Goal: Task Accomplishment & Management: Complete application form

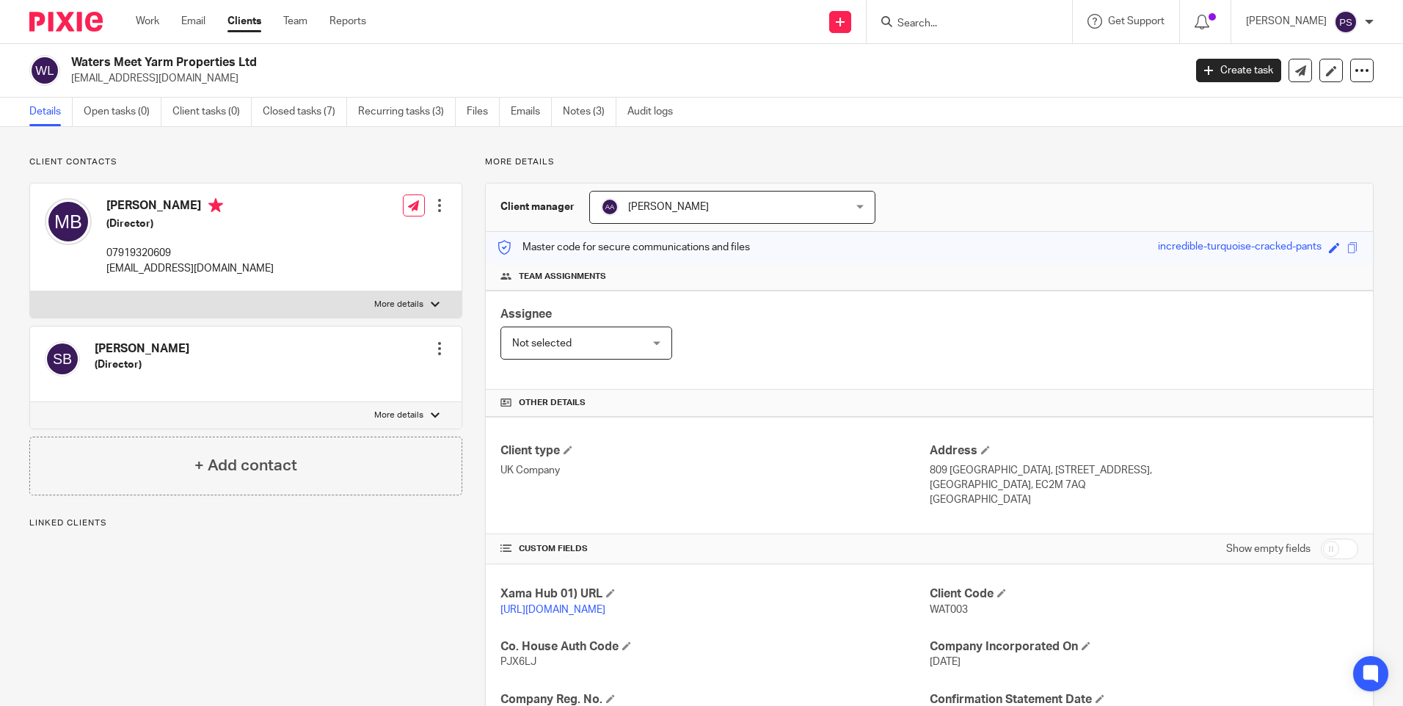
click at [946, 18] on input "Search" at bounding box center [962, 24] width 132 height 13
paste input "Aseem Mohammed"
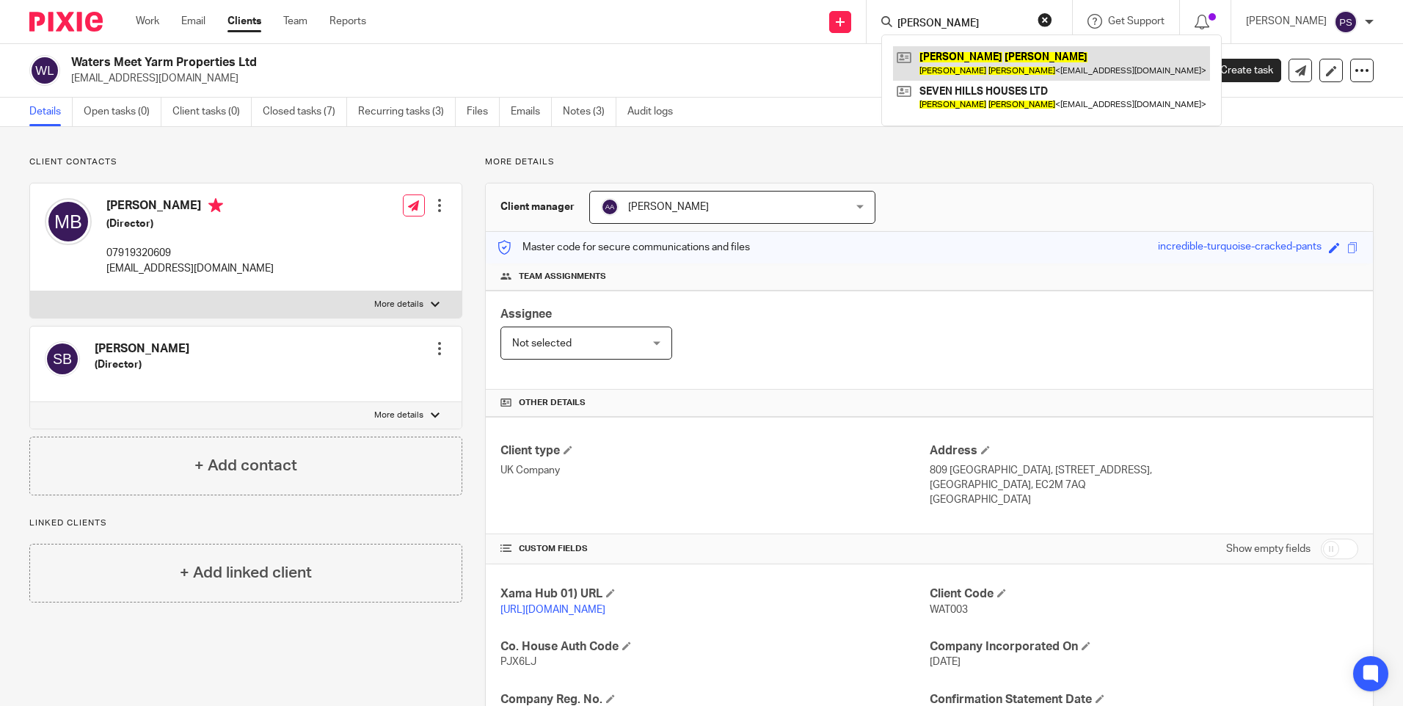
type input "Aseem Mohammed"
click at [953, 57] on link at bounding box center [1051, 63] width 317 height 34
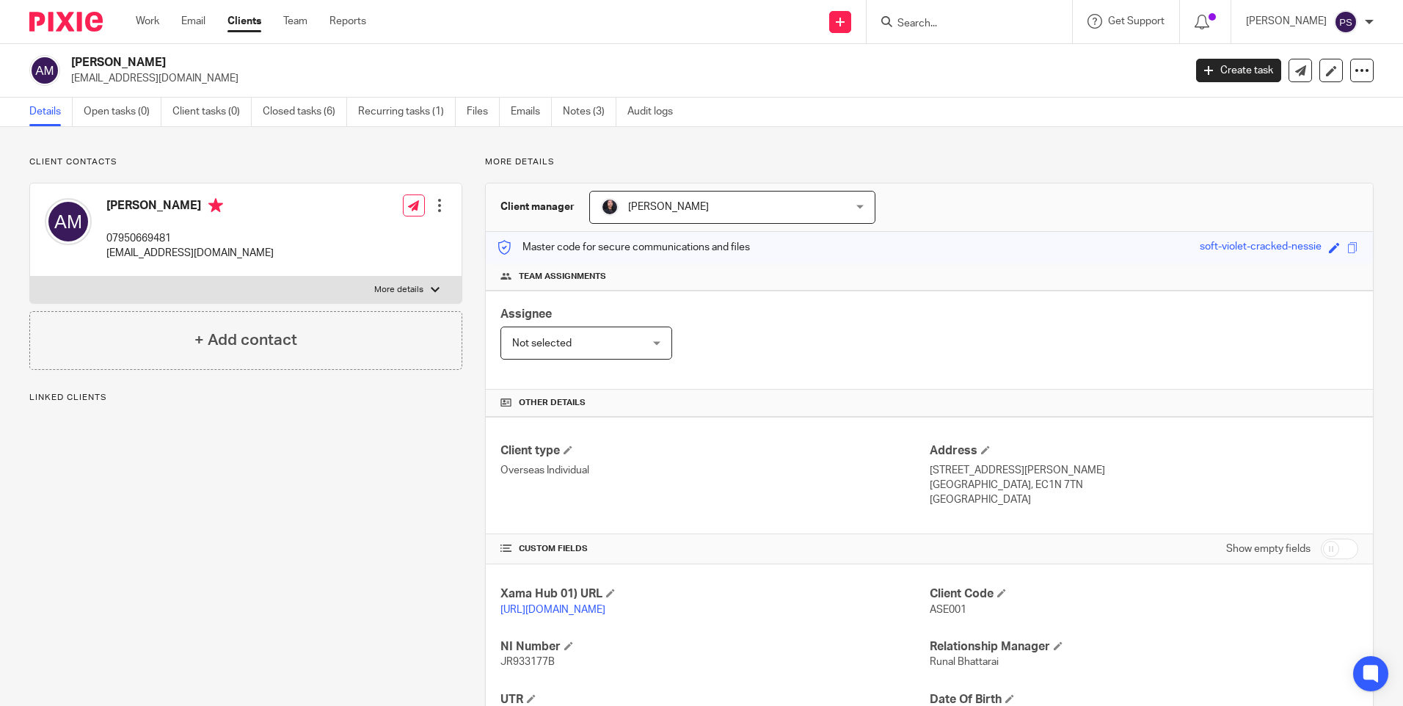
click at [716, 215] on span "[PERSON_NAME]" at bounding box center [710, 207] width 219 height 31
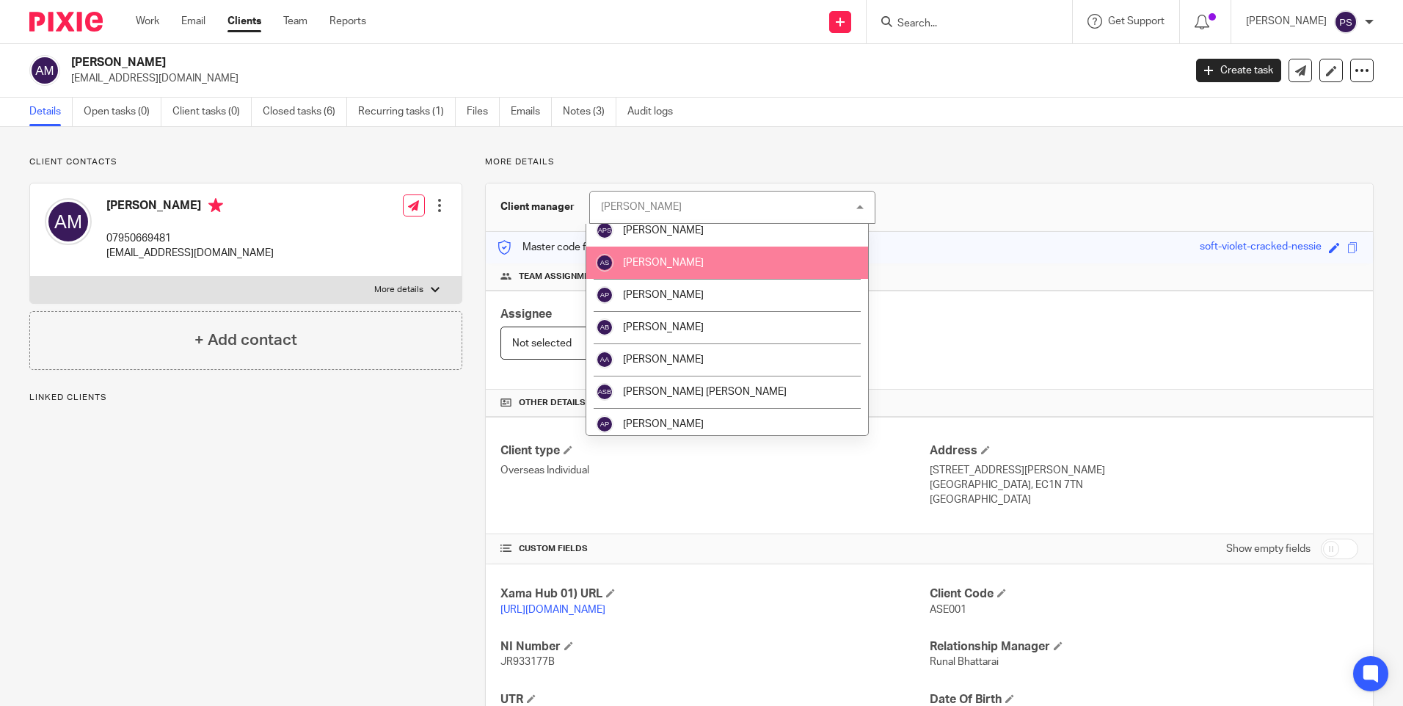
scroll to position [294, 0]
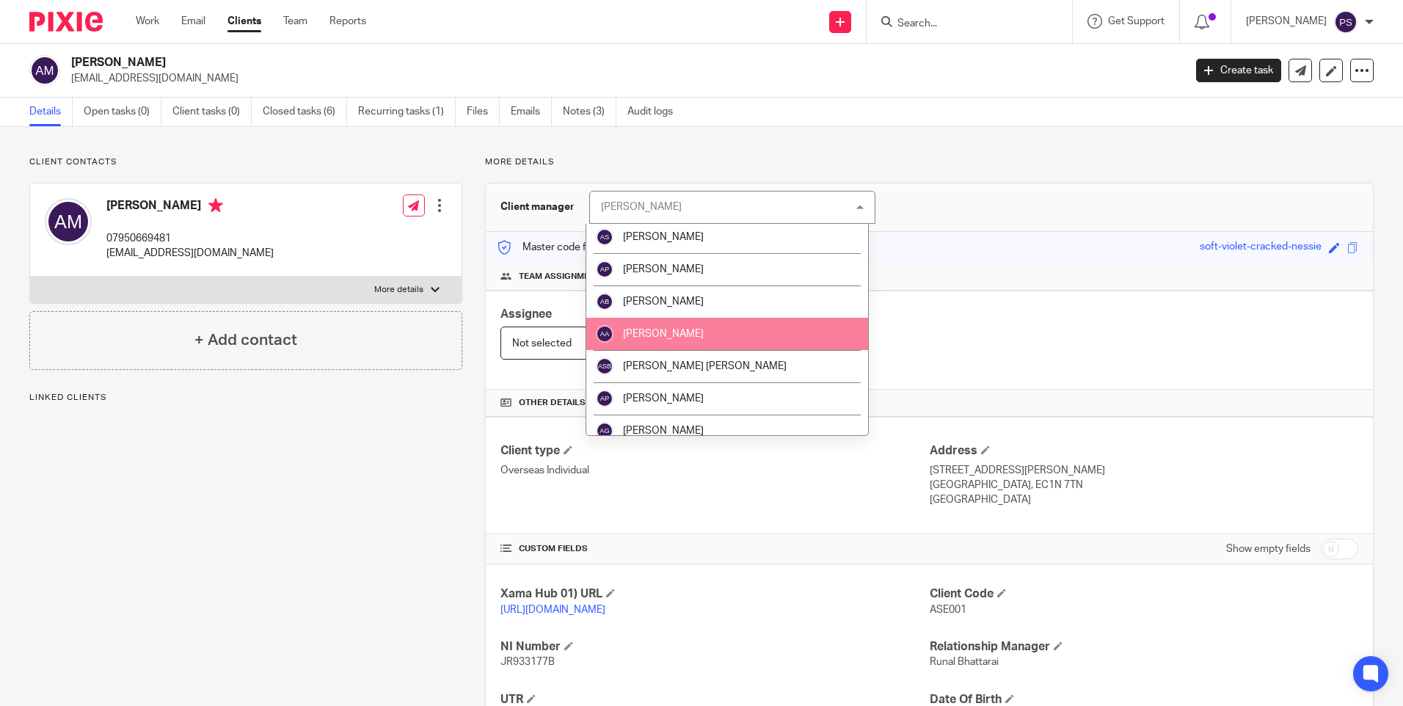
click at [685, 338] on span "[PERSON_NAME]" at bounding box center [663, 334] width 81 height 10
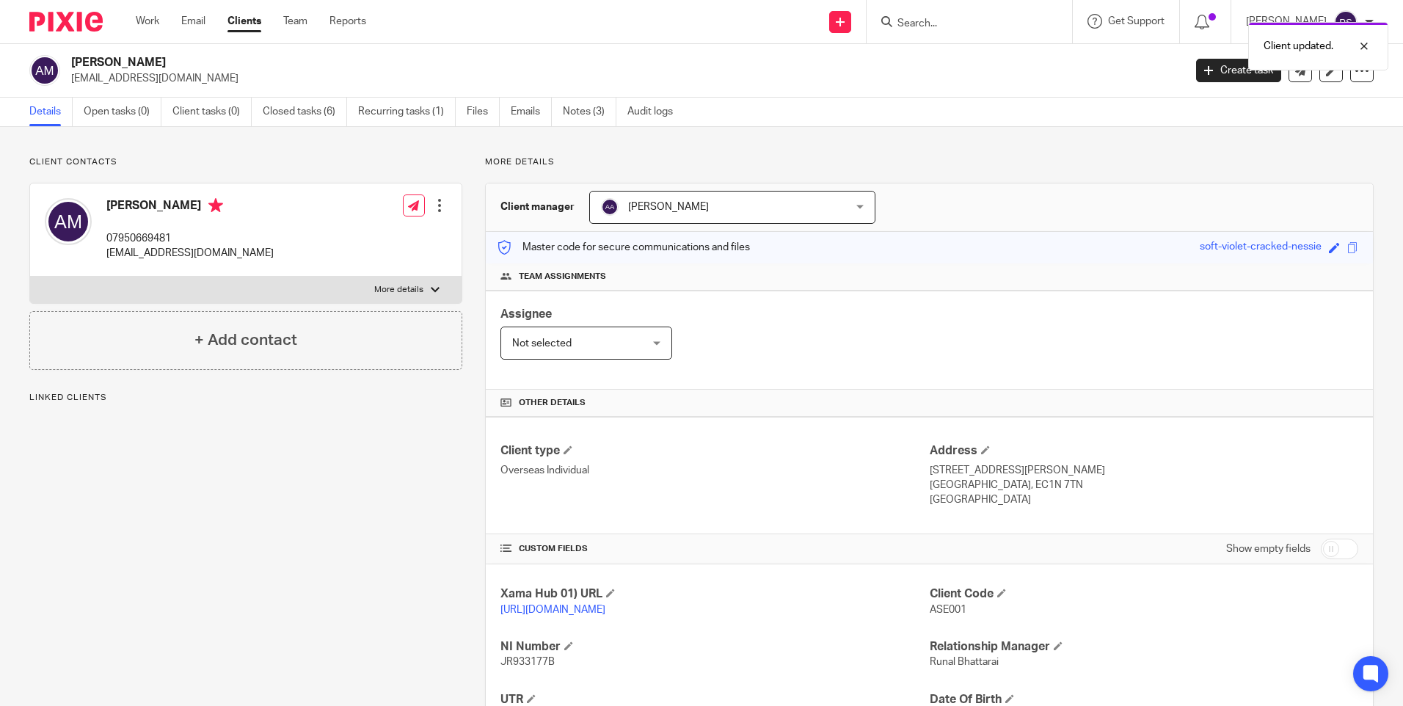
click at [951, 23] on div "Client updated." at bounding box center [1045, 43] width 687 height 56
click at [951, 23] on input "Search" at bounding box center [962, 24] width 132 height 13
paste input "R&C Apartments Ltd"
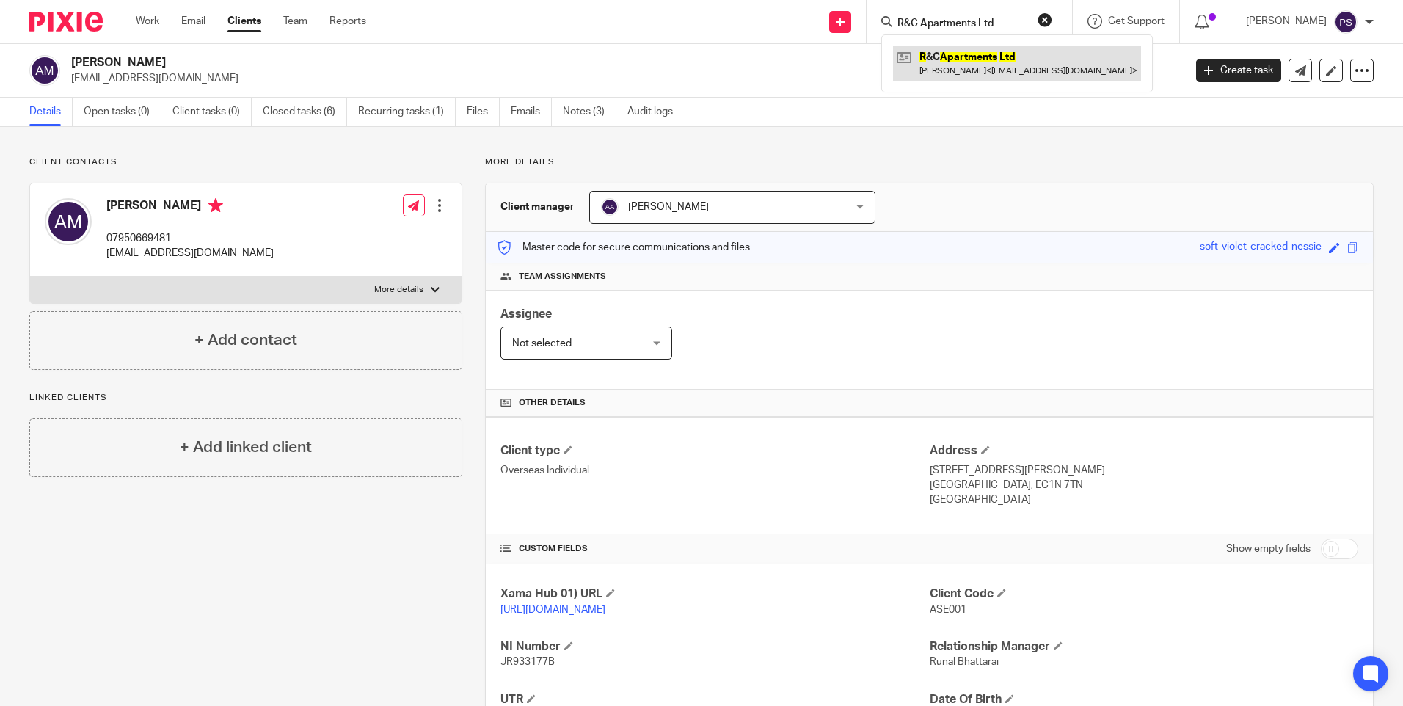
type input "R&C Apartments Ltd"
click at [953, 61] on link at bounding box center [1017, 63] width 248 height 34
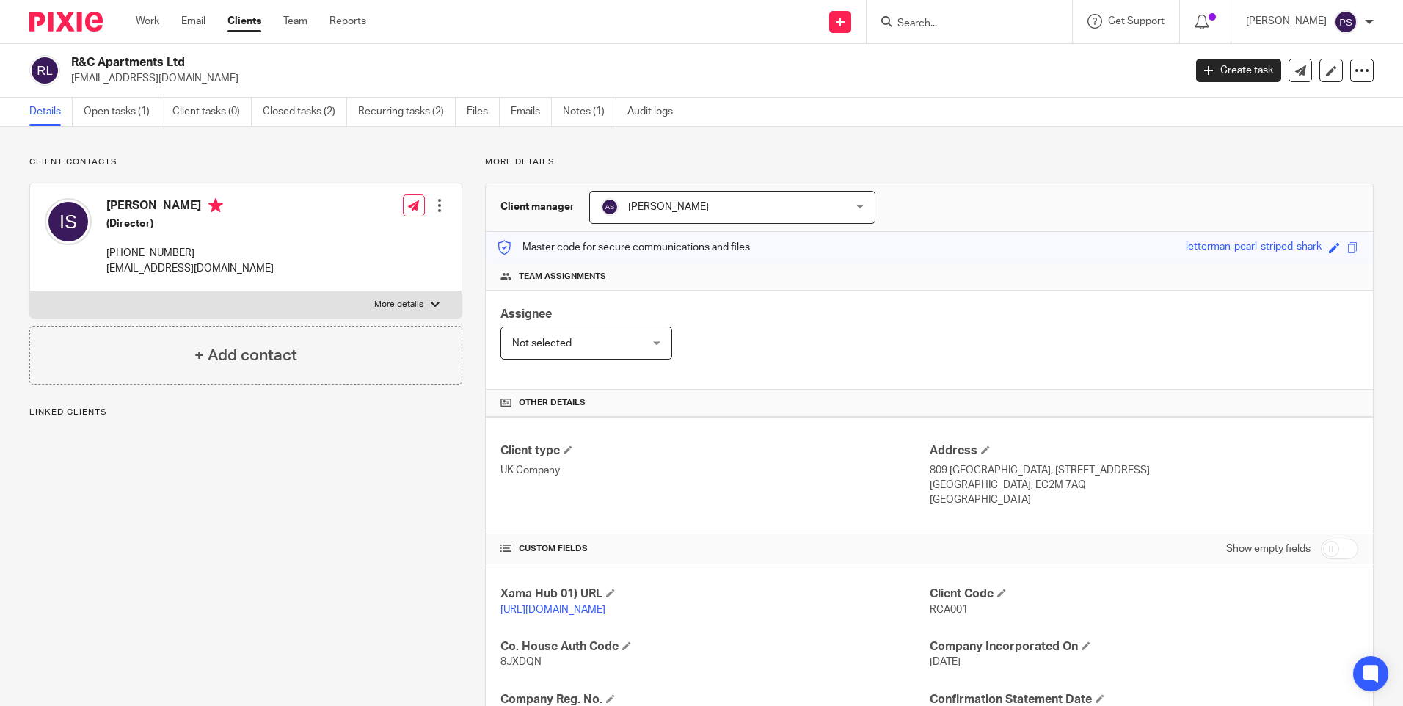
click at [939, 29] on input "Search" at bounding box center [962, 24] width 132 height 13
paste input "ValourShield Limited"
type input "ValourShield Limited"
click at [947, 51] on p "No results found." at bounding box center [1009, 53] width 225 height 15
click at [1052, 20] on button "reset" at bounding box center [1045, 19] width 15 height 15
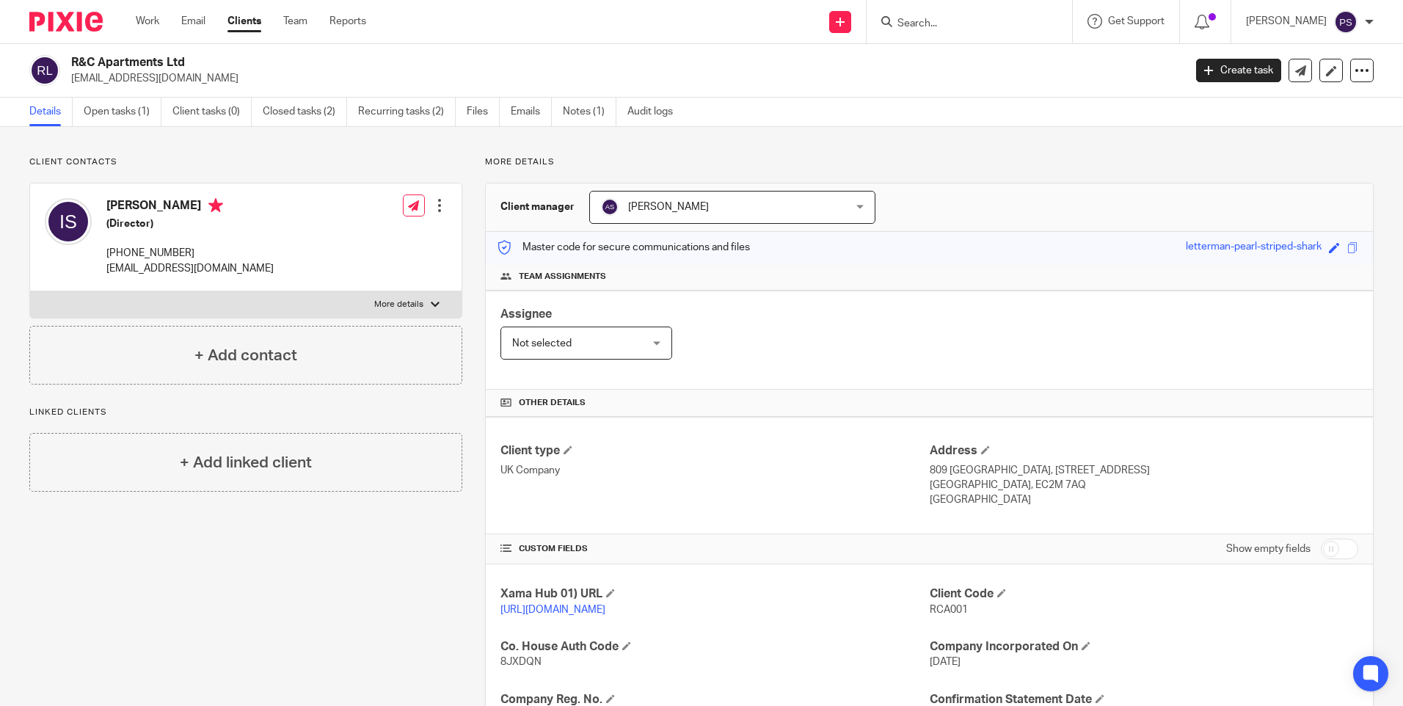
click at [951, 31] on div at bounding box center [969, 21] width 205 height 43
click at [953, 26] on input "Search" at bounding box center [962, 24] width 132 height 13
paste input "ValourShield Limited"
type input "ValourShield Limited"
click at [1052, 20] on button "reset" at bounding box center [1045, 19] width 15 height 15
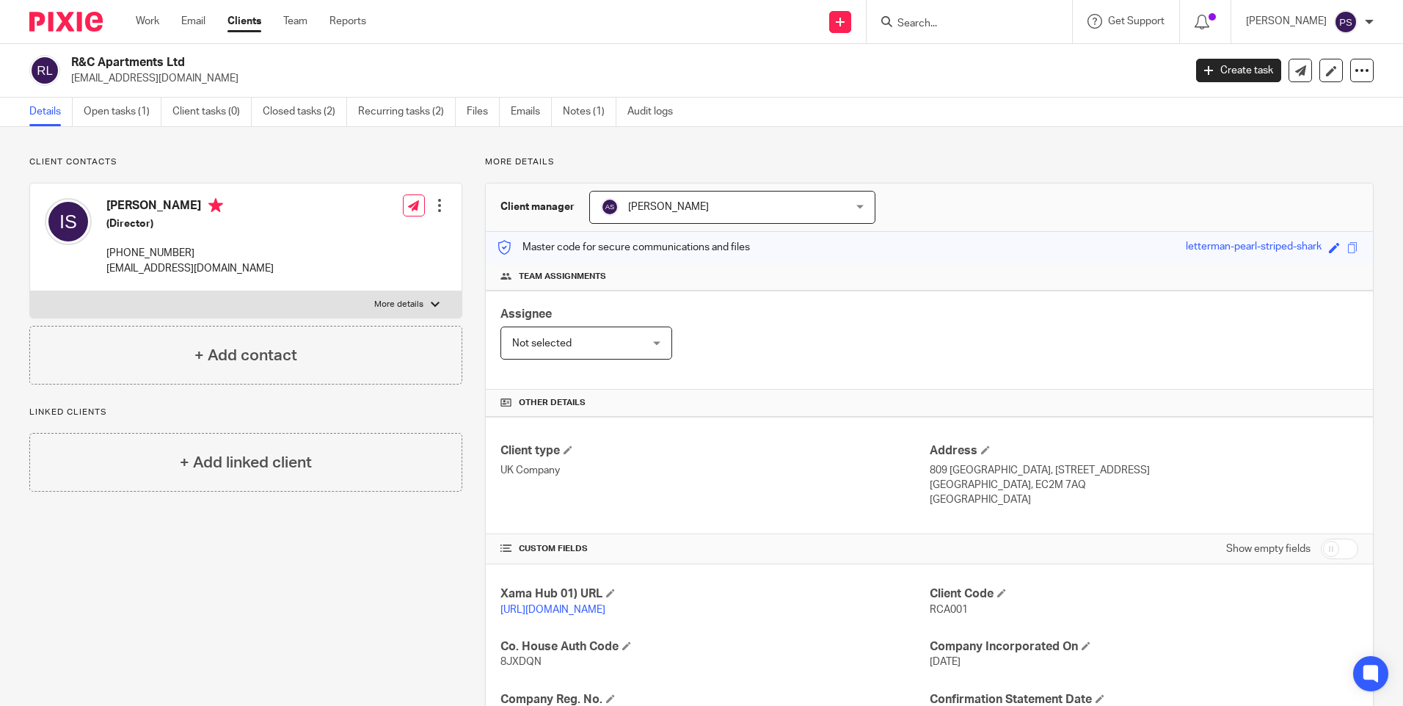
click at [948, 18] on input "Search" at bounding box center [962, 24] width 132 height 13
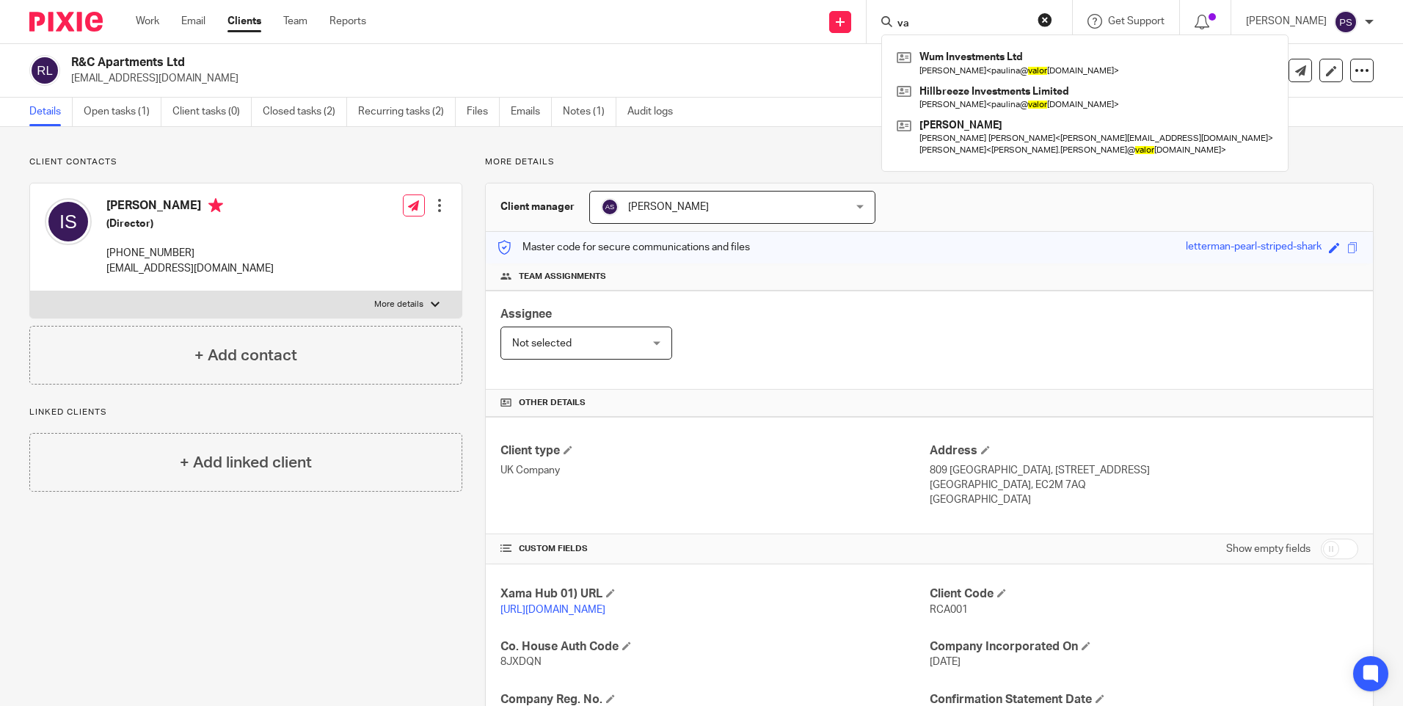
type input "v"
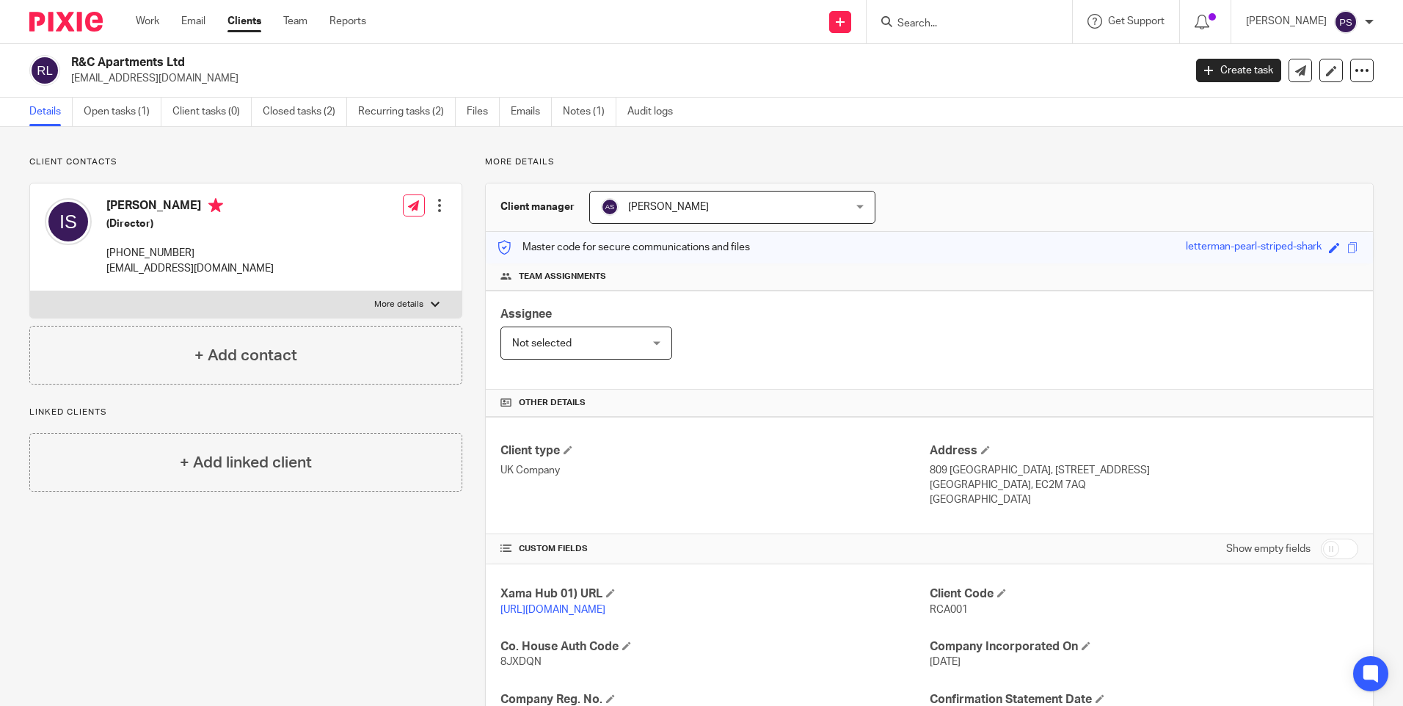
drag, startPoint x: 960, startPoint y: 1, endPoint x: 958, endPoint y: 13, distance: 11.8
click at [959, 6] on div at bounding box center [969, 21] width 205 height 43
click at [958, 15] on form at bounding box center [974, 21] width 156 height 18
click at [941, 23] on input "Search" at bounding box center [962, 24] width 132 height 13
paste input "Abdul Wahid Feroz"
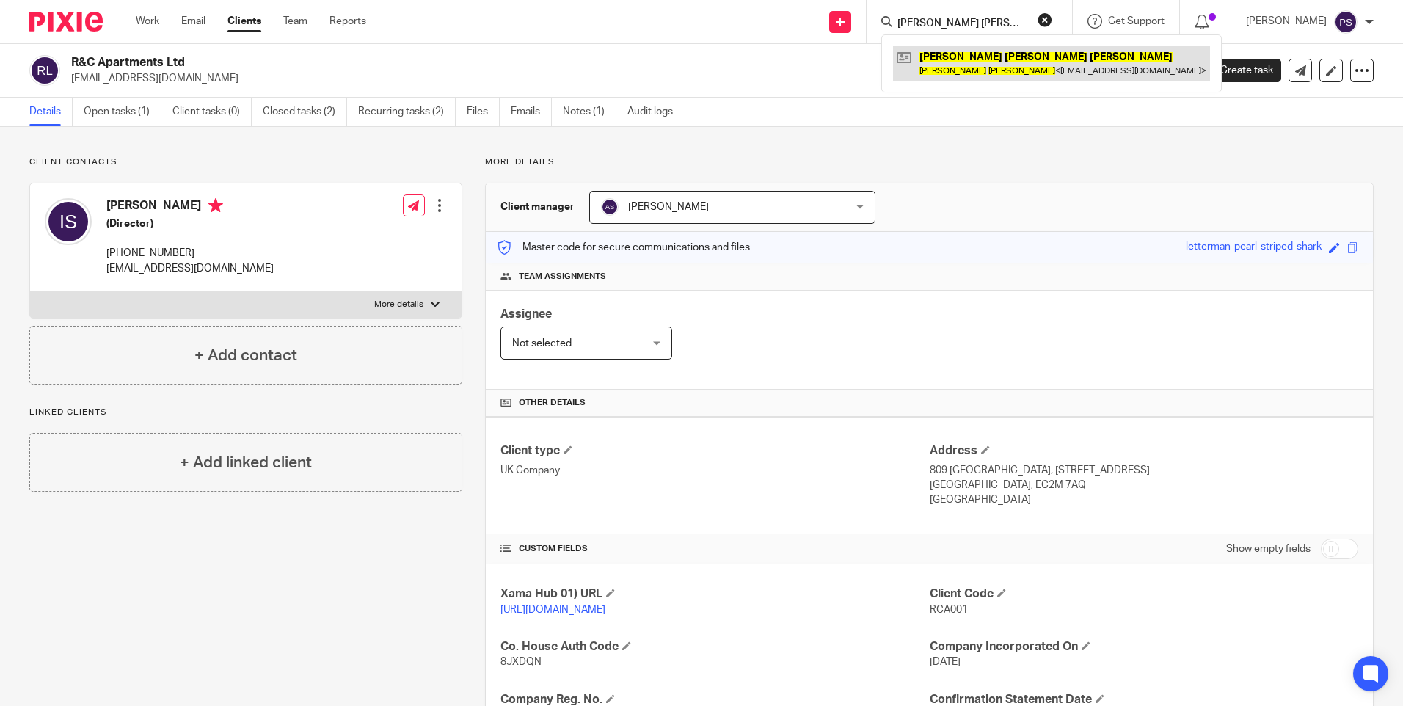
type input "Abdul Wahid Feroz"
click at [992, 56] on link at bounding box center [1051, 63] width 317 height 34
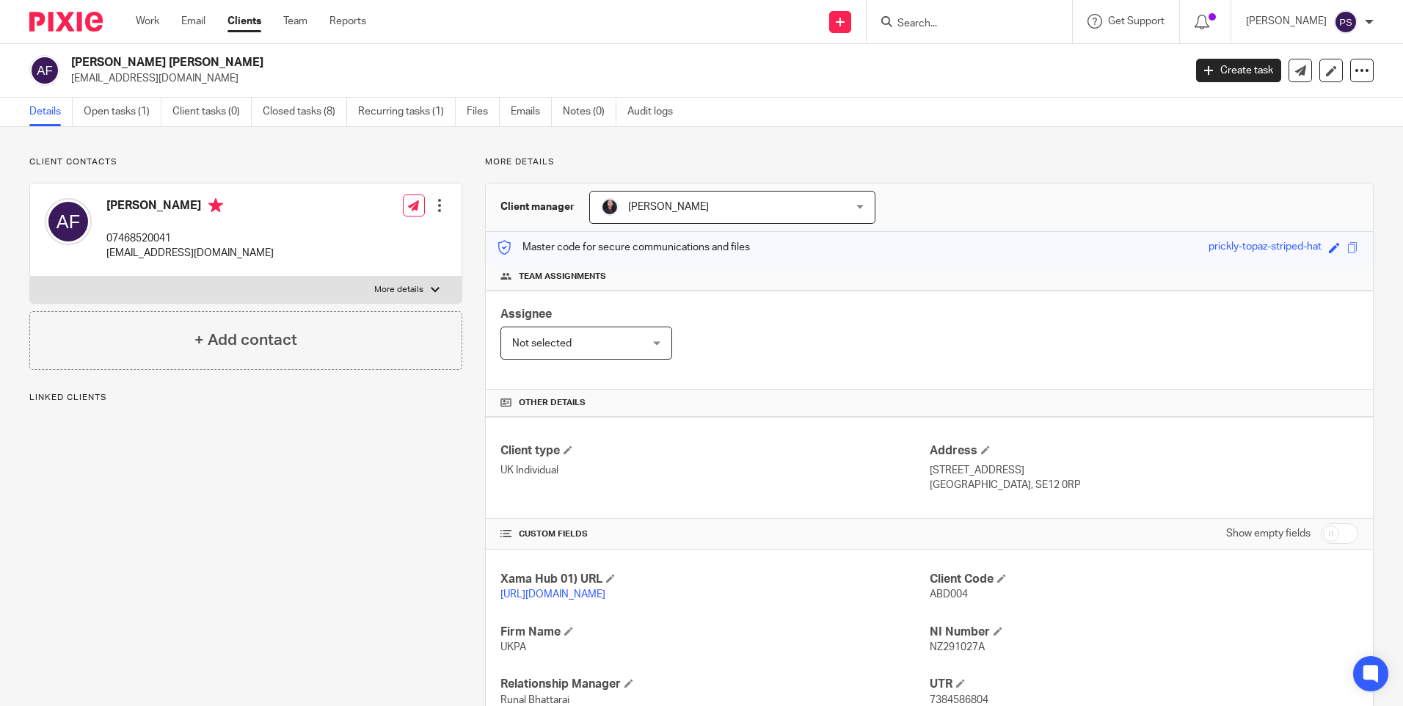
click at [745, 203] on span "[PERSON_NAME]" at bounding box center [710, 207] width 219 height 31
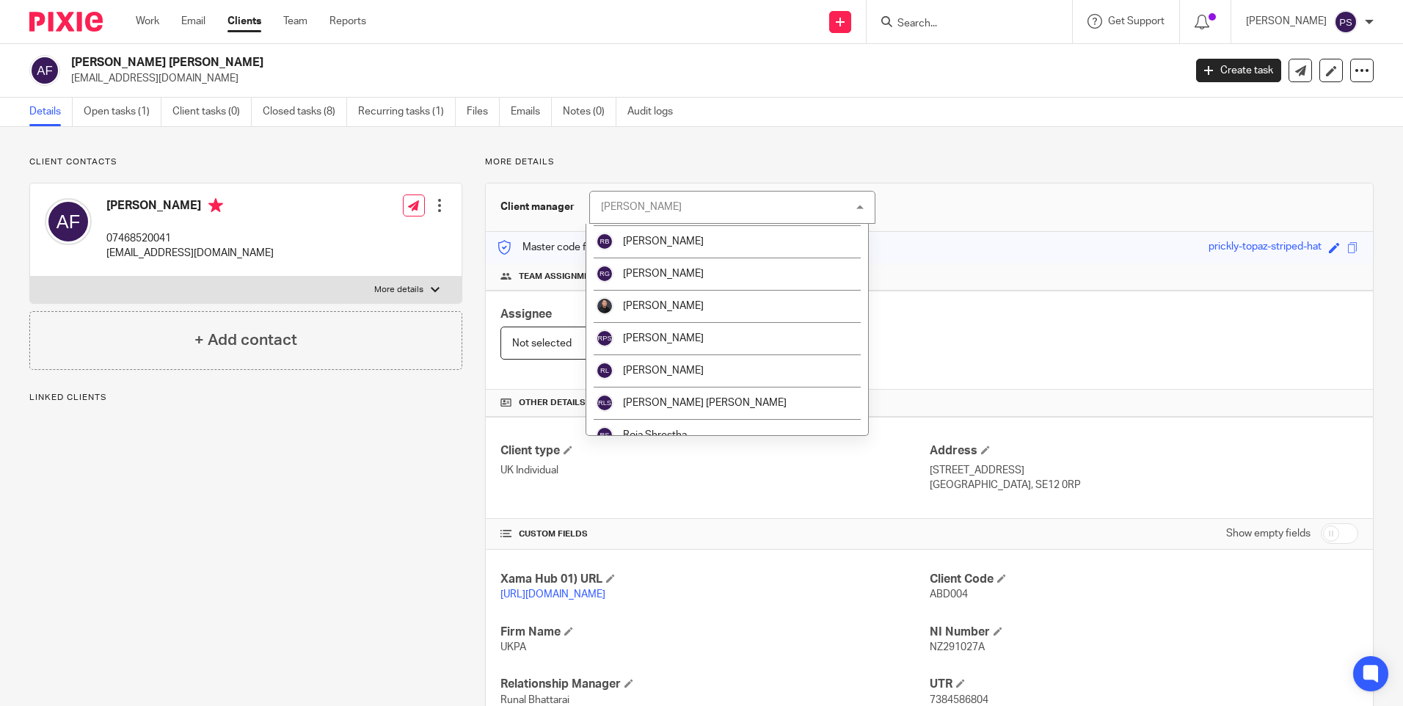
scroll to position [1799, 0]
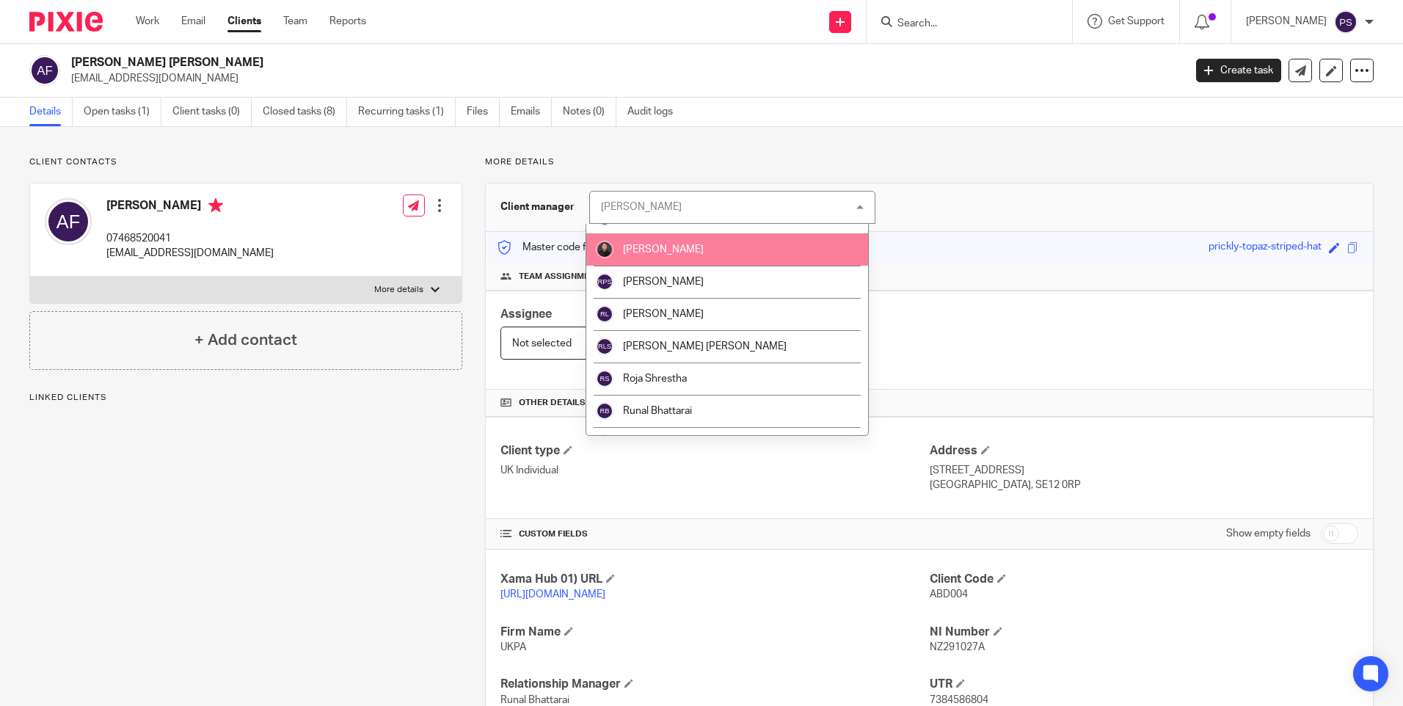
click at [697, 254] on li "[PERSON_NAME]" at bounding box center [727, 249] width 282 height 32
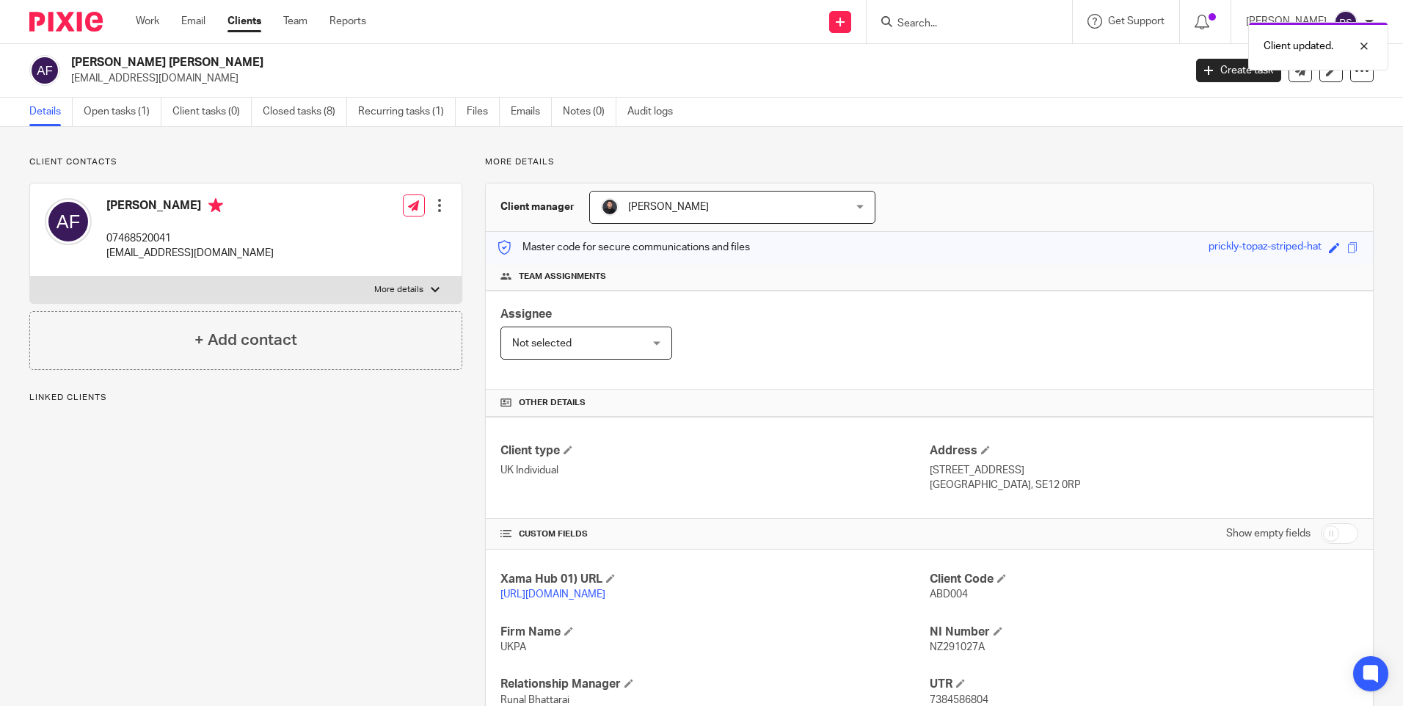
click at [941, 16] on div "Client updated." at bounding box center [1045, 43] width 687 height 56
click at [938, 22] on input "Search" at bounding box center [962, 24] width 132 height 13
paste input "[PERSON_NAME] [PERSON_NAME]"
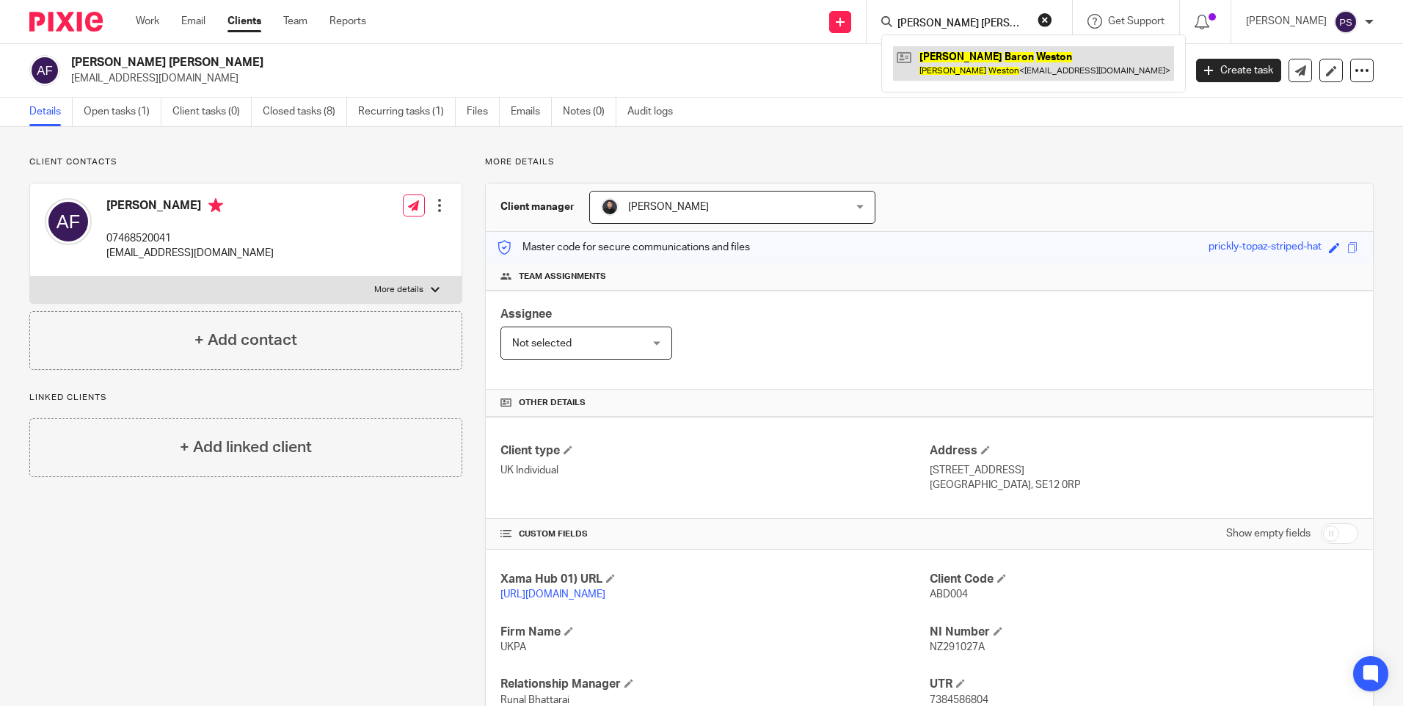
type input "[PERSON_NAME] [PERSON_NAME]"
click at [951, 56] on link at bounding box center [1033, 63] width 281 height 34
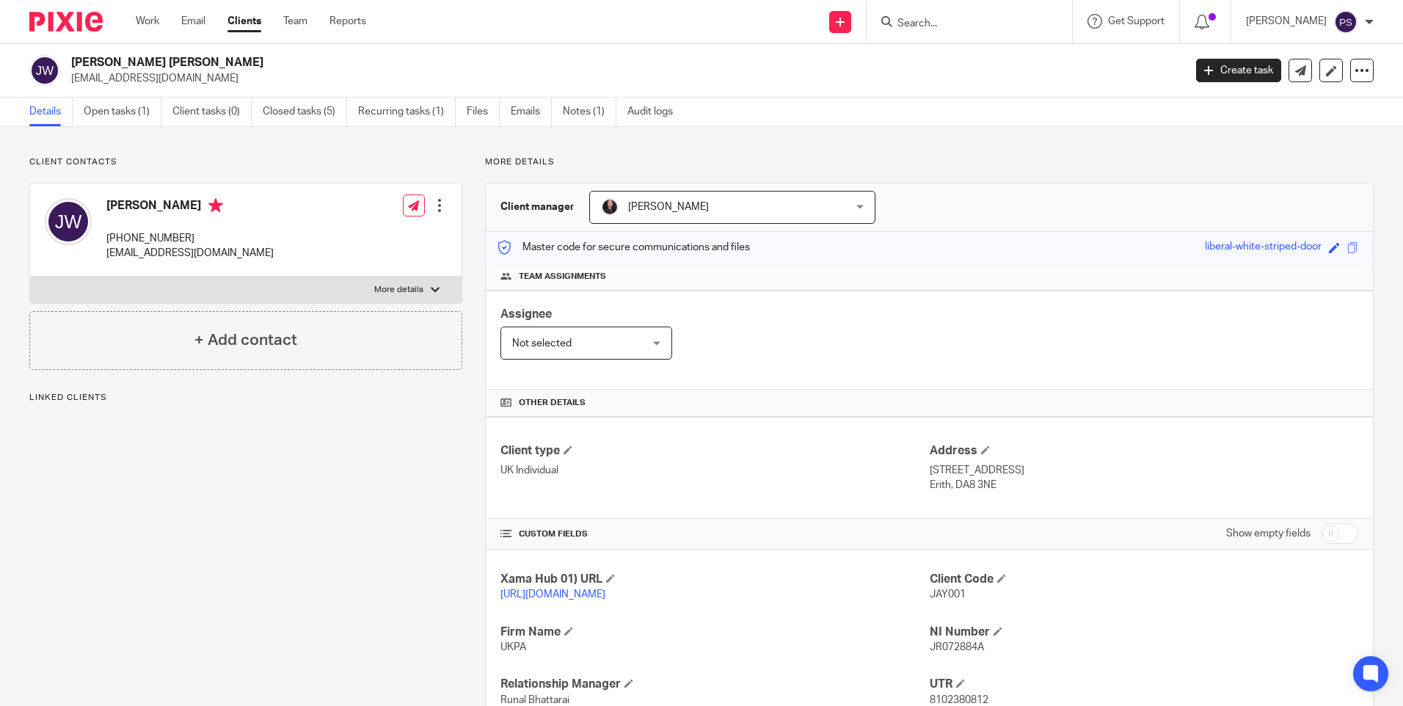
click at [713, 208] on span "[PERSON_NAME]" at bounding box center [710, 207] width 219 height 31
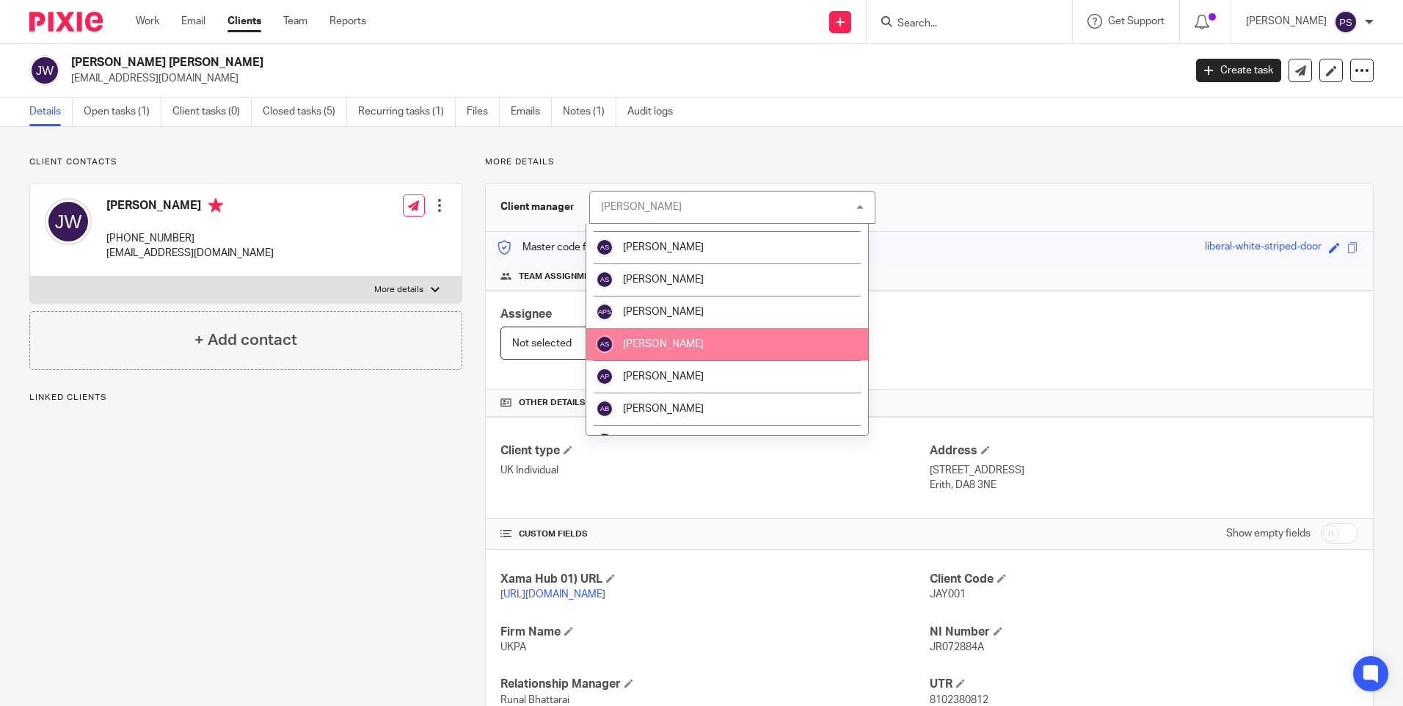
scroll to position [220, 0]
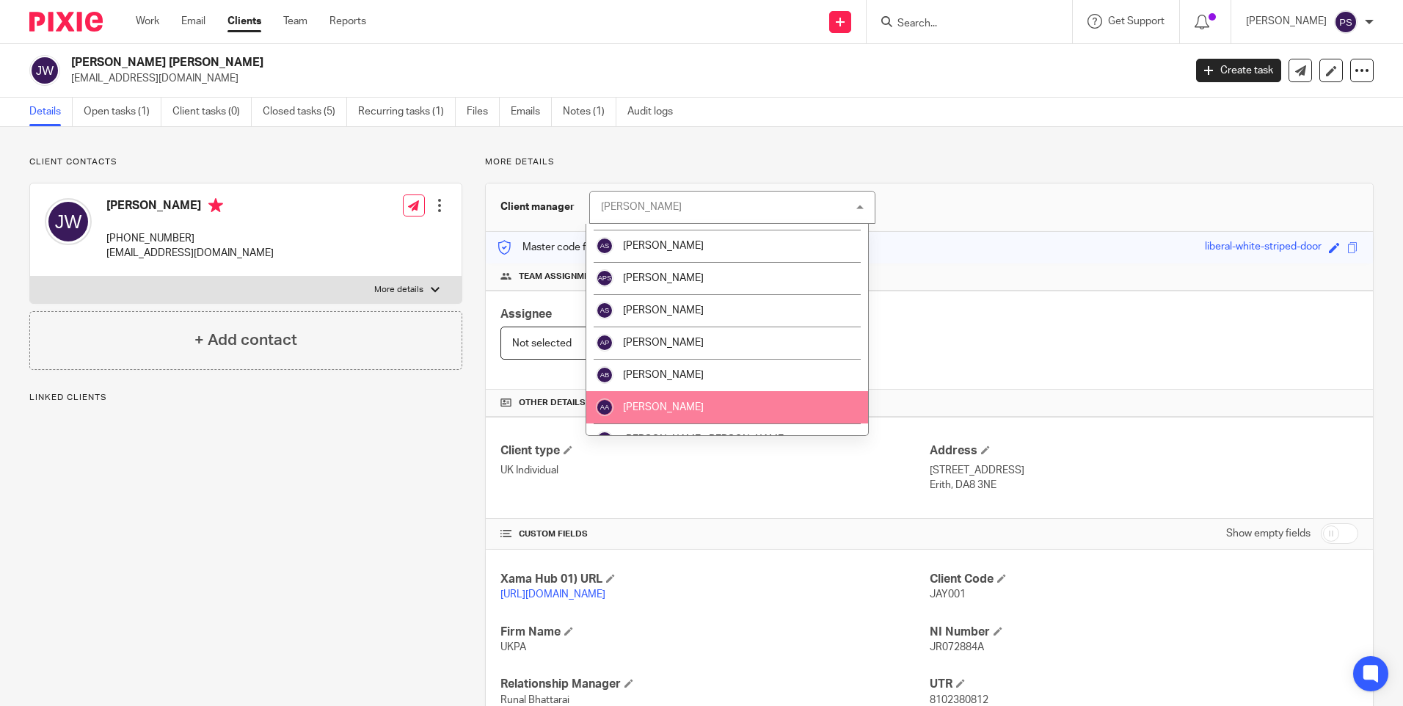
click at [688, 401] on li "[PERSON_NAME]" at bounding box center [727, 407] width 282 height 32
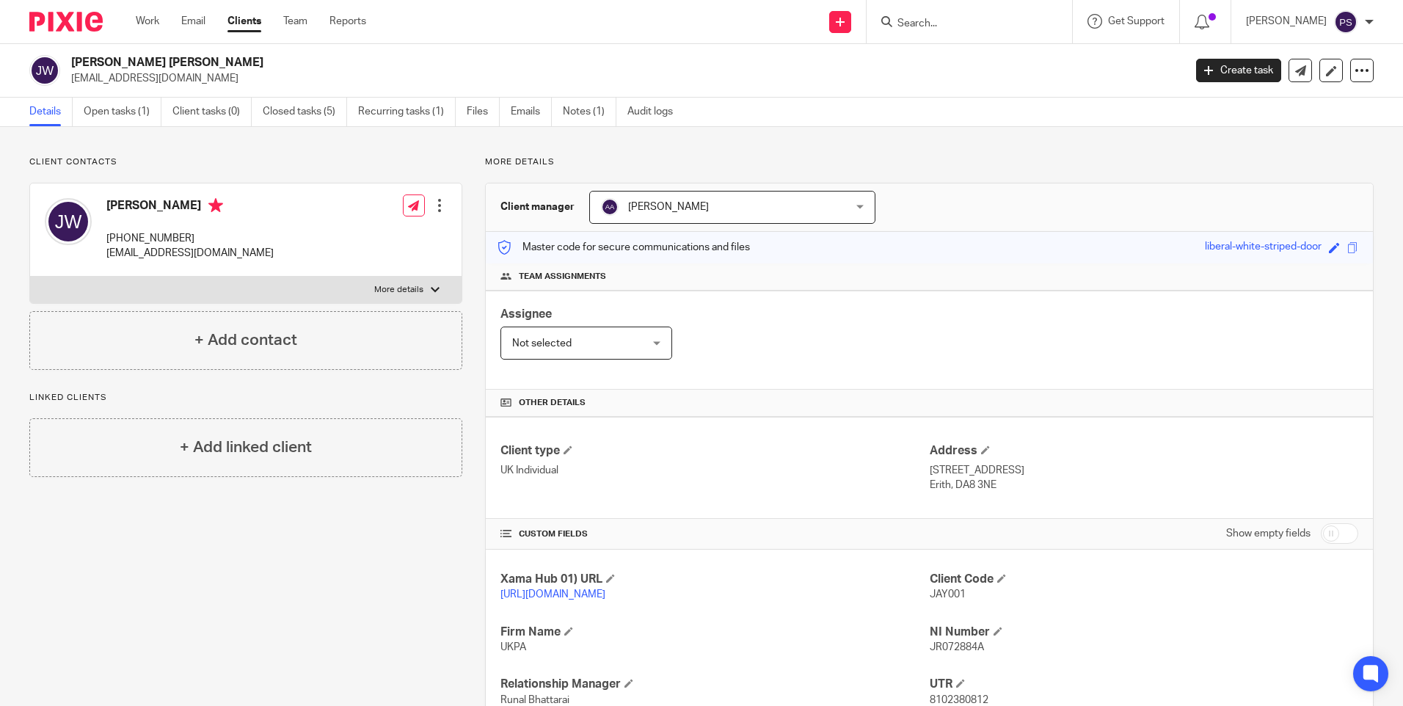
click at [955, 26] on input "Search" at bounding box center [962, 24] width 132 height 13
paste input "Shuaib Emal Timuri"
type input "Shuaib Emal Timuri"
click at [953, 59] on link at bounding box center [1009, 63] width 233 height 34
click at [643, 211] on span "[PERSON_NAME]" at bounding box center [668, 207] width 81 height 10
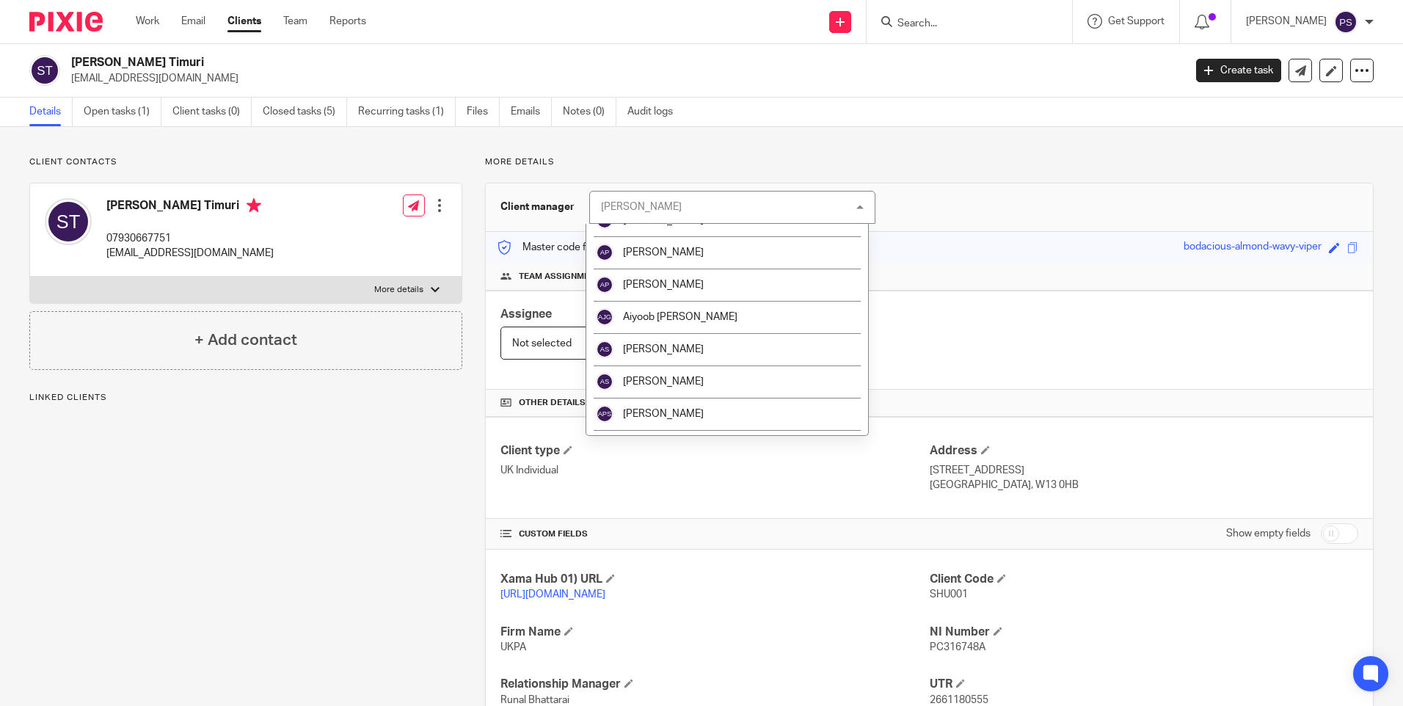
scroll to position [73, 0]
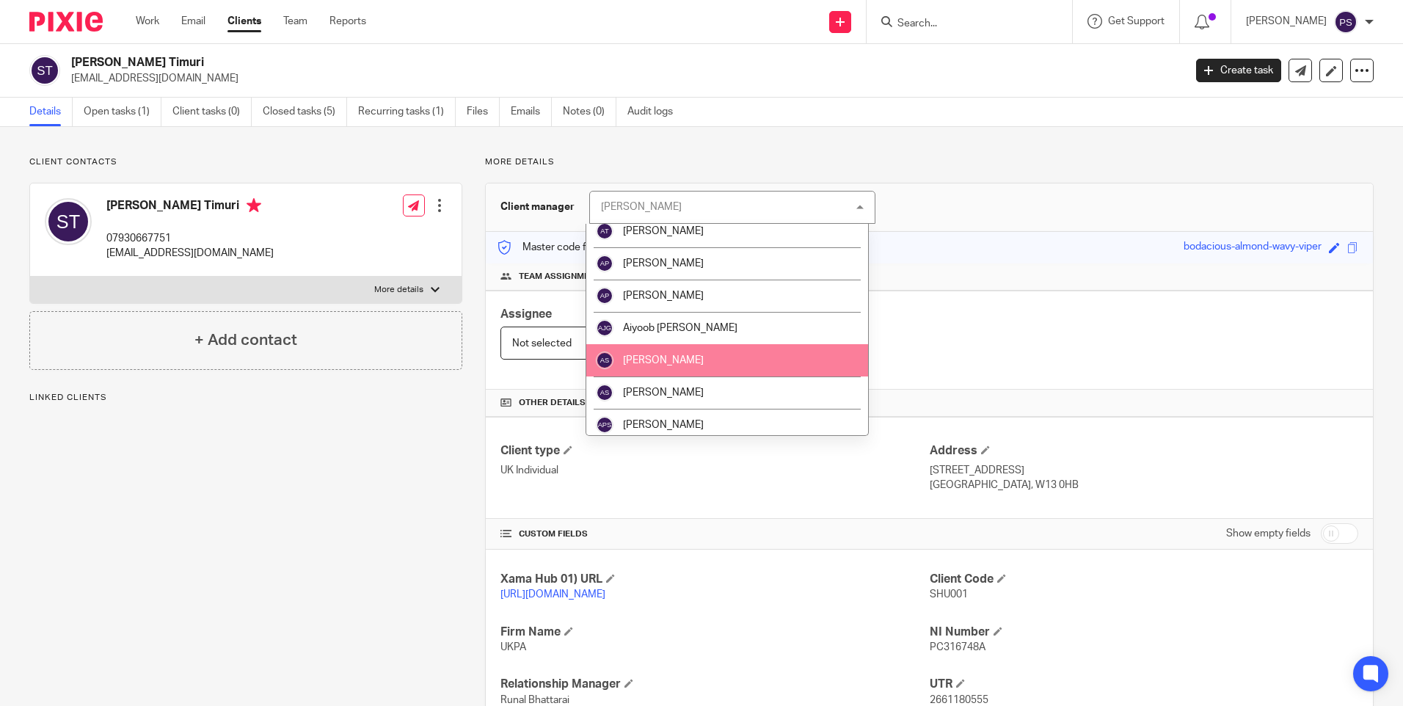
click at [632, 360] on span "[PERSON_NAME]" at bounding box center [663, 360] width 81 height 10
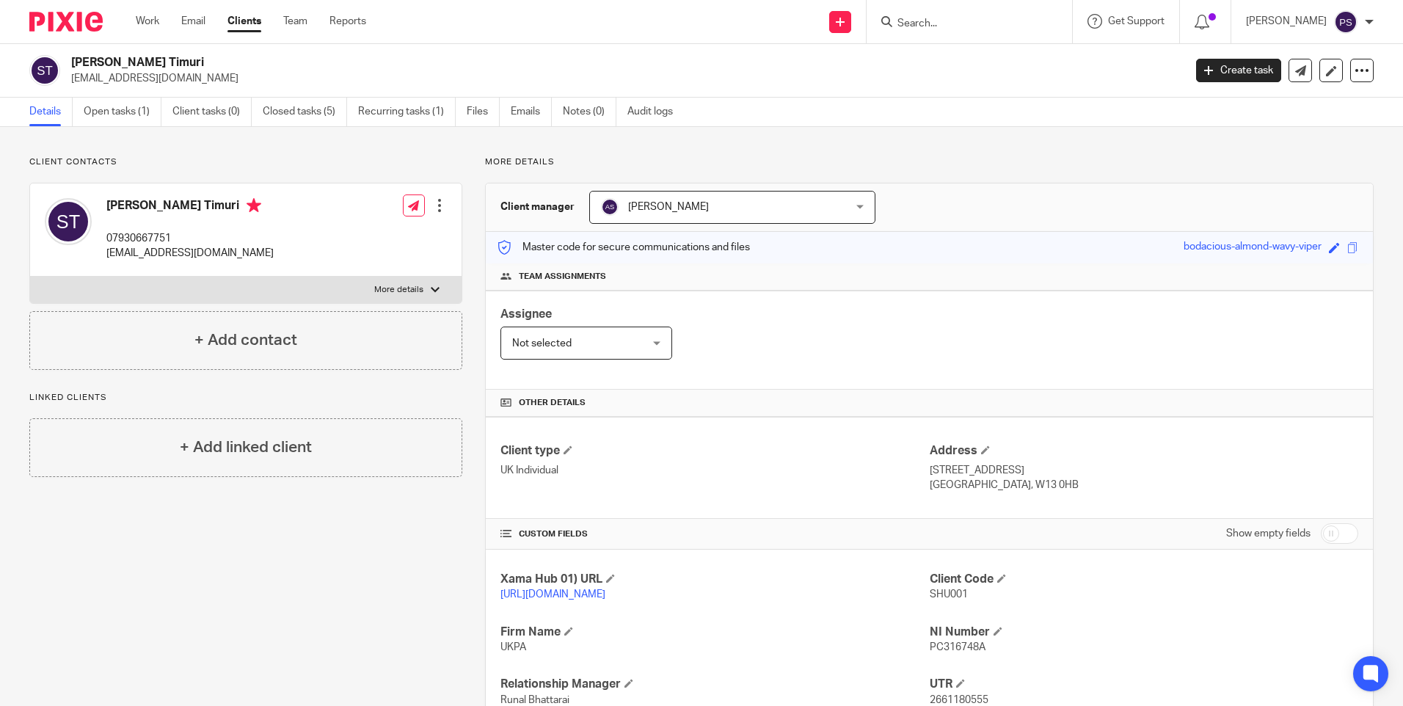
click at [955, 23] on input "Search" at bounding box center [962, 24] width 132 height 13
paste input "[PERSON_NAME] [PERSON_NAME]"
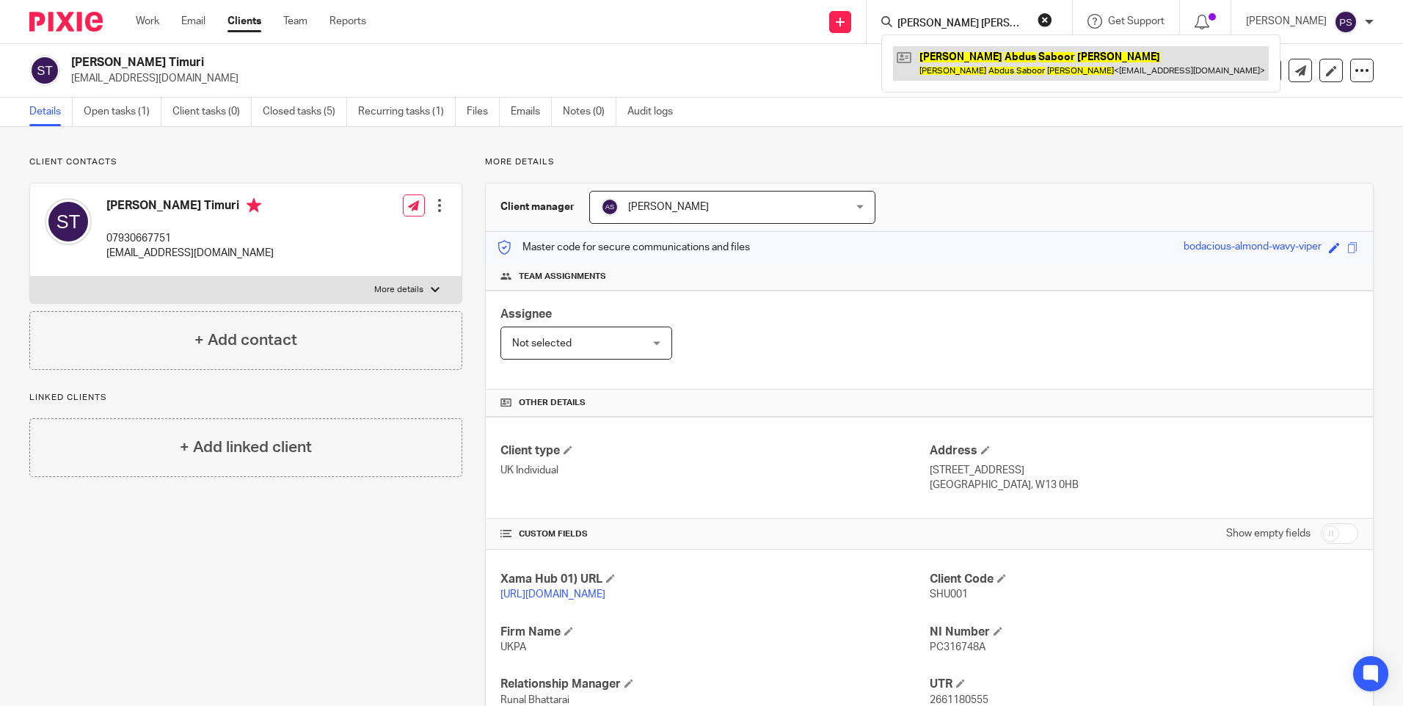
type input "[PERSON_NAME] [PERSON_NAME]"
click at [983, 55] on link at bounding box center [1081, 63] width 376 height 34
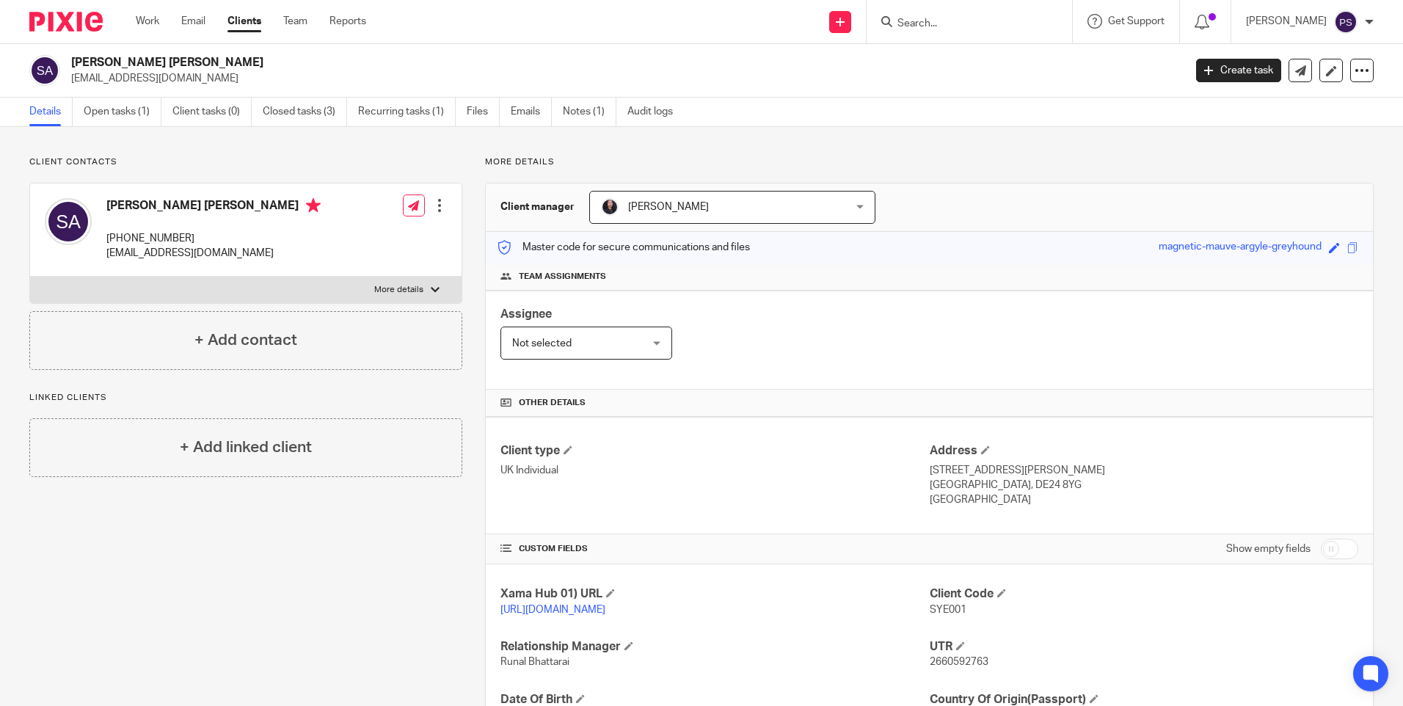
click at [926, 24] on input "Search" at bounding box center [962, 24] width 132 height 13
paste input "chunyiulo1993@gmail.com"
type input "chunyiulo1993@gmail.com"
click at [956, 55] on link at bounding box center [1014, 63] width 242 height 34
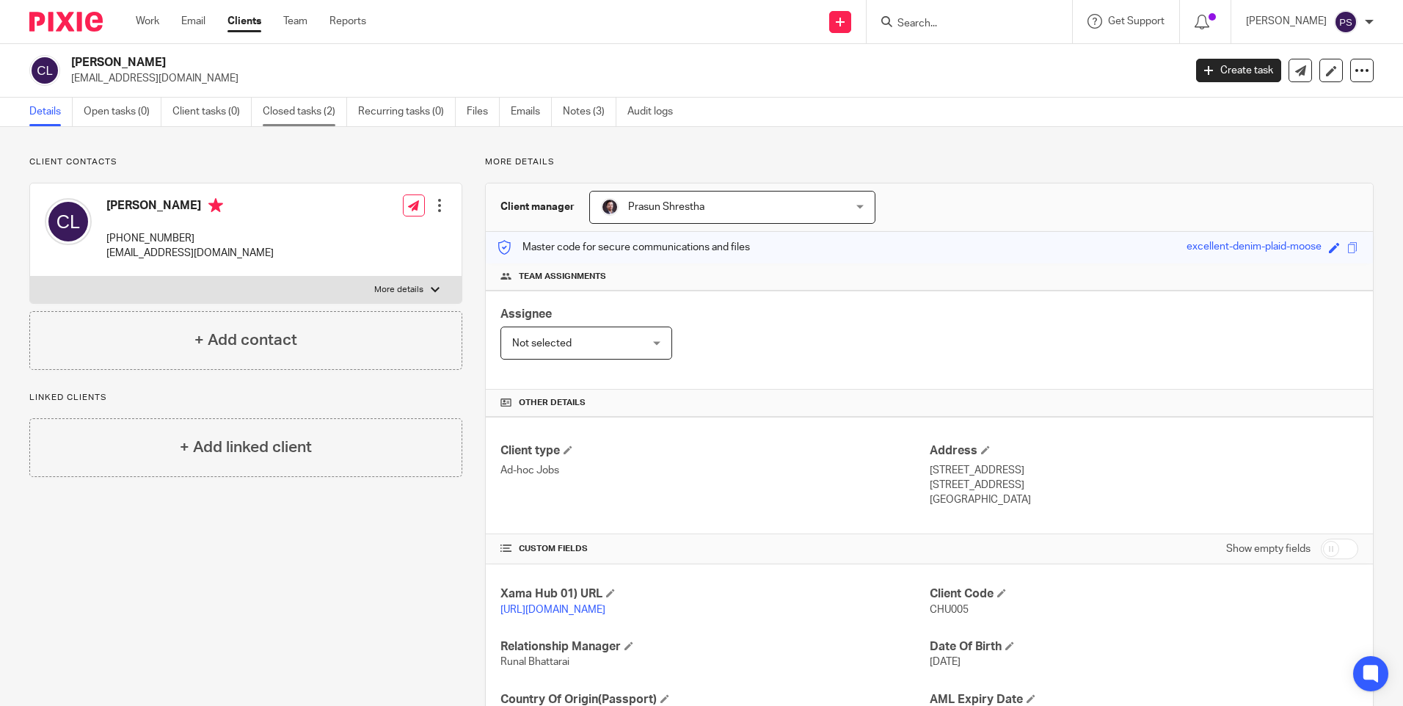
click at [280, 112] on link "Closed tasks (2)" at bounding box center [305, 112] width 84 height 29
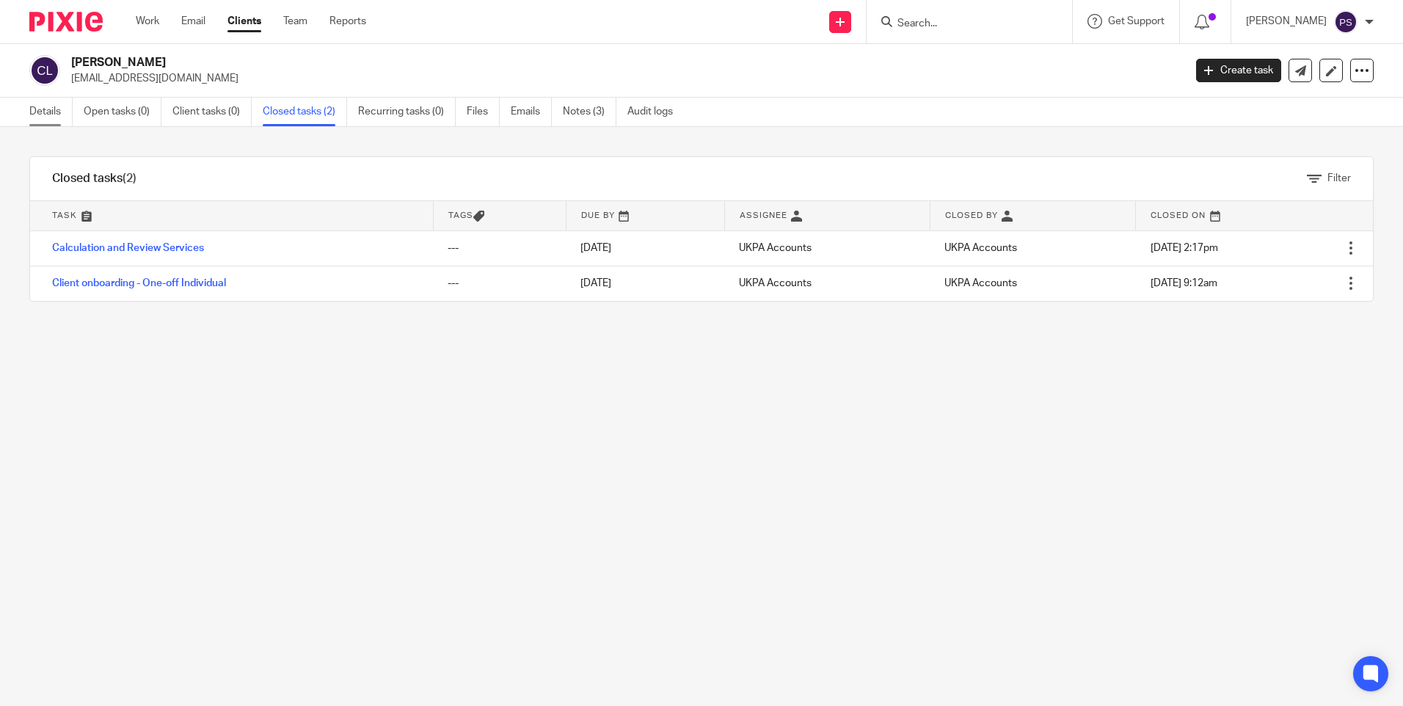
click at [52, 118] on link "Details" at bounding box center [50, 112] width 43 height 29
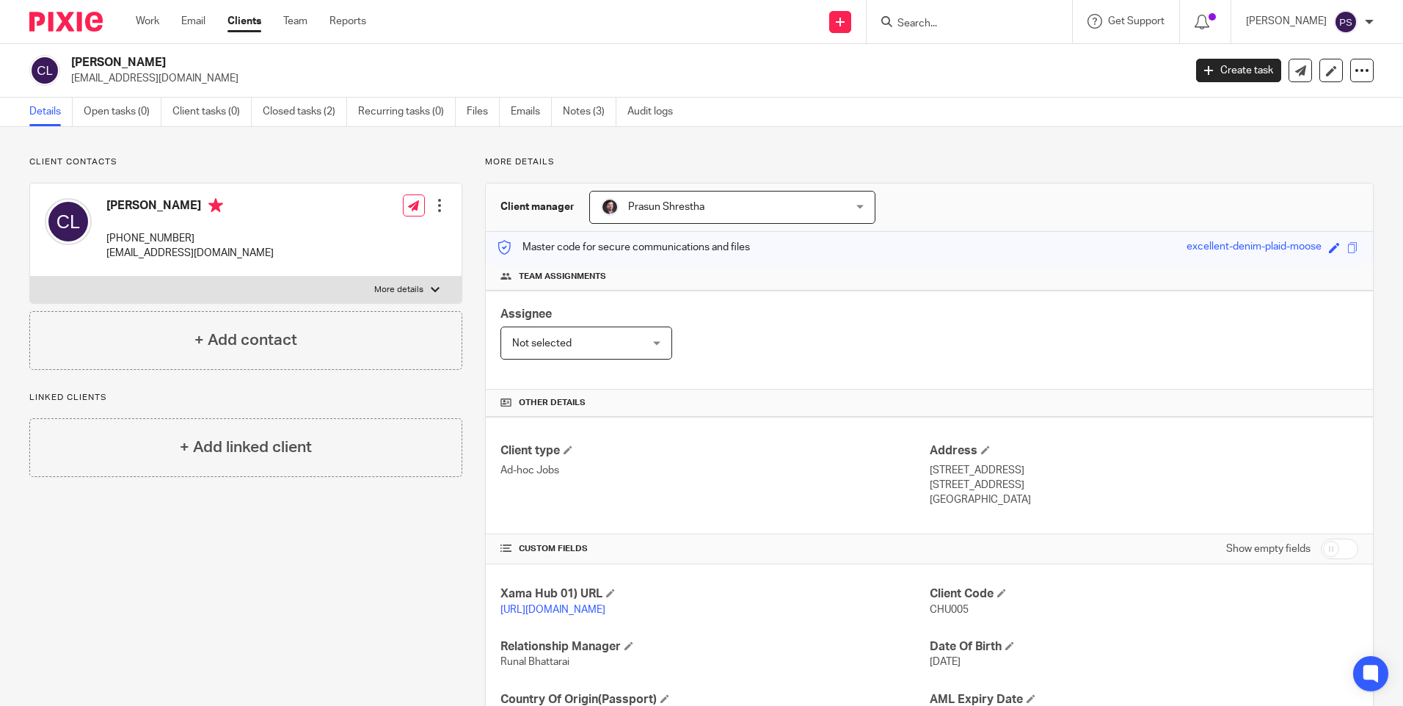
click at [177, 84] on p "[EMAIL_ADDRESS][DOMAIN_NAME]" at bounding box center [622, 78] width 1103 height 15
click at [177, 82] on p "chunyiulo1993@gmail.com" at bounding box center [622, 78] width 1103 height 15
click at [177, 81] on p "chunyiulo1993@gmail.com" at bounding box center [622, 78] width 1103 height 15
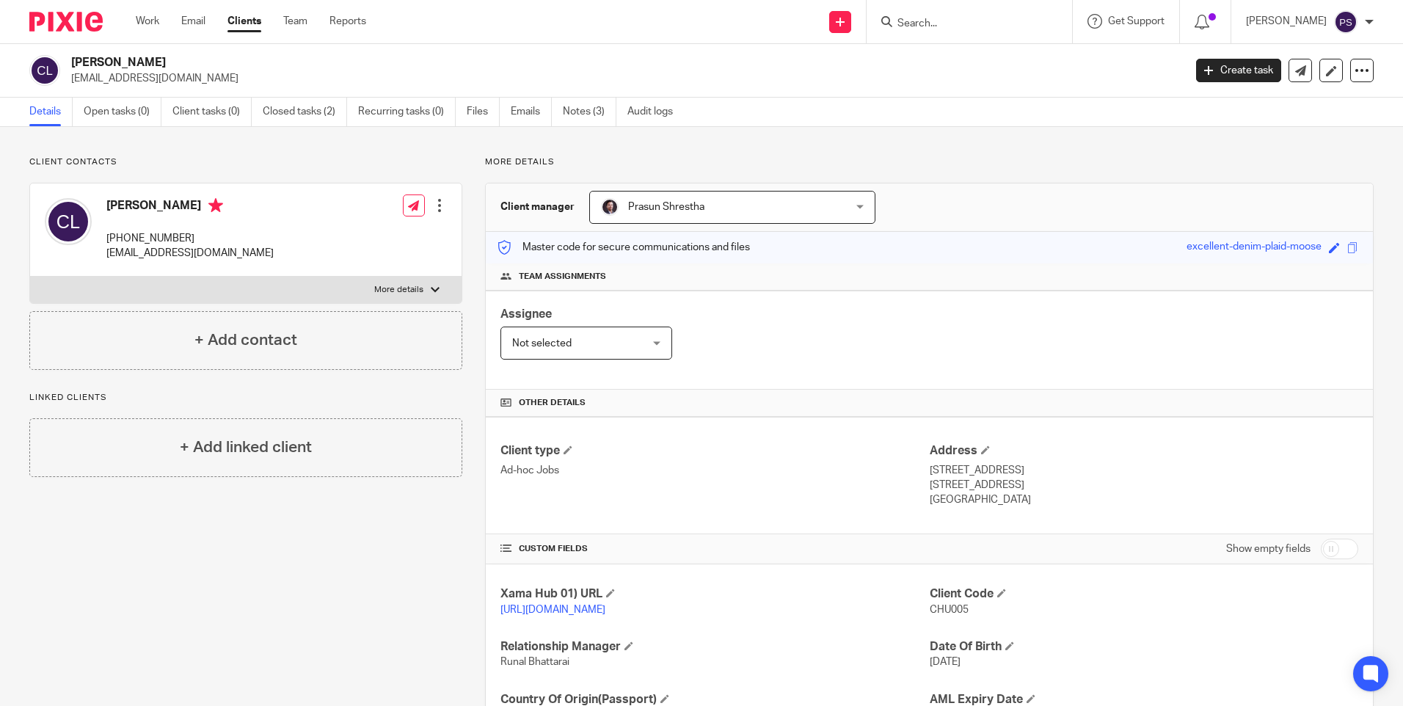
click at [211, 152] on div "Client contacts Chun Yiu Lo +44 753 269 9138 chunyiulo1993@gmail.com Edit conta…" at bounding box center [701, 477] width 1403 height 700
click at [851, 22] on link at bounding box center [840, 22] width 22 height 22
click at [110, 113] on link "Open tasks (0)" at bounding box center [123, 112] width 78 height 29
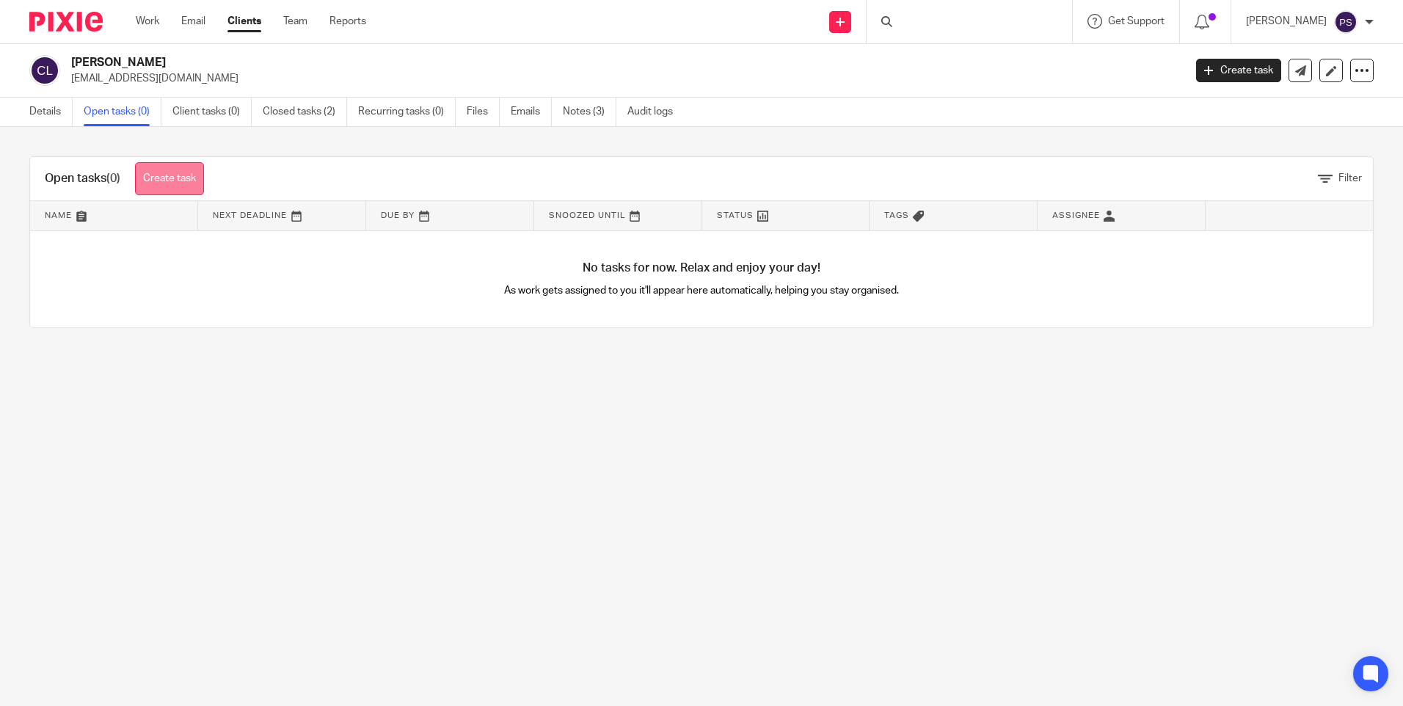
click at [161, 171] on link "Create task" at bounding box center [169, 178] width 69 height 33
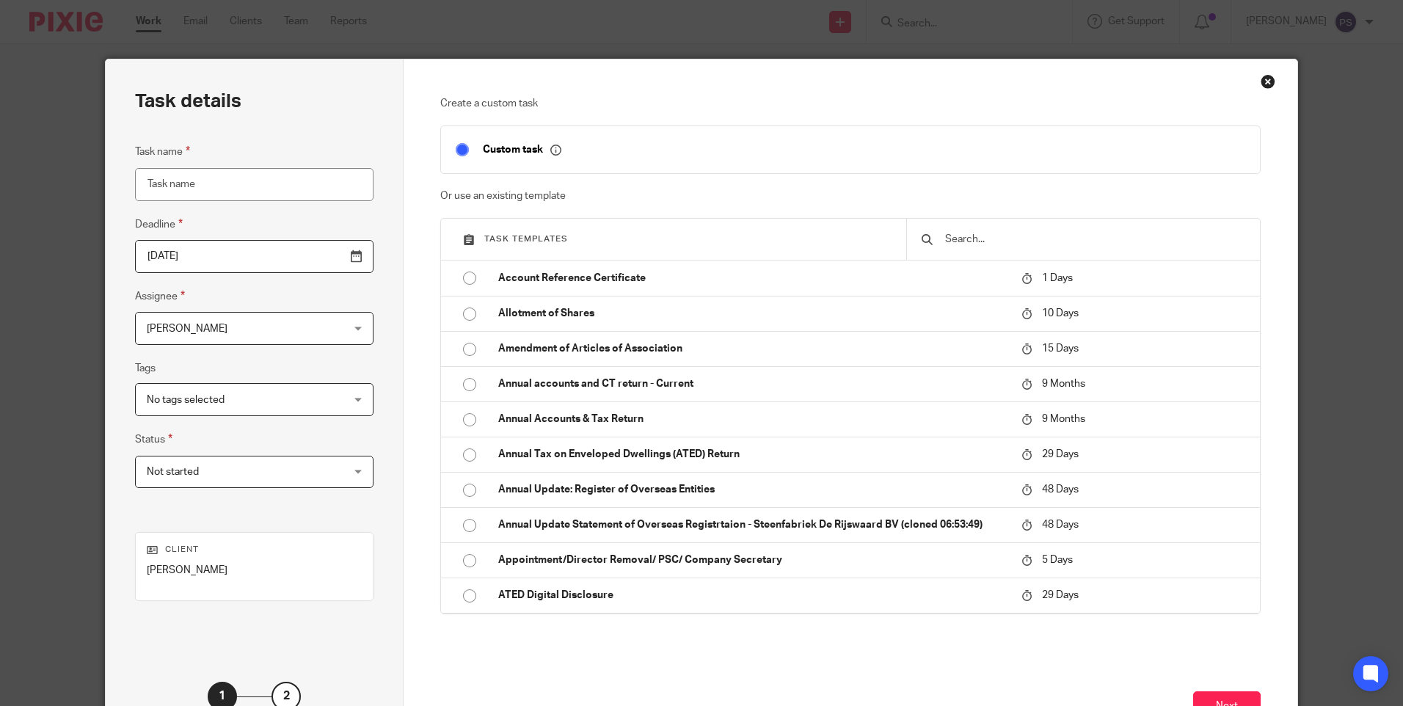
click at [953, 235] on input "text" at bounding box center [1095, 239] width 302 height 16
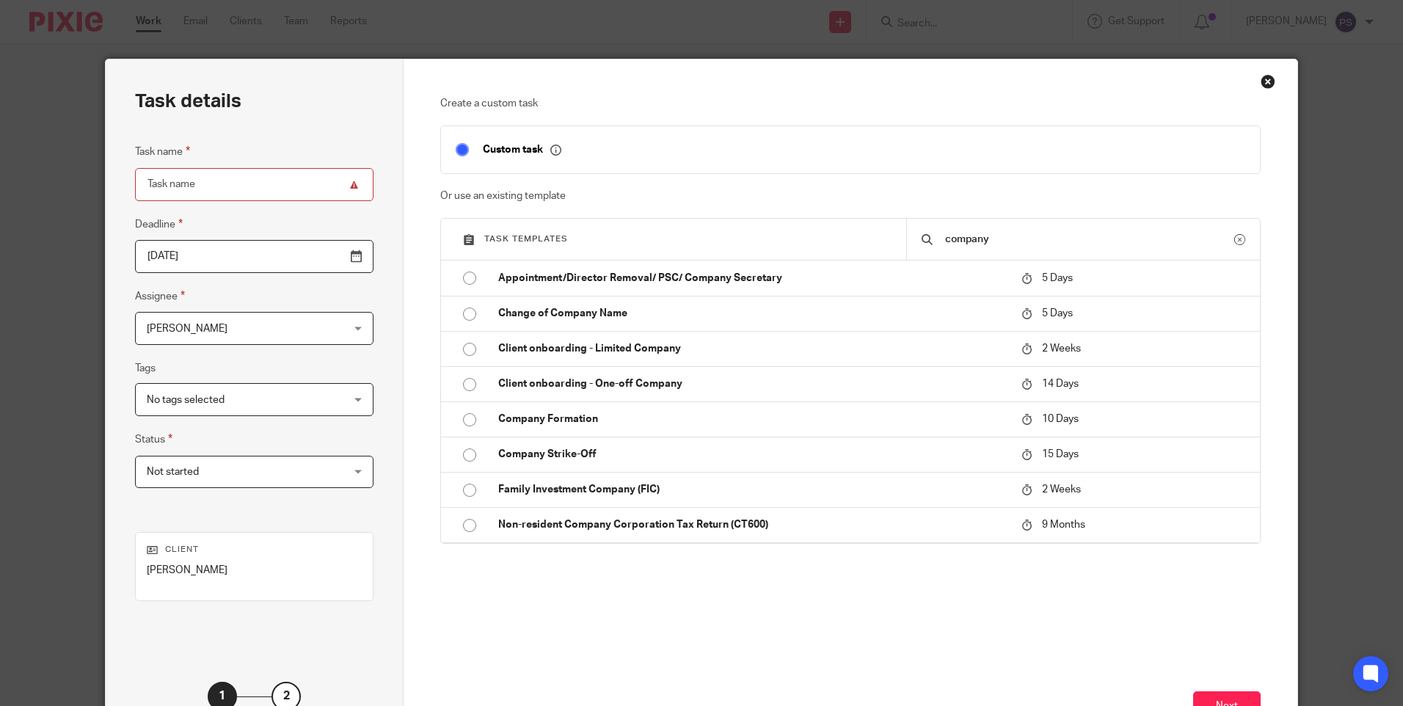
type input "company"
click at [1261, 78] on div "Close this dialog window" at bounding box center [1268, 81] width 15 height 15
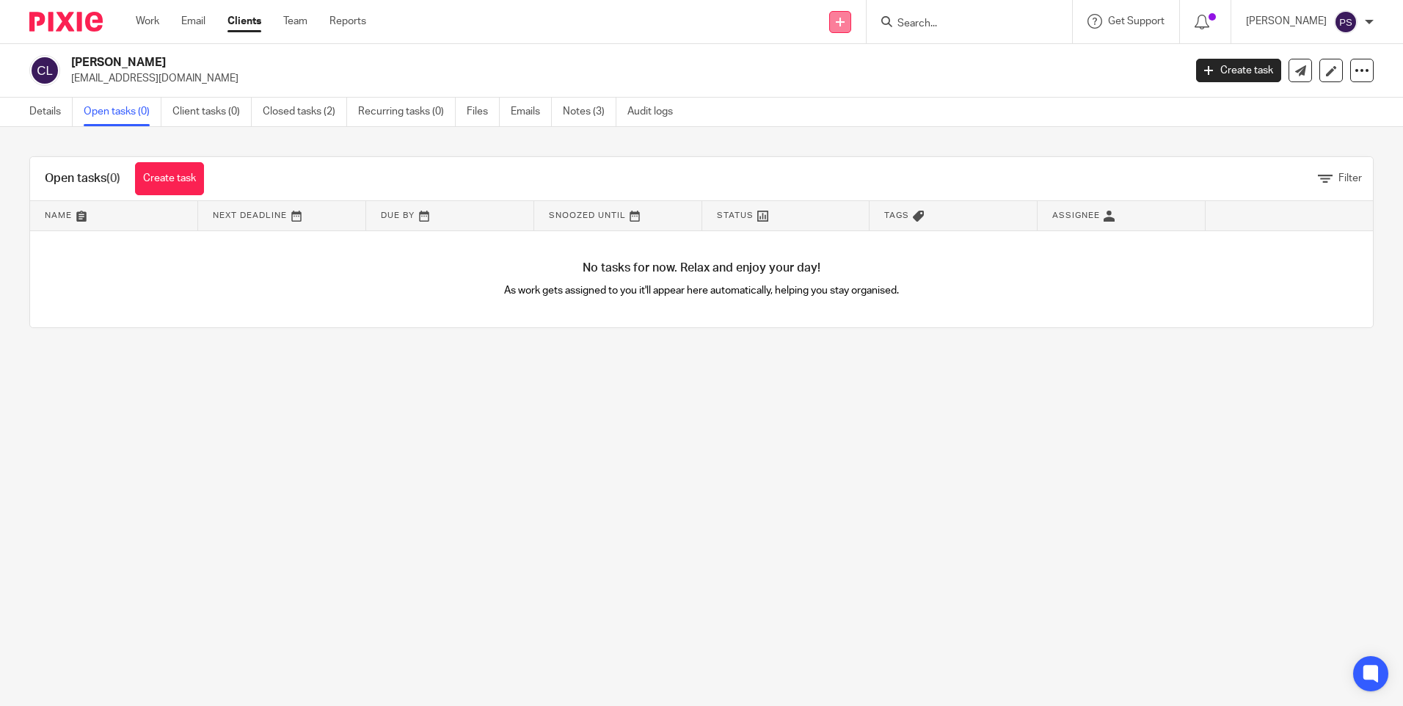
click at [851, 28] on link at bounding box center [840, 22] width 22 height 22
click at [840, 109] on link "Add client" at bounding box center [861, 111] width 90 height 21
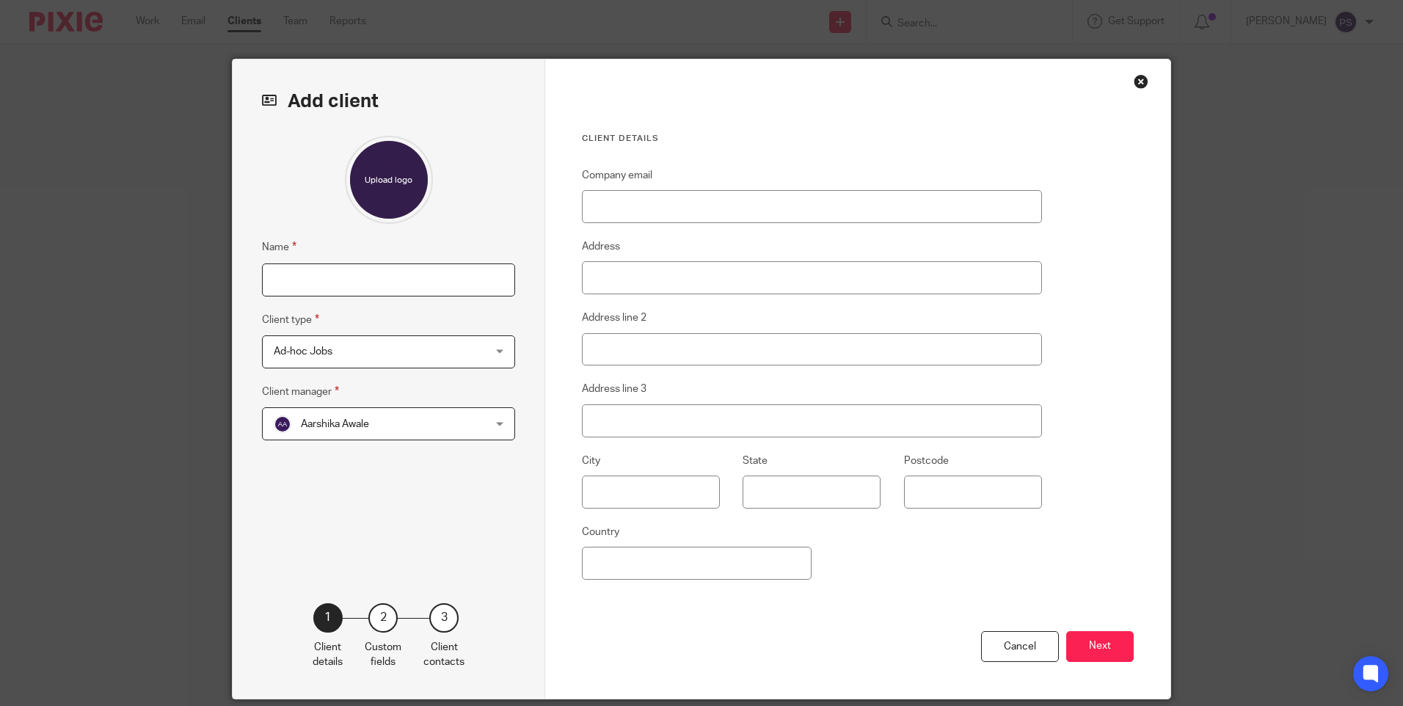
click at [299, 289] on input "Name" at bounding box center [388, 279] width 253 height 33
click at [401, 281] on input "New Company -" at bounding box center [388, 279] width 253 height 33
type input "New Company - Xiyin Li"
click at [658, 206] on input "Company email" at bounding box center [812, 206] width 460 height 33
click at [622, 198] on input "Company email" at bounding box center [812, 206] width 460 height 33
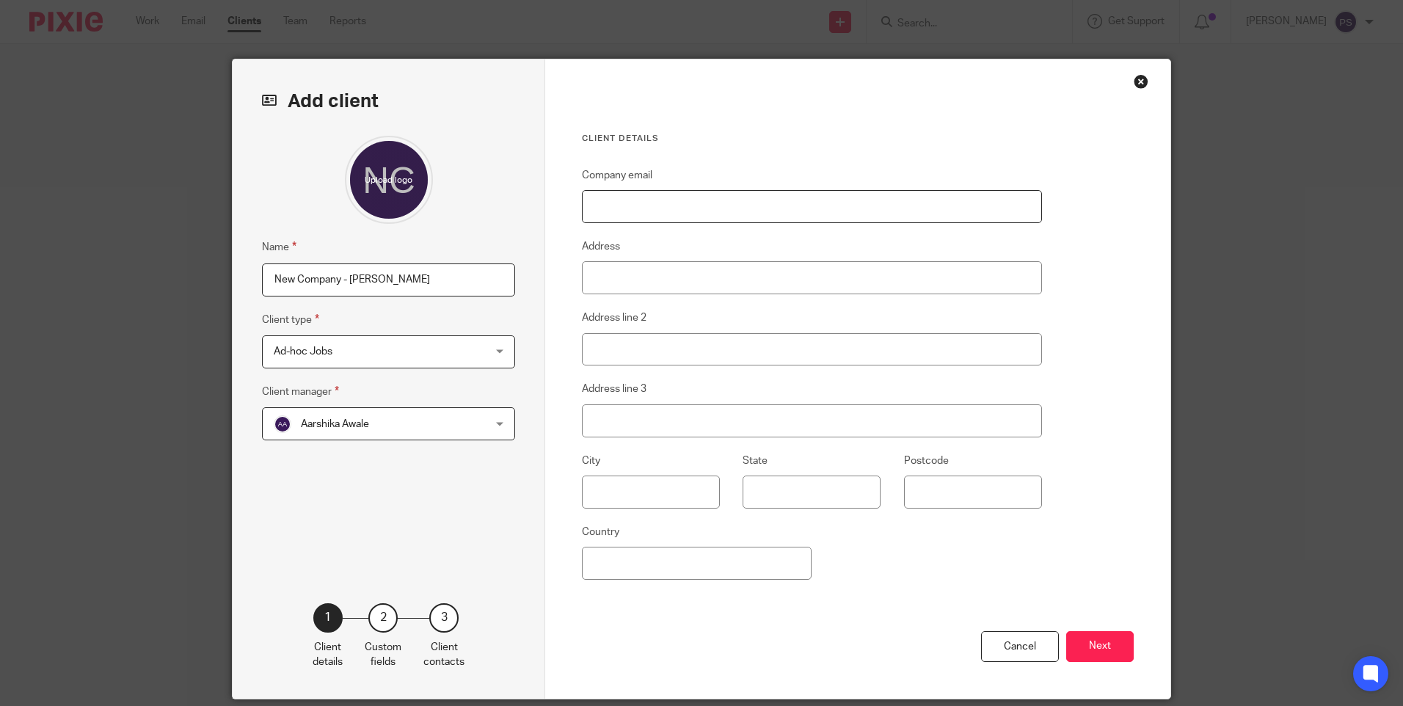
paste input "chunyiulo1993@gmail.com"
type input "chunyiulo1993@gmail.com"
click at [591, 283] on input "Address" at bounding box center [812, 277] width 460 height 33
click at [906, 604] on div "Company email chunyiulo1993@gmail.com Address Address line 2 Address line 3 Cit…" at bounding box center [812, 399] width 460 height 465
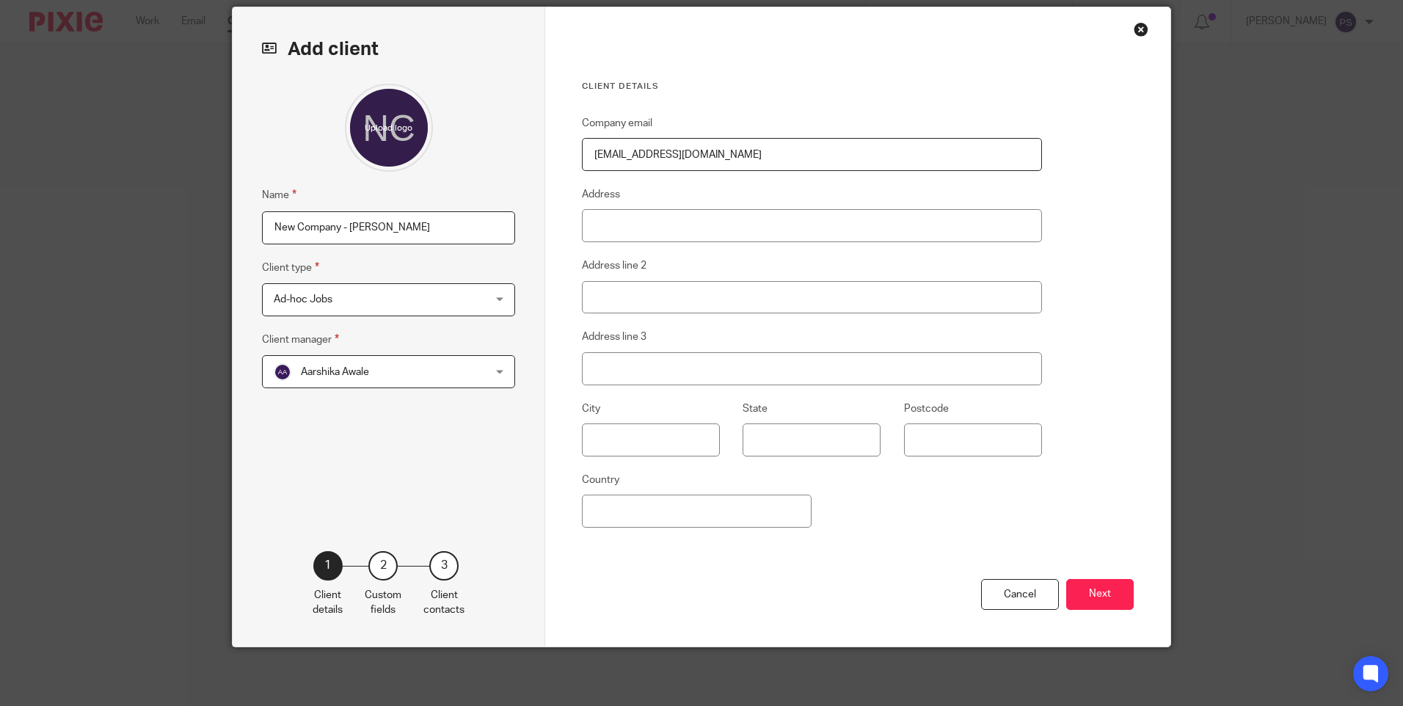
click at [792, 591] on div "Cancel Next" at bounding box center [858, 613] width 552 height 68
click at [341, 365] on span "Aarshika Awale" at bounding box center [370, 371] width 192 height 31
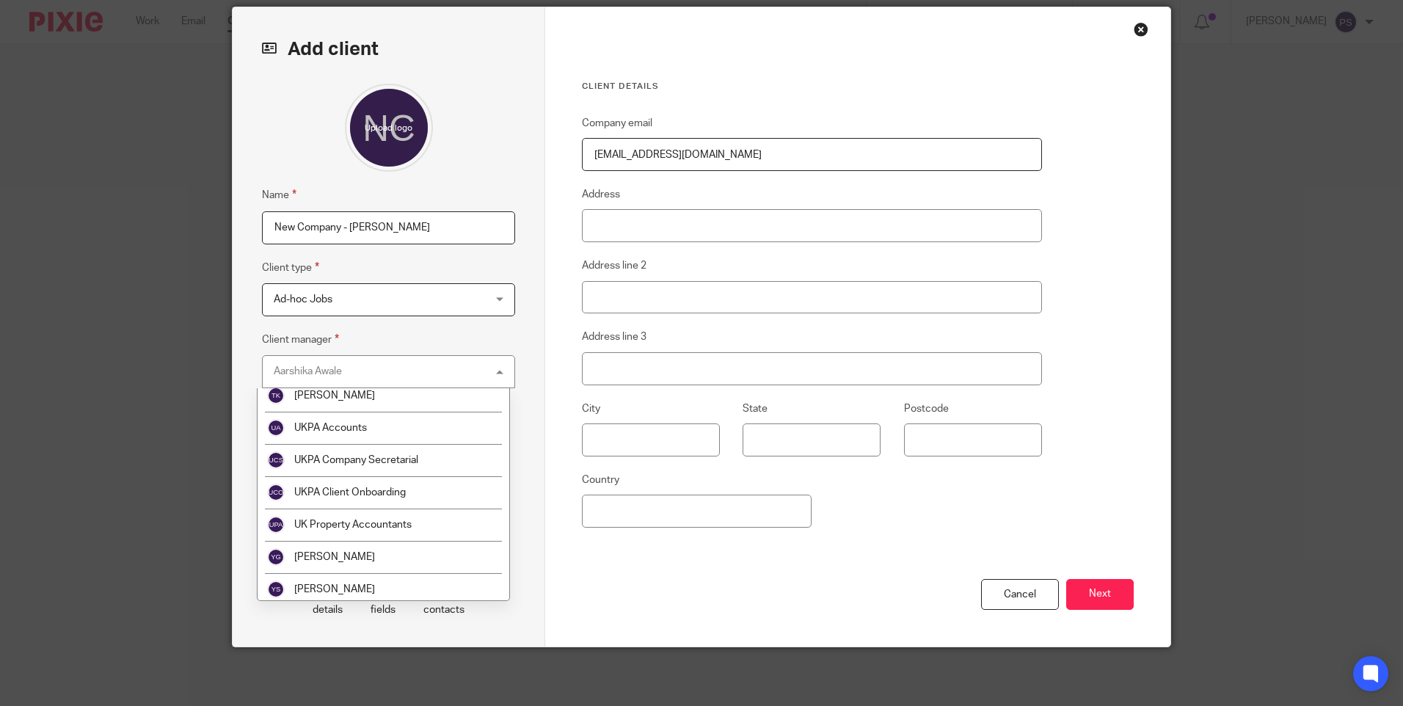
scroll to position [2500, 0]
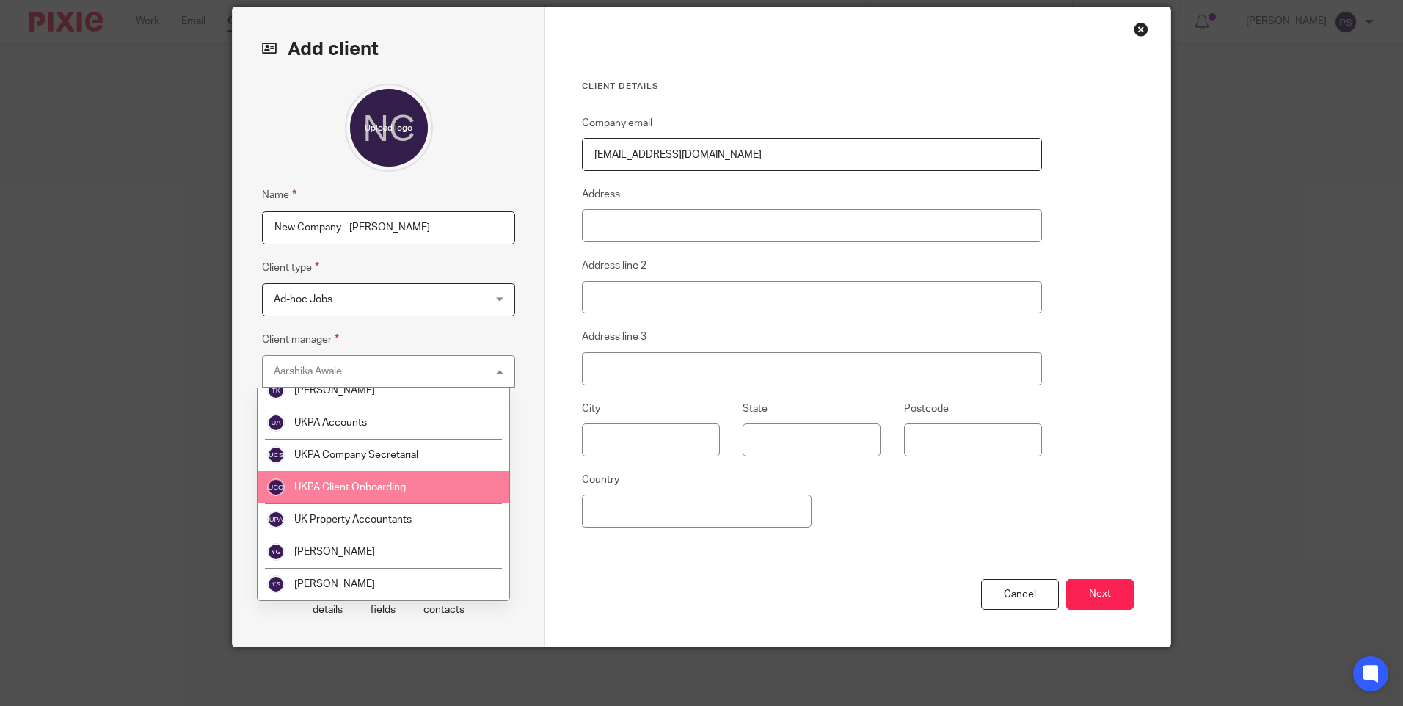
click at [384, 490] on span "UKPA Client Onboarding" at bounding box center [350, 487] width 112 height 10
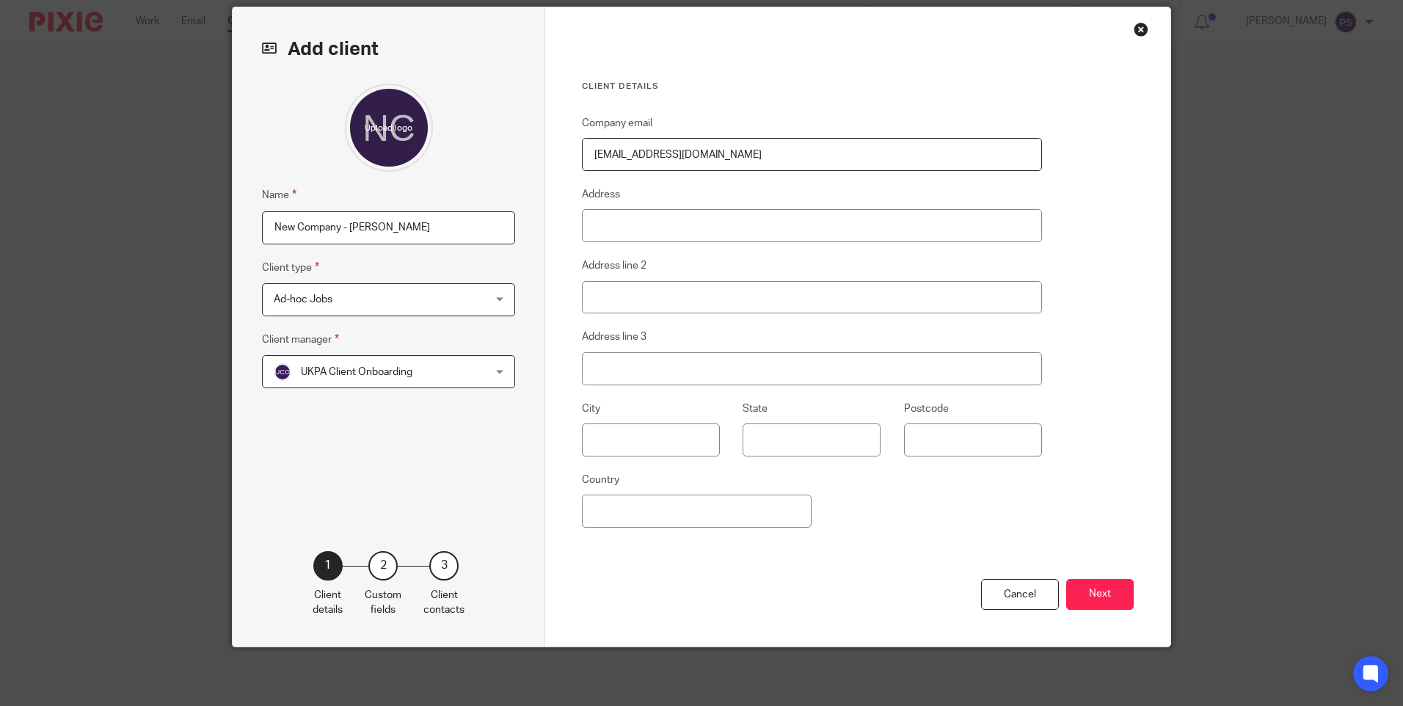
click at [766, 579] on div "Cancel Next" at bounding box center [858, 613] width 552 height 68
click at [891, 612] on div "Cancel Next" at bounding box center [858, 613] width 552 height 68
click at [267, 460] on div "Name New Company - Xiyin Li Client type Ad-hoc Jobs Ad-hoc Jobs Ad-hoc Jobs Cha…" at bounding box center [388, 295] width 253 height 423
click at [1110, 602] on button "Next" at bounding box center [1100, 595] width 68 height 32
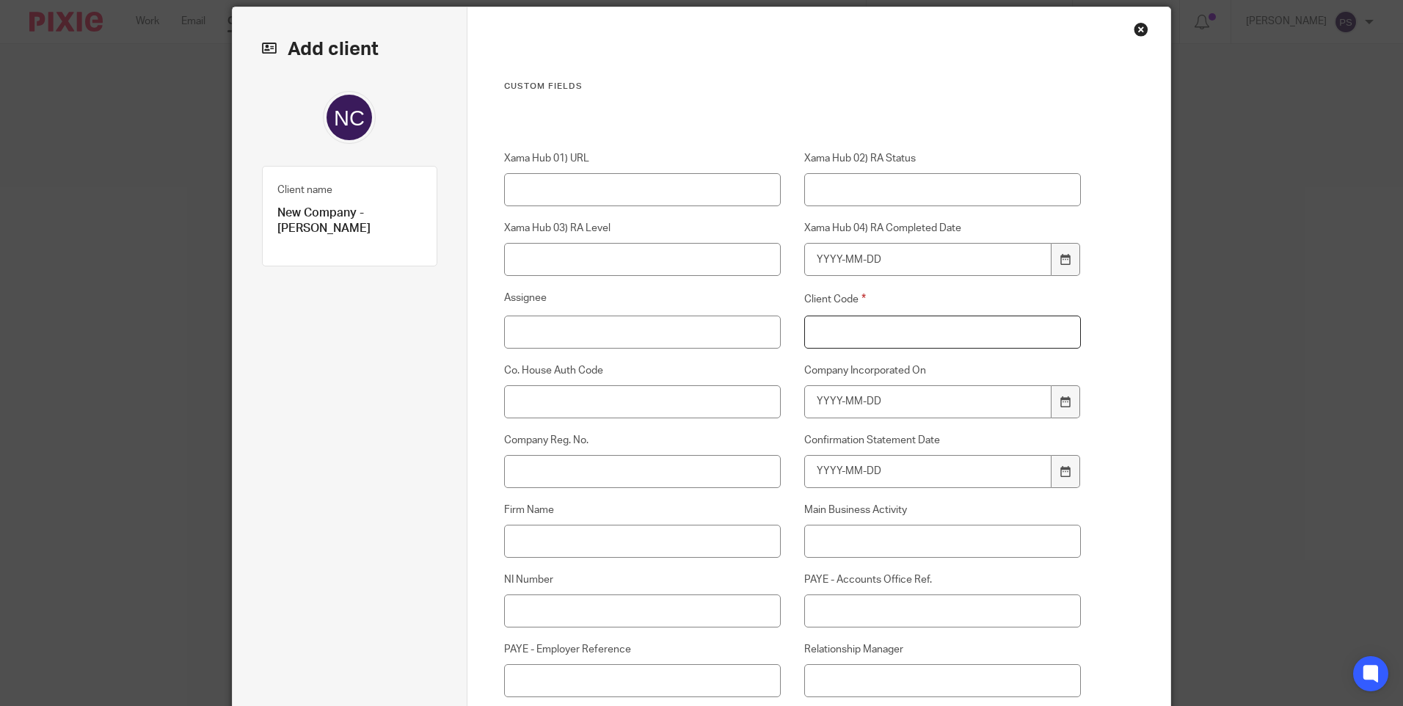
click at [867, 332] on input "Client Code" at bounding box center [942, 332] width 277 height 33
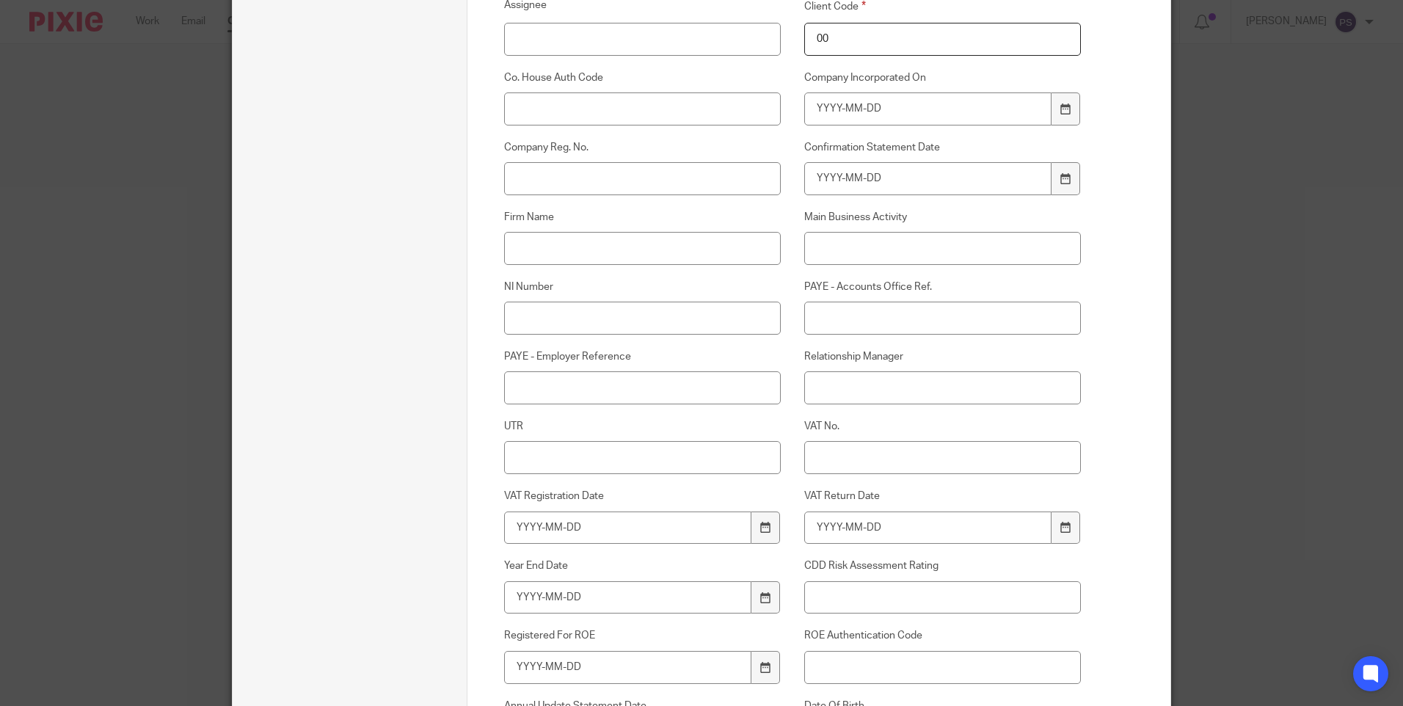
scroll to position [346, 0]
type input "00"
click at [845, 392] on input "Relationship Manager" at bounding box center [942, 387] width 277 height 33
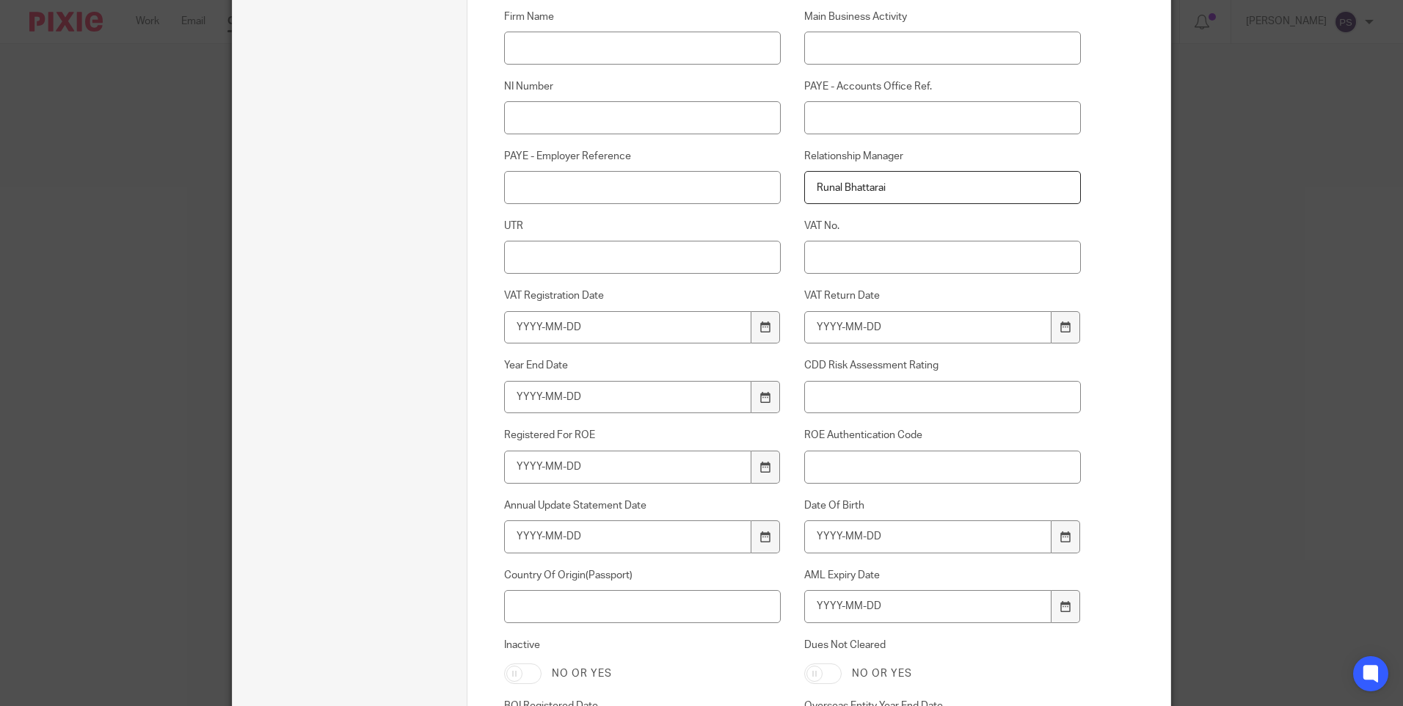
scroll to position [639, 0]
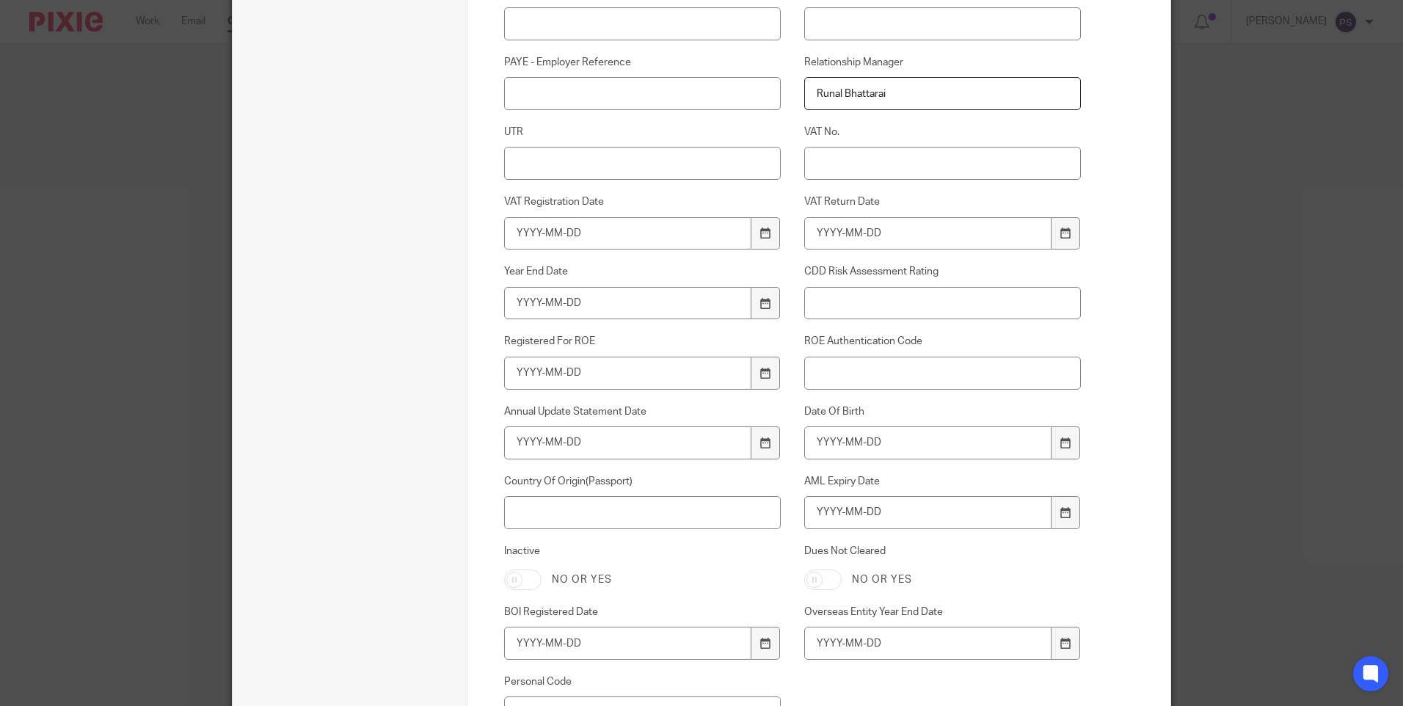
type input "Runal Bhattarai"
click at [881, 443] on input "Date Of Birth" at bounding box center [928, 442] width 248 height 33
type input "2001-10-05"
click at [923, 508] on input "AML Expiry Date" at bounding box center [928, 512] width 248 height 33
type input "2029-08-26"
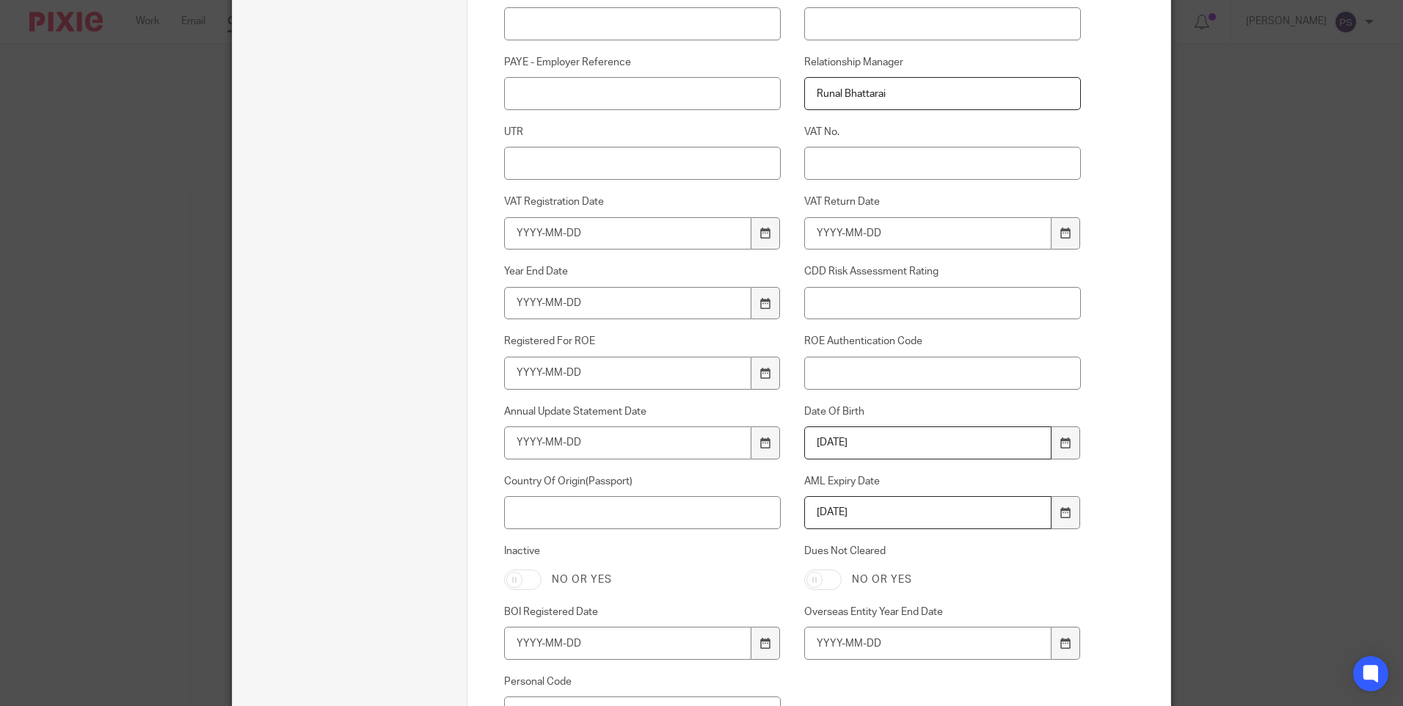
click at [999, 562] on div "Dues Not Cleared No or yes" at bounding box center [931, 567] width 300 height 46
click at [592, 505] on input "Country Of Origin(Passport)" at bounding box center [642, 512] width 277 height 33
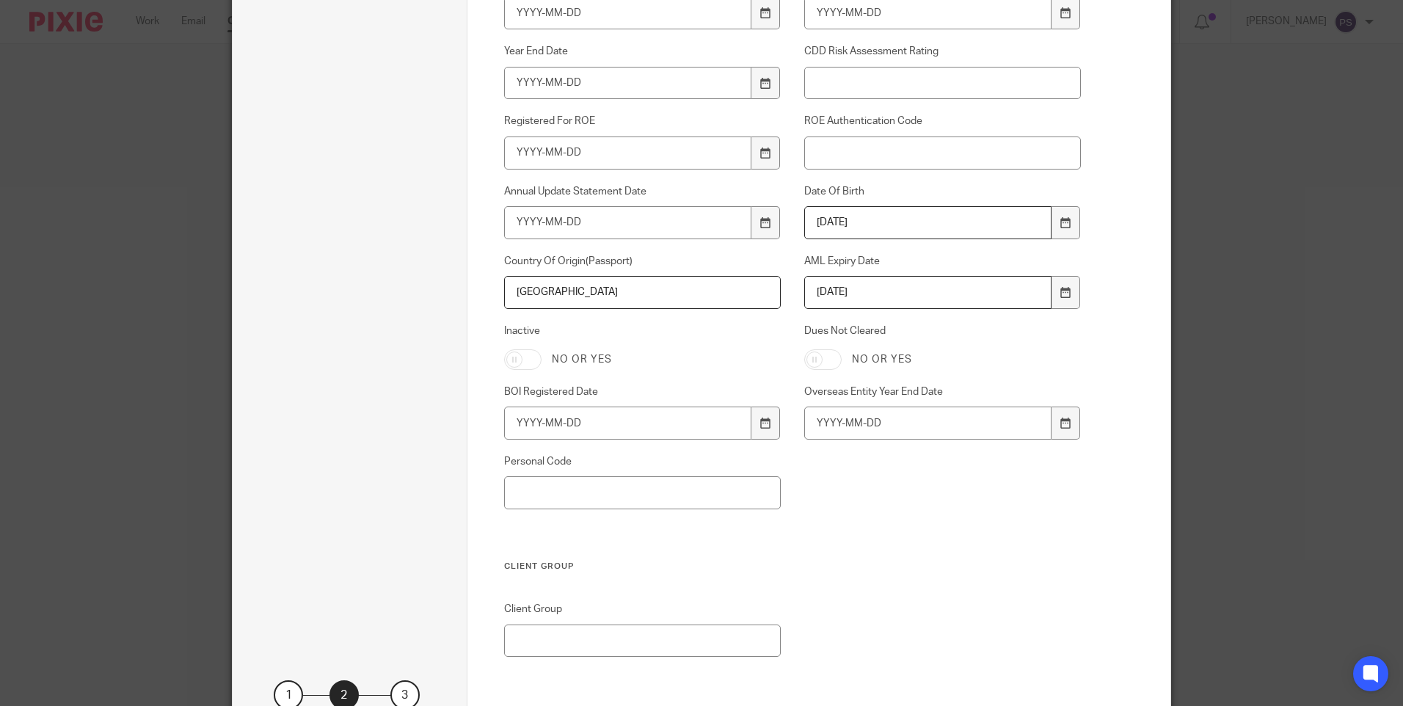
scroll to position [989, 0]
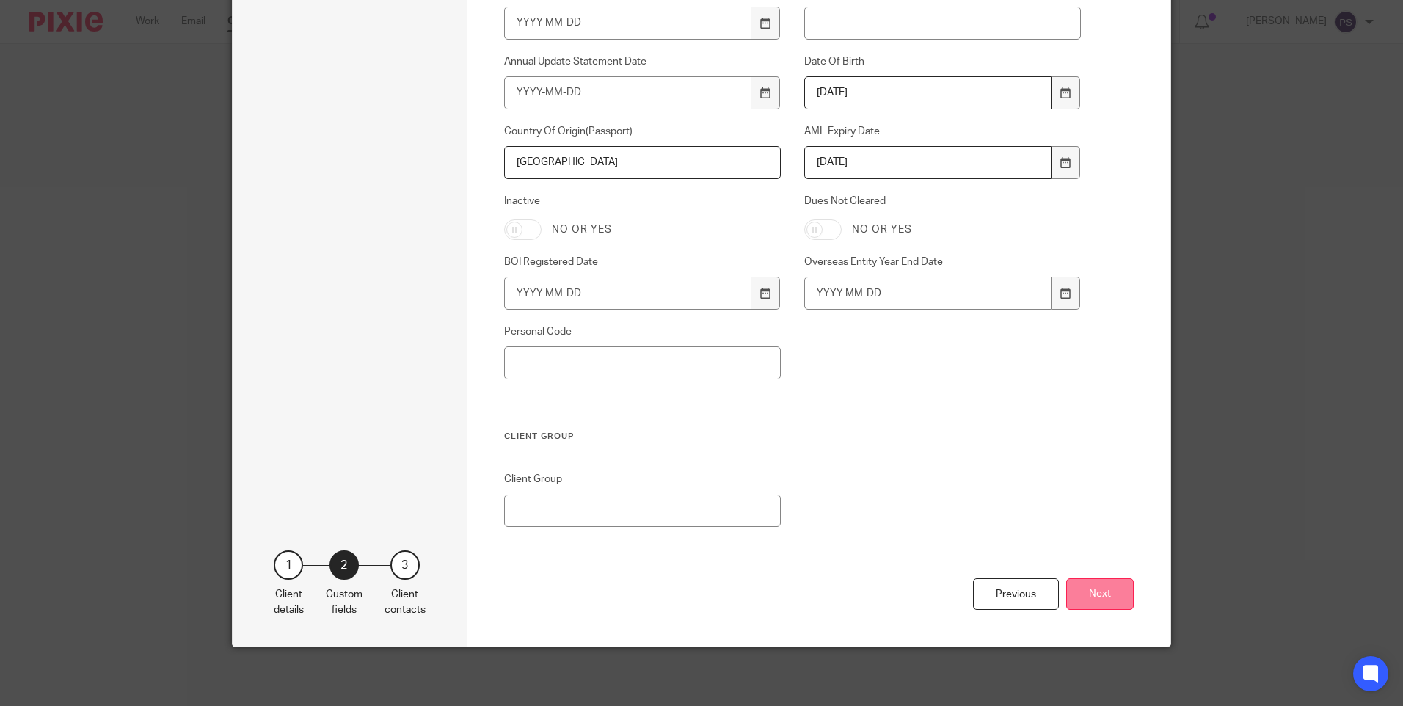
type input "China"
click at [1124, 595] on button "Next" at bounding box center [1100, 594] width 68 height 32
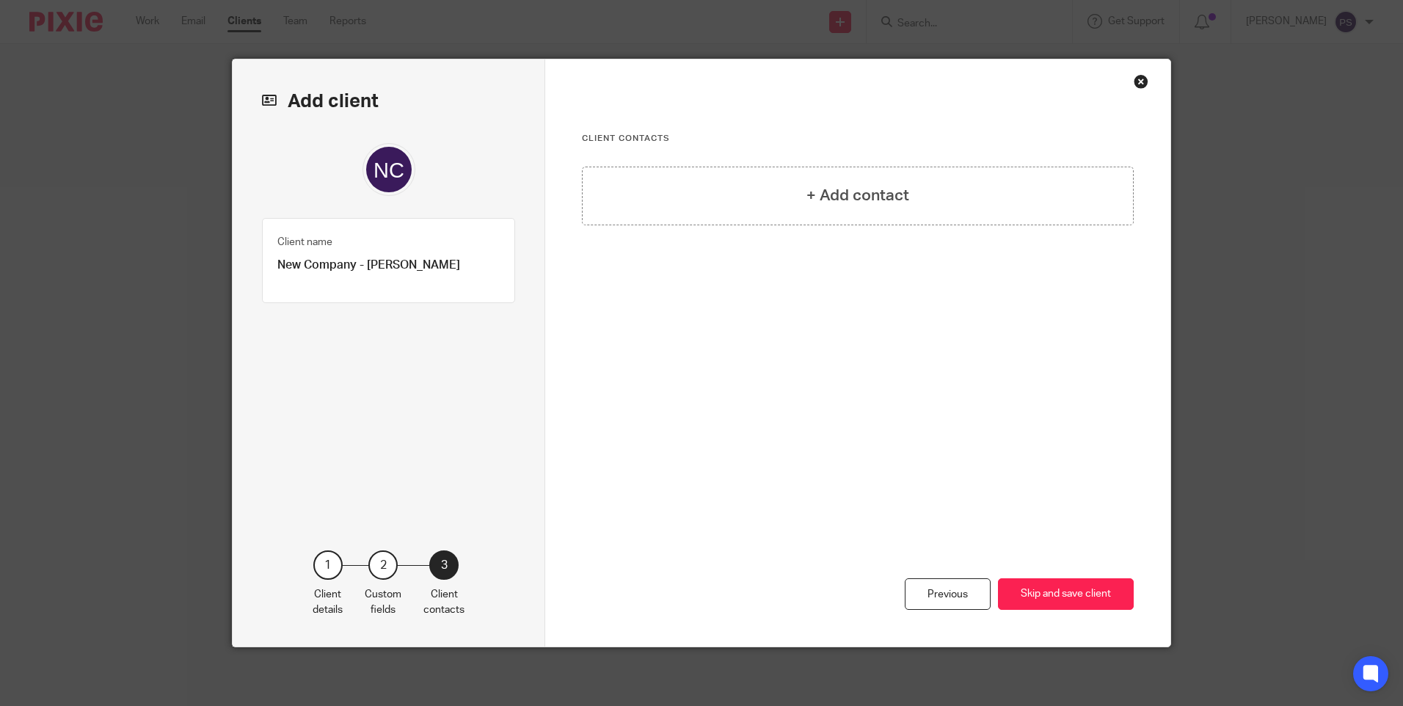
scroll to position [0, 0]
click at [868, 189] on h4 "+ Add contact" at bounding box center [858, 195] width 103 height 23
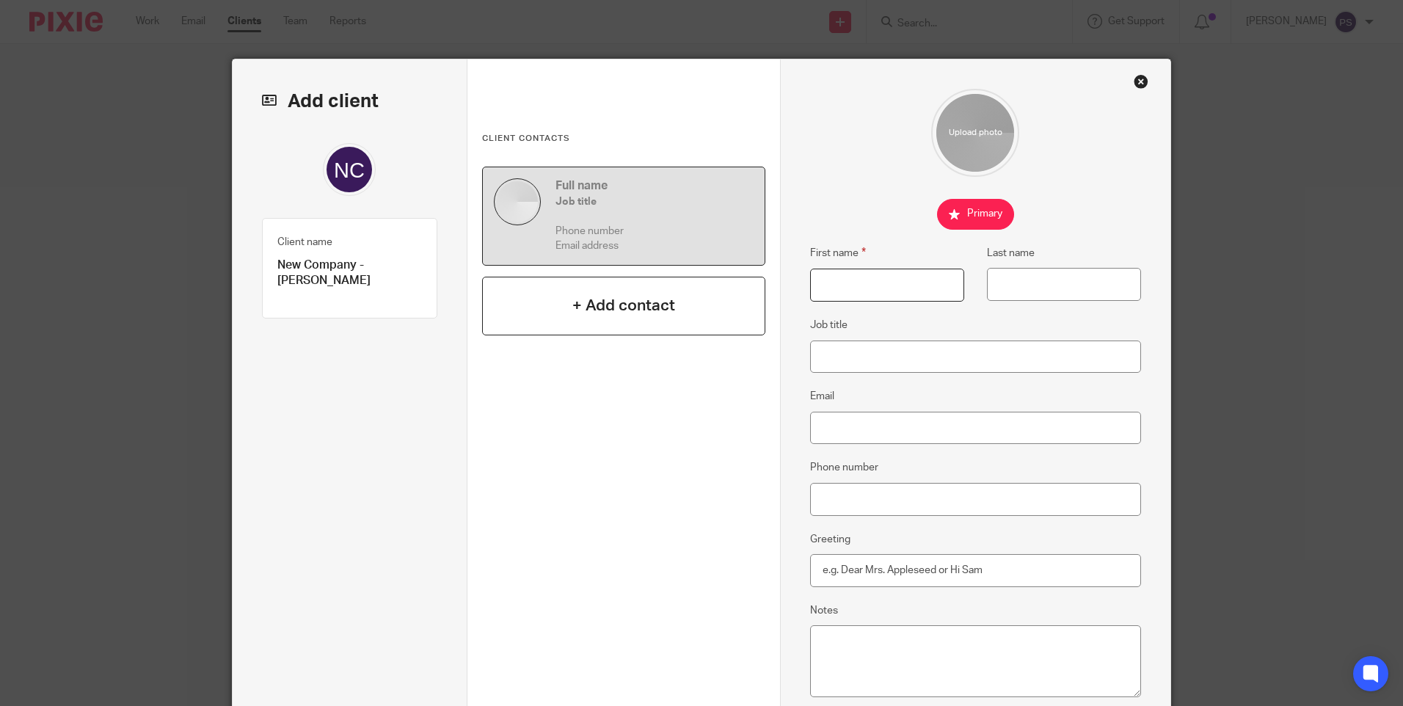
drag, startPoint x: 843, startPoint y: 282, endPoint x: 616, endPoint y: 317, distance: 230.2
click at [843, 282] on input "First name" at bounding box center [887, 285] width 154 height 33
click at [367, 263] on p "New Company - Xiyin Li" at bounding box center [349, 274] width 145 height 32
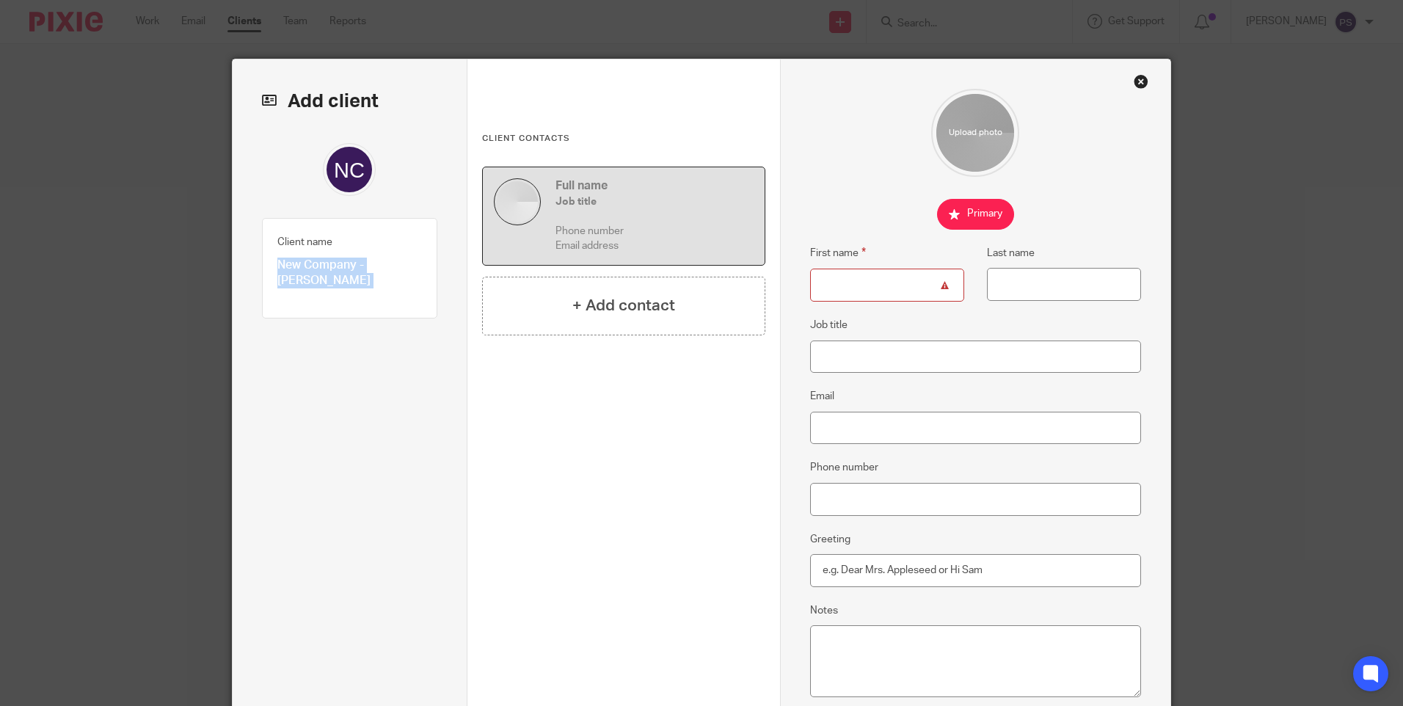
drag, startPoint x: 367, startPoint y: 263, endPoint x: 382, endPoint y: 264, distance: 14.8
click at [382, 264] on p "New Company - Xiyin Li" at bounding box center [349, 274] width 145 height 32
drag, startPoint x: 361, startPoint y: 261, endPoint x: 421, endPoint y: 262, distance: 59.5
click at [421, 262] on div "Client name New Company - Xiyin Li Client type" at bounding box center [349, 268] width 175 height 101
copy p "Xiyin Li"
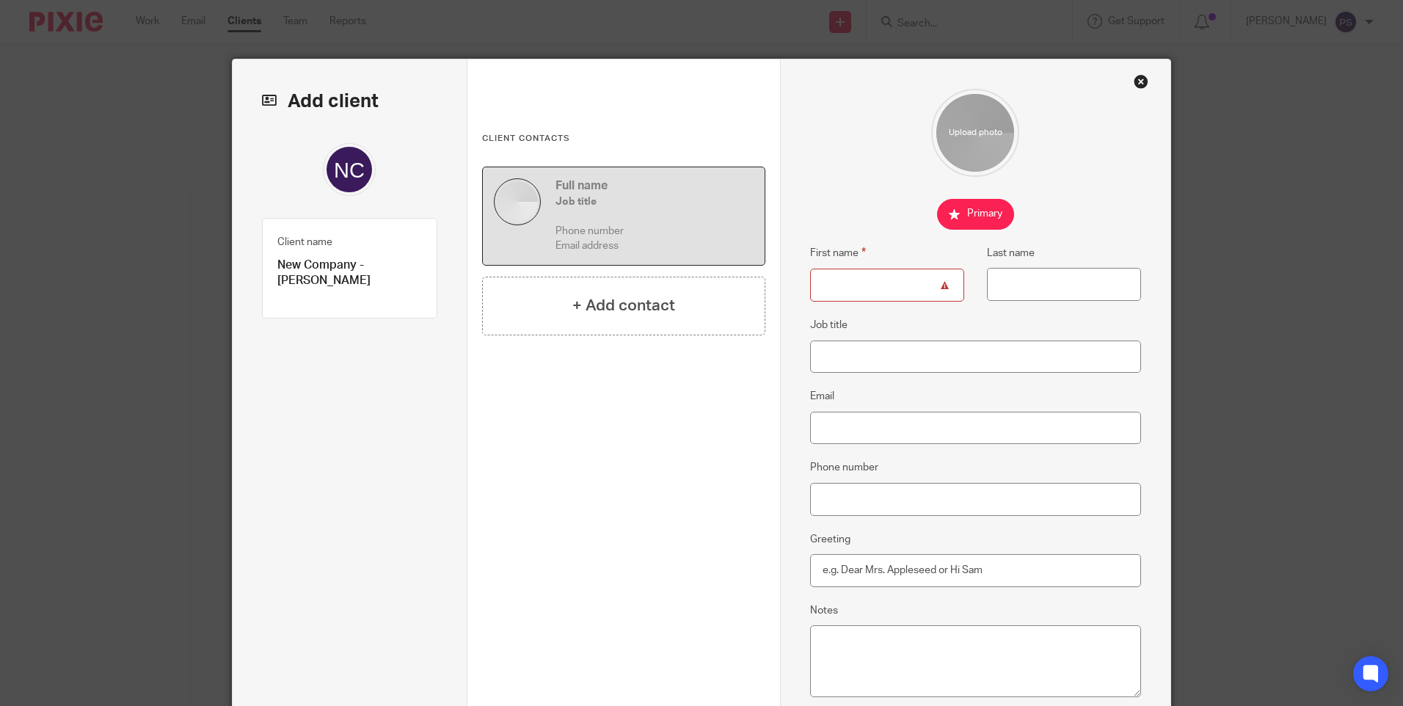
click at [854, 282] on input "First name" at bounding box center [887, 285] width 154 height 33
paste input "Xiyin Li"
click at [846, 283] on input "Xiyin Li" at bounding box center [887, 285] width 154 height 33
type input "Xiyin"
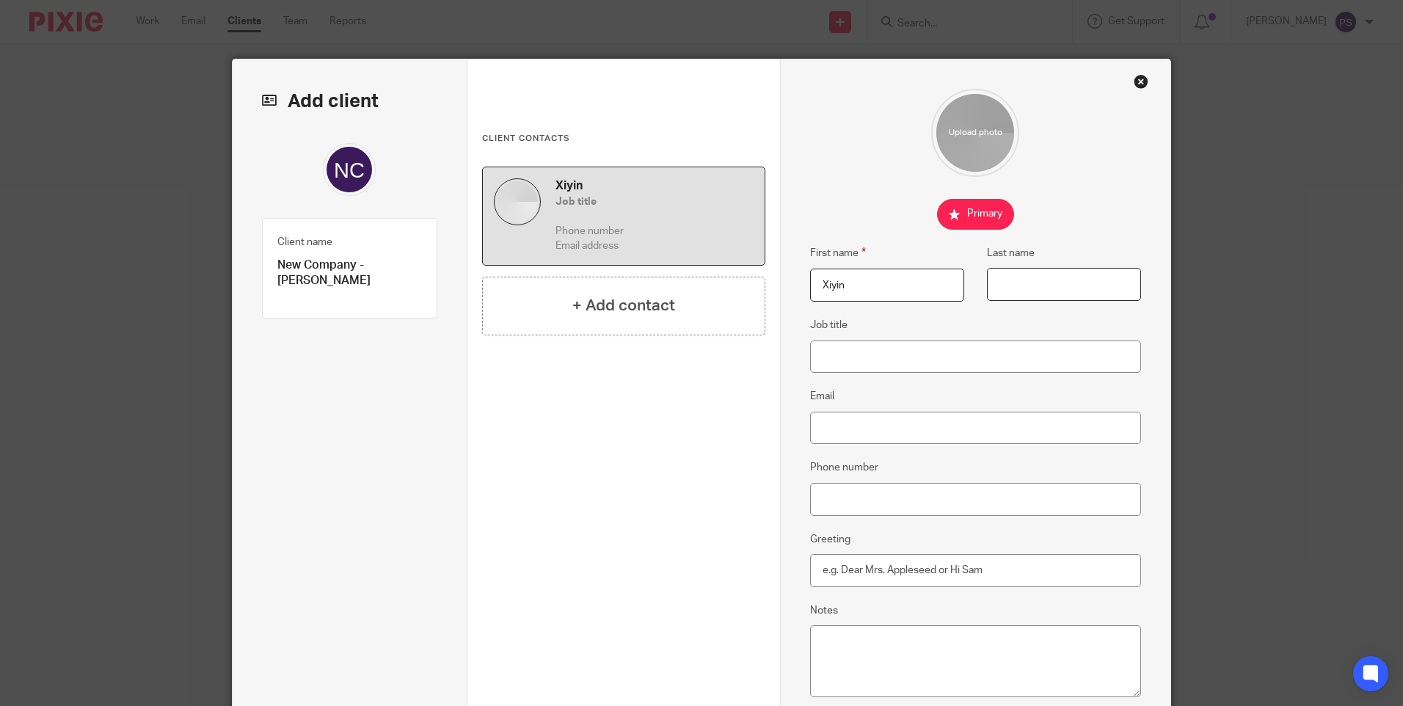
click at [1020, 288] on input "Last name" at bounding box center [1064, 284] width 154 height 33
paste input "Li"
type input "Li"
click at [832, 360] on input "Job title" at bounding box center [976, 357] width 332 height 33
click at [842, 421] on input "Email" at bounding box center [976, 428] width 332 height 33
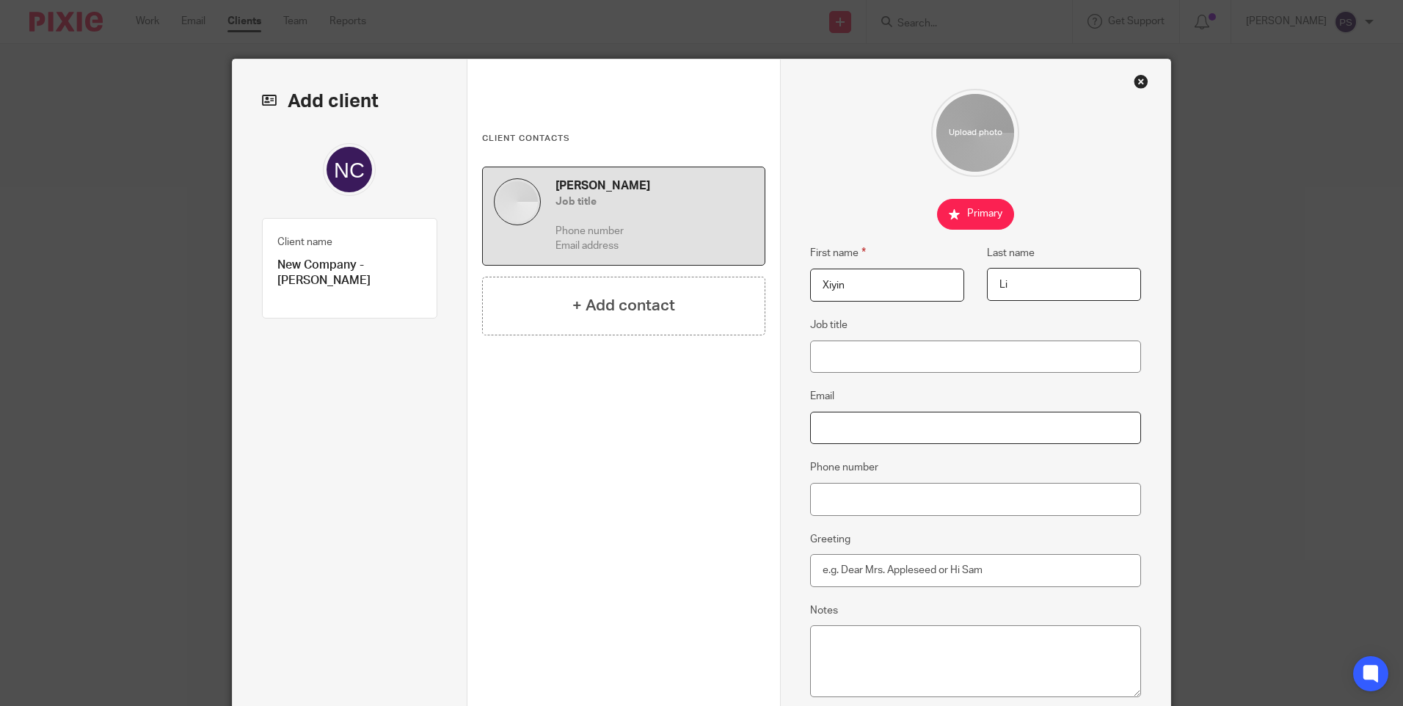
click at [840, 433] on input "Email" at bounding box center [976, 428] width 332 height 33
paste input "chunyiulo1993@gmail.com"
type input "chunyiulo1993@gmail.com"
click at [830, 499] on input "Phone number" at bounding box center [976, 499] width 332 height 33
paste input "+44 753 269 9138"
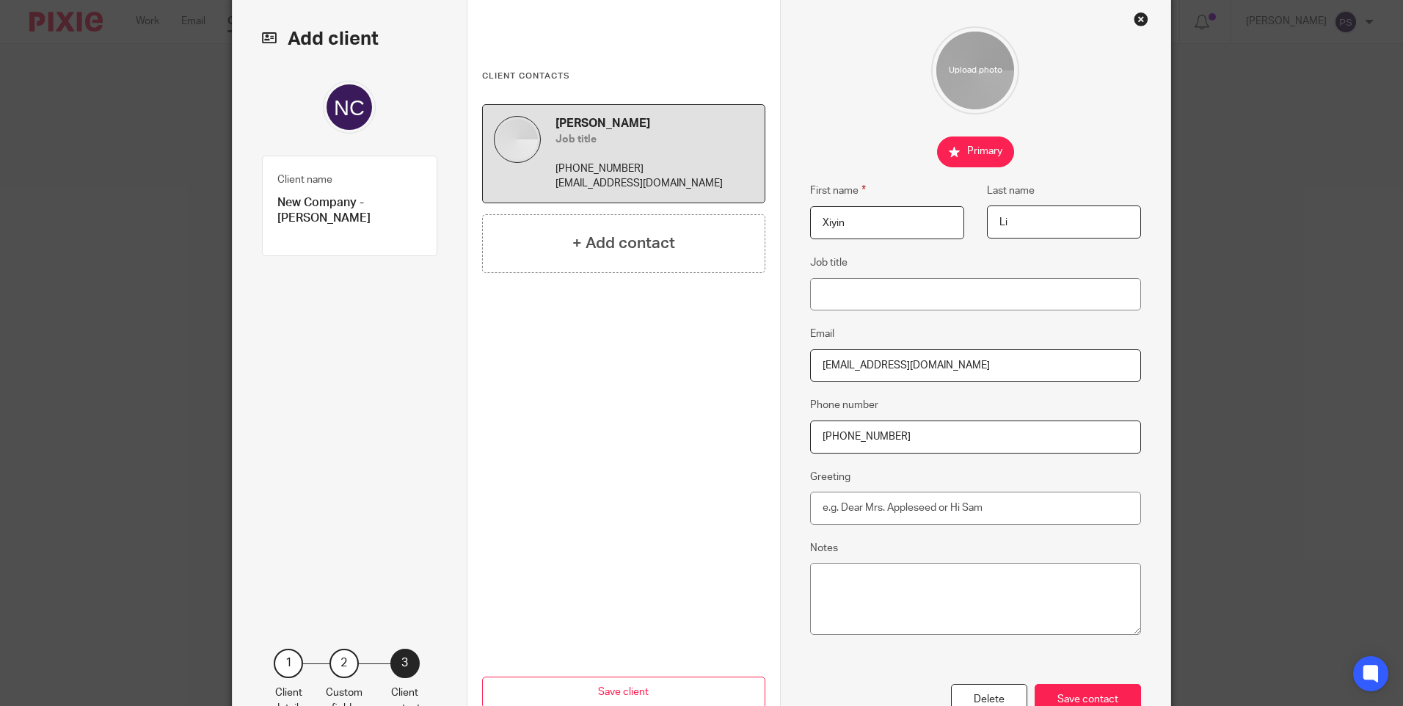
scroll to position [161, 0]
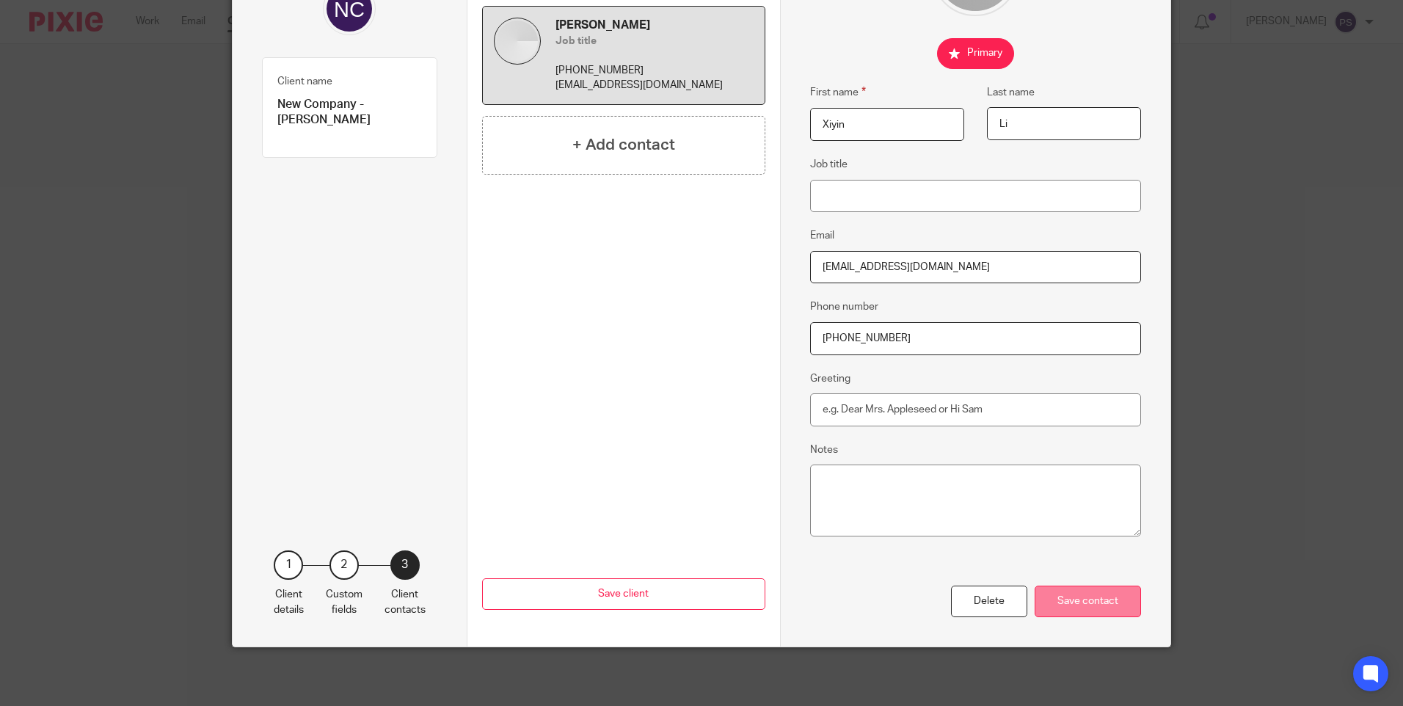
type input "+44 753 269 9138"
click at [1093, 599] on div "Save contact" at bounding box center [1088, 602] width 106 height 32
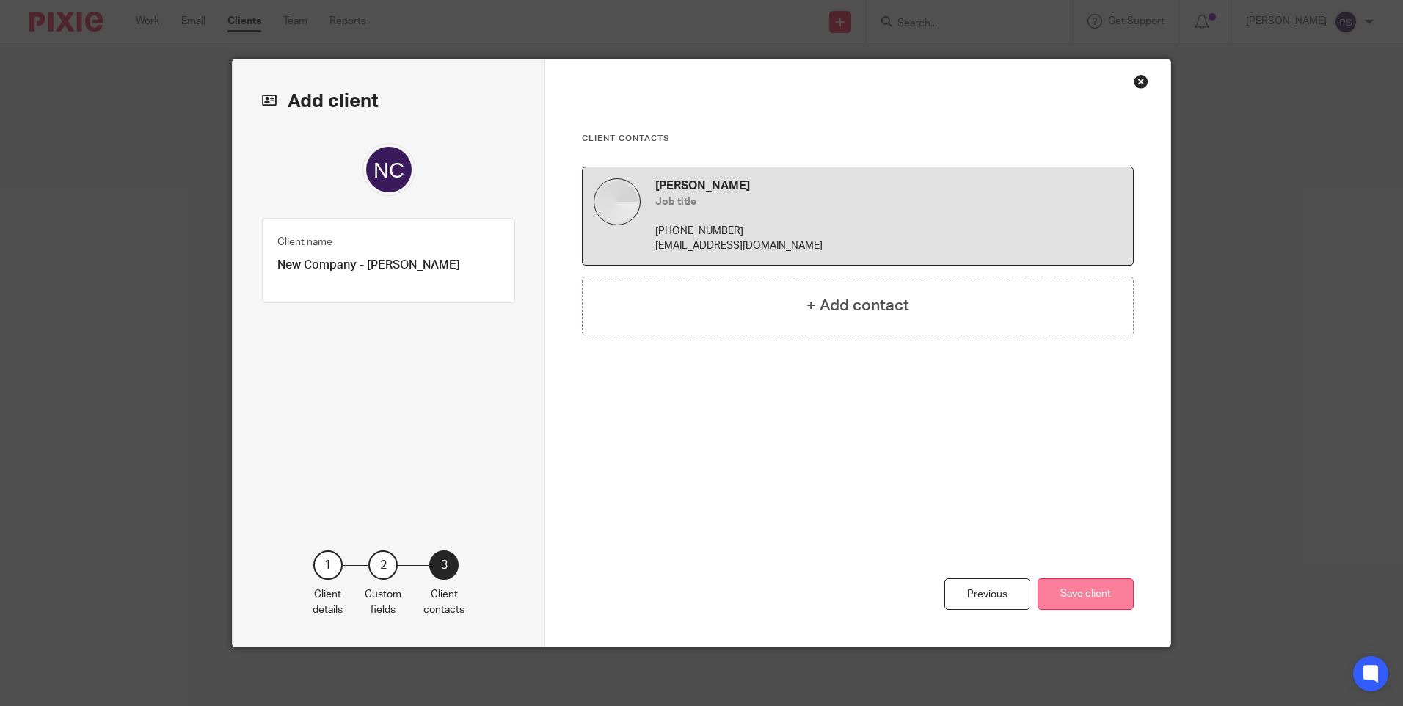
click at [1069, 581] on button "Save client" at bounding box center [1086, 594] width 96 height 32
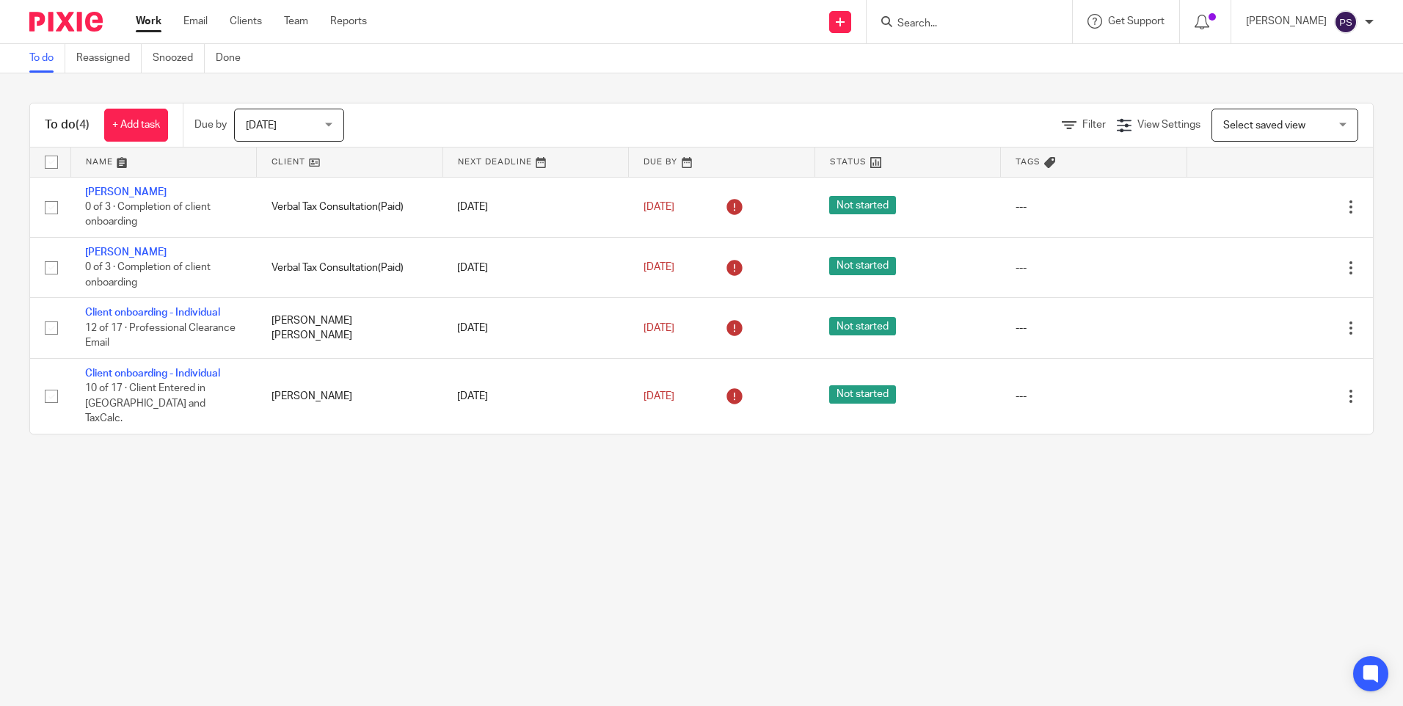
click at [941, 18] on input "Search" at bounding box center [962, 24] width 132 height 13
paste input "[EMAIL_ADDRESS][DOMAIN_NAME]"
type input "[EMAIL_ADDRESS][DOMAIN_NAME]"
click at [972, 62] on link at bounding box center [1014, 63] width 242 height 34
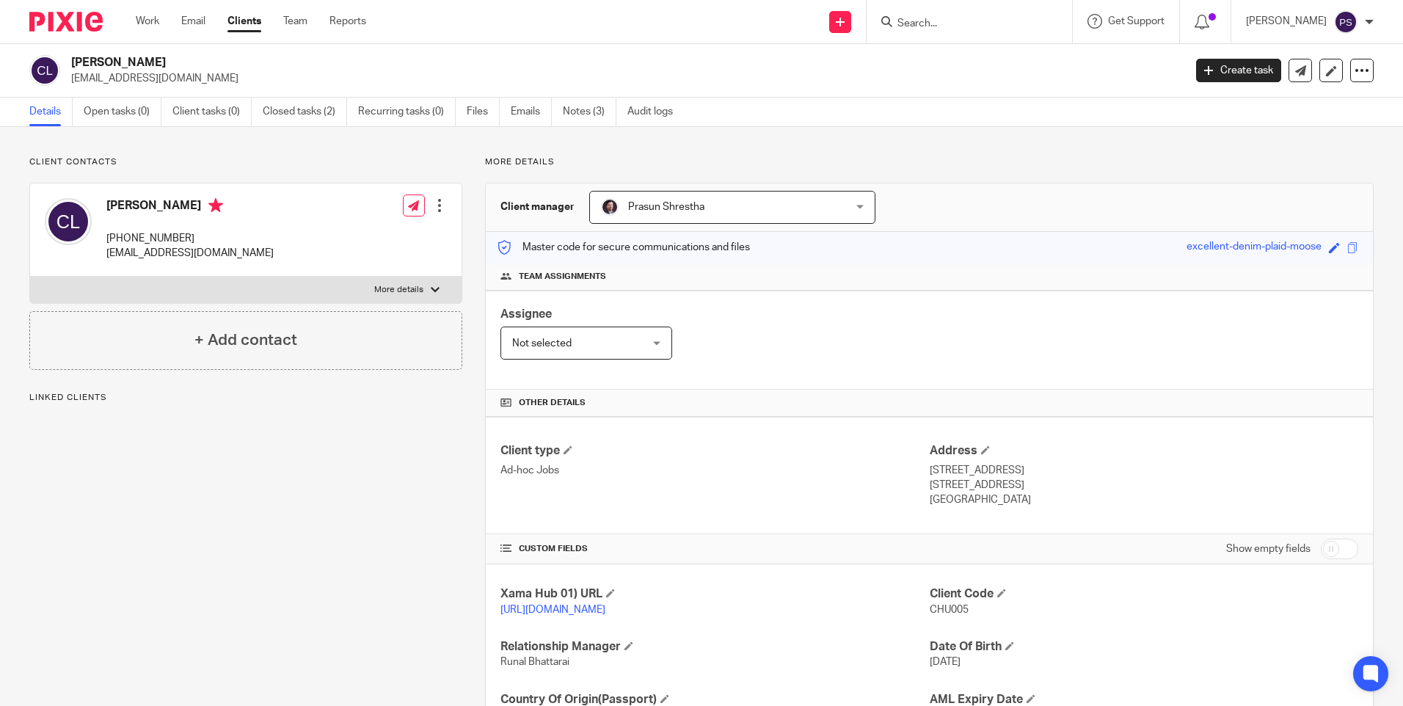
click at [153, 159] on p "Client contacts" at bounding box center [245, 162] width 433 height 12
click at [148, 233] on p "[PHONE_NUMBER]" at bounding box center [189, 238] width 167 height 15
copy div "[PHONE_NUMBER]"
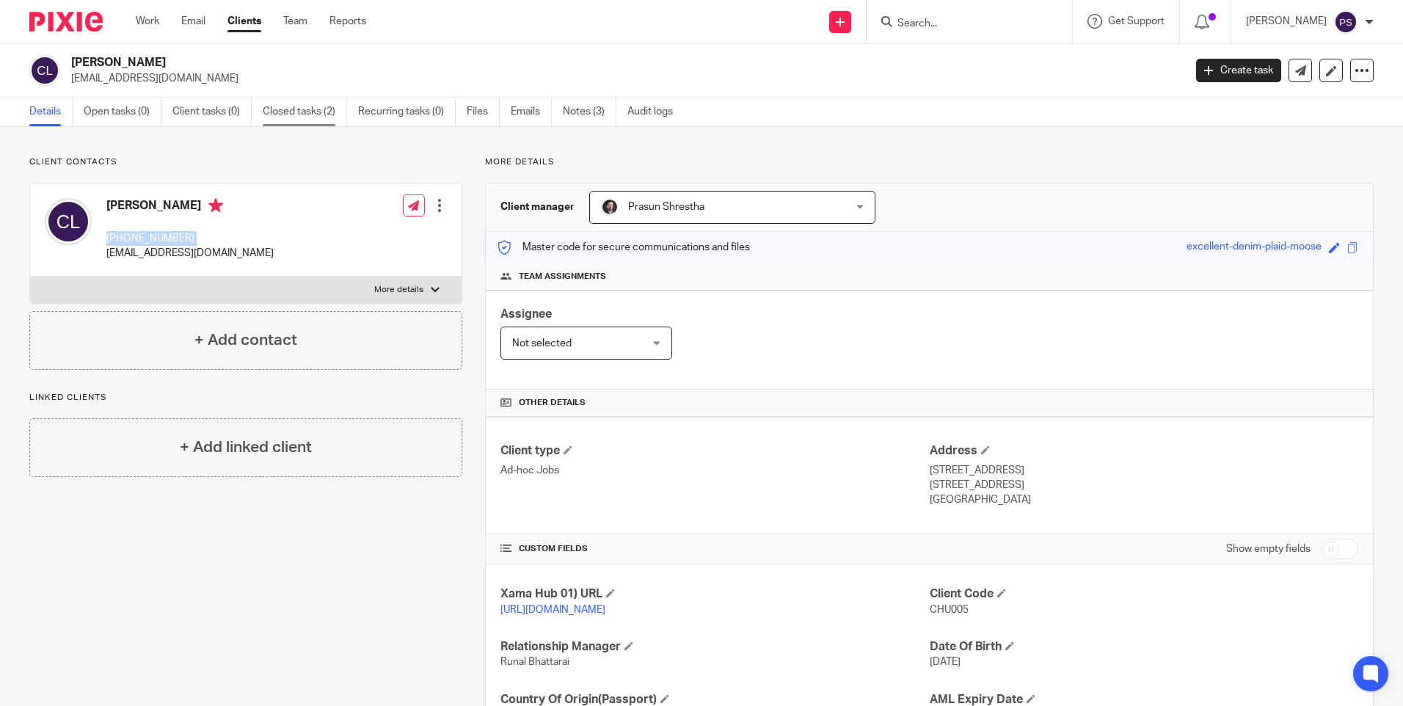
click at [288, 116] on link "Closed tasks (2)" at bounding box center [305, 112] width 84 height 29
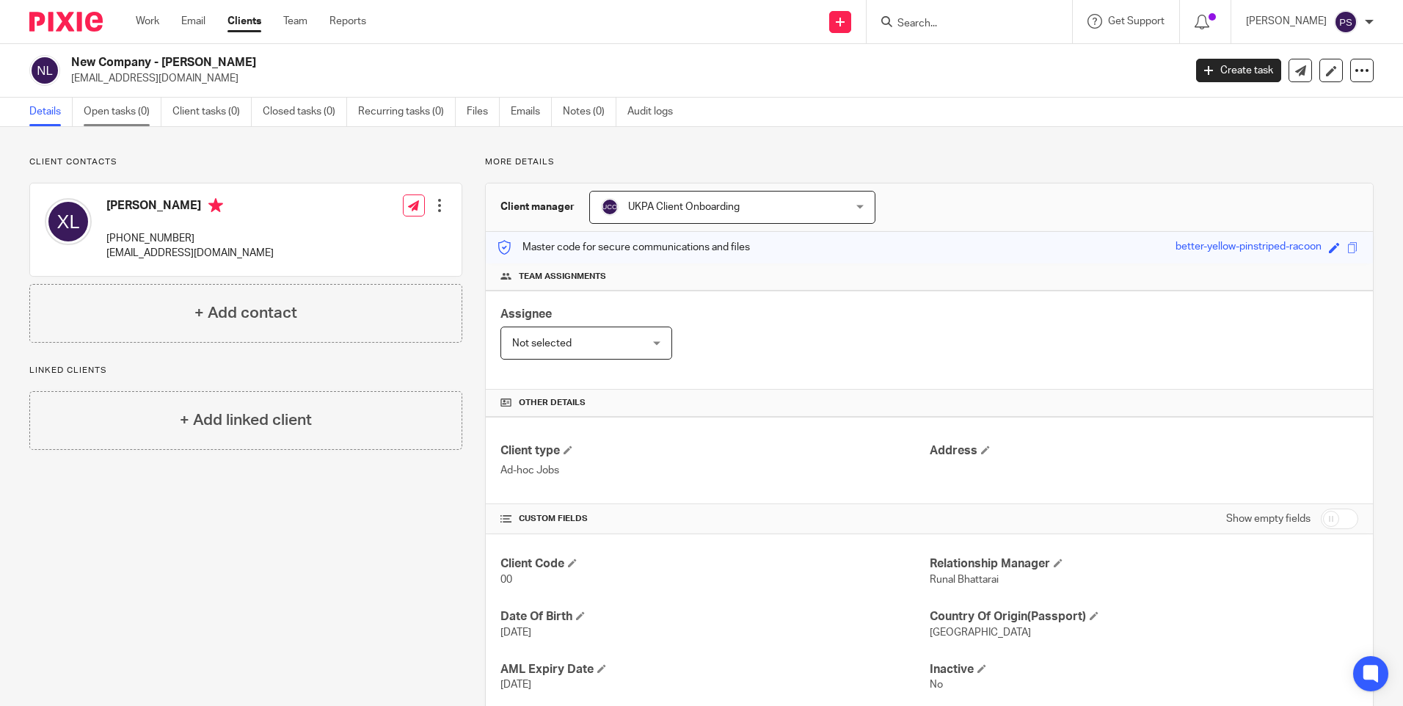
click at [125, 110] on link "Open tasks (0)" at bounding box center [123, 112] width 78 height 29
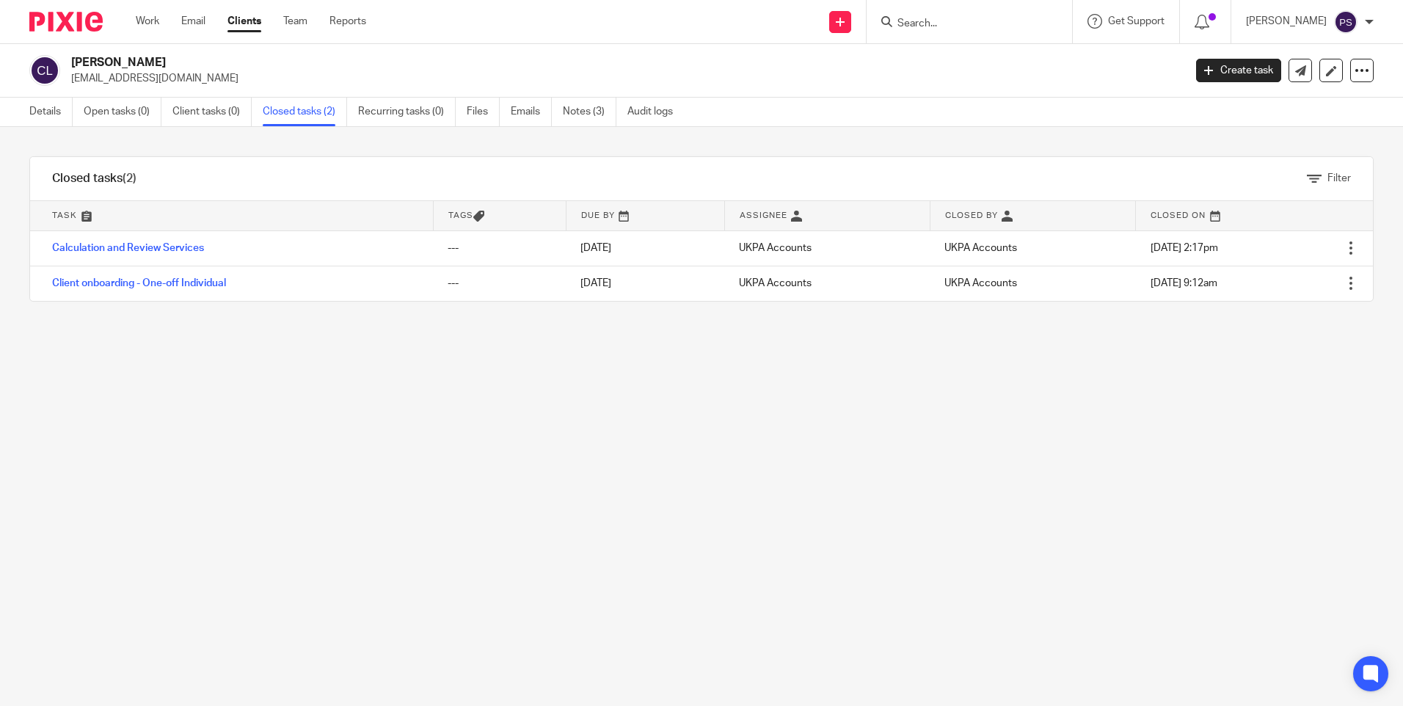
click at [39, 123] on link "Details" at bounding box center [50, 112] width 43 height 29
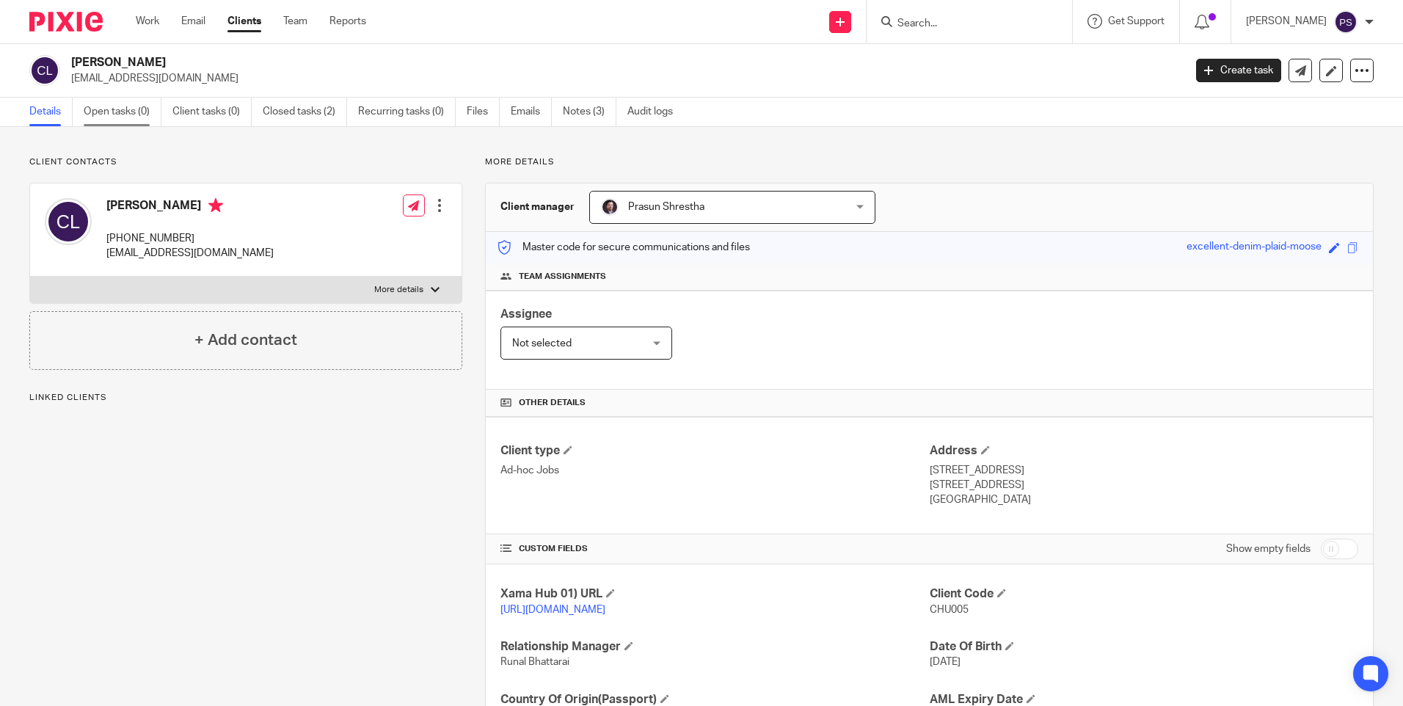
click at [133, 117] on link "Open tasks (0)" at bounding box center [123, 112] width 78 height 29
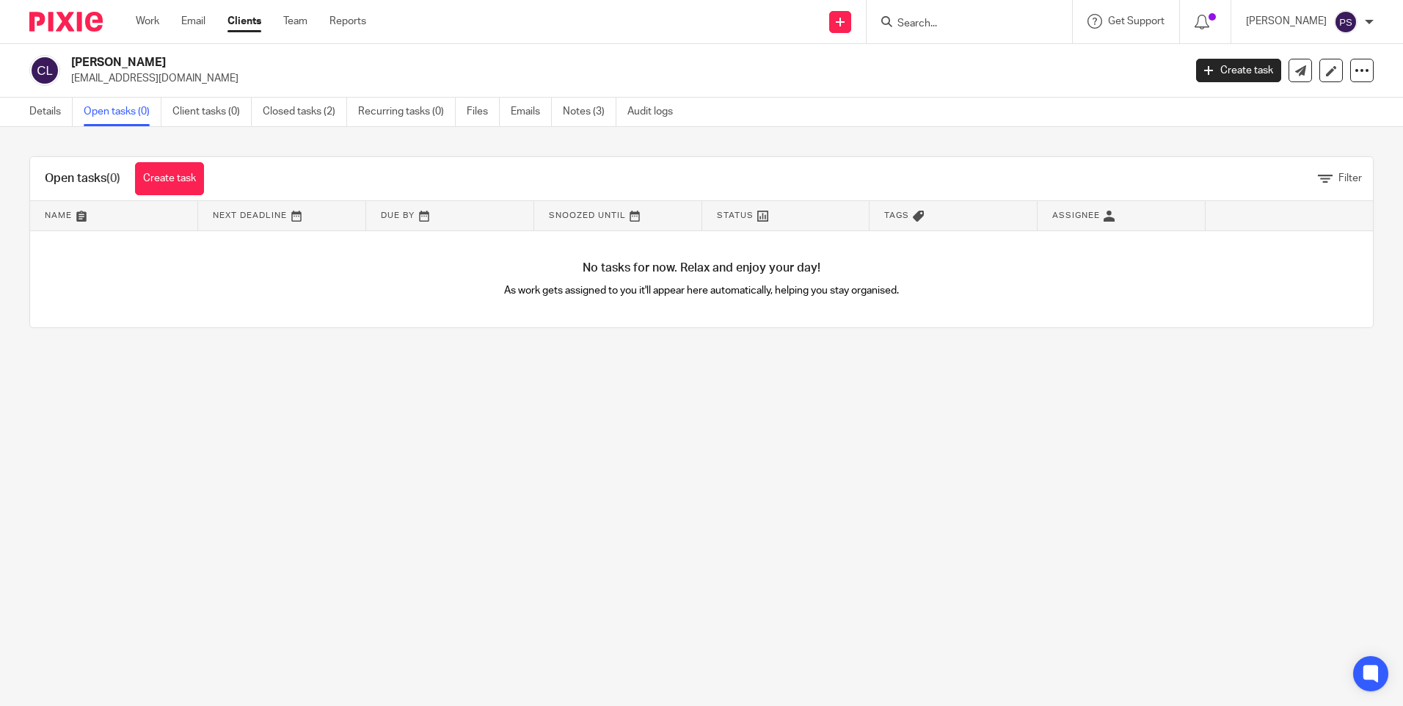
click at [950, 23] on input "Search" at bounding box center [962, 24] width 132 height 13
paste input "Mohammed Alshekh Deeb"
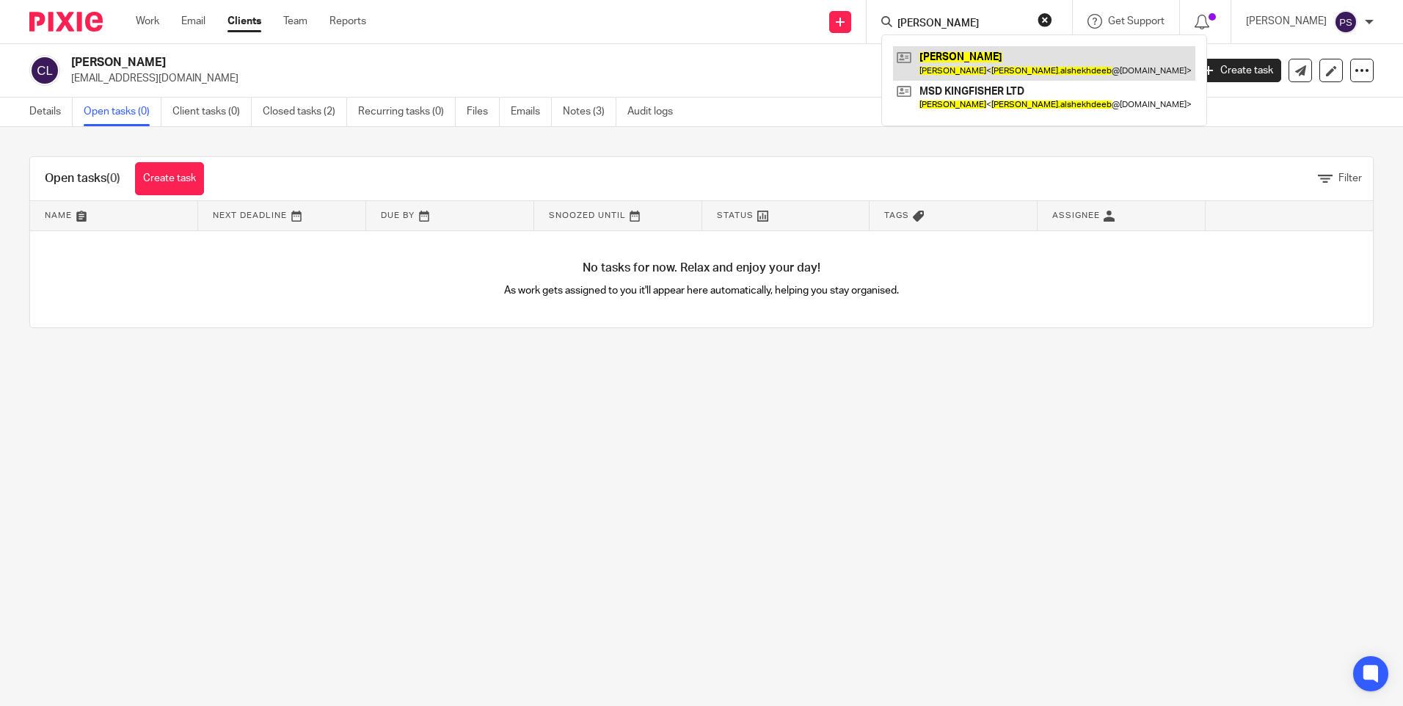
type input "Mohammed Alshekh Deeb"
click at [972, 64] on link at bounding box center [1044, 63] width 302 height 34
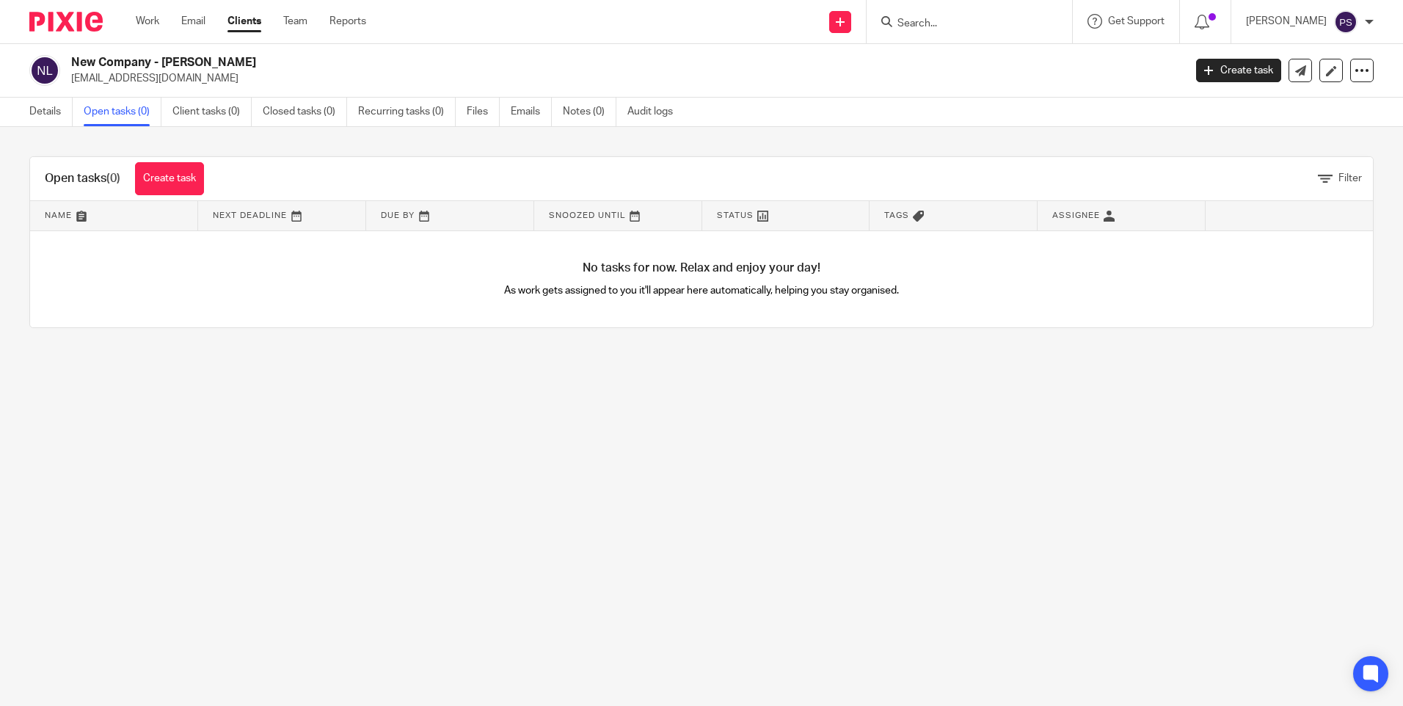
click at [192, 182] on link "Create task" at bounding box center [169, 178] width 69 height 33
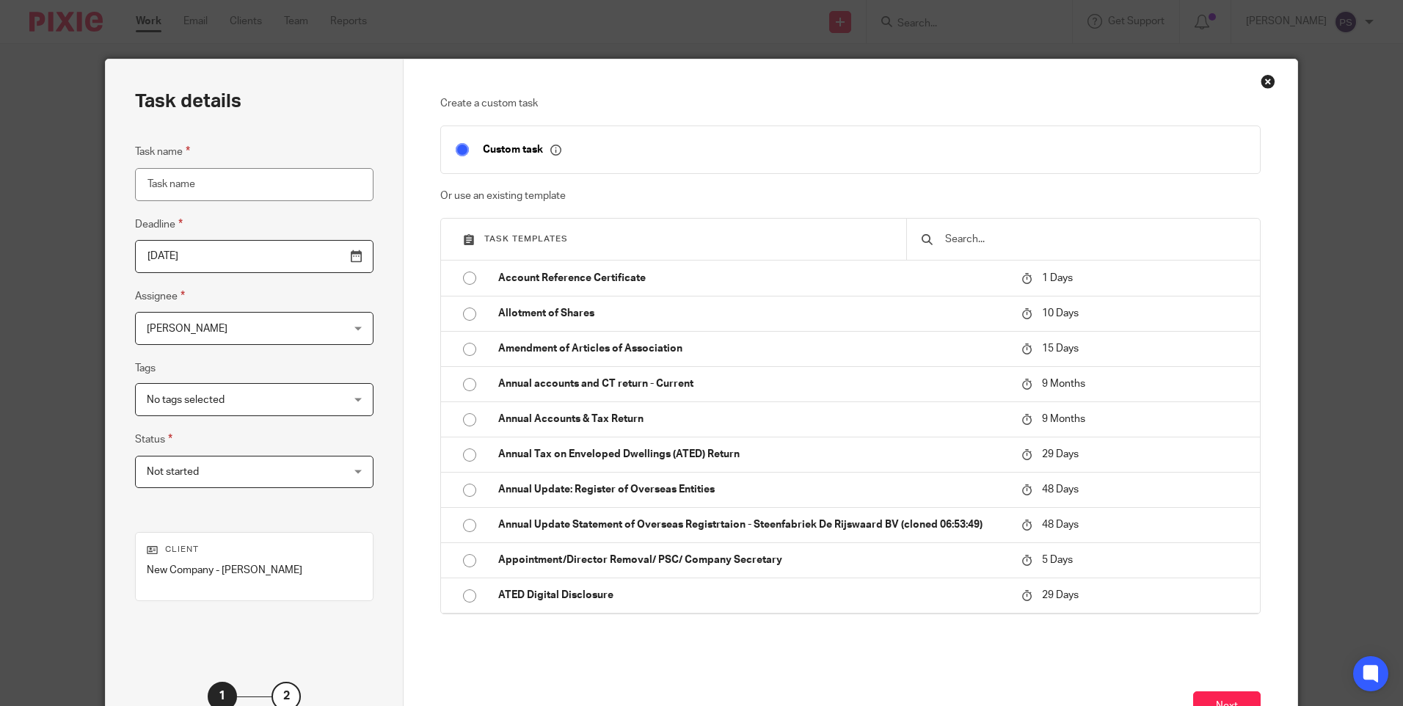
click at [955, 240] on input "text" at bounding box center [1095, 239] width 302 height 16
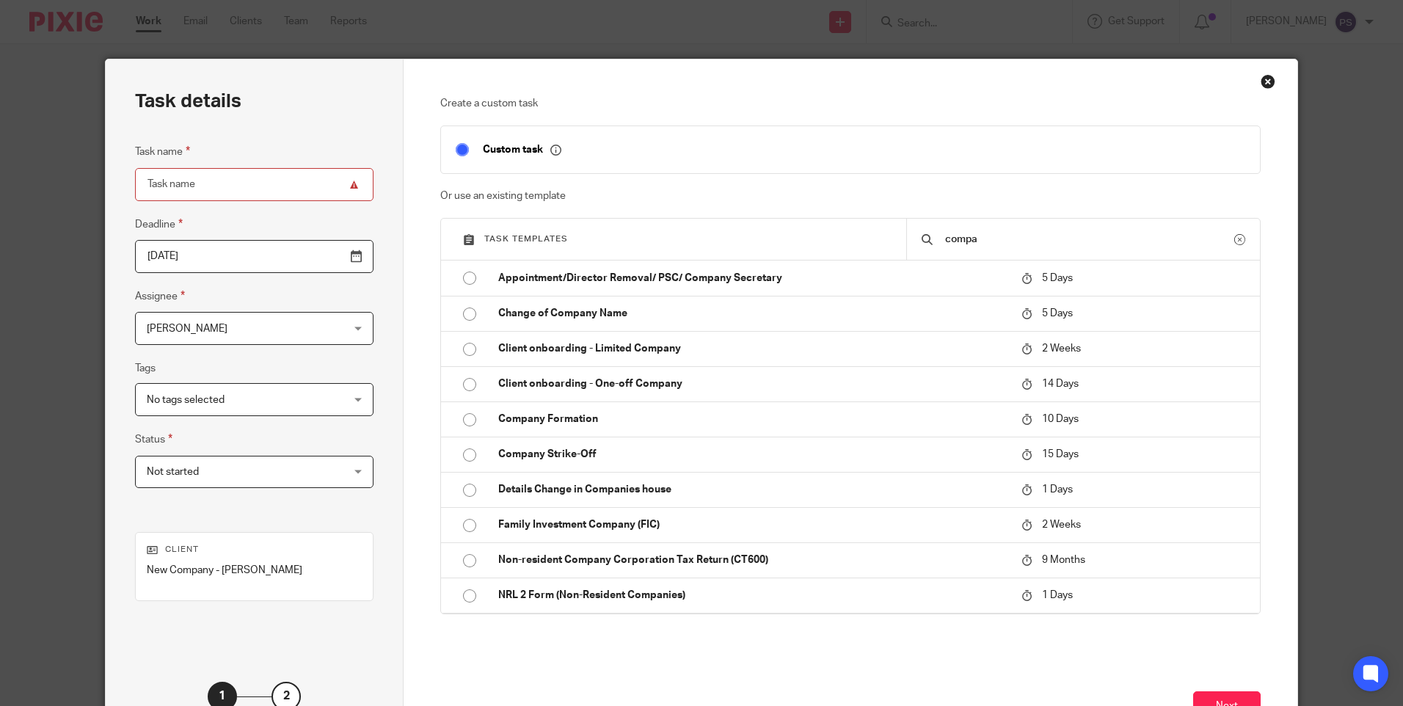
type input "compa"
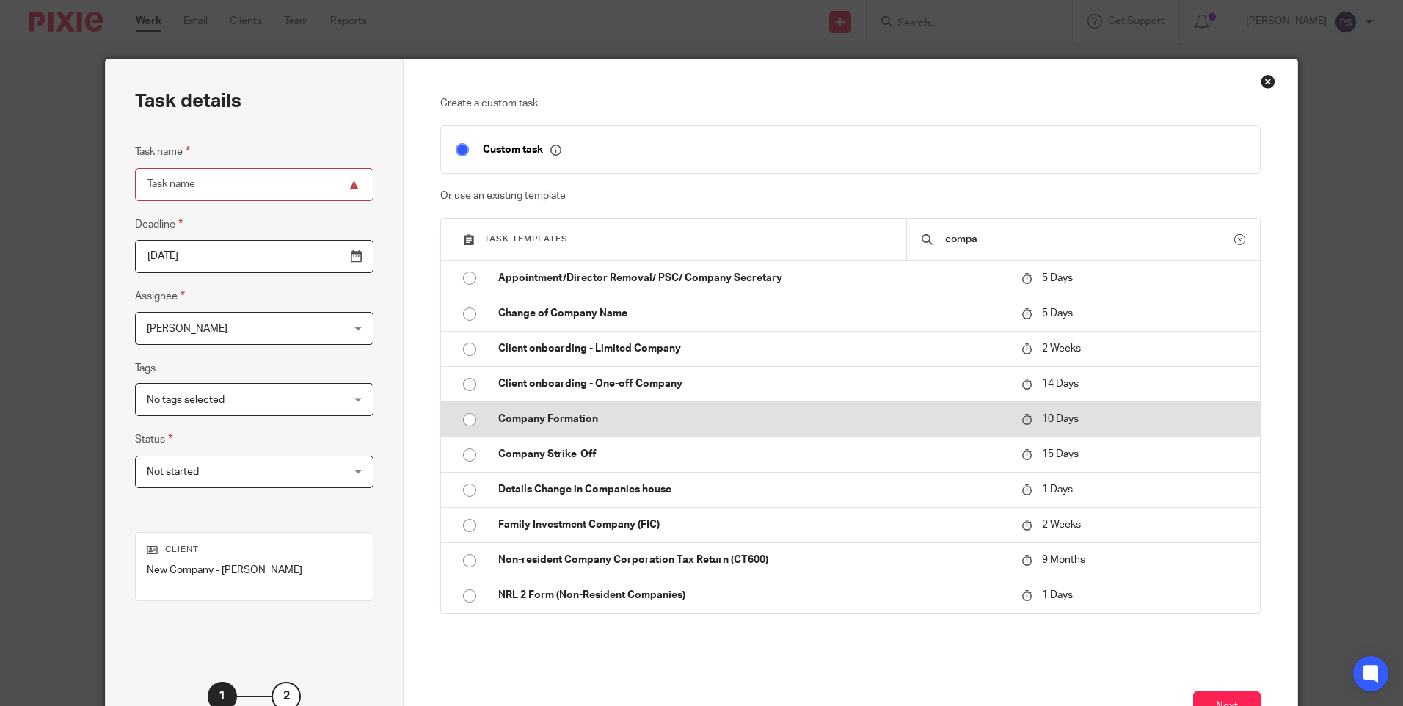
click at [459, 415] on input "radio" at bounding box center [470, 420] width 28 height 28
type input "2025-09-04"
type input "Company Formation"
checkbox input "false"
radio input "false"
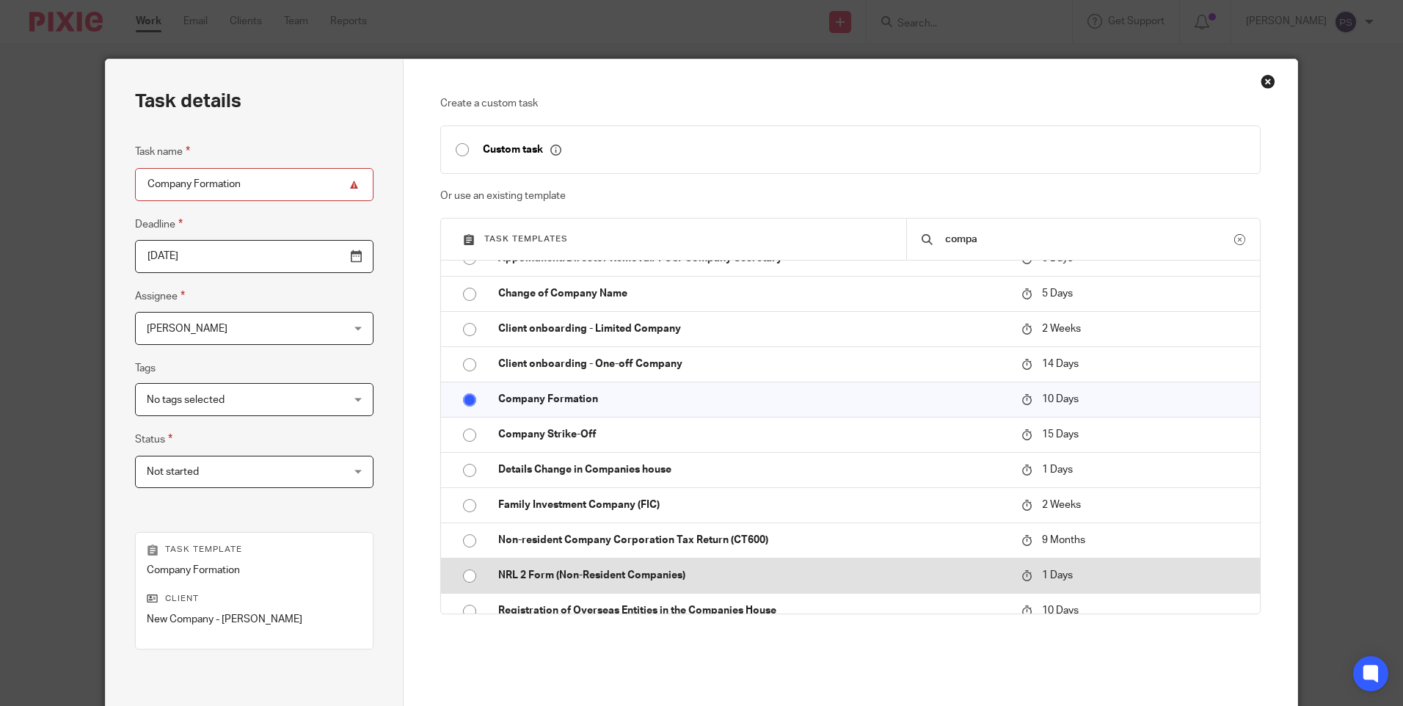
scroll to position [35, 0]
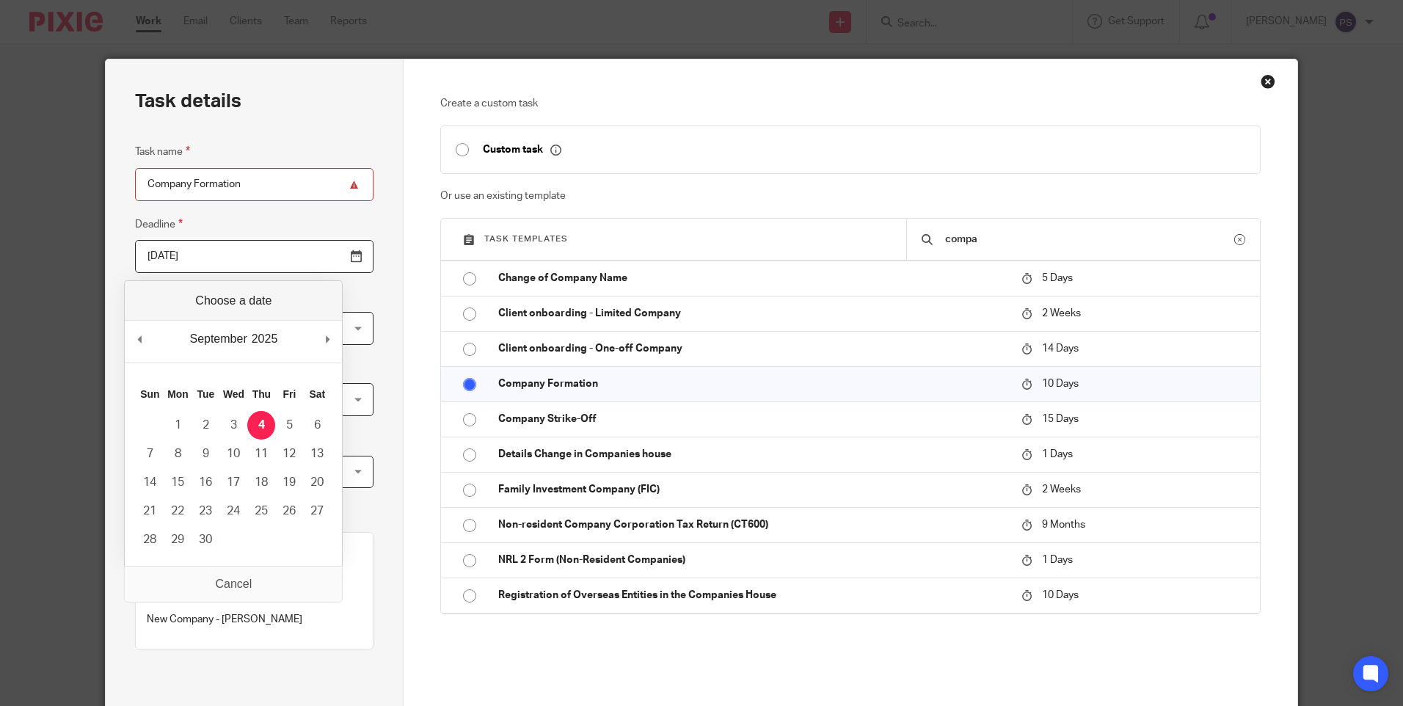
click at [231, 255] on input "2025-09-04" at bounding box center [254, 256] width 239 height 33
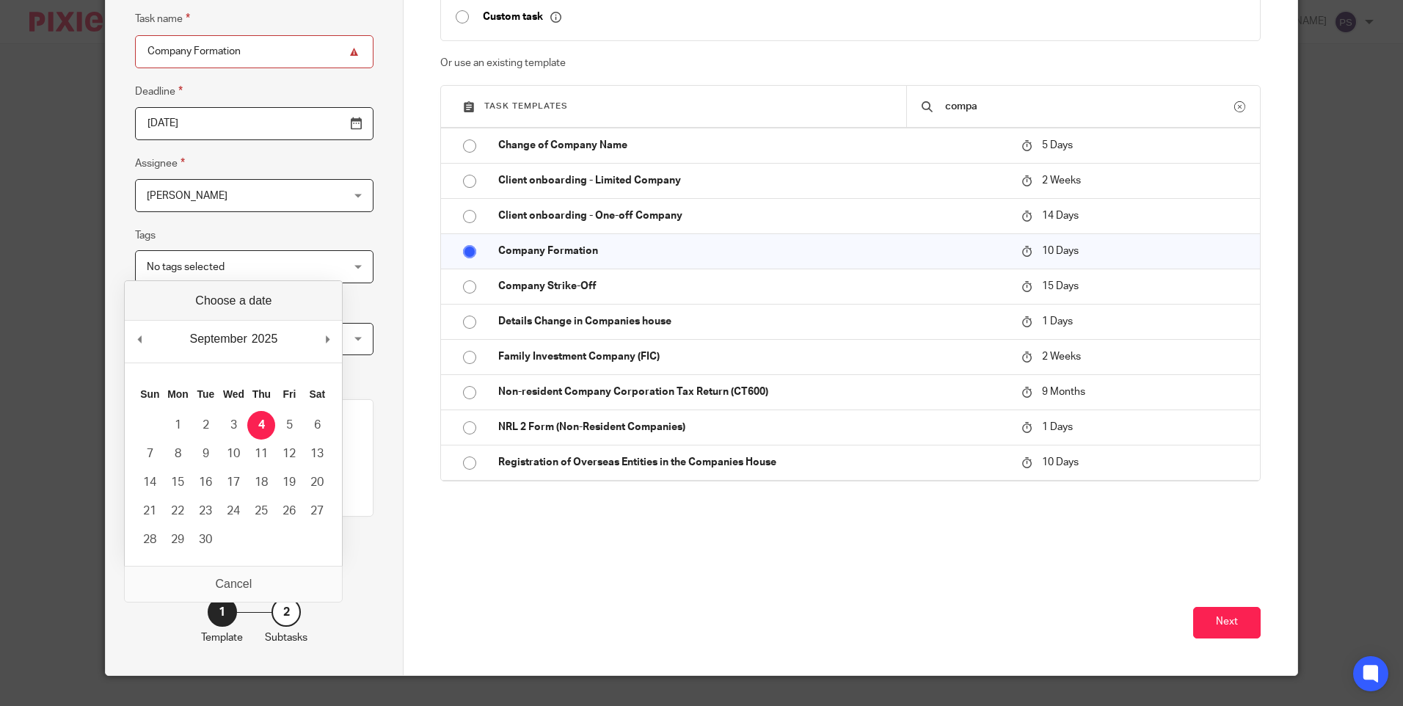
scroll to position [147, 0]
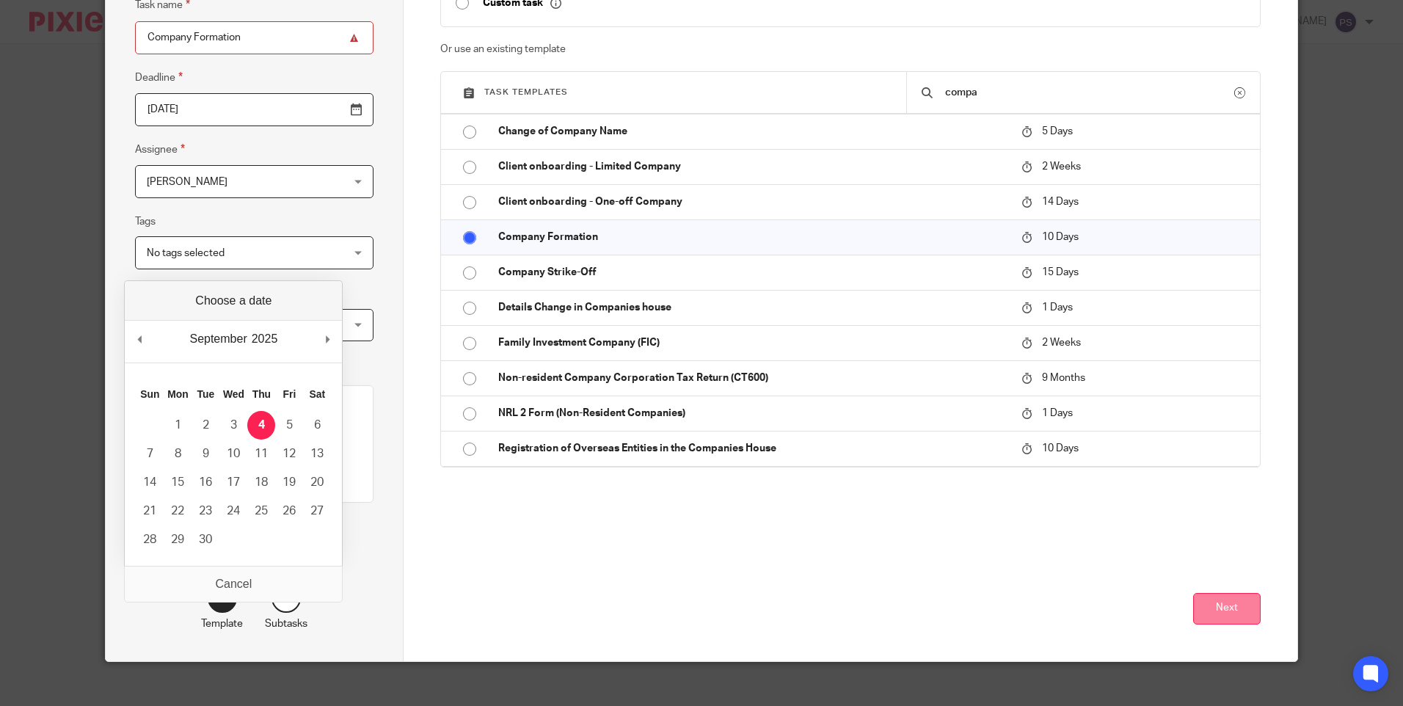
click at [1197, 605] on button "Next" at bounding box center [1227, 609] width 68 height 32
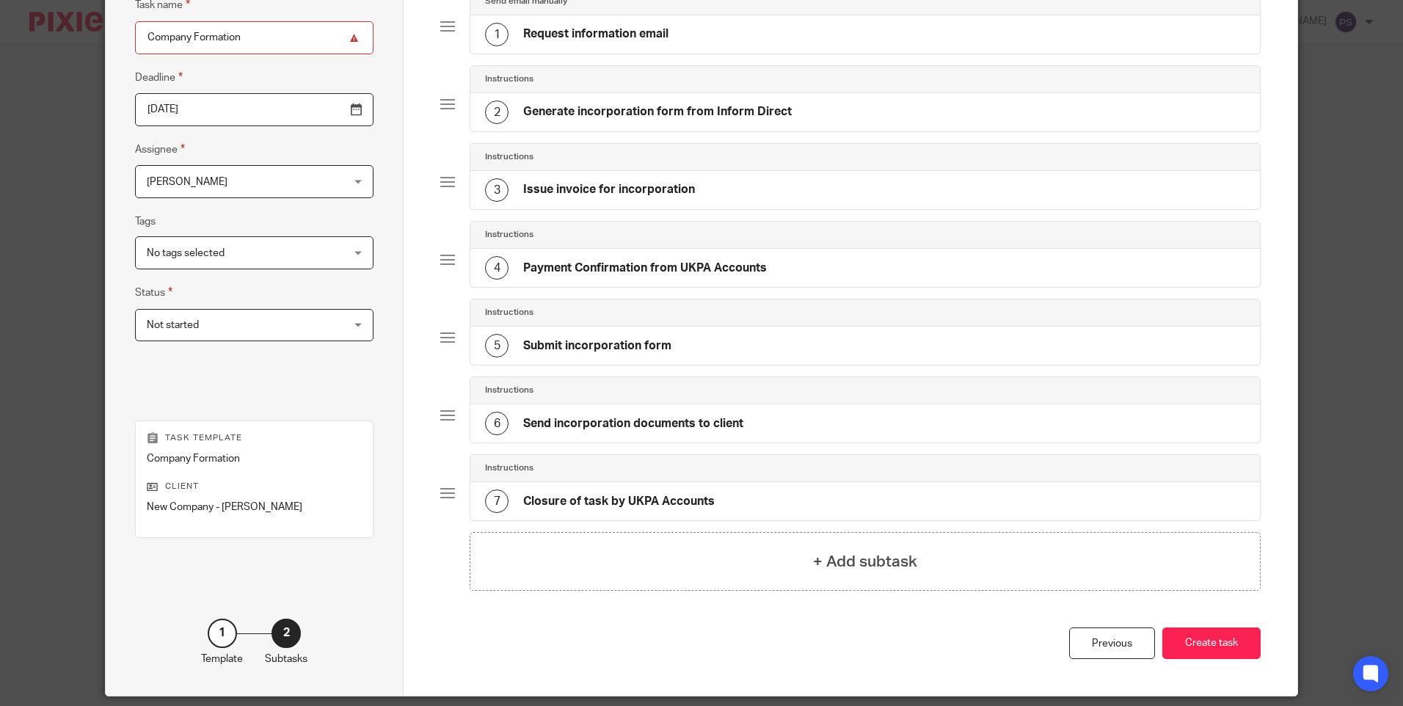
click at [253, 190] on span "[PERSON_NAME]" at bounding box center [237, 181] width 181 height 31
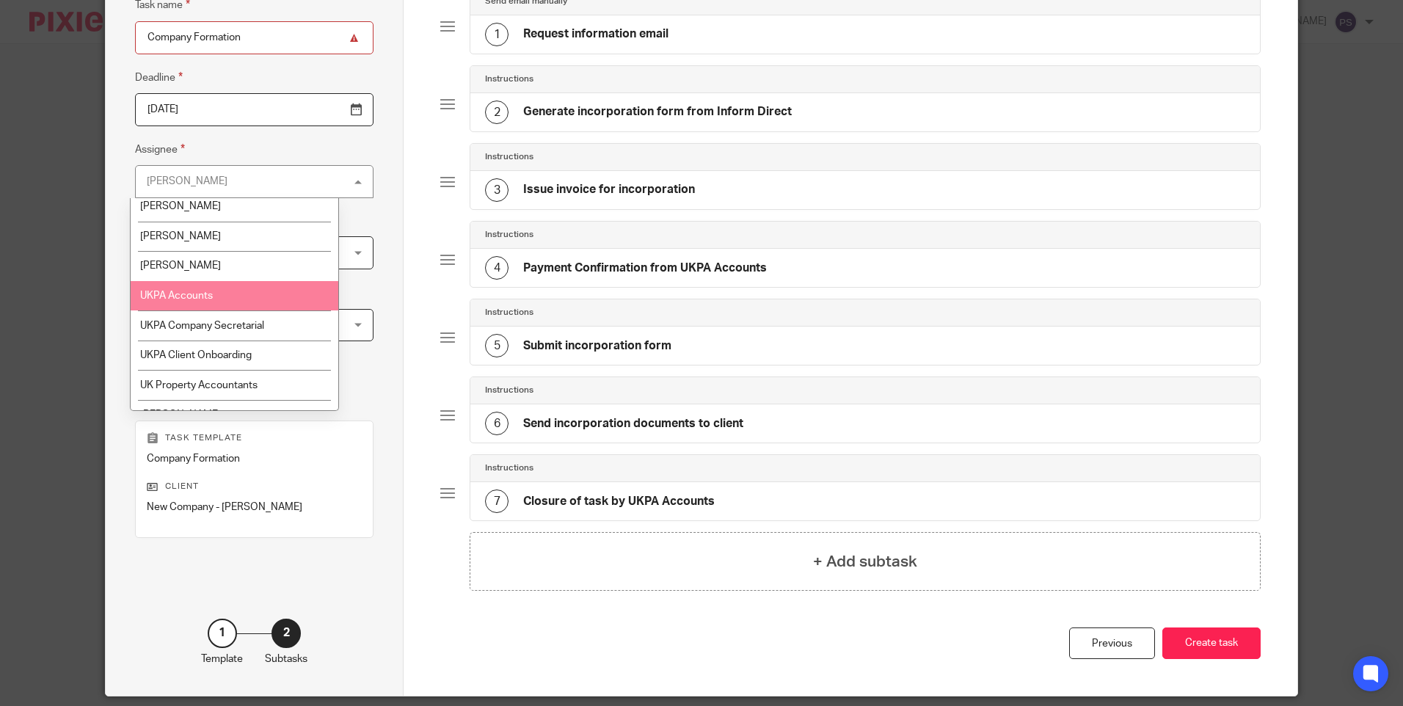
scroll to position [2319, 0]
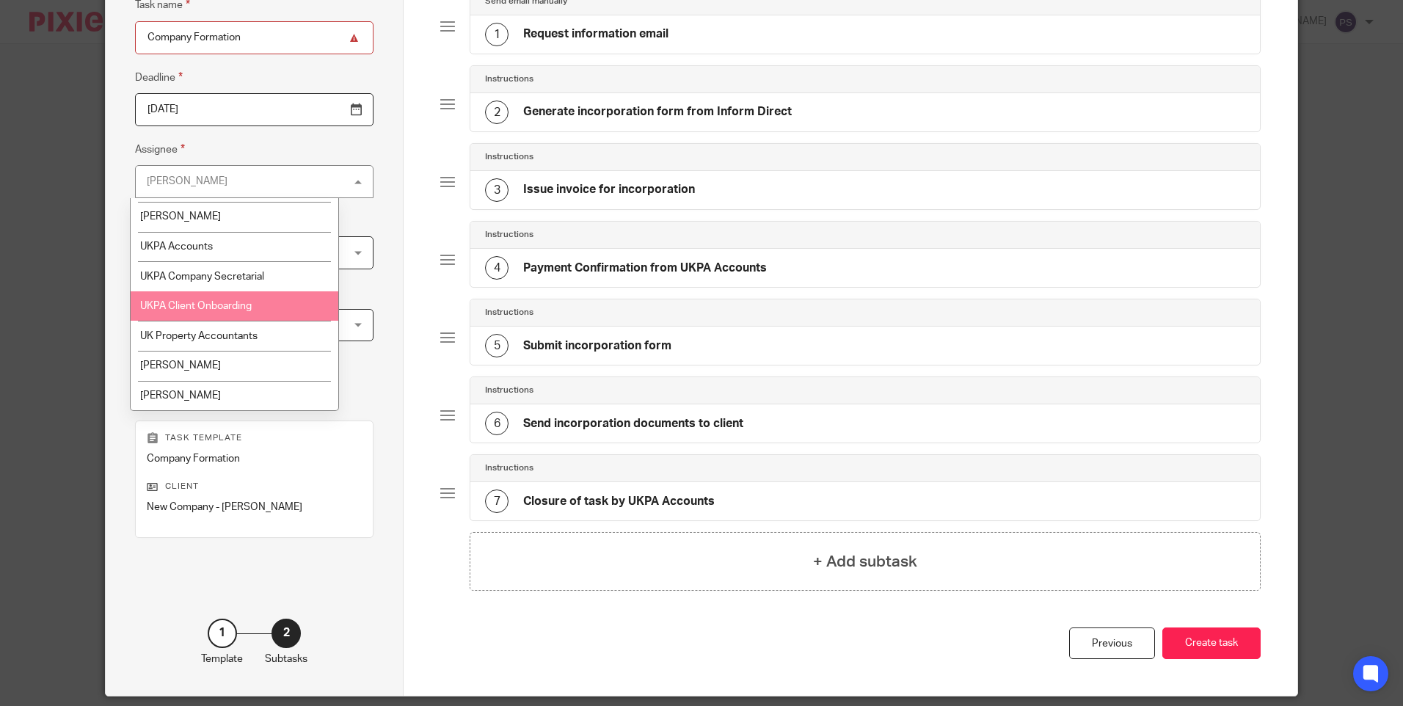
click at [195, 310] on span "UKPA Client Onboarding" at bounding box center [196, 306] width 112 height 10
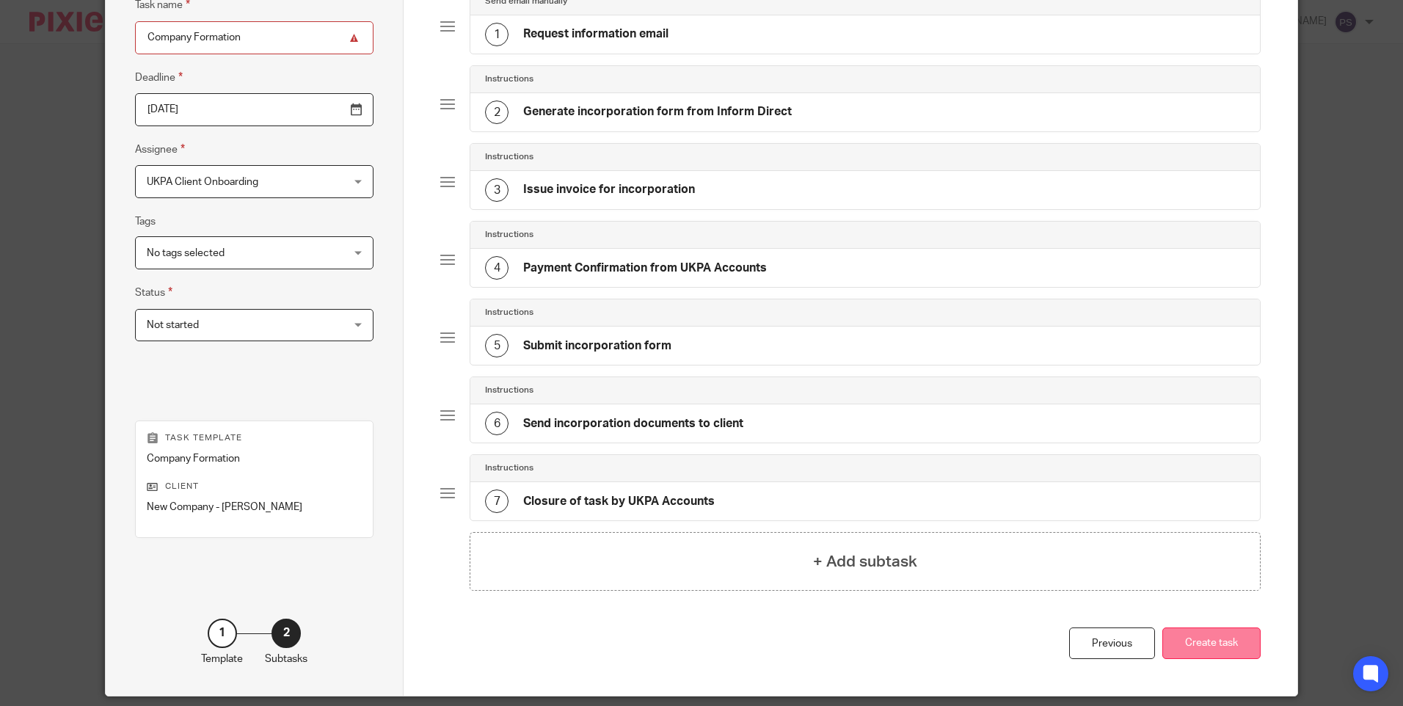
click at [1203, 638] on button "Create task" at bounding box center [1212, 643] width 98 height 32
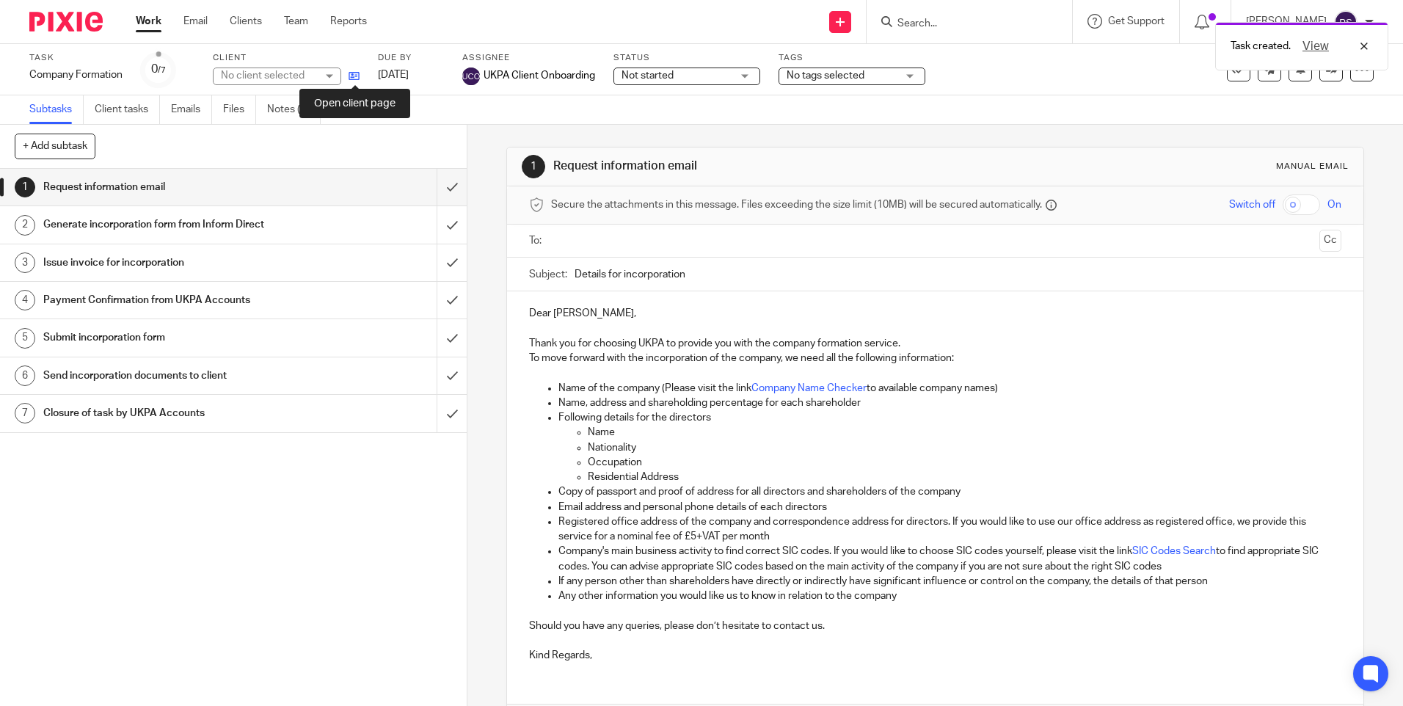
click at [351, 80] on icon at bounding box center [354, 75] width 11 height 11
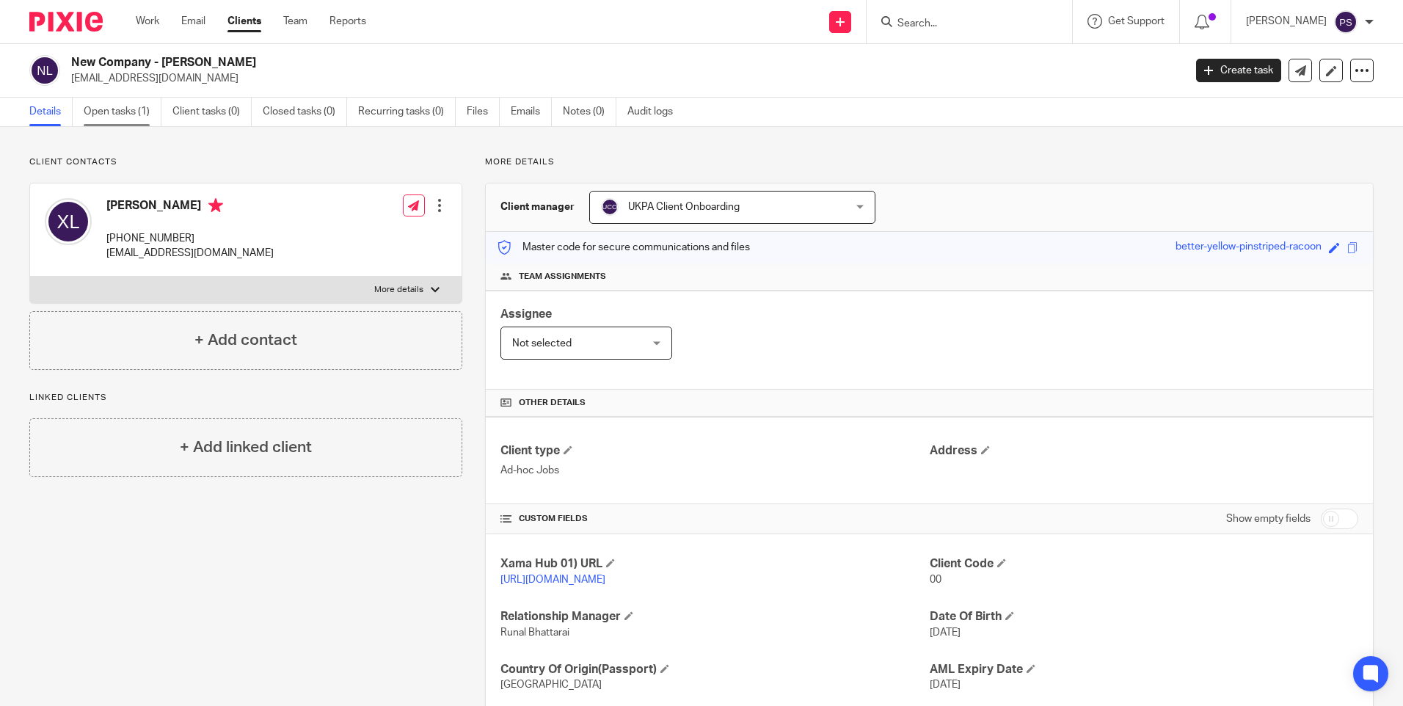
click at [101, 110] on link "Open tasks (1)" at bounding box center [123, 112] width 78 height 29
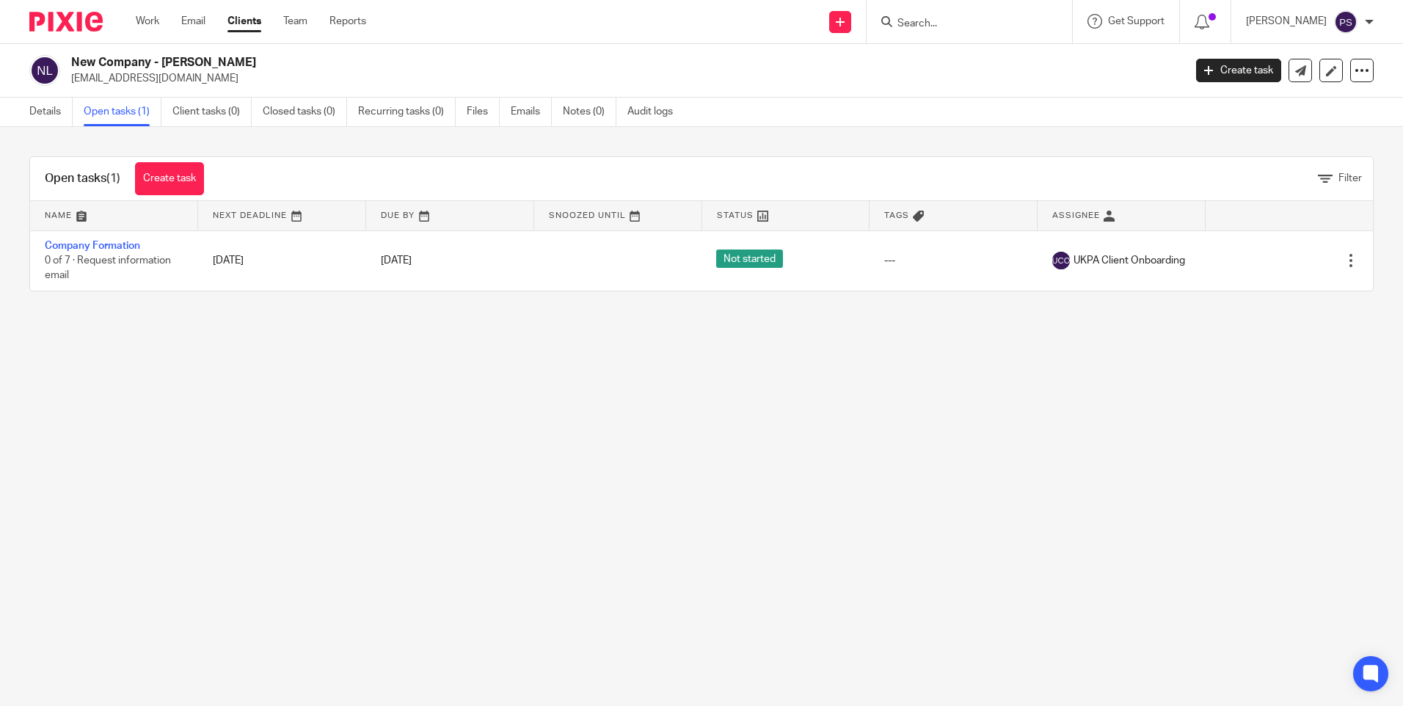
click at [183, 179] on link "Create task" at bounding box center [169, 178] width 69 height 33
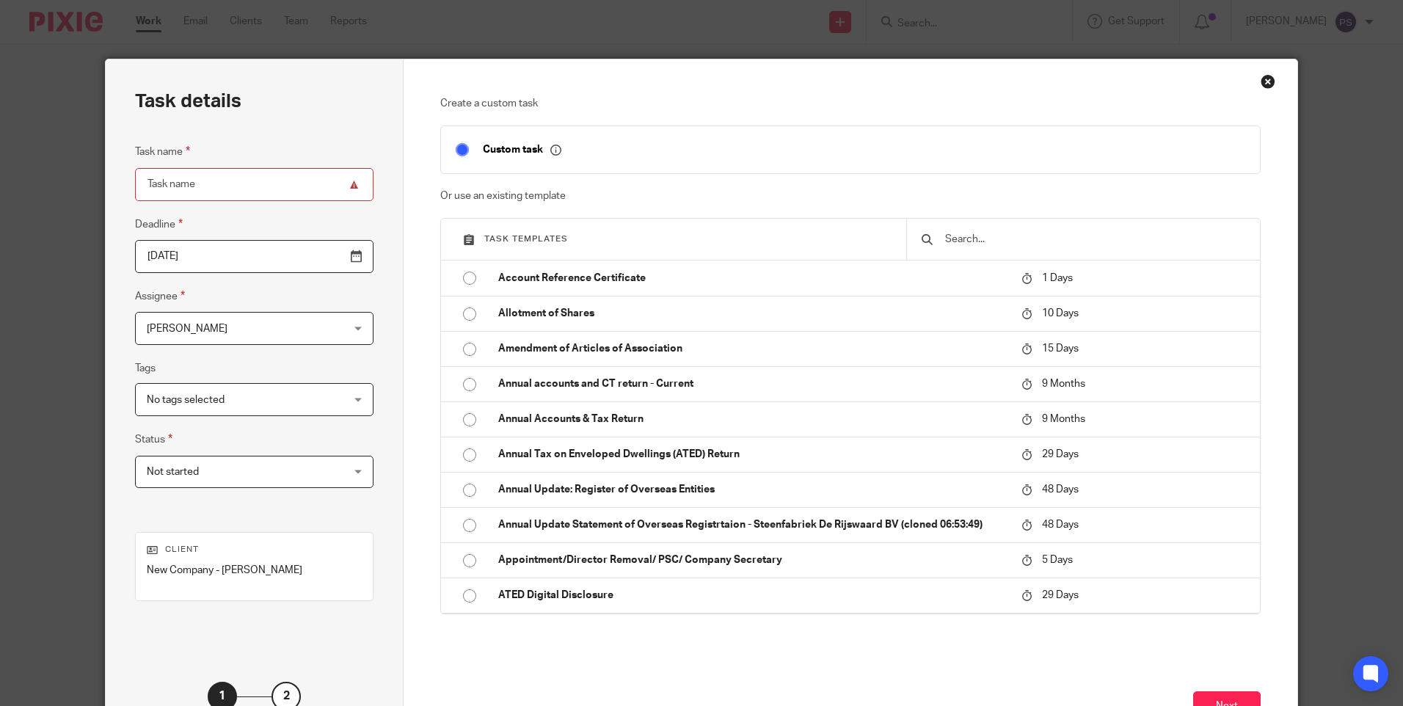
click at [992, 247] on input "text" at bounding box center [1095, 239] width 302 height 16
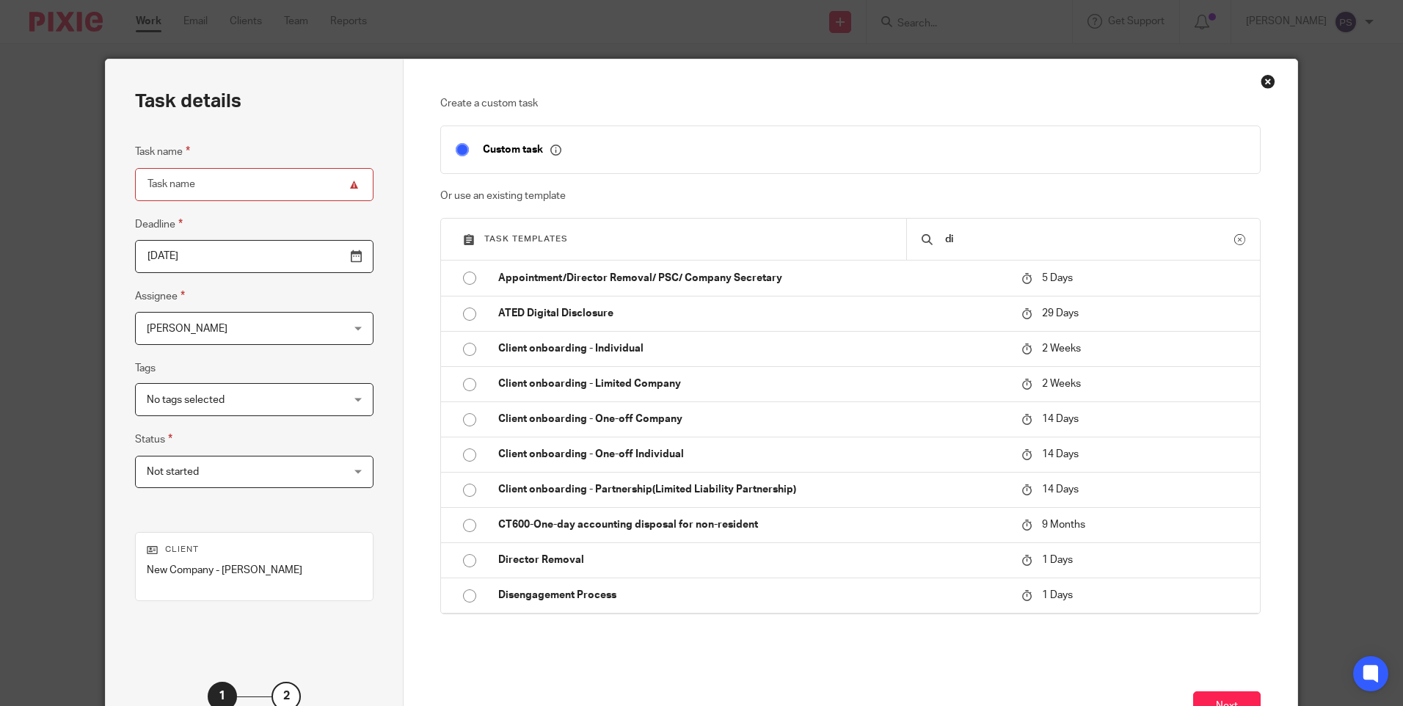
type input "d"
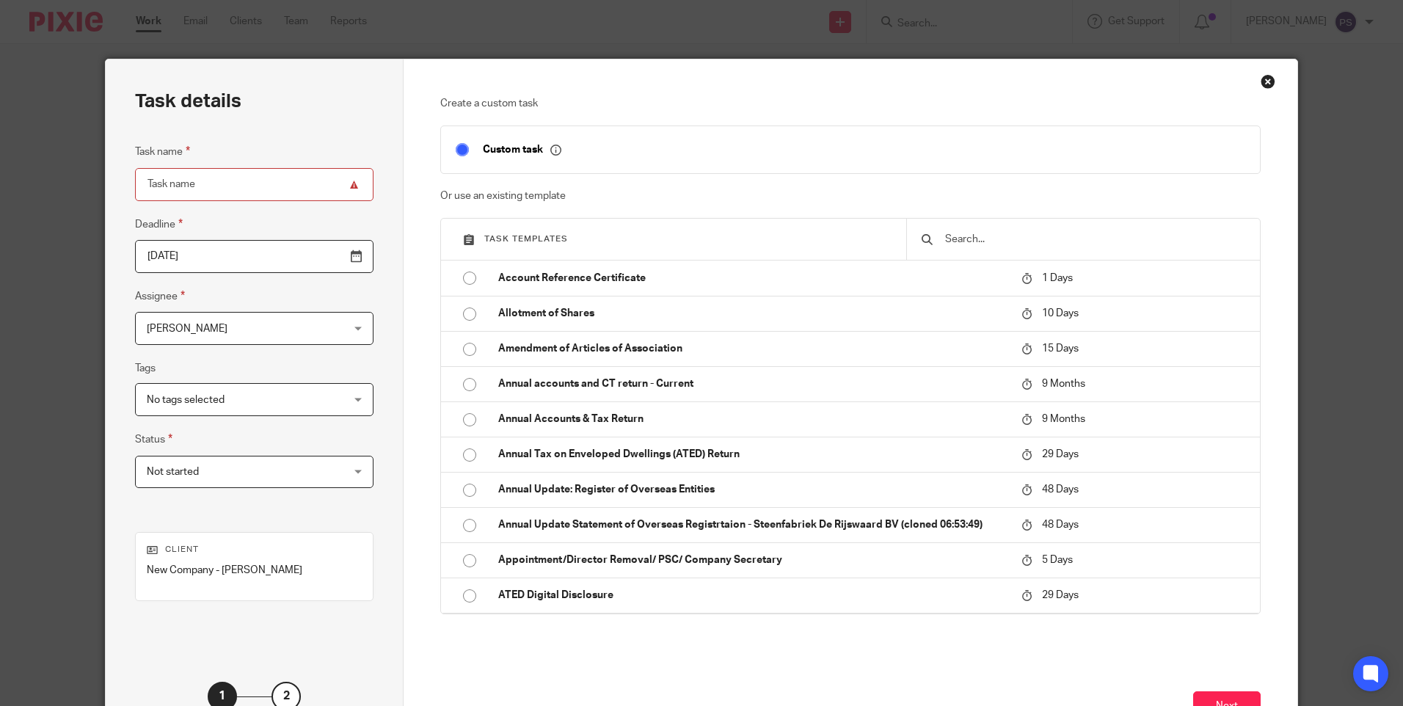
click at [972, 240] on input "text" at bounding box center [1095, 239] width 302 height 16
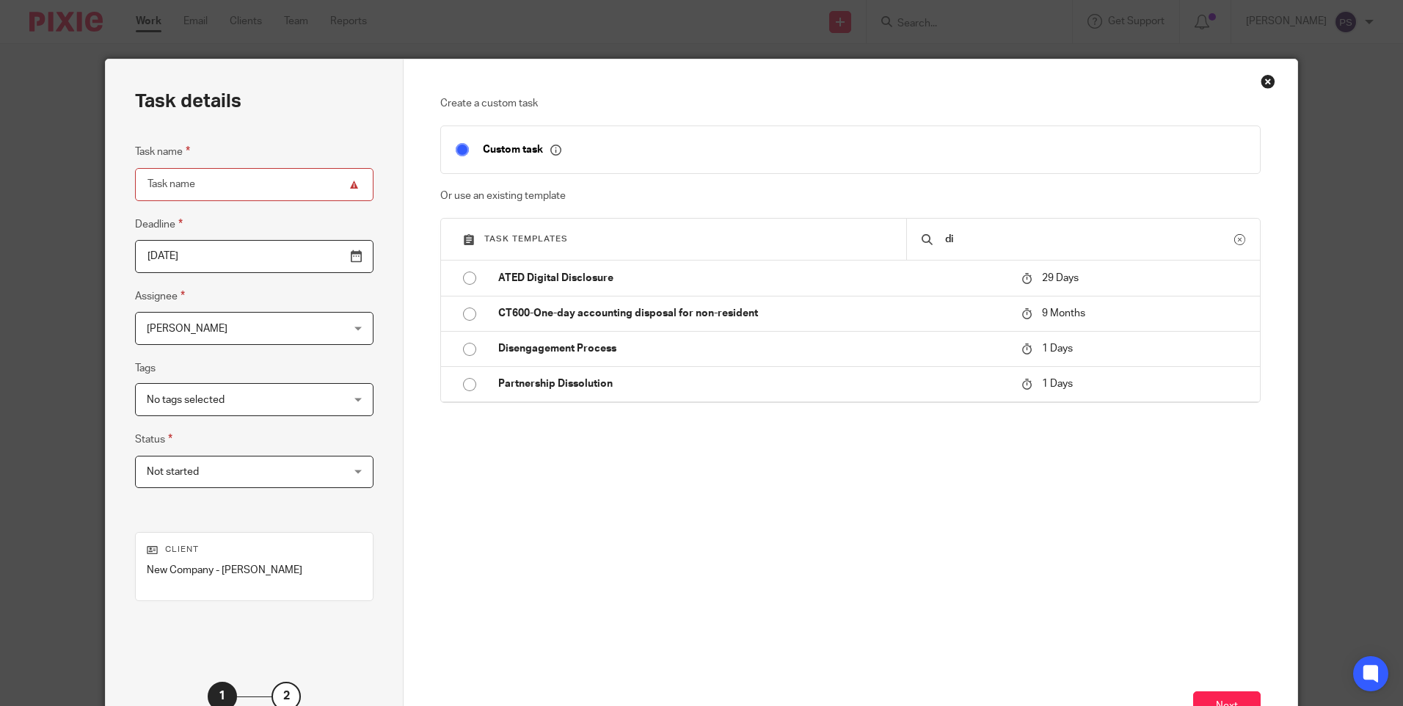
type input "d"
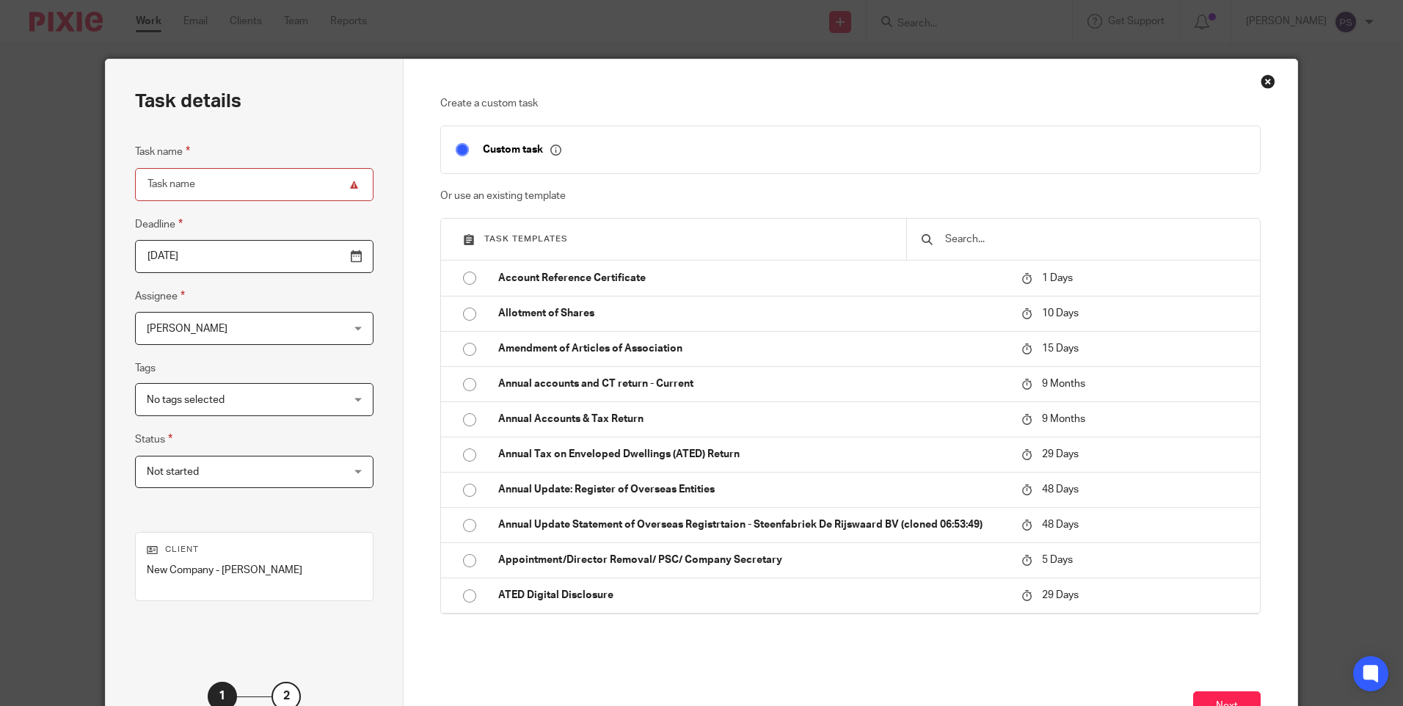
click at [952, 241] on input "text" at bounding box center [1095, 239] width 302 height 16
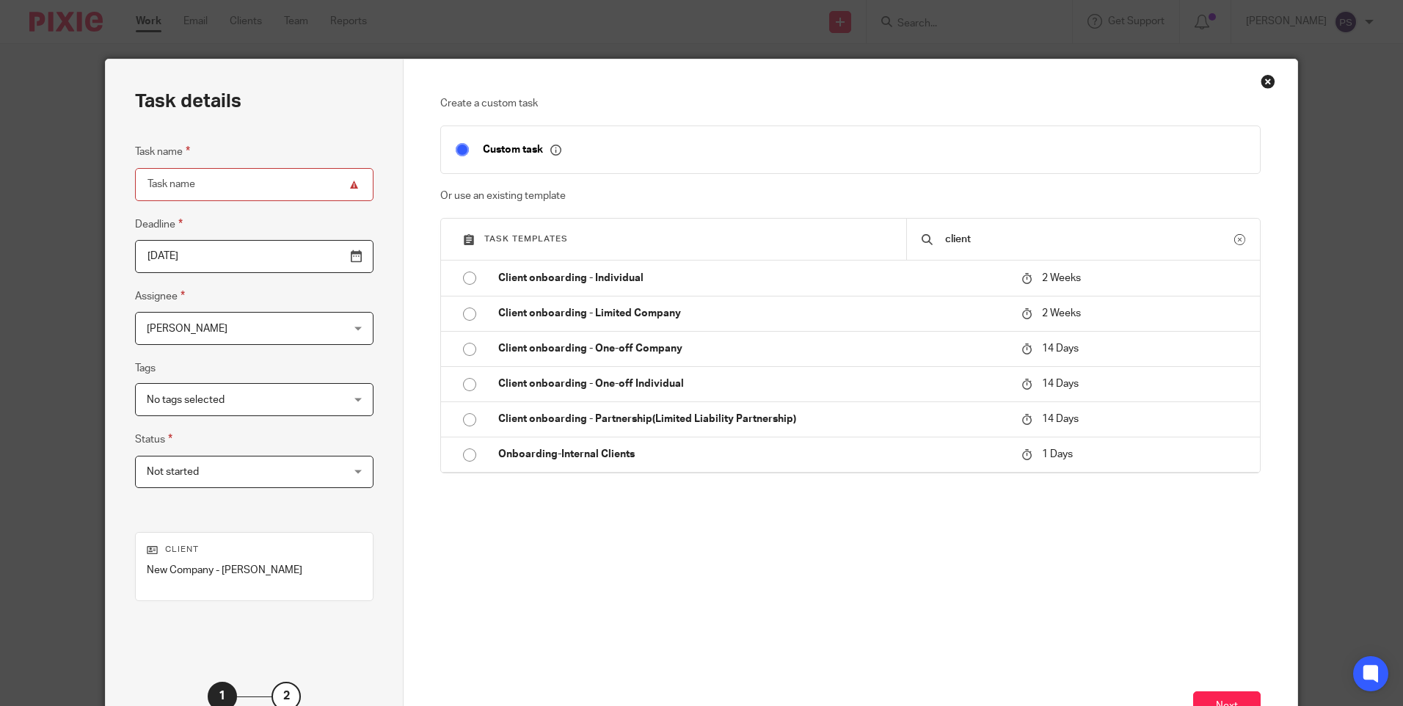
type input "client"
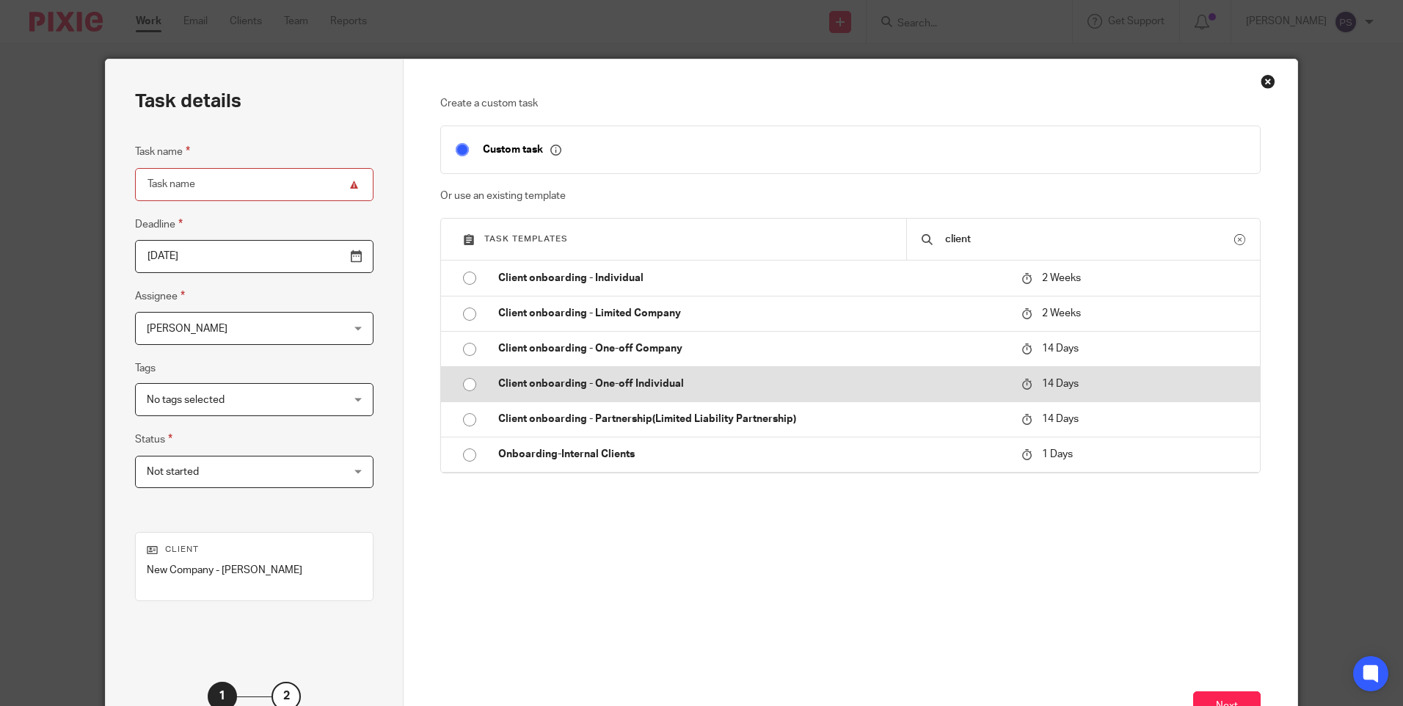
click at [459, 387] on input "radio" at bounding box center [470, 385] width 28 height 28
type input "2025-09-08"
type input "Client onboarding - One-off Individual"
checkbox input "false"
radio input "false"
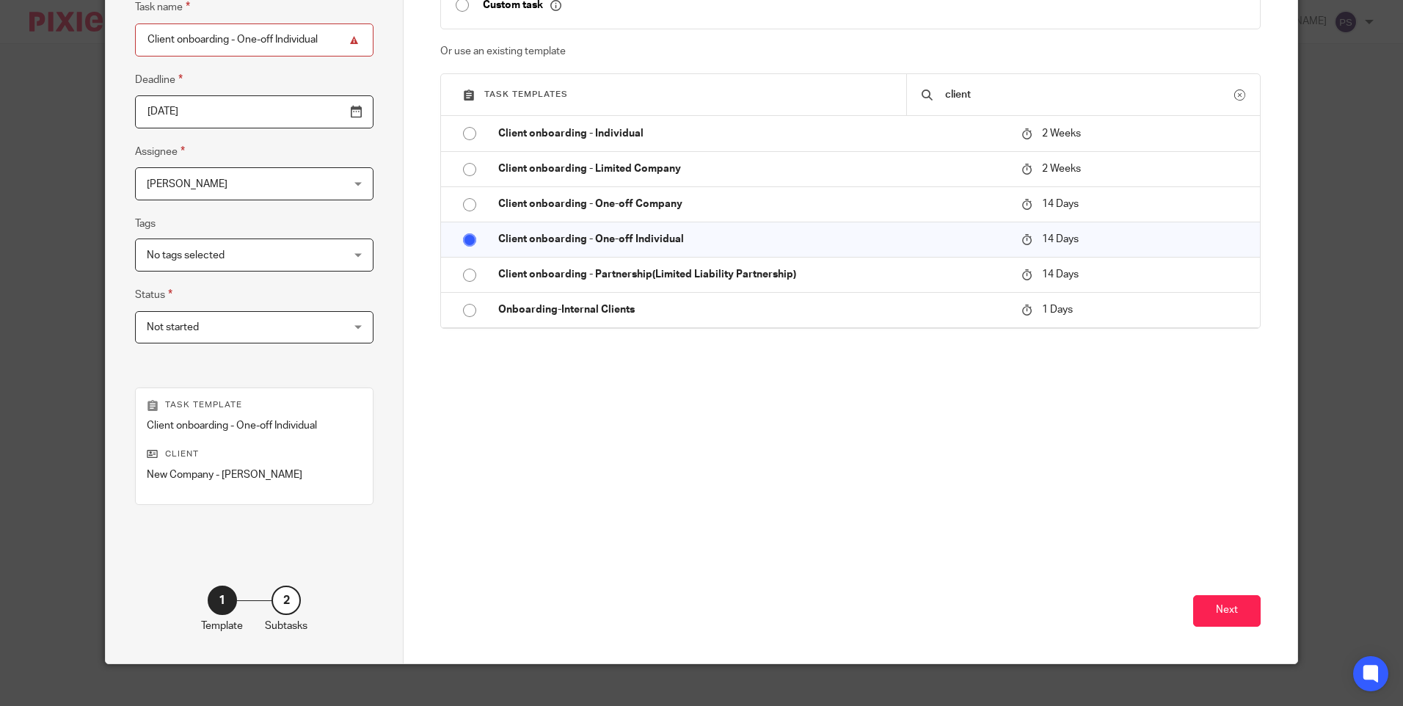
scroll to position [147, 0]
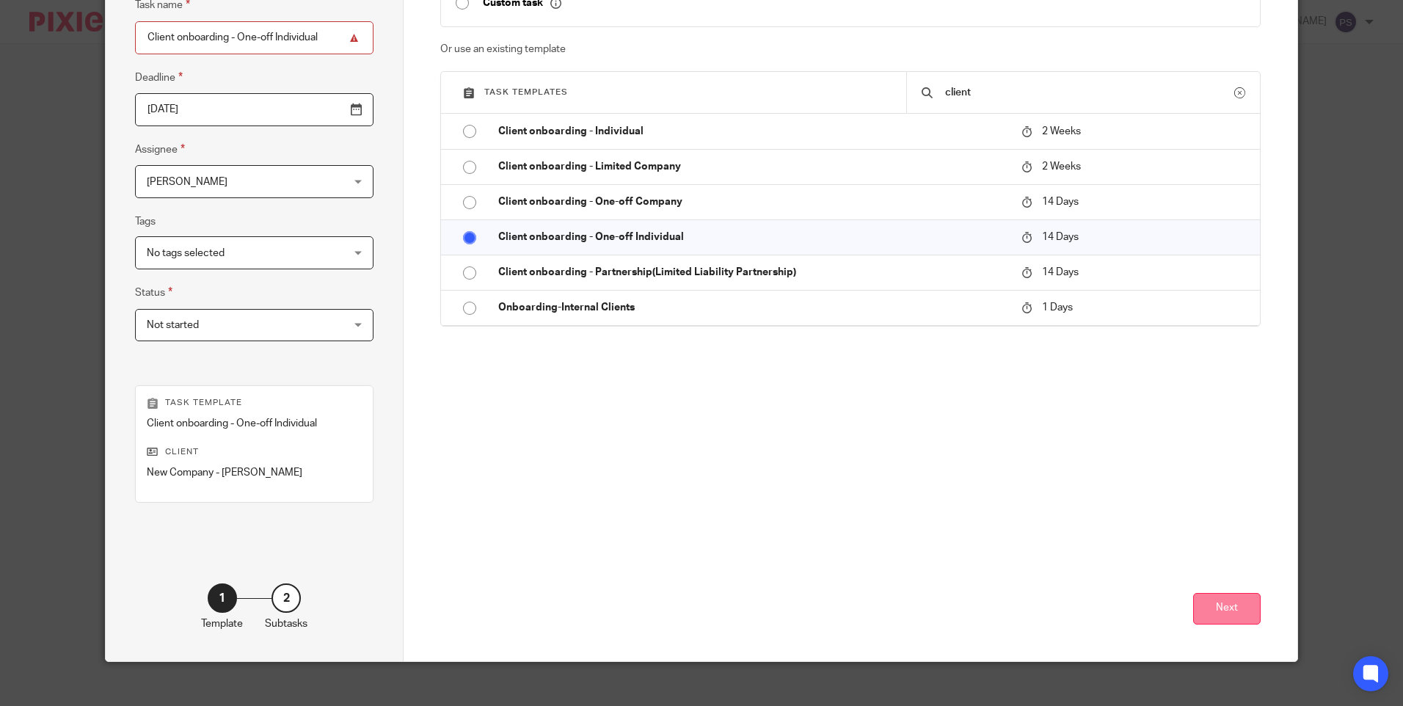
click at [1228, 608] on button "Next" at bounding box center [1227, 609] width 68 height 32
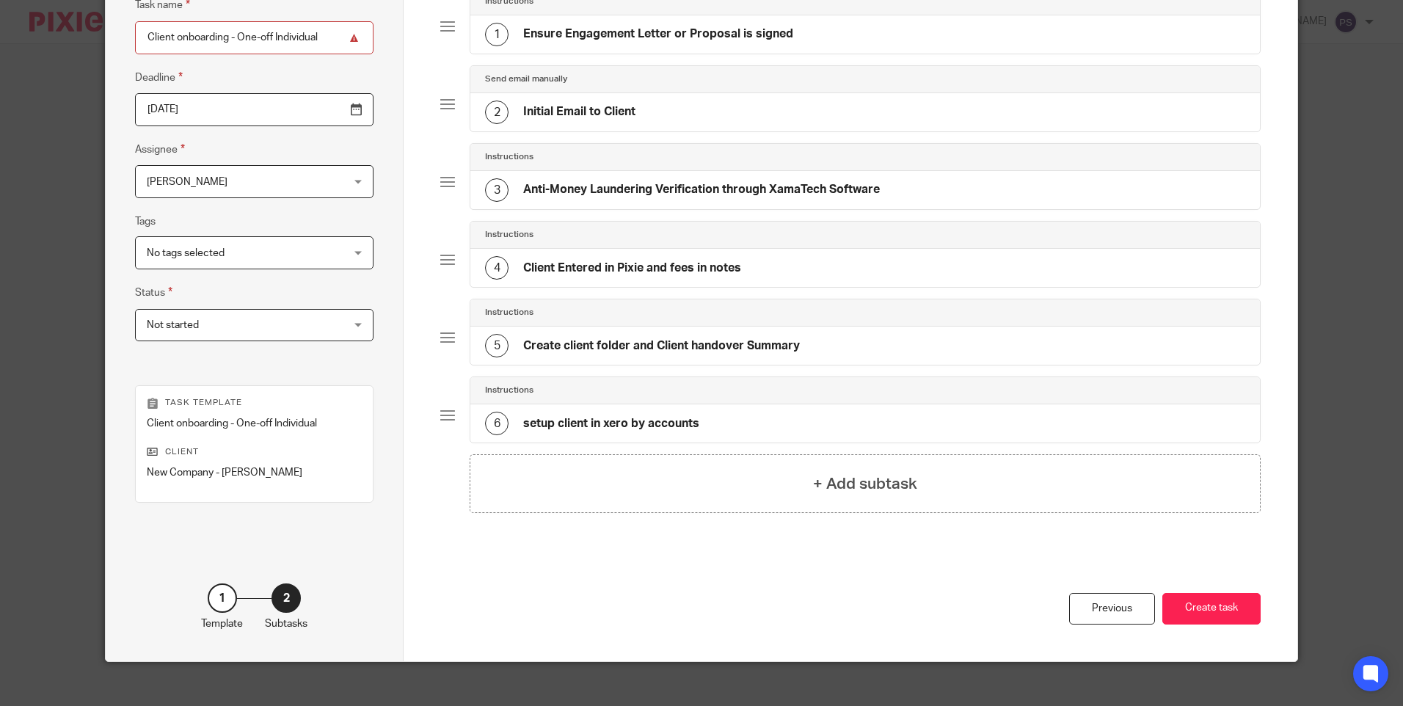
click at [1228, 608] on button "Create task" at bounding box center [1212, 609] width 98 height 32
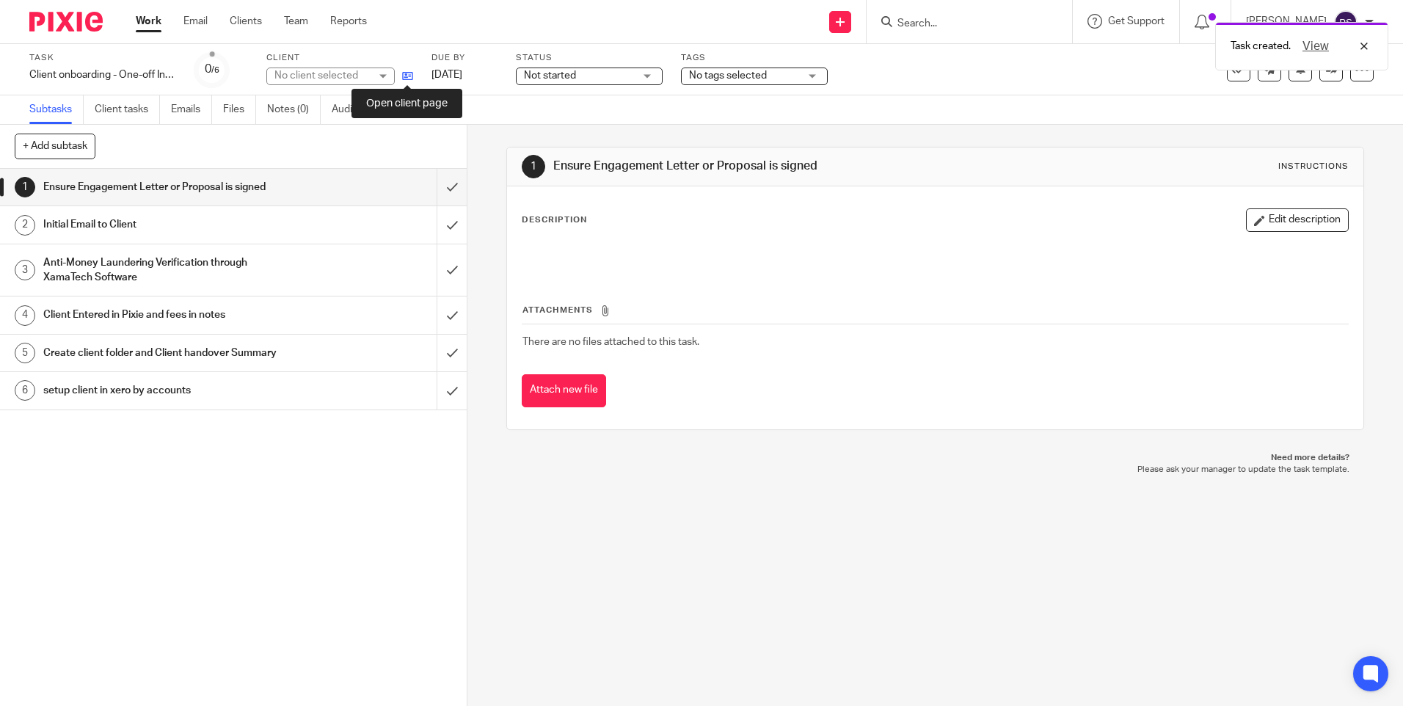
click at [404, 76] on icon at bounding box center [407, 75] width 11 height 11
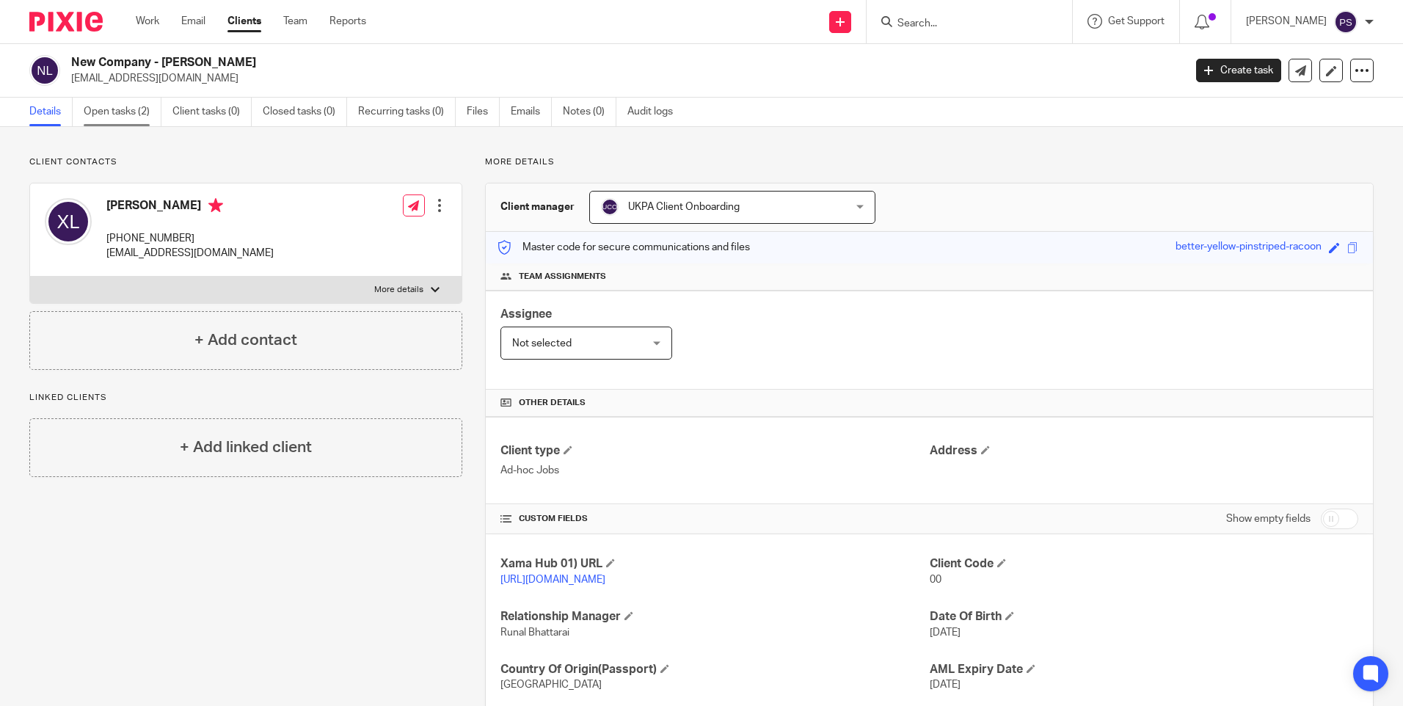
click at [124, 119] on link "Open tasks (2)" at bounding box center [123, 112] width 78 height 29
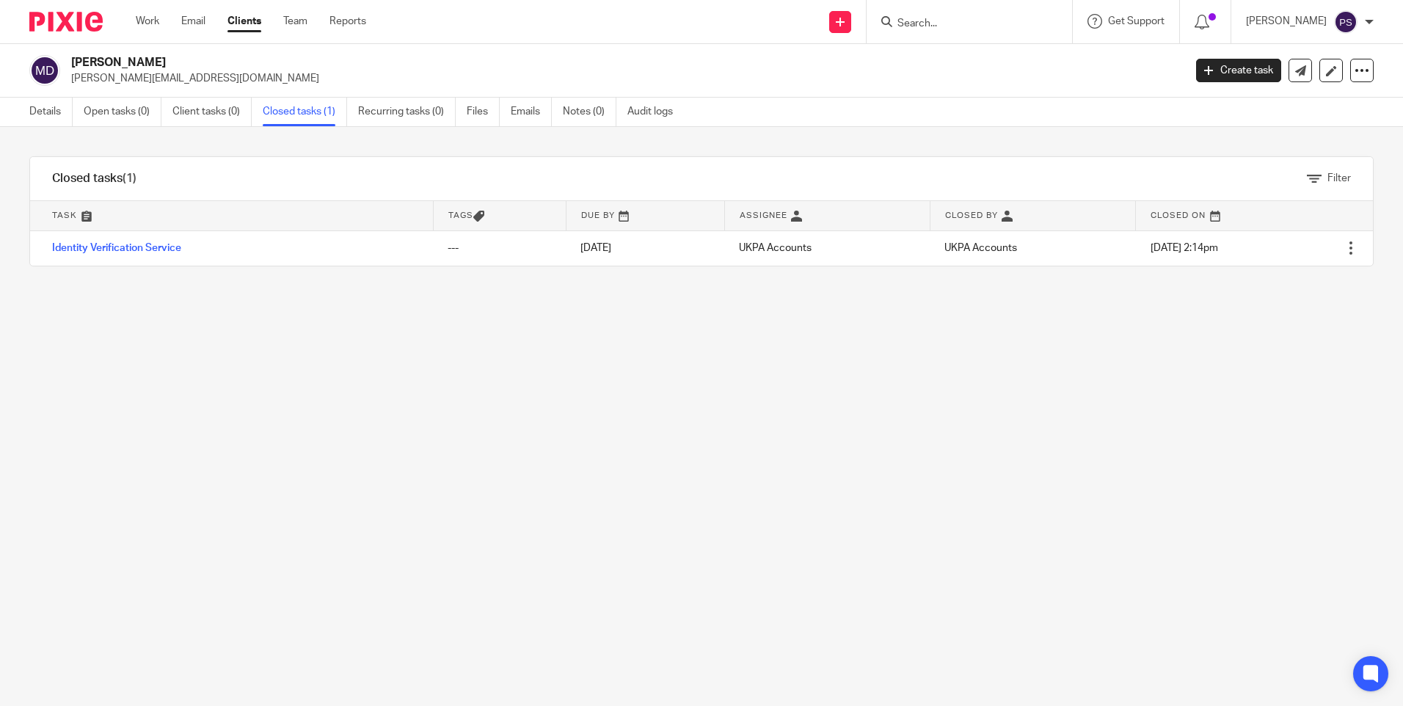
click at [978, 22] on input "Search" at bounding box center [962, 24] width 132 height 13
paste input "[PERSON_NAME]"
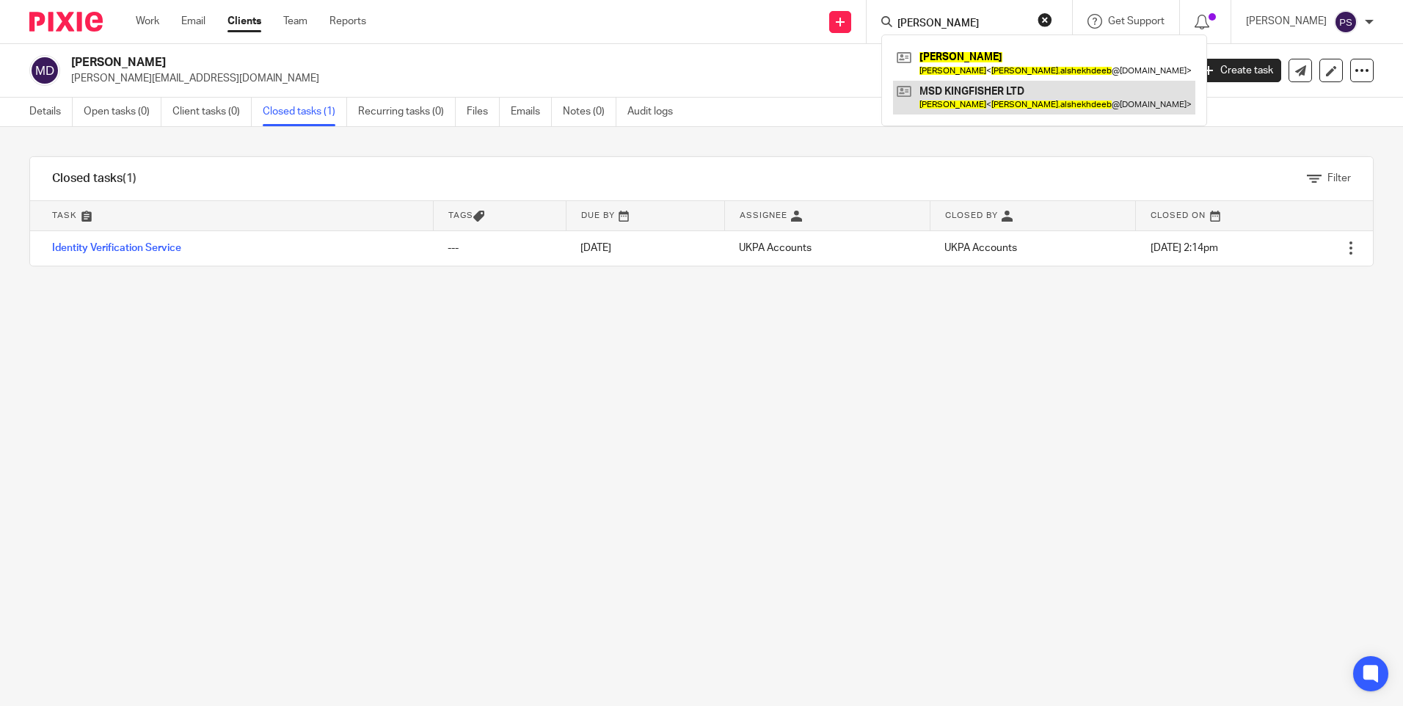
type input "[PERSON_NAME]"
click at [972, 95] on link at bounding box center [1044, 98] width 302 height 34
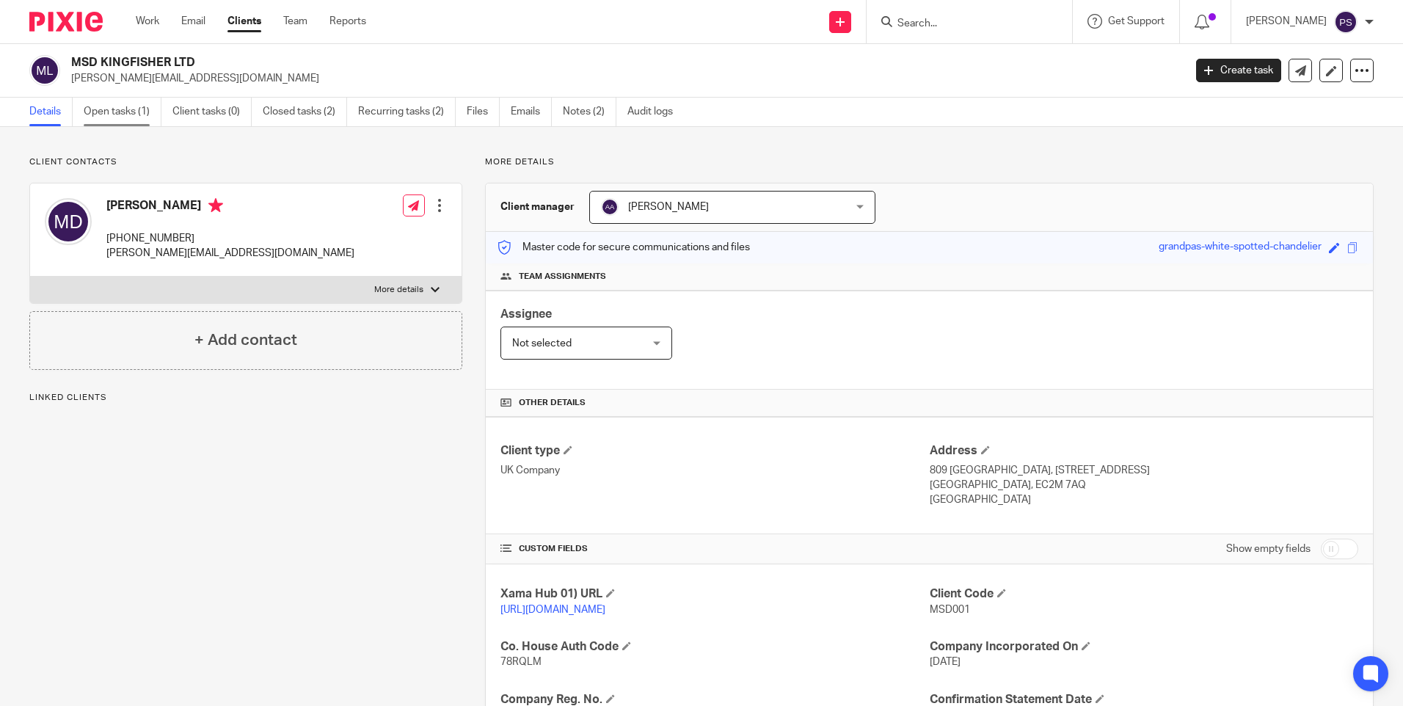
click at [109, 106] on link "Open tasks (1)" at bounding box center [123, 112] width 78 height 29
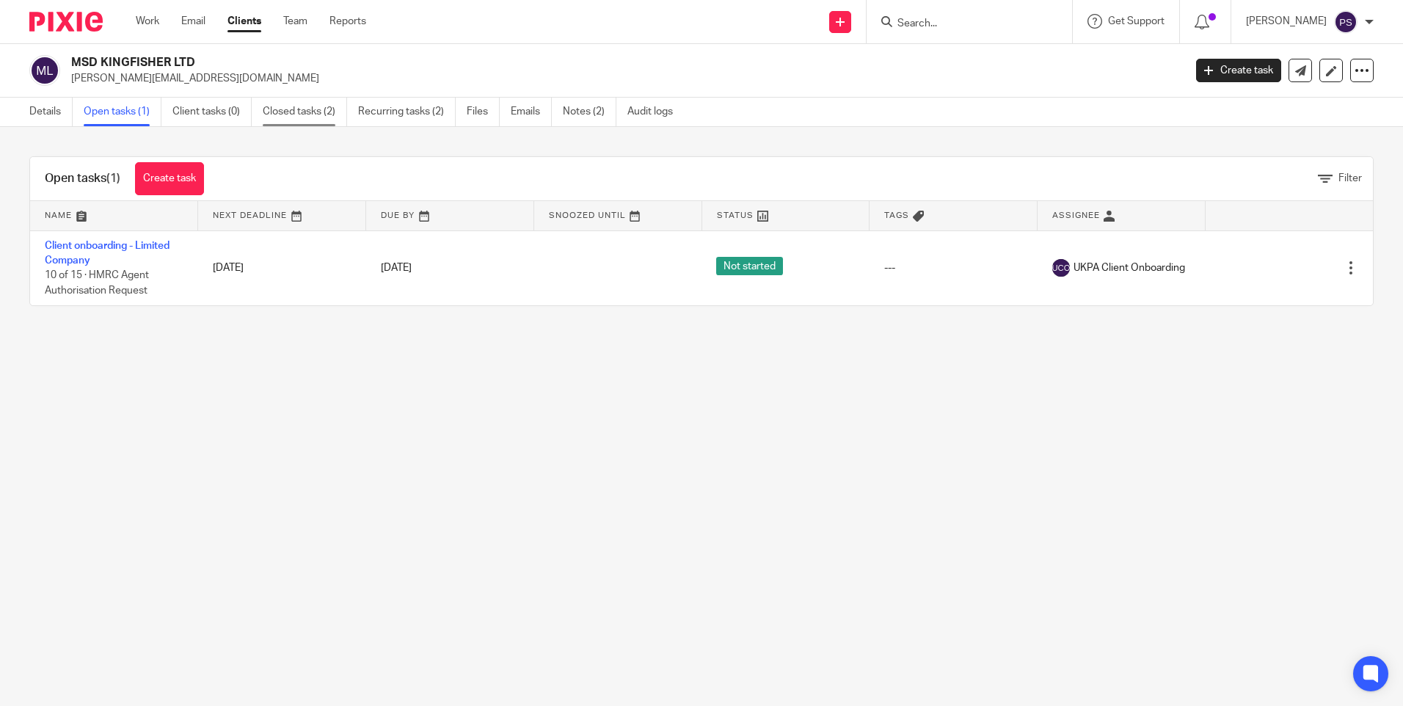
click at [326, 112] on link "Closed tasks (2)" at bounding box center [305, 112] width 84 height 29
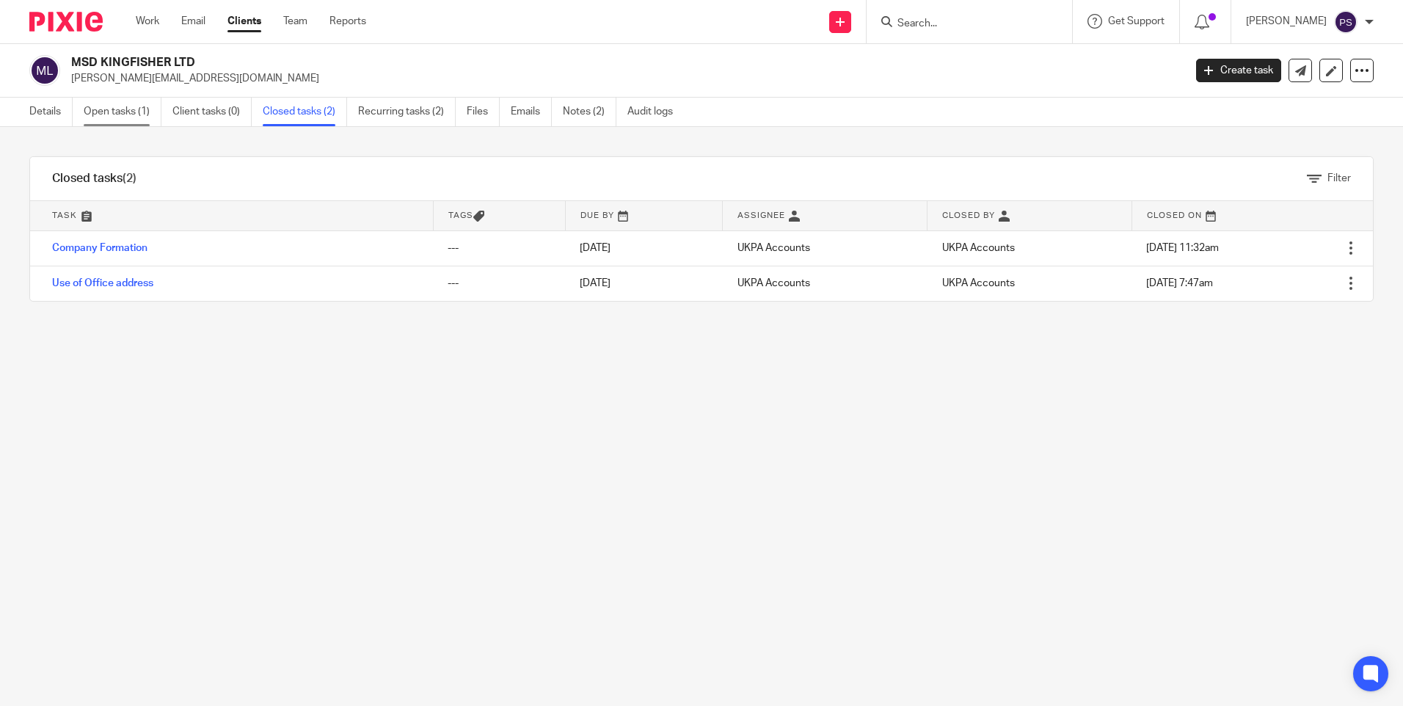
click at [119, 115] on link "Open tasks (1)" at bounding box center [123, 112] width 78 height 29
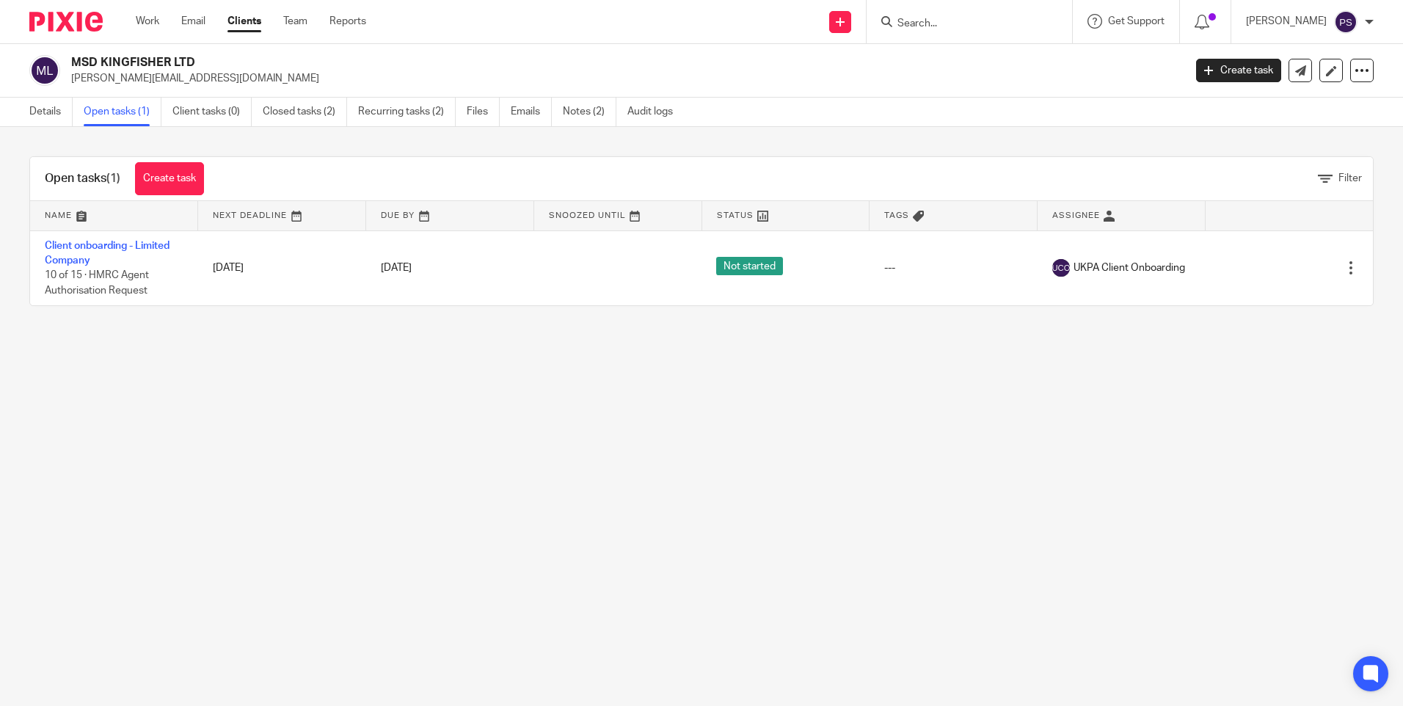
click at [189, 79] on p "mohammed.alshekhdeeb@gmail.com" at bounding box center [622, 78] width 1103 height 15
copy main "mohammed.alshekhdeeb@gmail.com Create task Update from Companies House Export d…"
click at [418, 396] on main "MSD KINGFISHER LTD mohammed.alshekhdeeb@gmail.com Create task Update from Compa…" at bounding box center [701, 353] width 1403 height 706
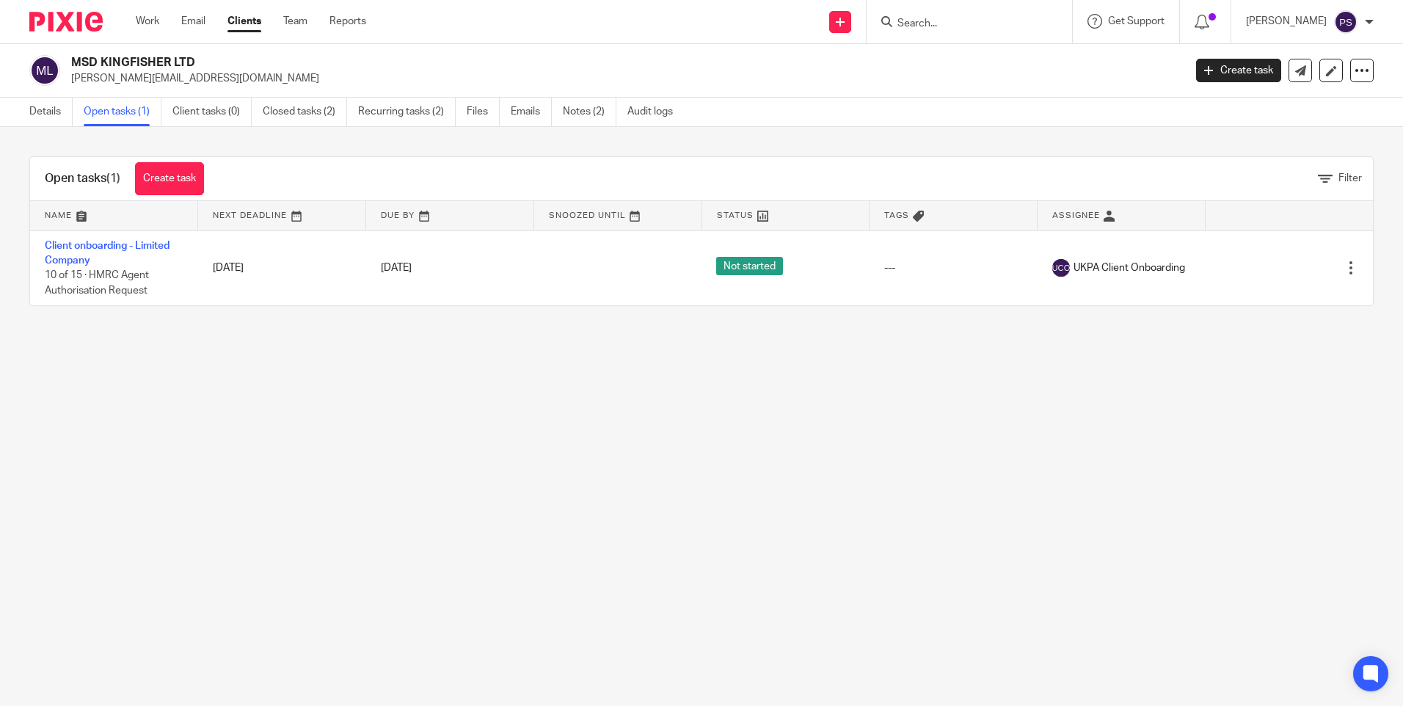
click at [973, 18] on form at bounding box center [974, 21] width 156 height 18
click at [970, 21] on input "Search" at bounding box center [962, 24] width 132 height 13
paste input "[EMAIL_ADDRESS][DOMAIN_NAME]"
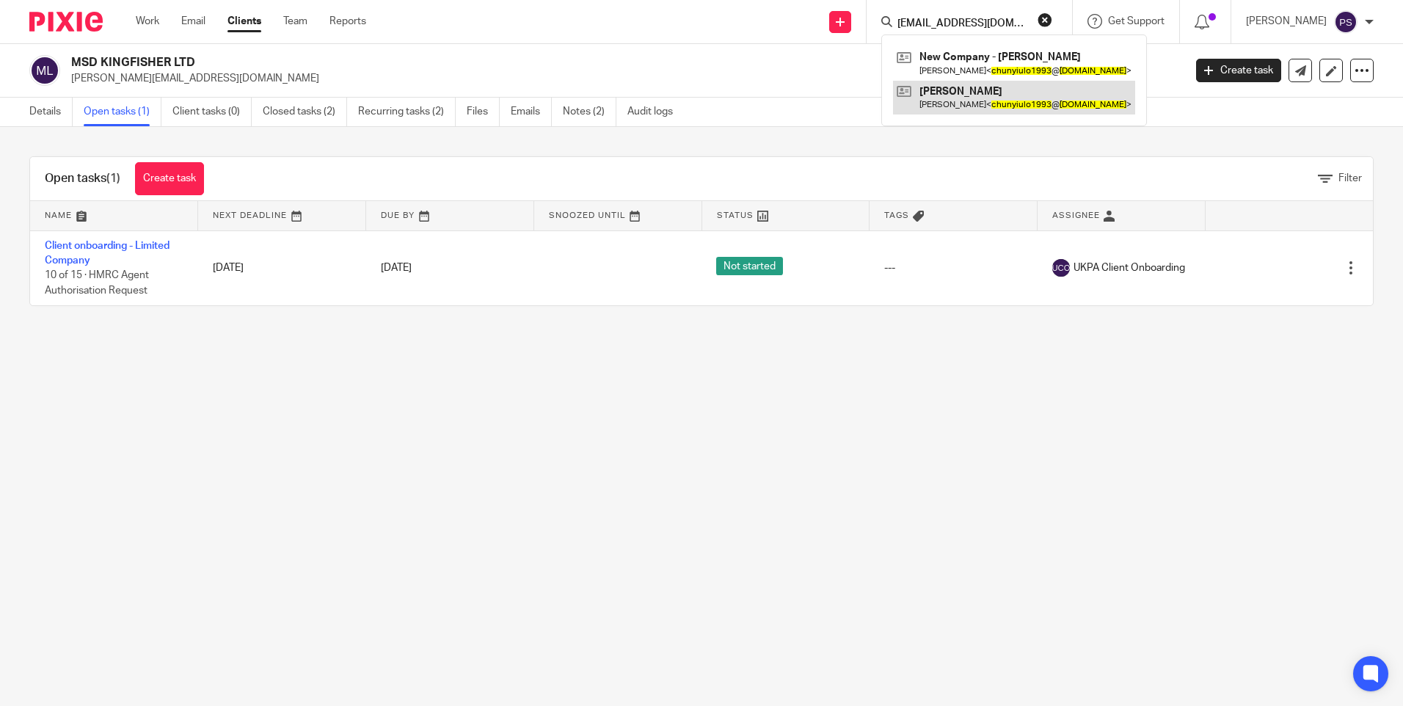
type input "chunyiulo1993@gmail.com"
click at [968, 99] on link at bounding box center [1014, 98] width 242 height 34
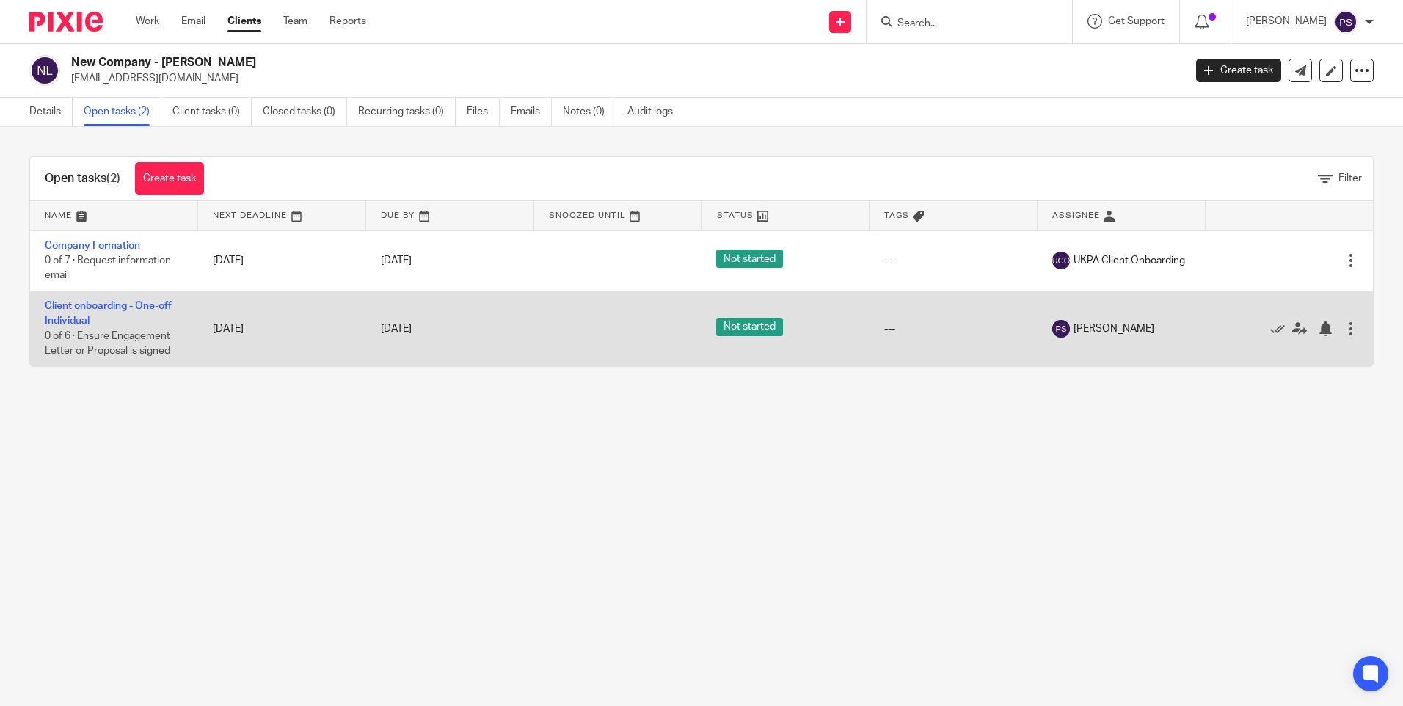
click at [1344, 332] on div at bounding box center [1351, 328] width 15 height 15
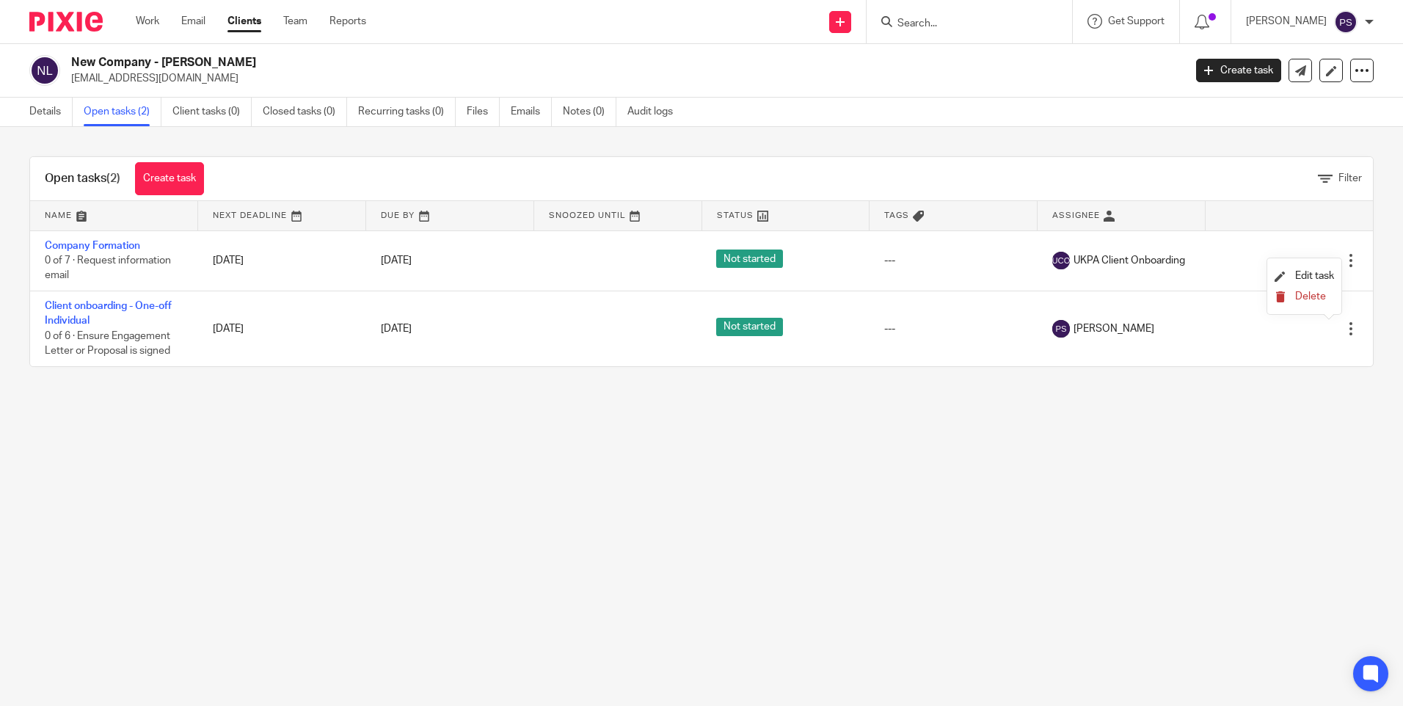
click at [1312, 295] on span "Delete" at bounding box center [1310, 296] width 31 height 10
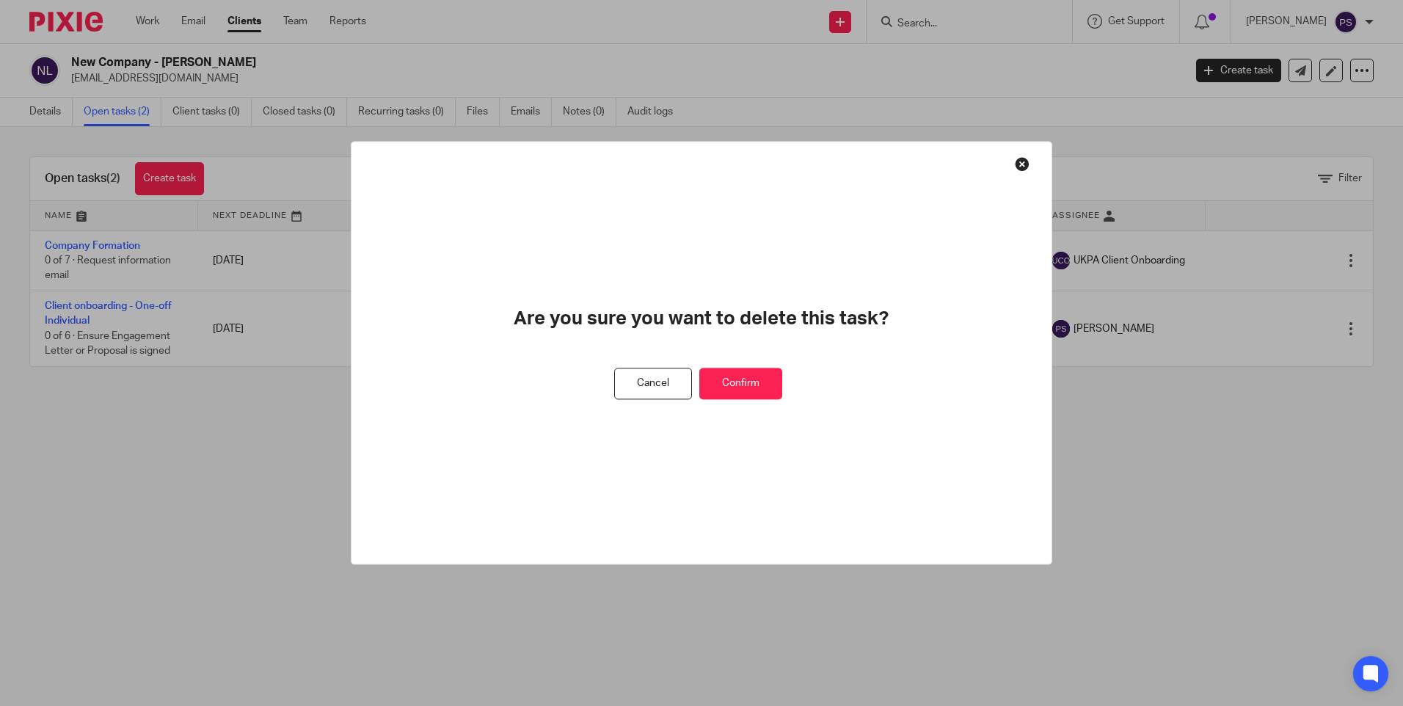
click at [759, 382] on button "Confirm" at bounding box center [740, 384] width 83 height 32
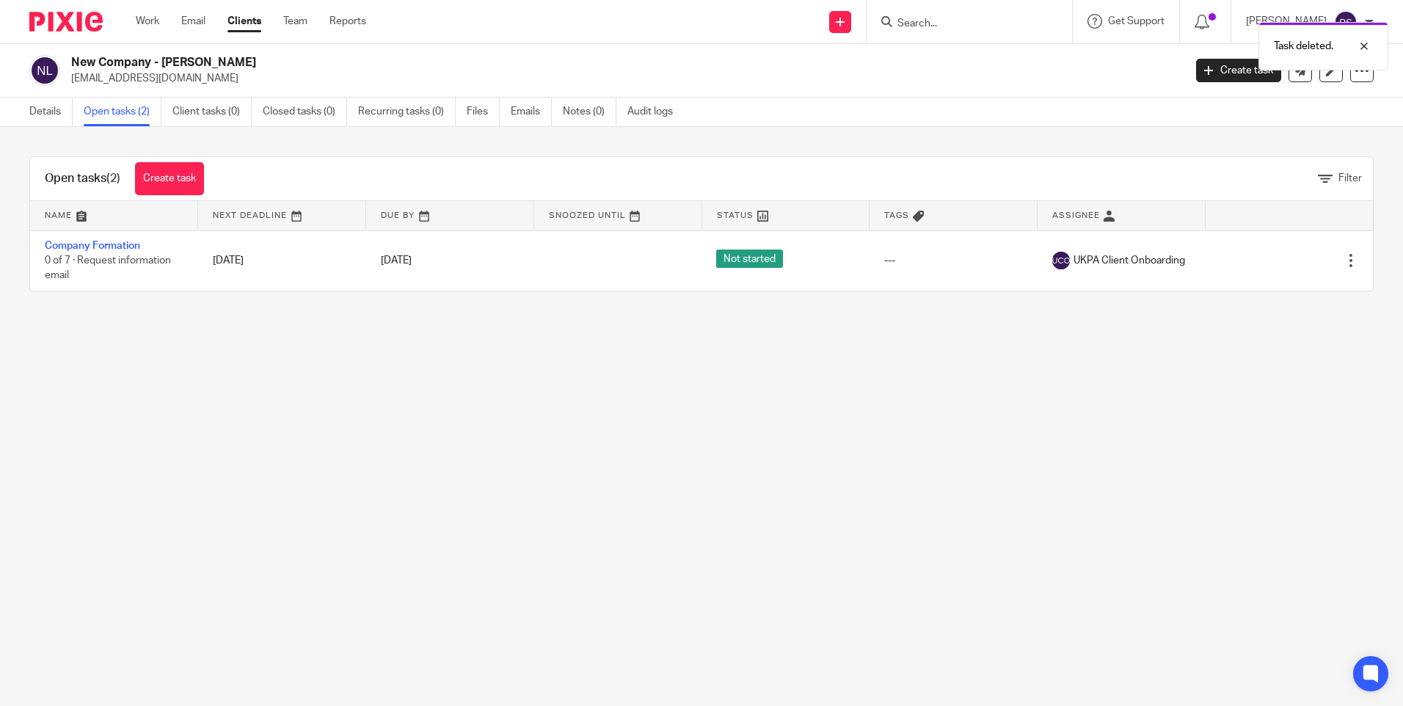
click at [759, 382] on main "New Company - [PERSON_NAME] [EMAIL_ADDRESS][DOMAIN_NAME] Create task Update fro…" at bounding box center [701, 353] width 1403 height 706
click at [51, 114] on link "Details" at bounding box center [50, 112] width 43 height 29
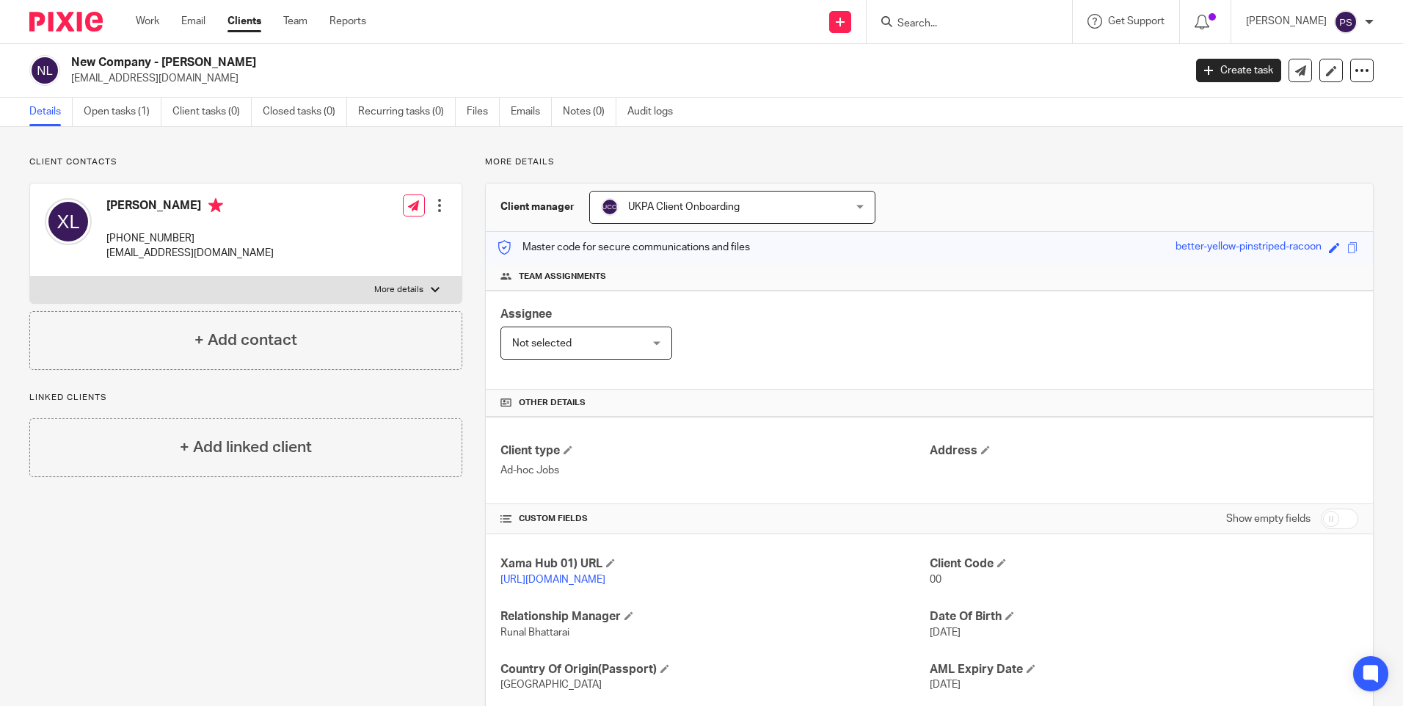
click at [263, 161] on p "Client contacts" at bounding box center [245, 162] width 433 height 12
click at [578, 113] on link "Notes (0)" at bounding box center [590, 112] width 54 height 29
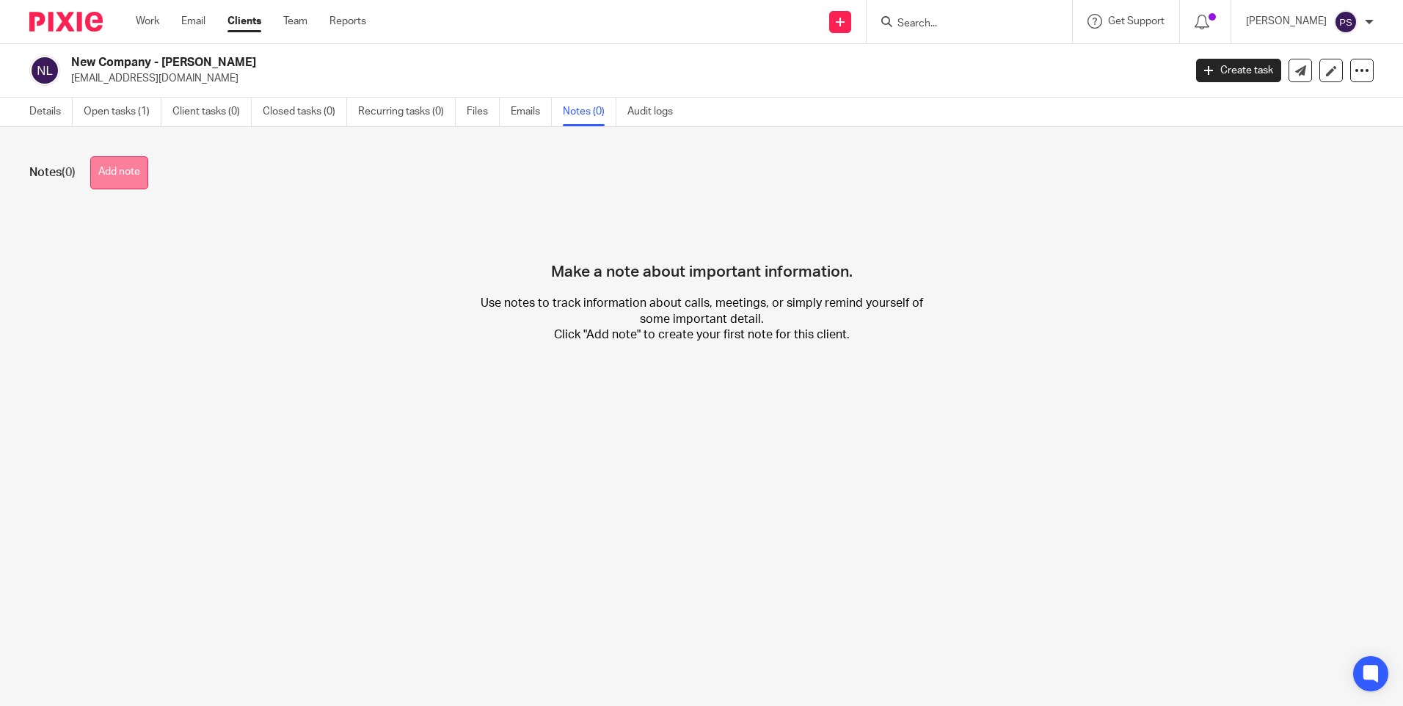
drag, startPoint x: 78, startPoint y: 177, endPoint x: 98, endPoint y: 174, distance: 20.8
click at [95, 174] on div "Notes (0) Add note" at bounding box center [701, 172] width 1345 height 33
drag, startPoint x: 98, startPoint y: 174, endPoint x: 106, endPoint y: 173, distance: 8.1
click at [106, 173] on button "Add note" at bounding box center [119, 172] width 58 height 33
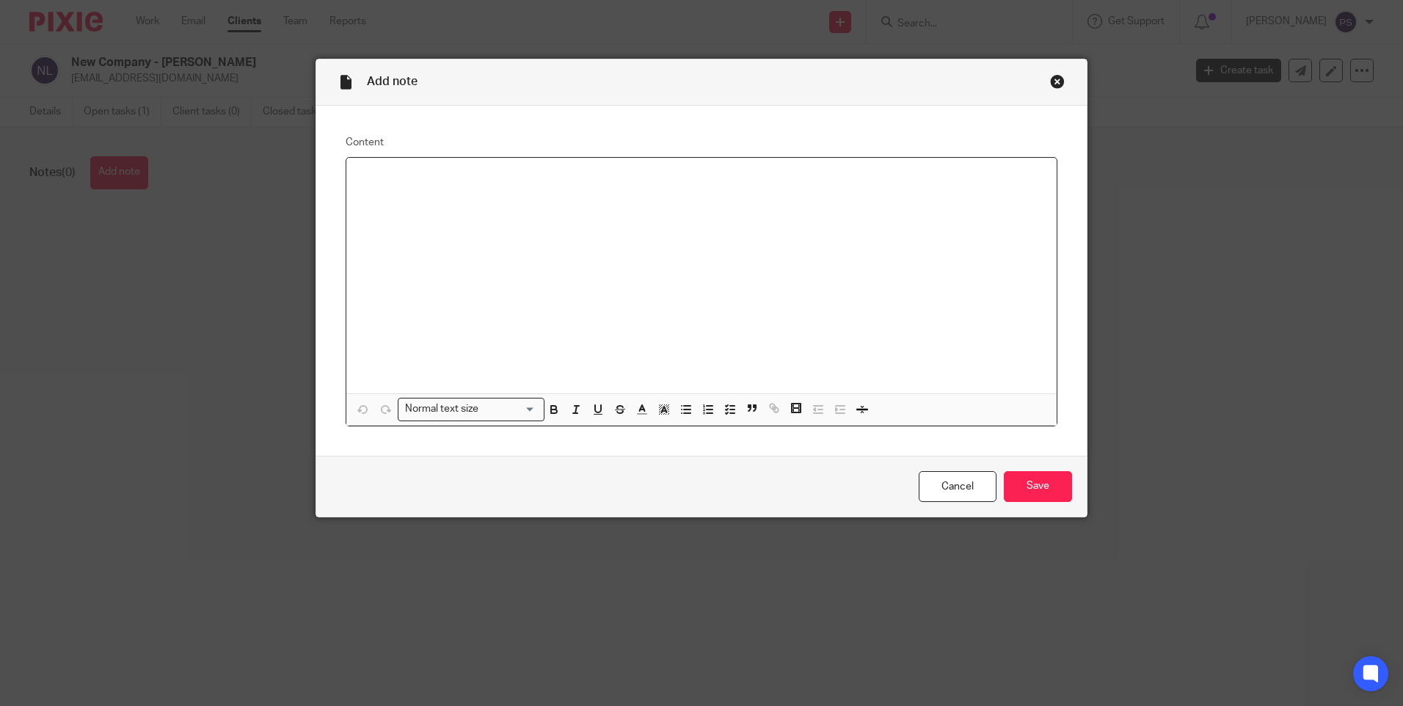
click at [377, 185] on div at bounding box center [701, 276] width 710 height 236
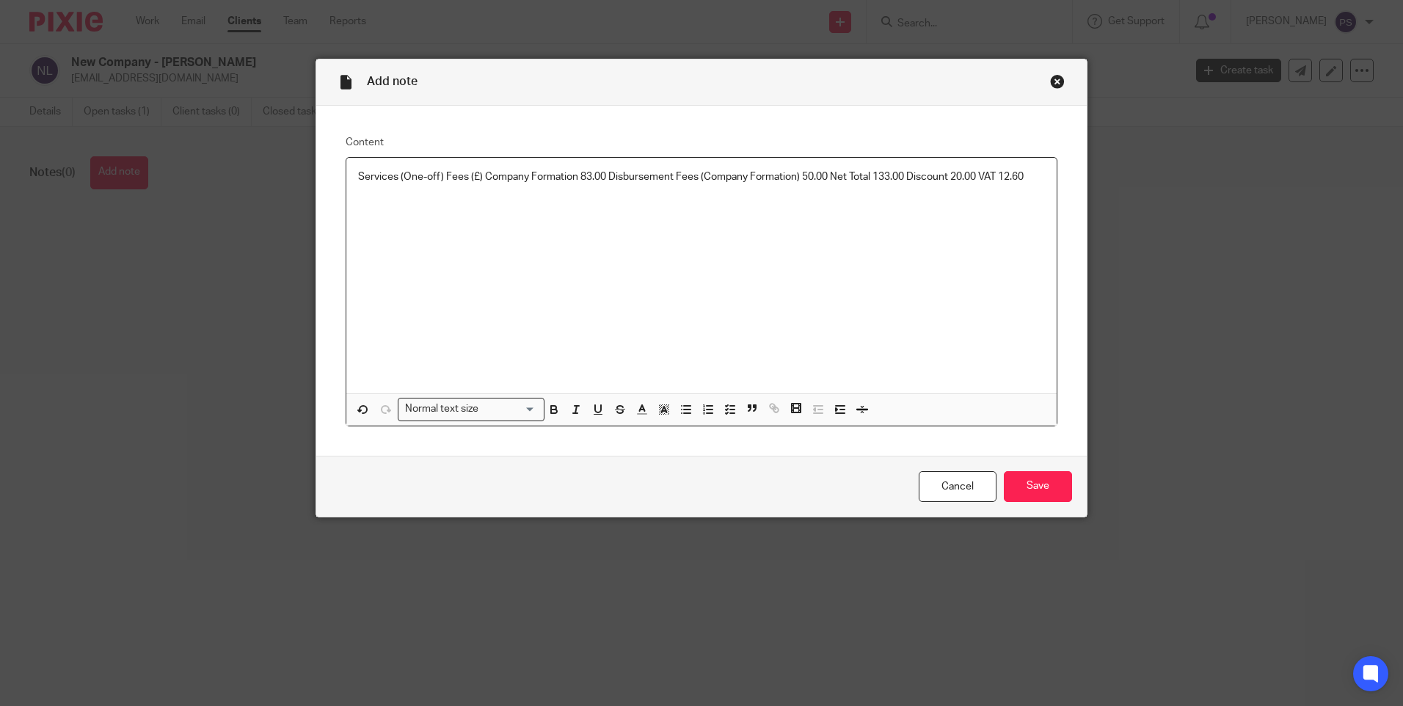
click at [977, 175] on p "Services (One-off) Fees (£) Company Formation 83.00 Disbursement Fees (Company …" at bounding box center [701, 177] width 687 height 15
click at [600, 178] on p "Services (One-off) Fees (£) Company Formation 83.00 Disbursement Fees (Company …" at bounding box center [701, 177] width 687 height 15
click at [1019, 181] on p "Services (One-off) Fees (£) Company Formation 83 + Disbursement Fees (Company F…" at bounding box center [701, 177] width 687 height 15
drag, startPoint x: 1394, startPoint y: 372, endPoint x: 942, endPoint y: 290, distance: 459.5
click at [942, 290] on div "Services (One-off) Fees (£) Company Formation 83 + Disbursement Fees (Company F…" at bounding box center [701, 276] width 710 height 236
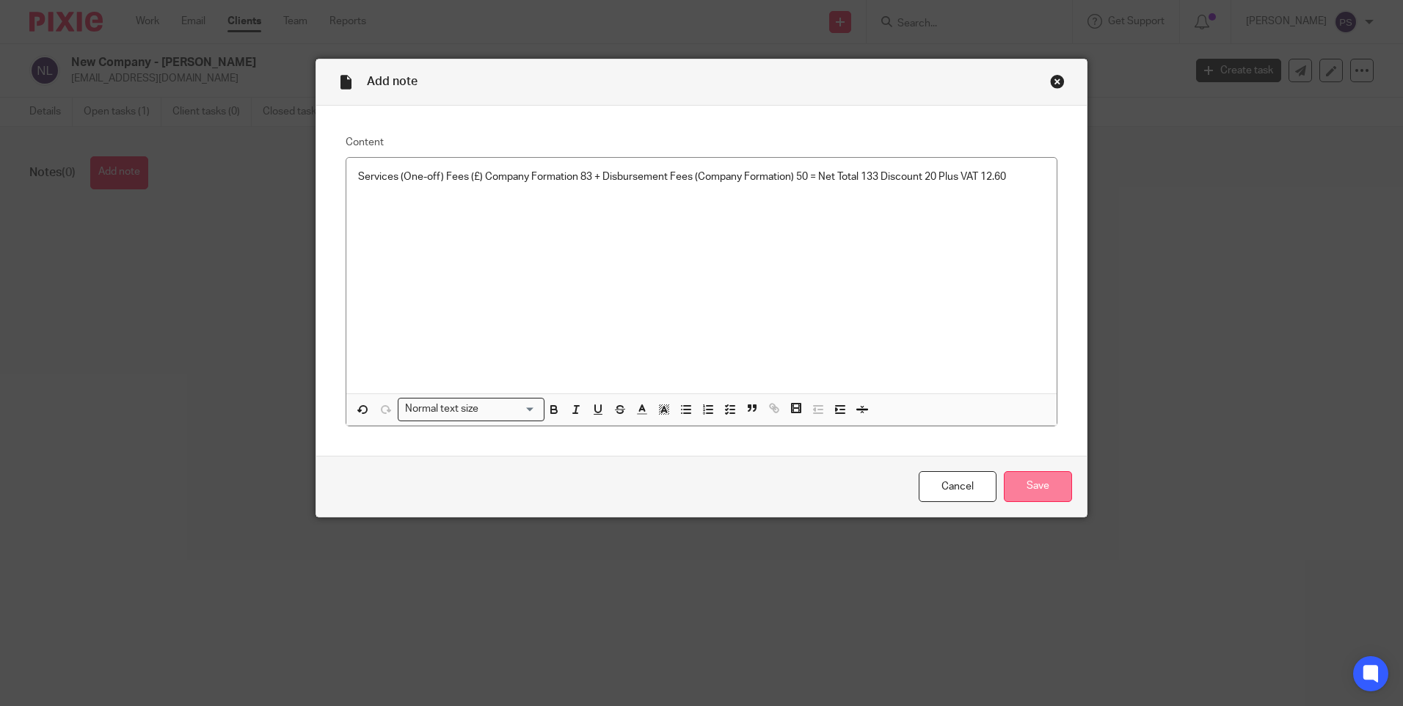
click at [1043, 490] on input "Save" at bounding box center [1038, 487] width 68 height 32
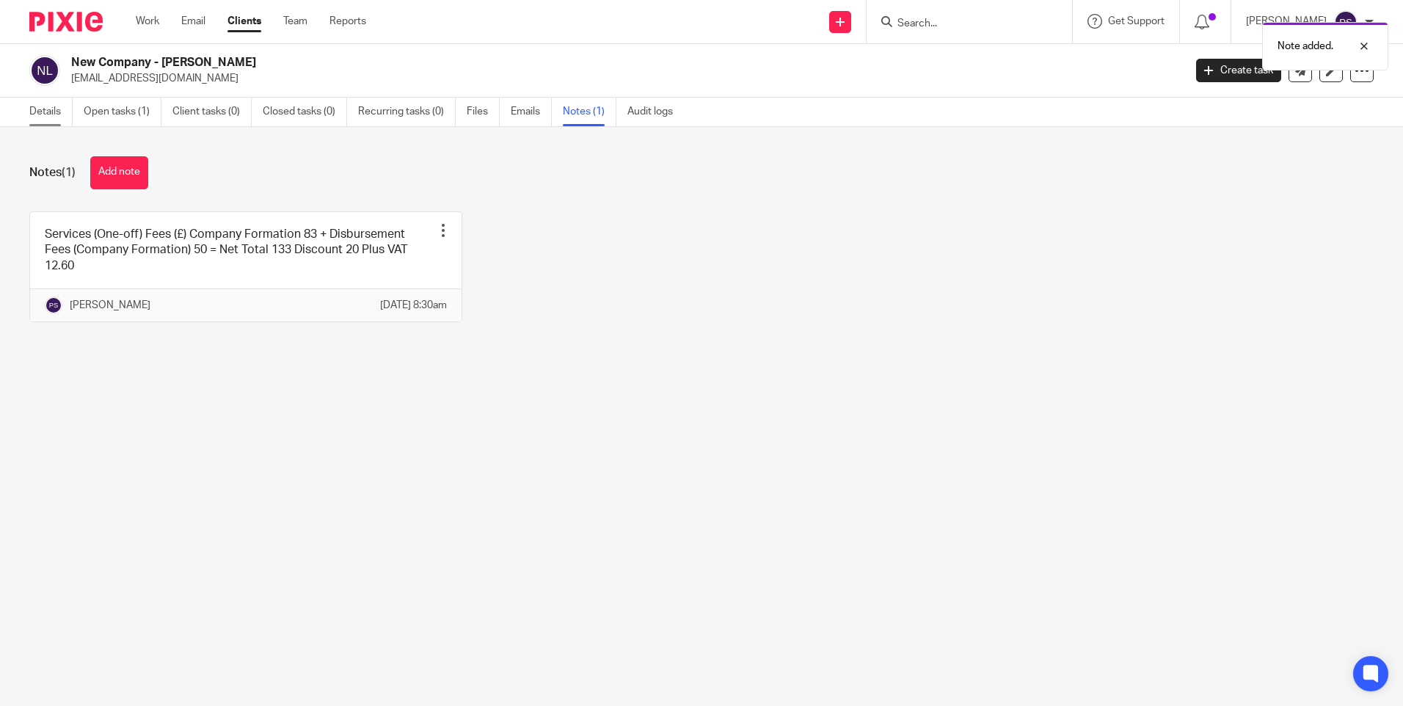
click at [43, 111] on link "Details" at bounding box center [50, 112] width 43 height 29
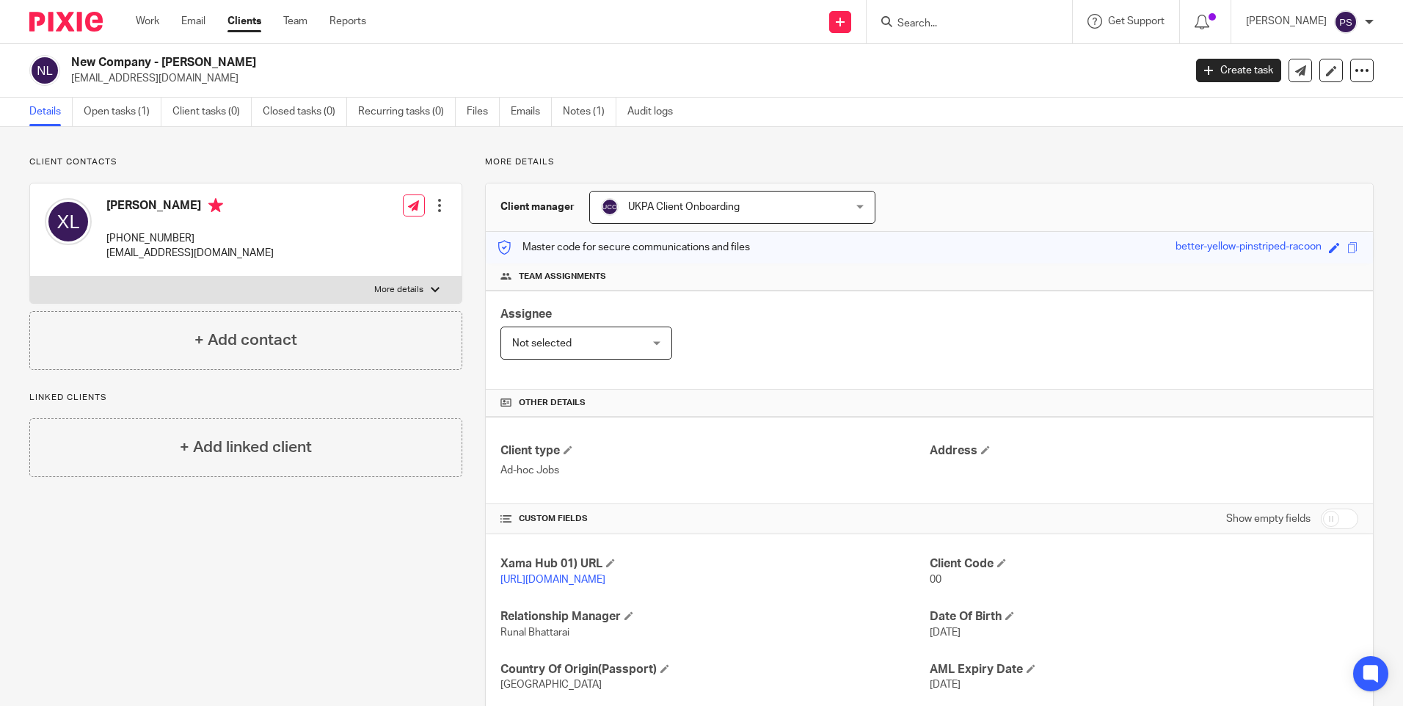
click at [140, 77] on p "[EMAIL_ADDRESS][DOMAIN_NAME]" at bounding box center [622, 78] width 1103 height 15
copy main "[EMAIL_ADDRESS][DOMAIN_NAME] Create task Update from Companies House Export dat…"
click at [981, 448] on span at bounding box center [985, 449] width 9 height 9
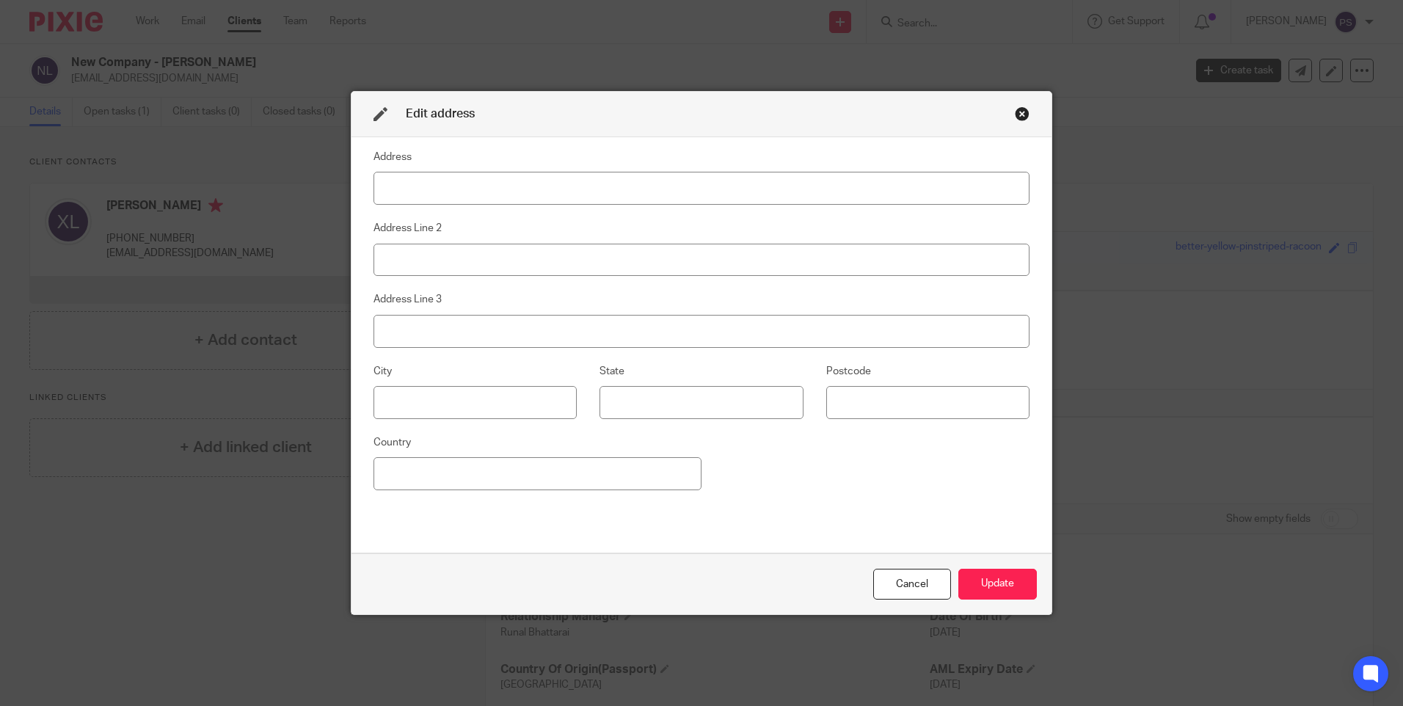
click at [428, 188] on input at bounding box center [702, 188] width 656 height 33
type input "[STREET_ADDRESS]"
click at [429, 262] on input at bounding box center [702, 260] width 656 height 33
click at [374, 391] on input at bounding box center [475, 402] width 203 height 33
paste input "London"
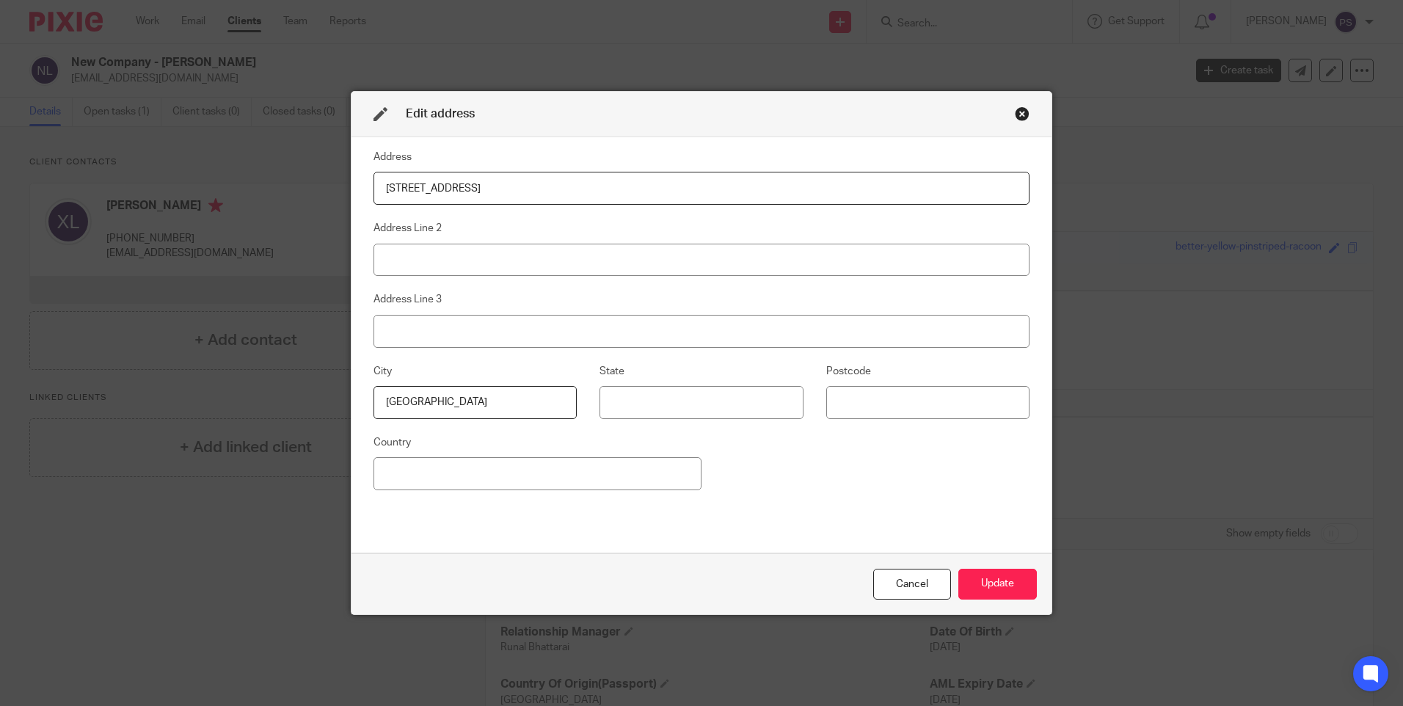
type input "London"
click at [886, 402] on input at bounding box center [927, 402] width 203 height 33
paste input "W10 4UF"
type input "W10 4UF"
click at [474, 490] on input at bounding box center [538, 473] width 328 height 33
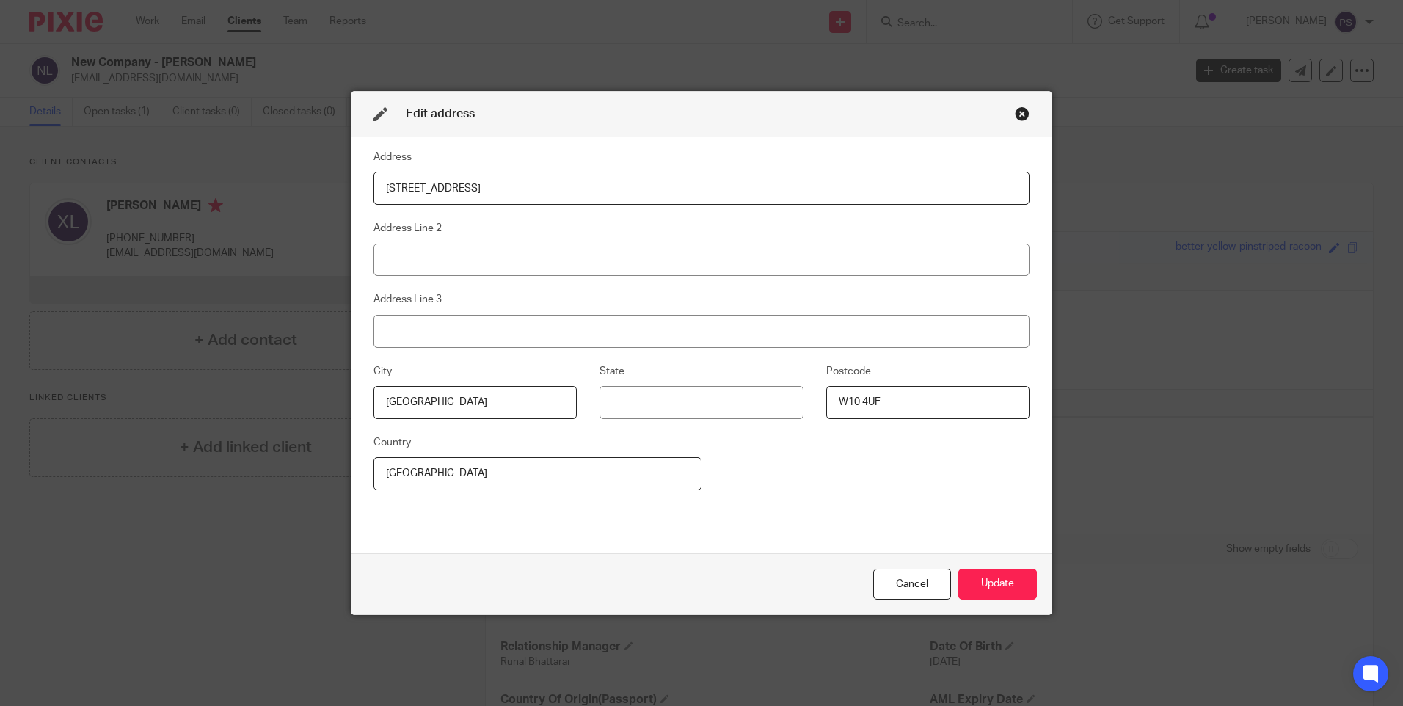
type input "[GEOGRAPHIC_DATA]"
click at [881, 497] on div "Address 30 Downland Street Address Line 2 Address Line 3 City London State Post…" at bounding box center [702, 344] width 656 height 393
click at [1008, 588] on button "Update" at bounding box center [997, 585] width 79 height 32
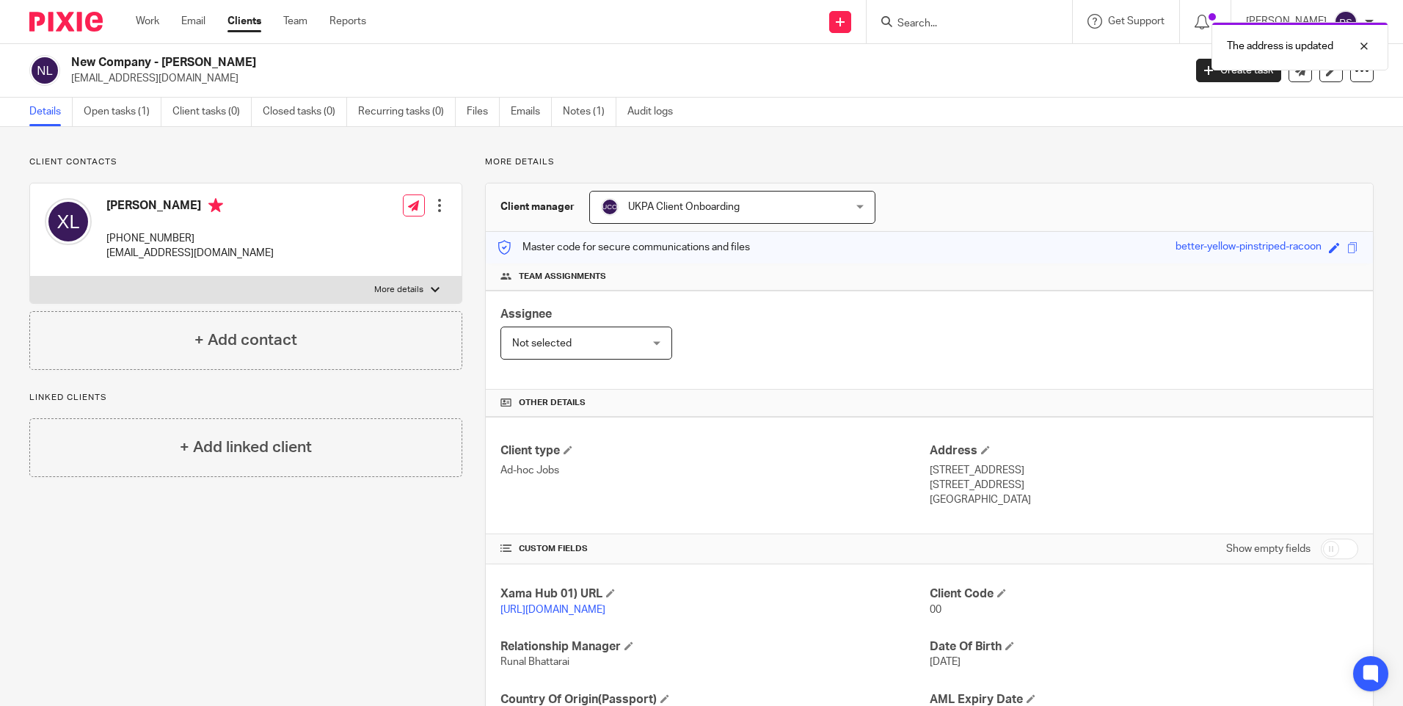
click at [844, 490] on div "Client type Ad-hoc Jobs" at bounding box center [715, 475] width 429 height 65
click at [335, 151] on div "Client contacts Xiyin Li +44 753 269 9138 chunyiulo1993@gmail.com Edit contact …" at bounding box center [701, 477] width 1403 height 700
click at [689, 161] on p "More details" at bounding box center [929, 162] width 889 height 12
click at [425, 165] on p "Client contacts" at bounding box center [245, 162] width 433 height 12
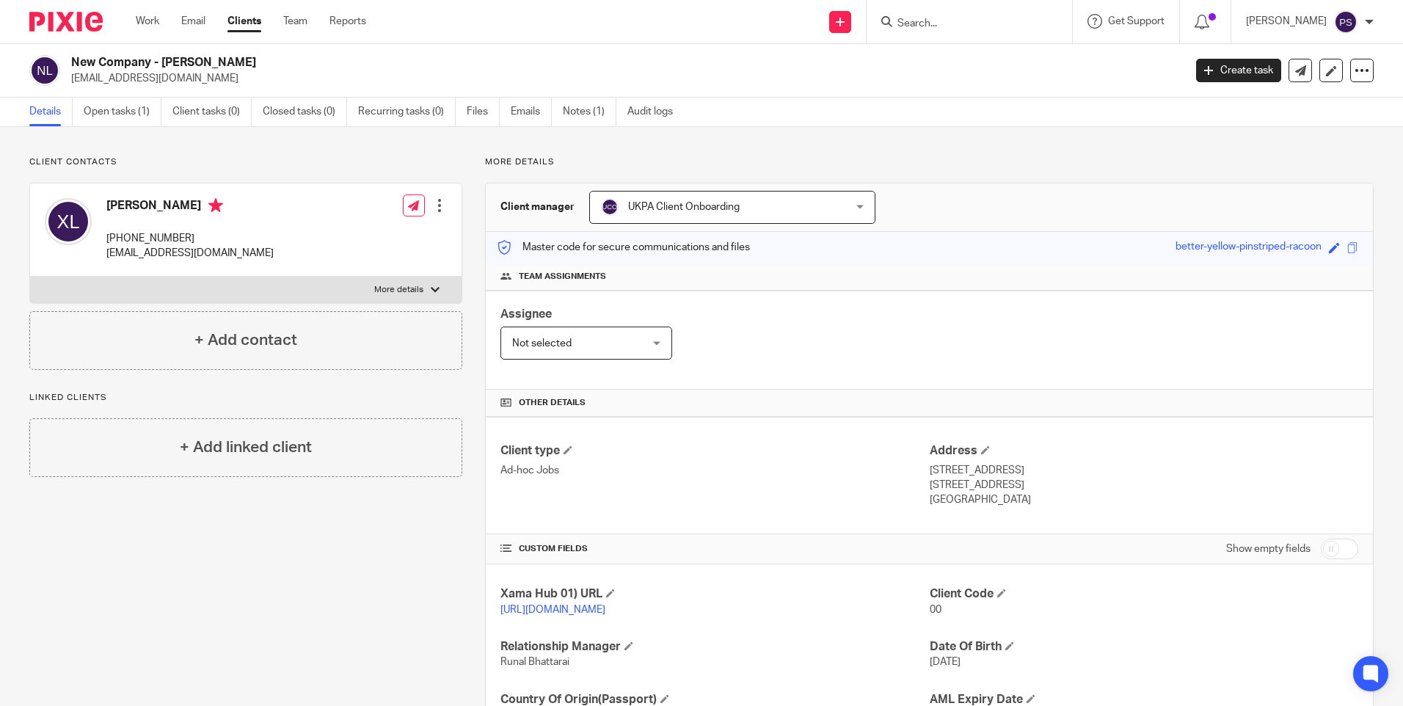
click at [957, 239] on div "Master code for secure communications and files better-yellow-pinstriped-racoon…" at bounding box center [929, 248] width 887 height 32
click at [900, 163] on p "More details" at bounding box center [929, 162] width 889 height 12
click at [870, 211] on div "Client manager UKPA Client Onboarding UKPA Client Onboarding Aarshika Awale Aay…" at bounding box center [929, 207] width 887 height 48
click at [806, 354] on div "Assignee Not selected Not selected Not selected Aarshika Awale Aayush Niraula A…" at bounding box center [929, 340] width 887 height 99
click at [237, 150] on div "Client contacts Xiyin Li +44 753 269 9138 chunyiulo1993@gmail.com Edit contact …" at bounding box center [701, 477] width 1403 height 700
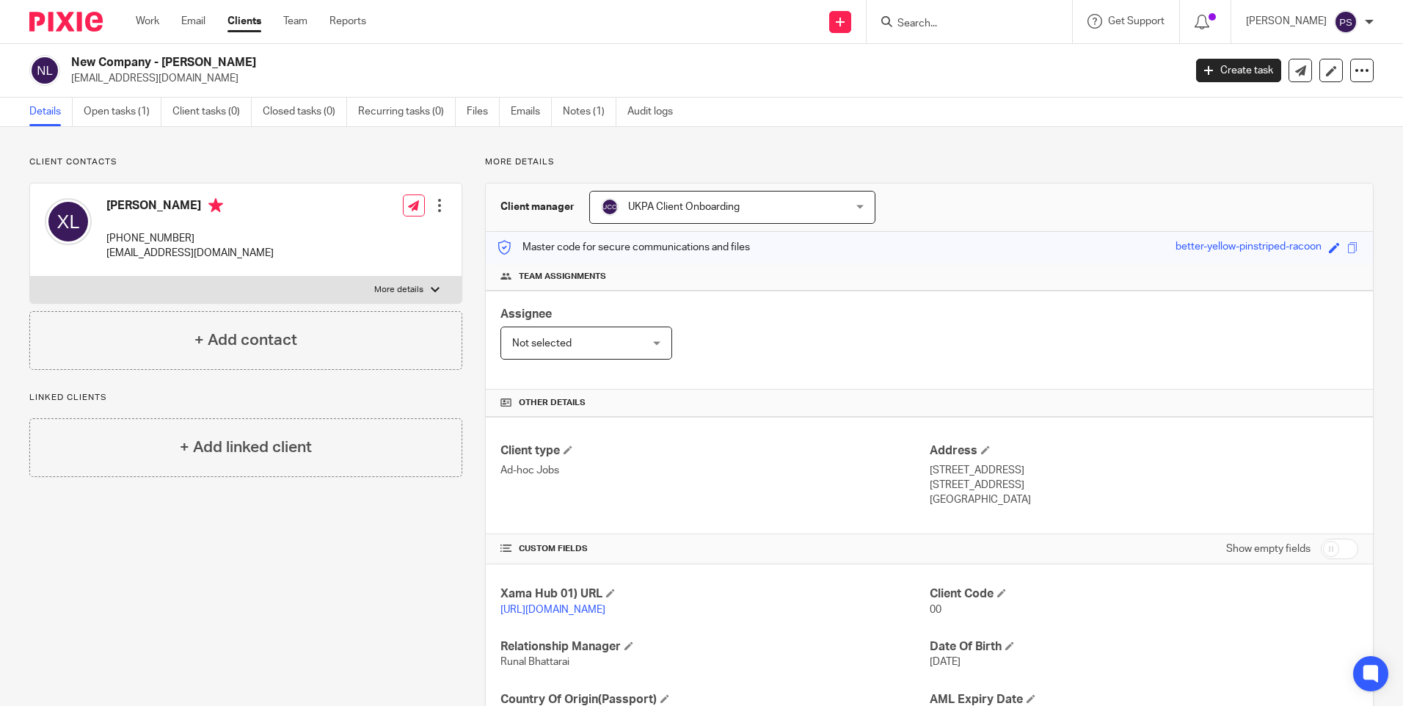
click at [154, 163] on p "Client contacts" at bounding box center [245, 162] width 433 height 12
click at [125, 161] on p "Client contacts" at bounding box center [245, 162] width 433 height 12
click at [303, 150] on div "Client contacts Xiyin Li +44 753 269 9138 chunyiulo1993@gmail.com Edit contact …" at bounding box center [701, 477] width 1403 height 700
click at [142, 118] on link "Open tasks (1)" at bounding box center [123, 112] width 78 height 29
click at [933, 470] on p "[STREET_ADDRESS]" at bounding box center [1144, 470] width 429 height 15
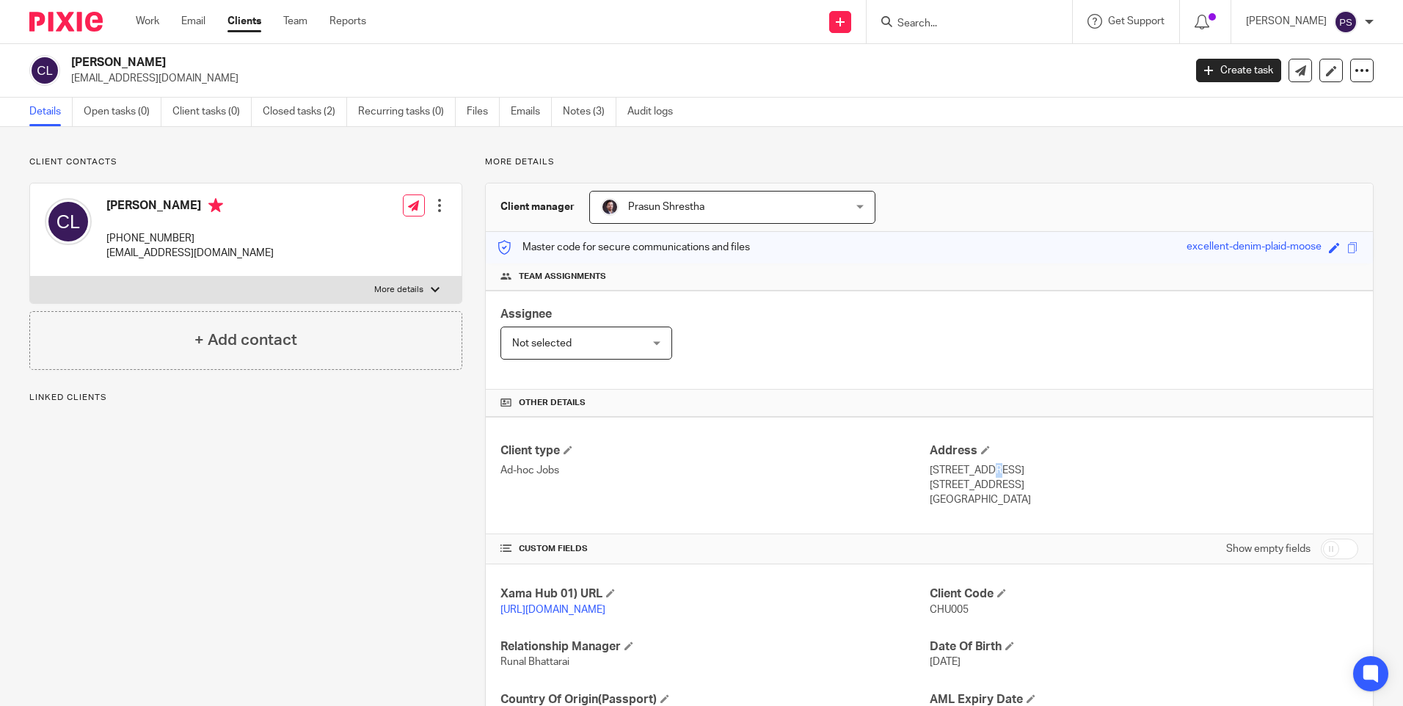
click at [933, 470] on p "[STREET_ADDRESS]" at bounding box center [1144, 470] width 429 height 15
copy div "[STREET_ADDRESS]"
click at [1131, 481] on p "London , W10 4UF" at bounding box center [1144, 485] width 429 height 15
click at [931, 486] on p "London , W10 4UF" at bounding box center [1144, 485] width 429 height 15
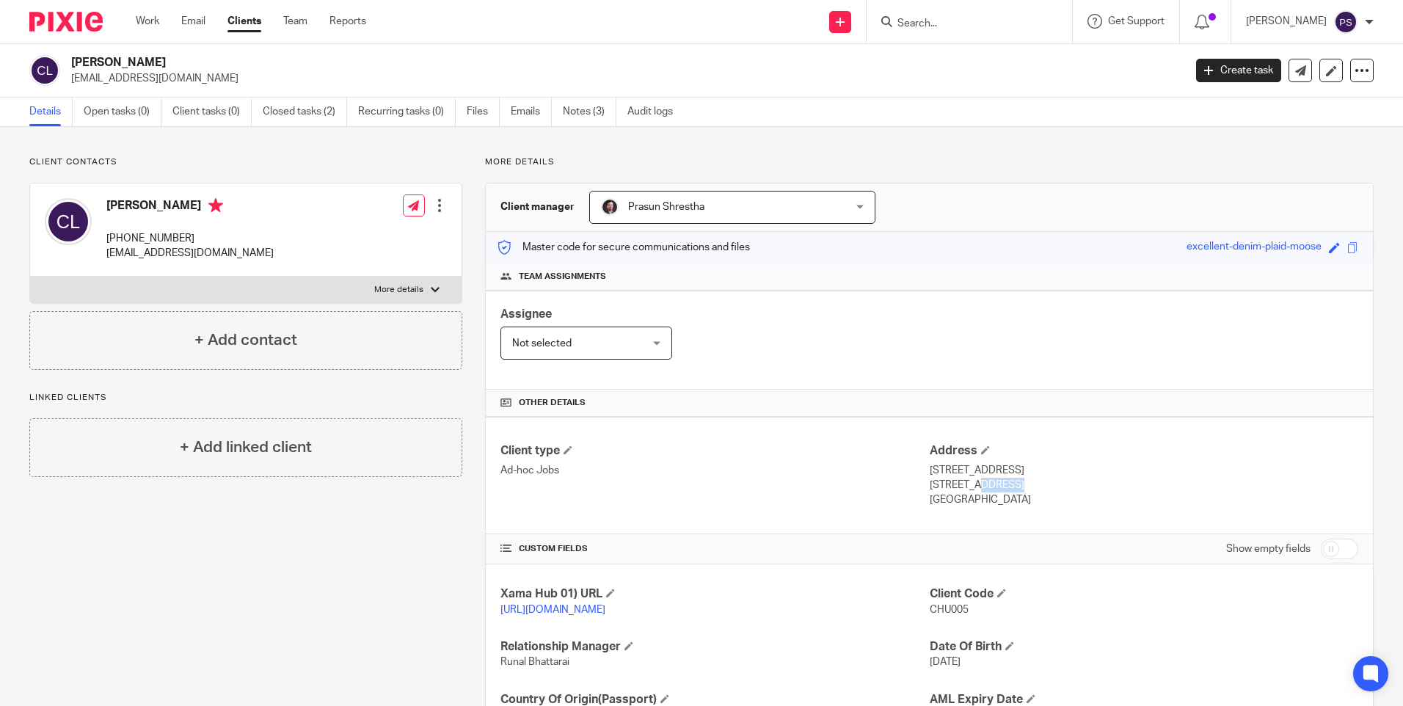
click at [931, 486] on p "London , W10 4UF" at bounding box center [1144, 485] width 429 height 15
copy p "[GEOGRAPHIC_DATA]"
drag, startPoint x: 964, startPoint y: 486, endPoint x: 1011, endPoint y: 484, distance: 47.0
click at [1011, 484] on p "London , W10 4UF" at bounding box center [1144, 485] width 429 height 15
copy p "W10 4UF"
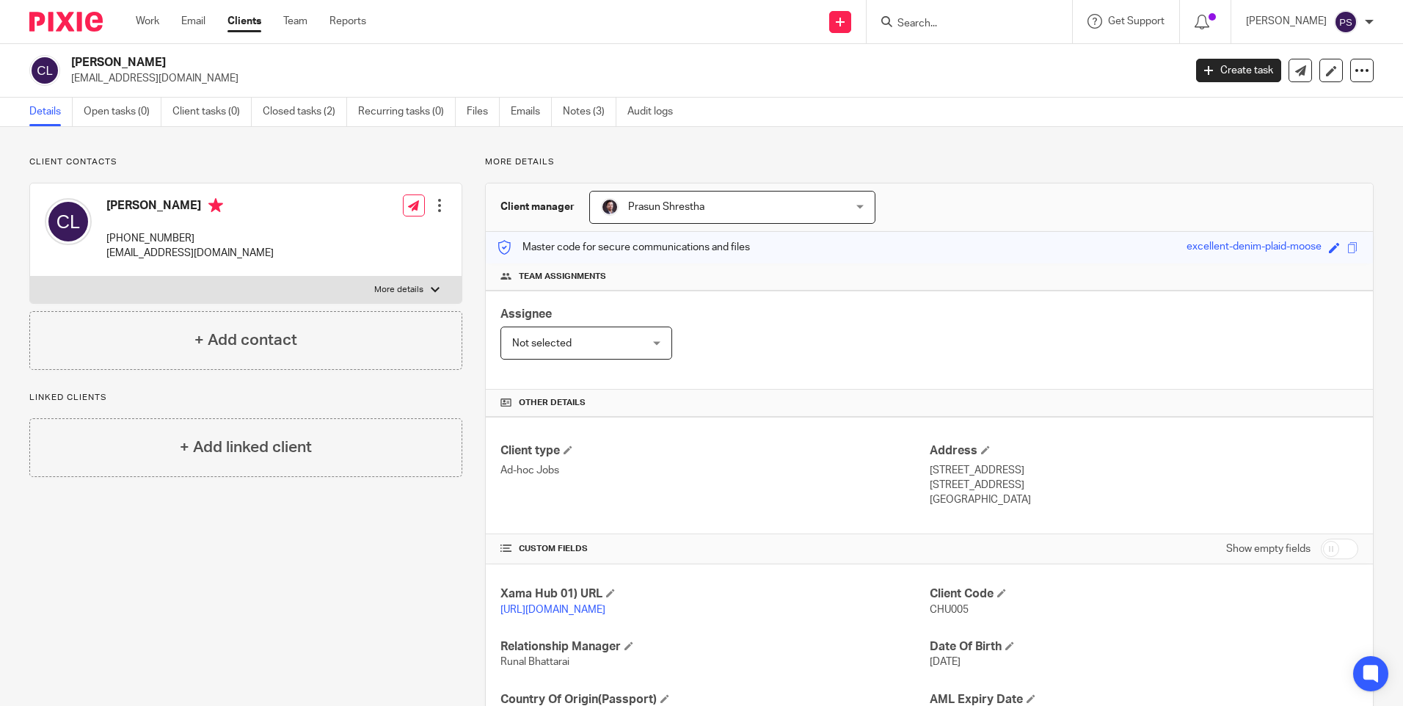
click at [1033, 197] on div "Client manager Prasun Shrestha Prasun Shrestha Aarshika Awale Aayush Niraula Aa…" at bounding box center [929, 207] width 887 height 48
click at [975, 23] on input "Search" at bounding box center [962, 24] width 132 height 13
paste input "liam.cattermole@yahoo.co.uk"
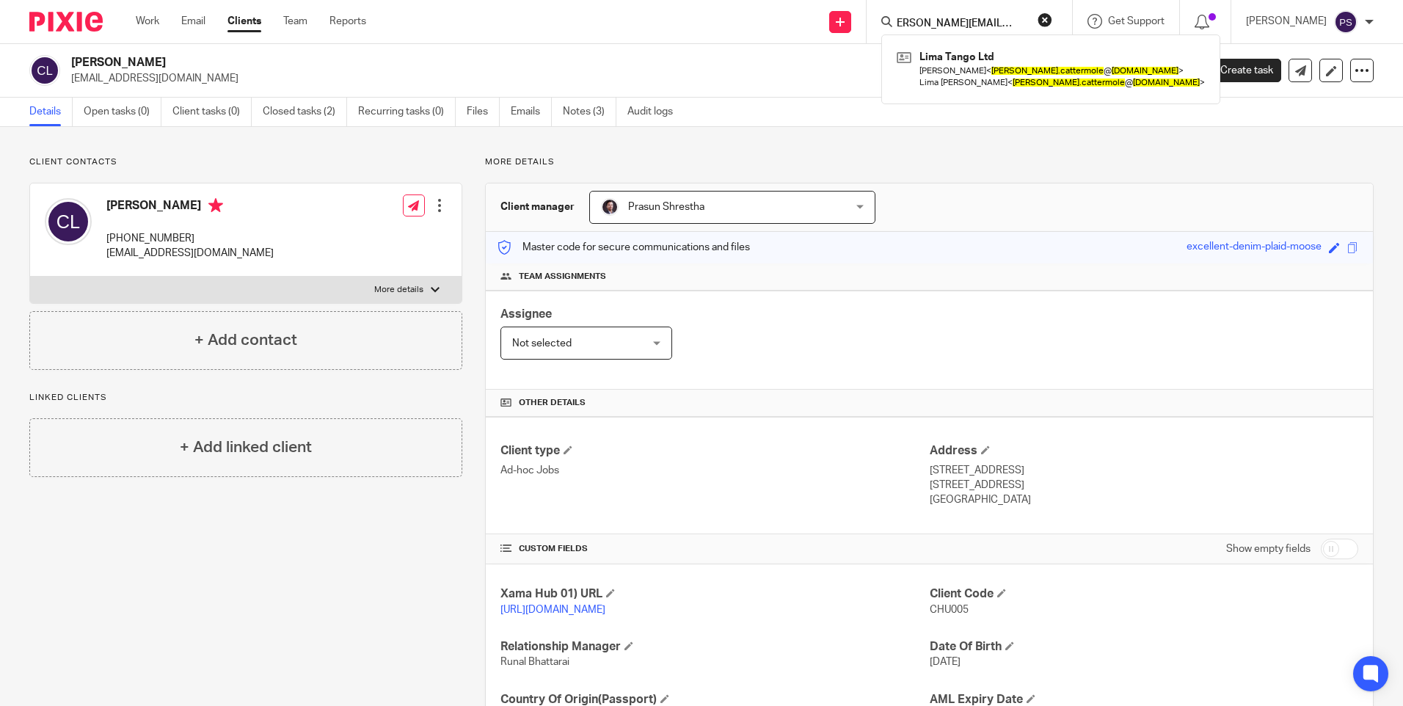
type input "liam.cattermole@yahoo.co.uk"
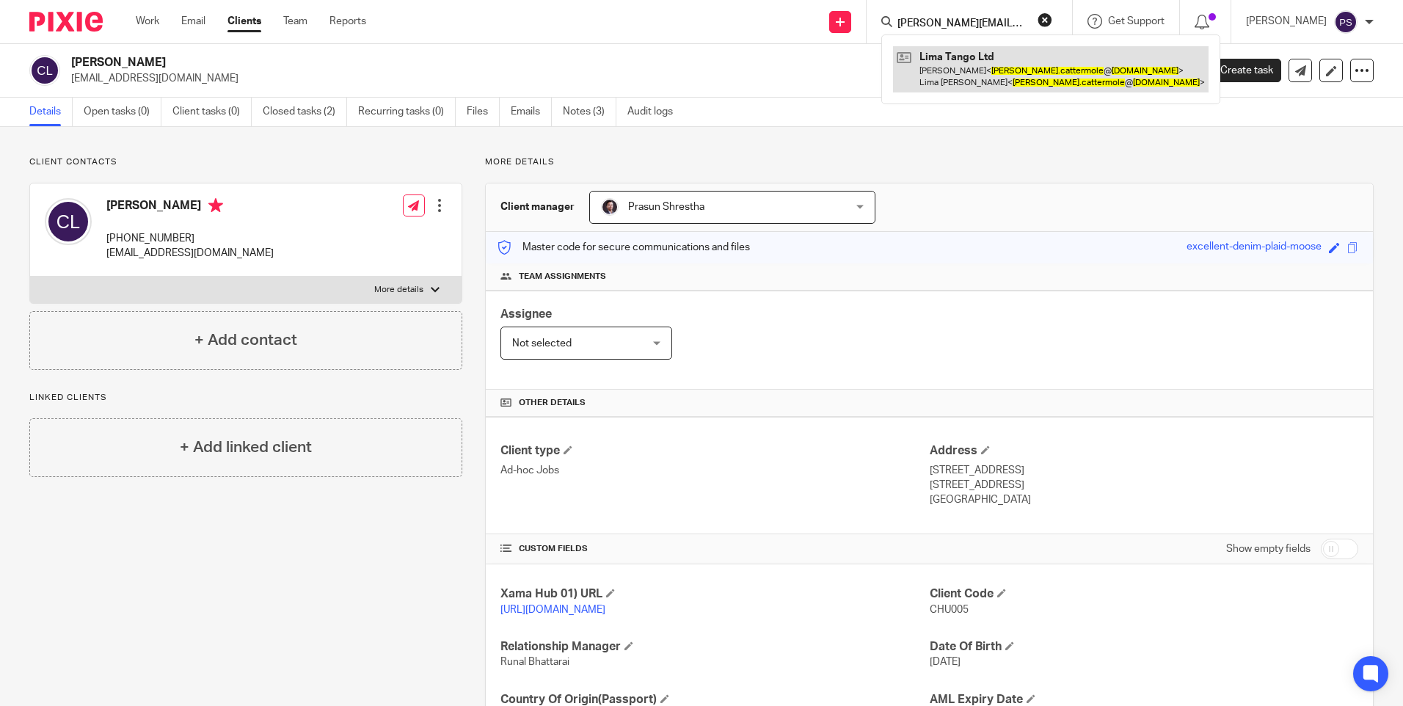
click at [964, 63] on link at bounding box center [1051, 69] width 316 height 46
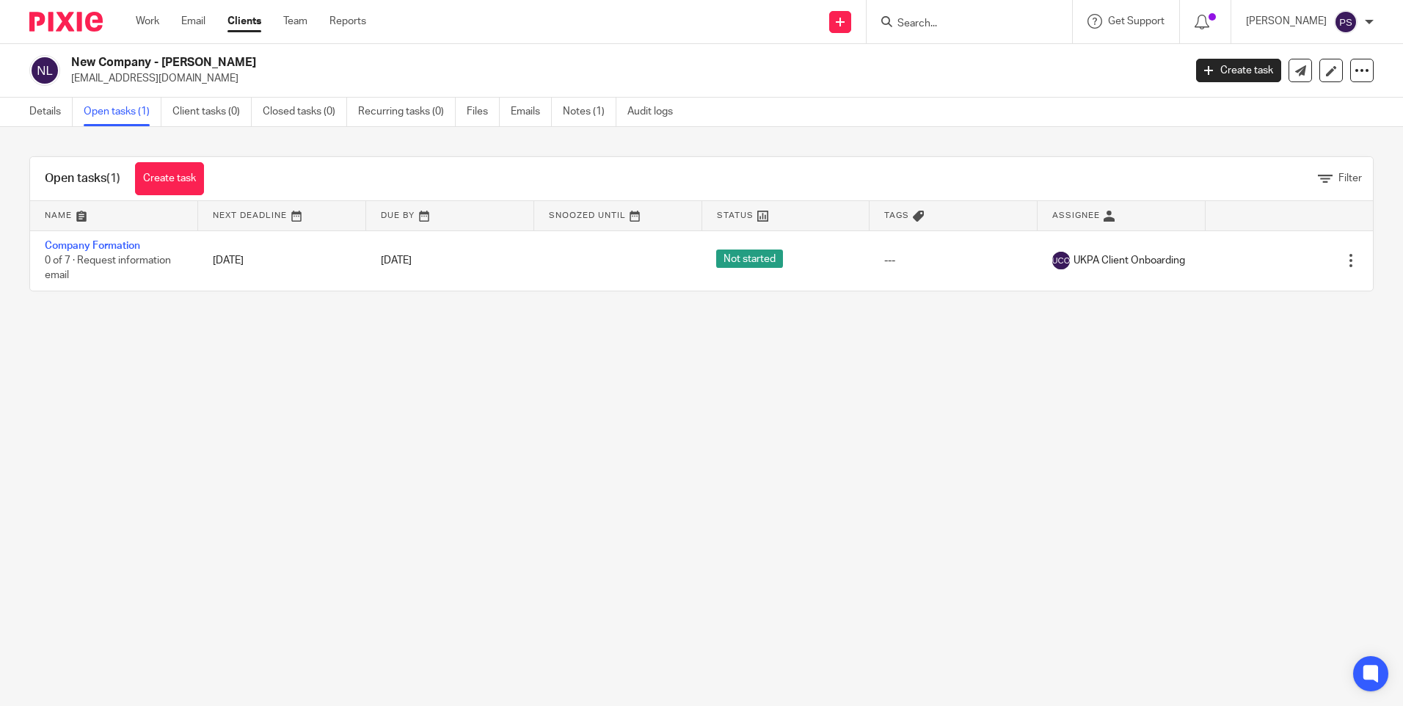
click at [312, 419] on main "New Company - [PERSON_NAME] [EMAIL_ADDRESS][DOMAIN_NAME] Create task Update fro…" at bounding box center [701, 353] width 1403 height 706
click at [59, 117] on link "Details" at bounding box center [50, 112] width 43 height 29
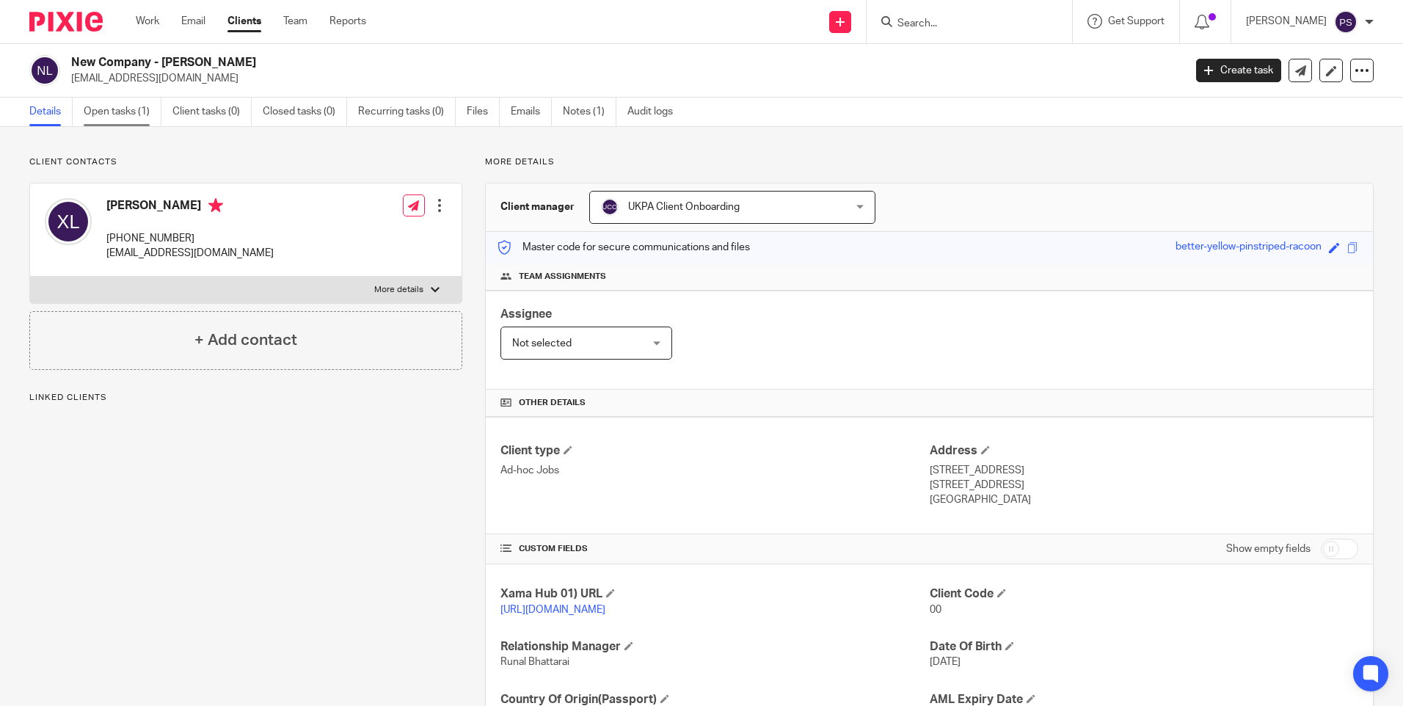
click at [159, 109] on link "Open tasks (1)" at bounding box center [123, 112] width 78 height 29
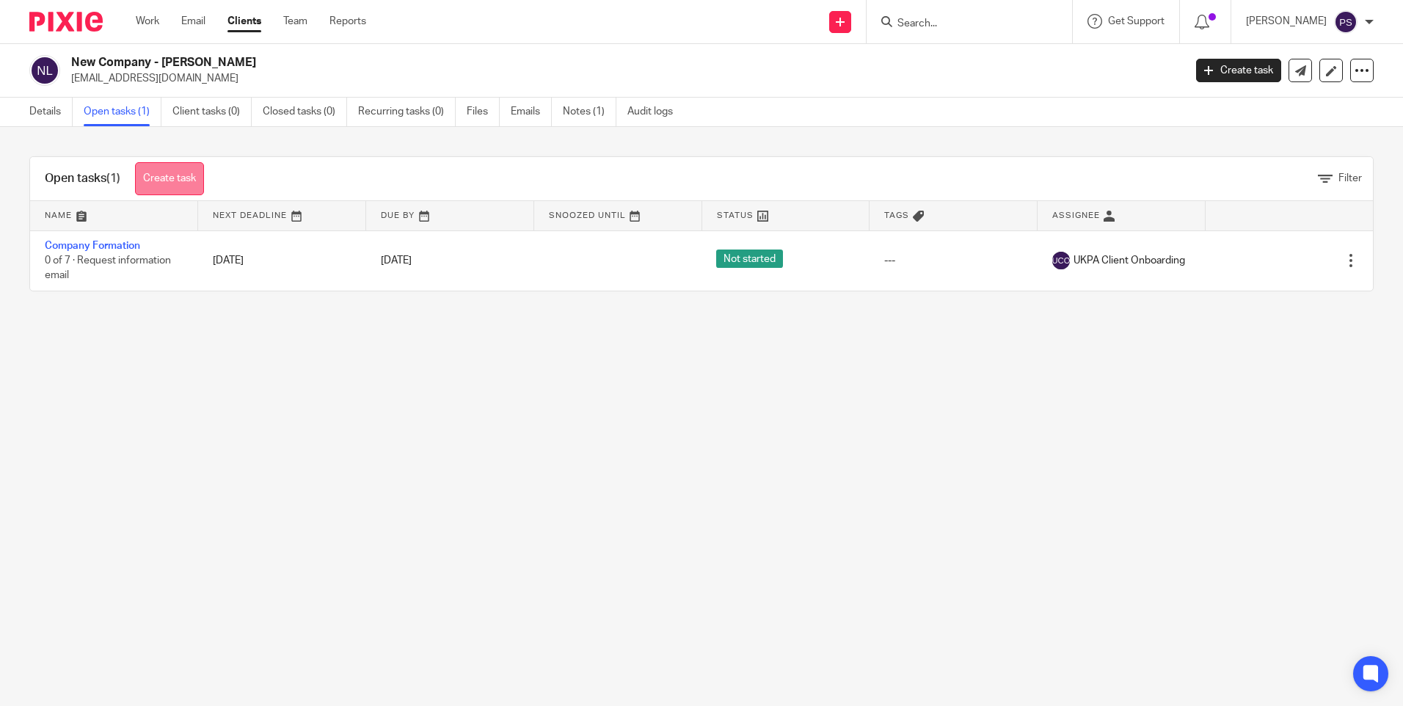
click at [194, 178] on link "Create task" at bounding box center [169, 178] width 69 height 33
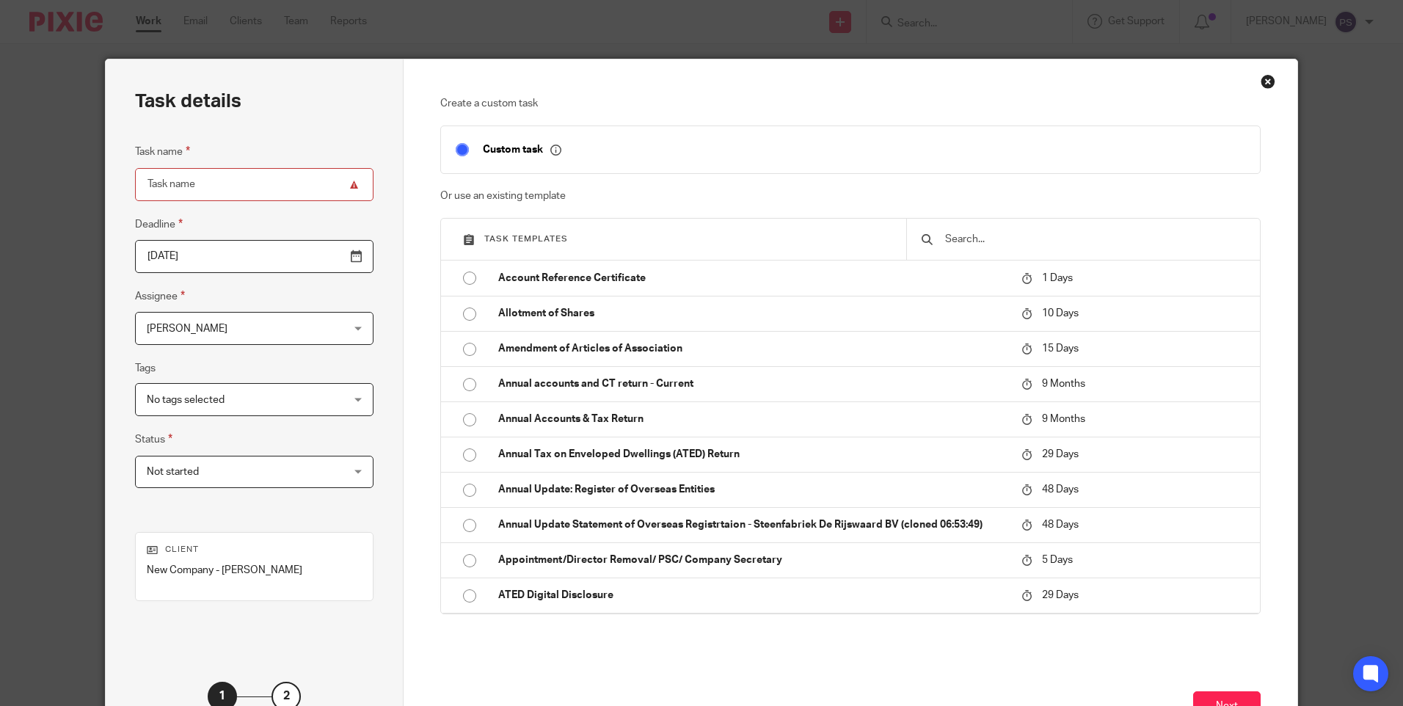
click at [1008, 237] on input "text" at bounding box center [1095, 239] width 302 height 16
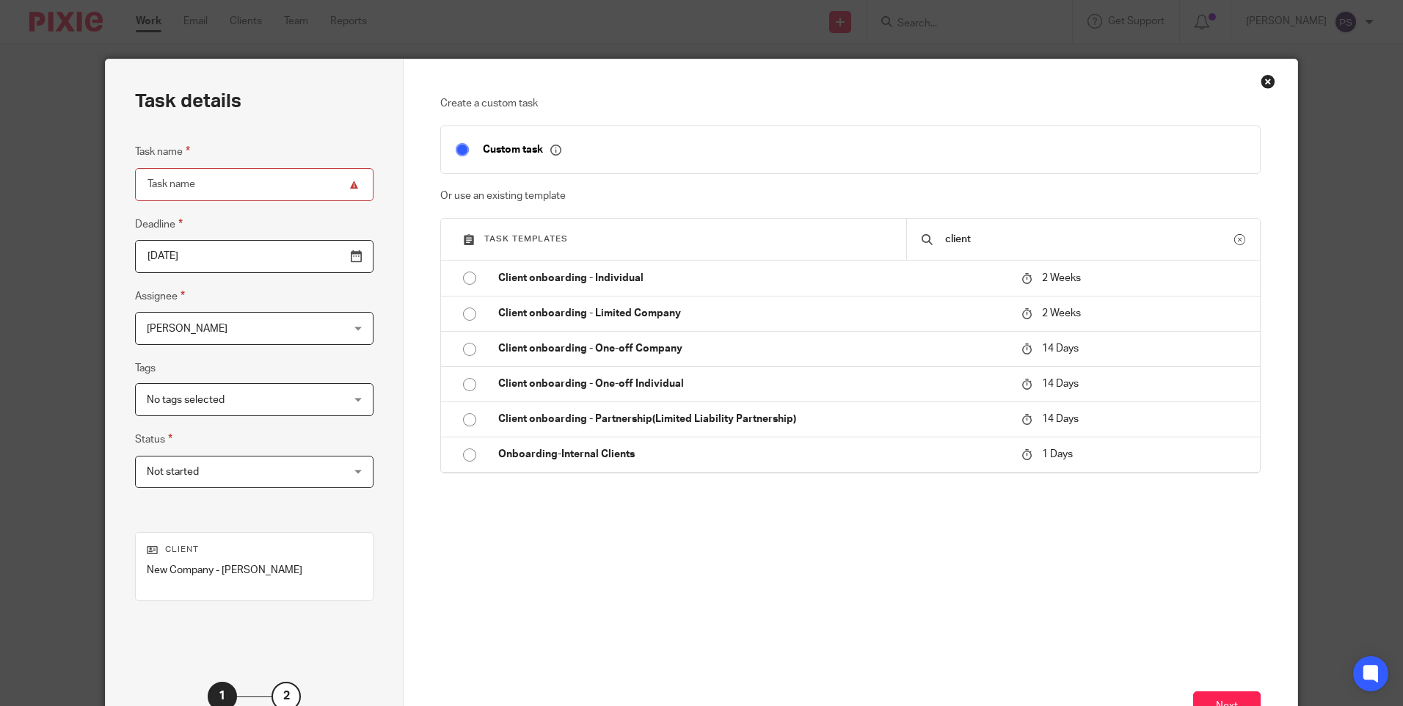
type input "client"
click at [595, 515] on div "Create a custom task Custom task Or use an existing template Task templates cli…" at bounding box center [850, 342] width 820 height 493
click at [1237, 96] on p "Create a custom task" at bounding box center [850, 103] width 820 height 15
click at [1070, 101] on p "Create a custom task" at bounding box center [850, 103] width 820 height 15
click at [862, 487] on div "Create a custom task Custom task Or use an existing template Task templates cli…" at bounding box center [850, 342] width 820 height 493
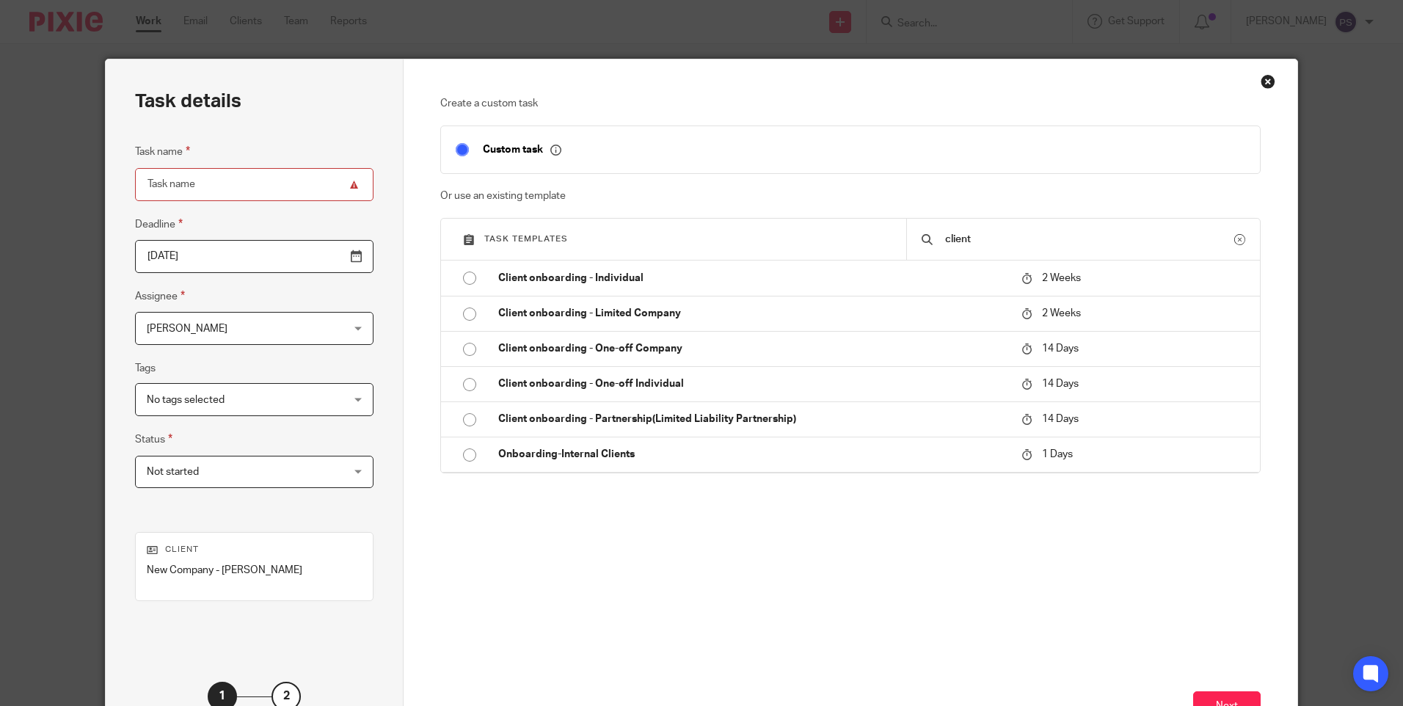
click at [409, 365] on div "Create a custom task Custom task Or use an existing template Task templates cli…" at bounding box center [850, 408] width 893 height 699
click at [422, 342] on div "Create a custom task Custom task Or use an existing template Task templates cli…" at bounding box center [850, 408] width 893 height 699
click at [498, 536] on div "Create a custom task Custom task Or use an existing template Task templates cli…" at bounding box center [850, 342] width 820 height 493
click at [434, 536] on div "Create a custom task Custom task Or use an existing template Task templates cli…" at bounding box center [850, 408] width 893 height 699
click at [1022, 93] on div "Create a custom task Custom task Or use an existing template Task templates cli…" at bounding box center [850, 408] width 893 height 699
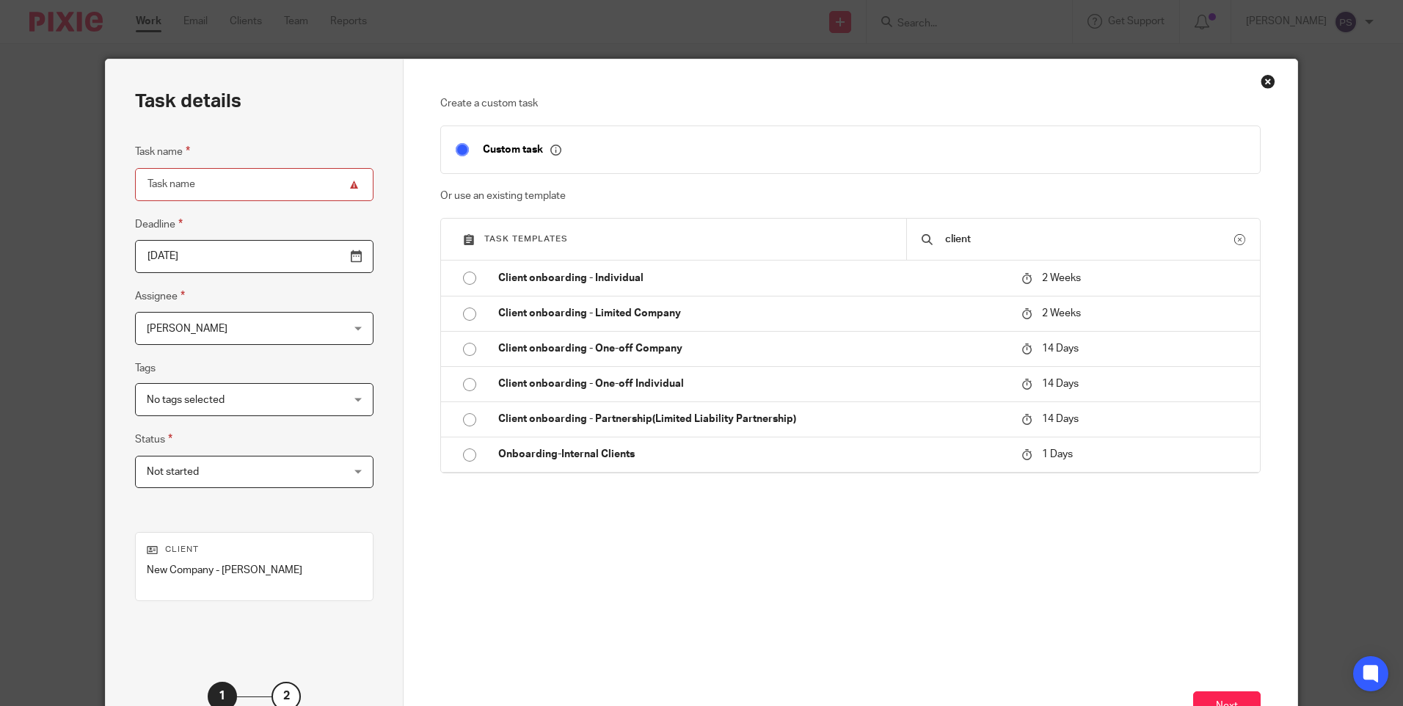
click at [1262, 84] on div "Close this dialog window" at bounding box center [1268, 81] width 15 height 15
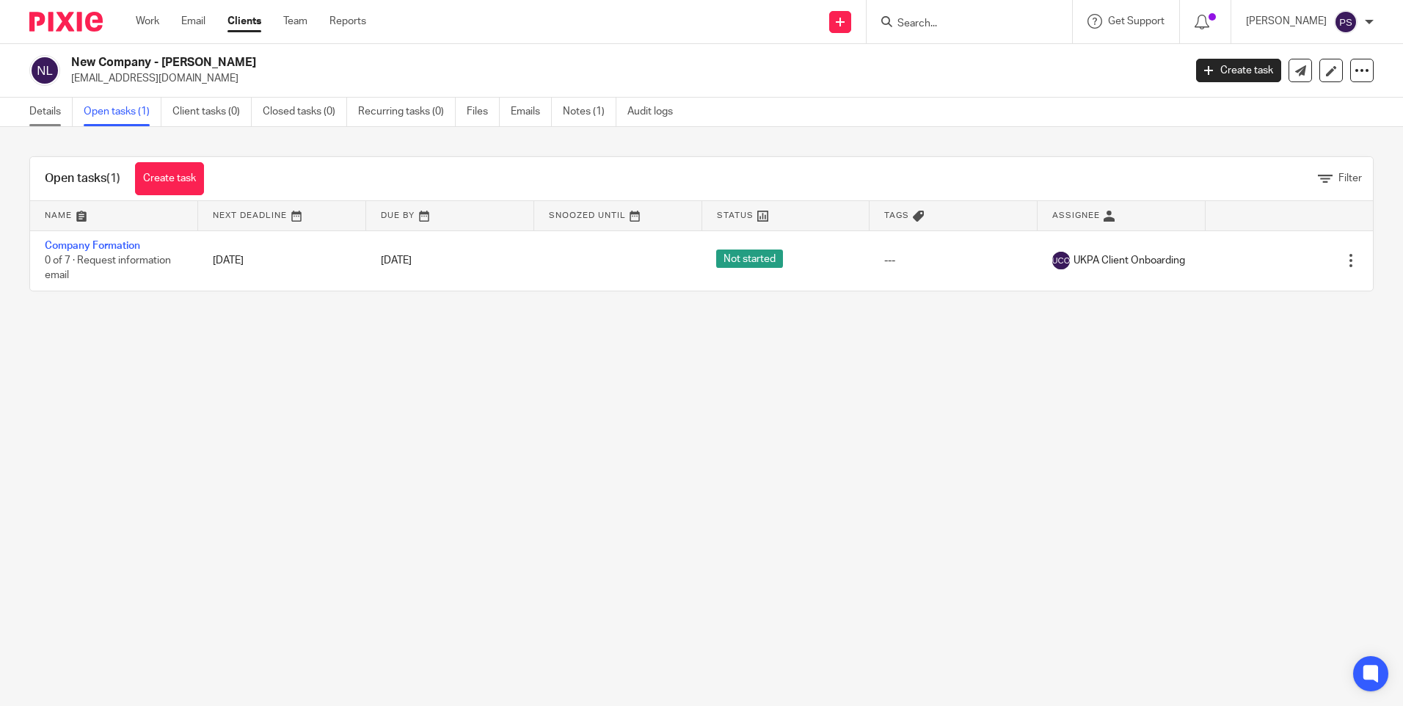
click at [42, 120] on link "Details" at bounding box center [50, 112] width 43 height 29
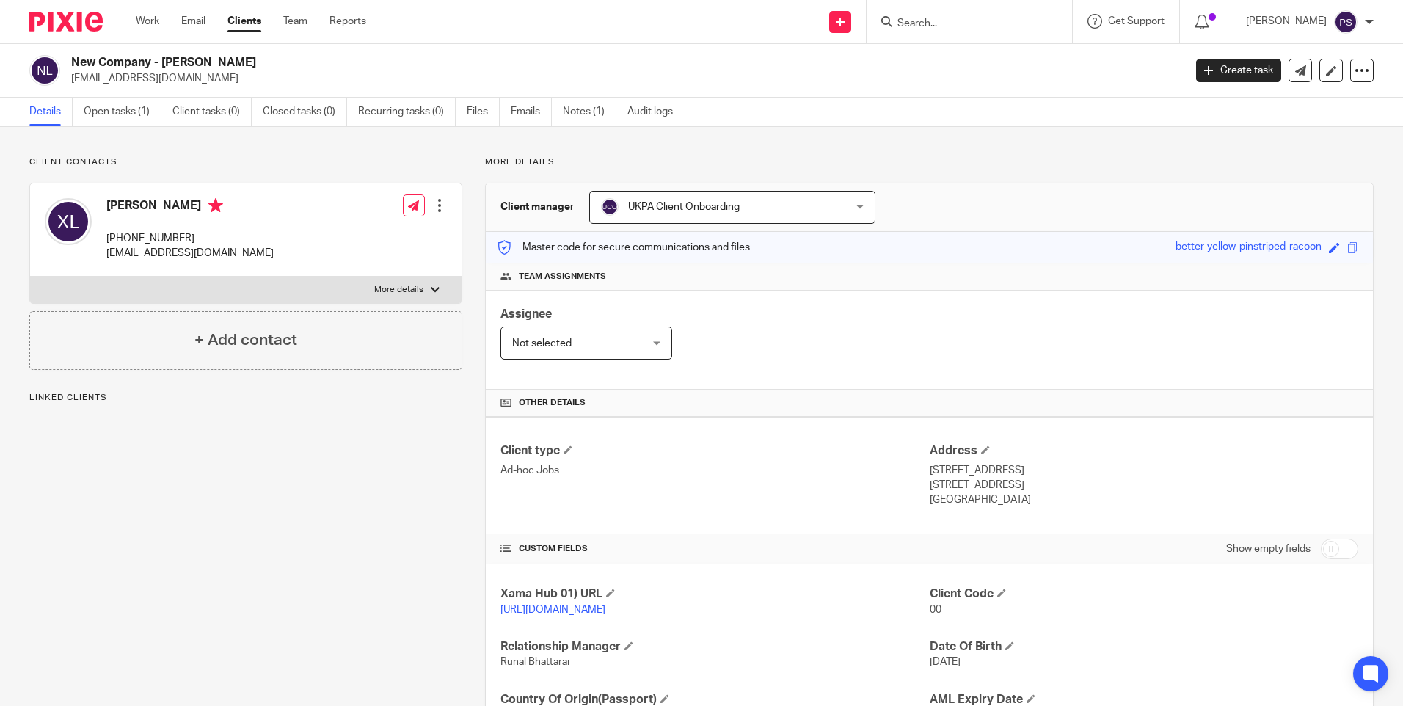
click at [346, 462] on div "Client contacts Xiyin Li [PHONE_NUMBER] [EMAIL_ADDRESS][DOMAIN_NAME] Edit conta…" at bounding box center [235, 476] width 456 height 641
click at [323, 511] on div "Client contacts Xiyin Li [PHONE_NUMBER] [EMAIL_ADDRESS][DOMAIN_NAME] Edit conta…" at bounding box center [235, 476] width 456 height 641
click at [707, 218] on span "UKPA Client Onboarding" at bounding box center [710, 207] width 219 height 31
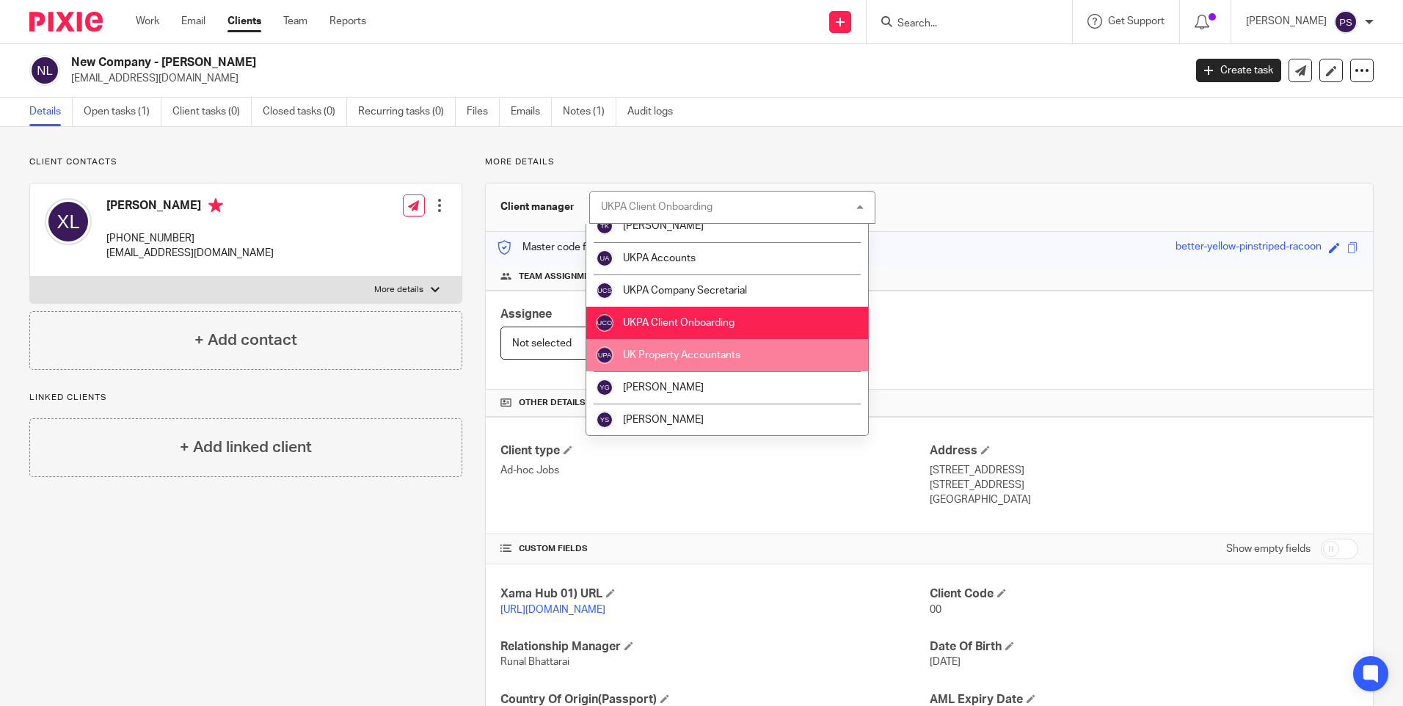
scroll to position [2427, 0]
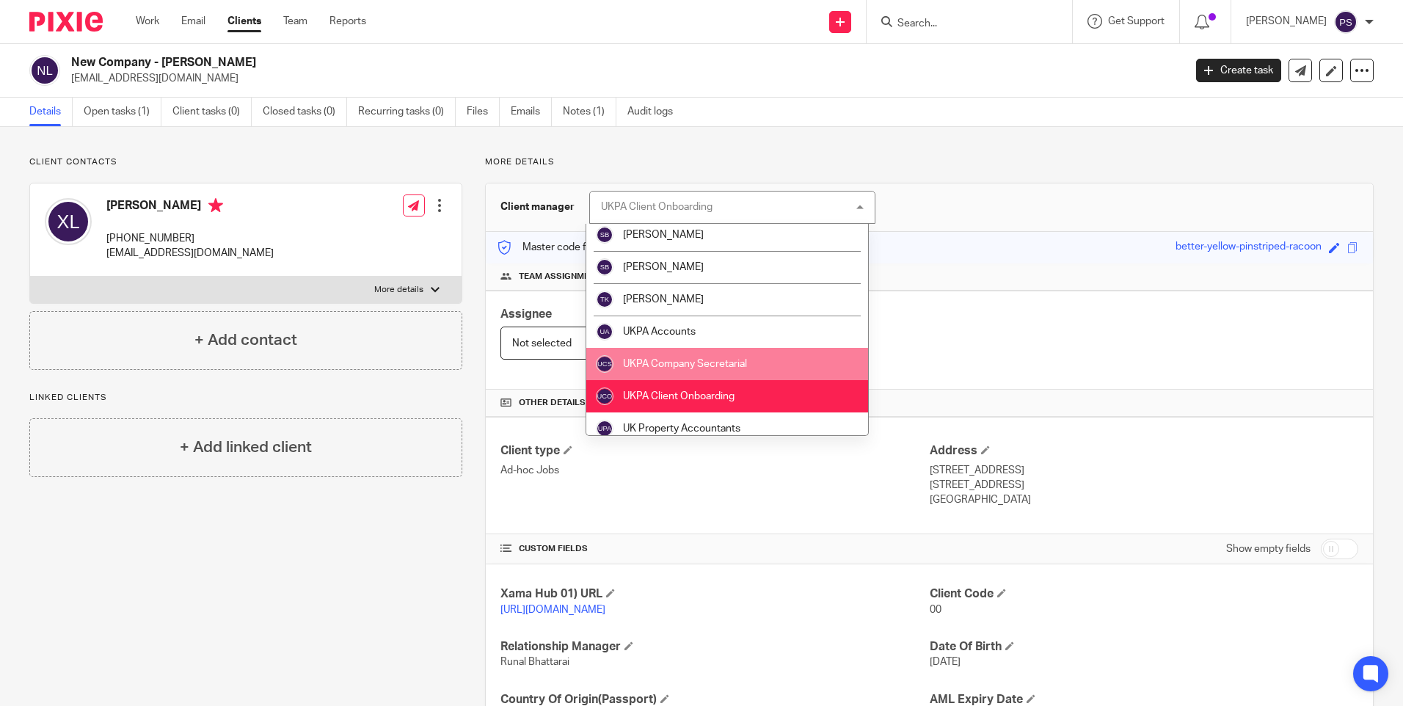
click at [719, 365] on span "UKPA Company Secretarial" at bounding box center [685, 364] width 124 height 10
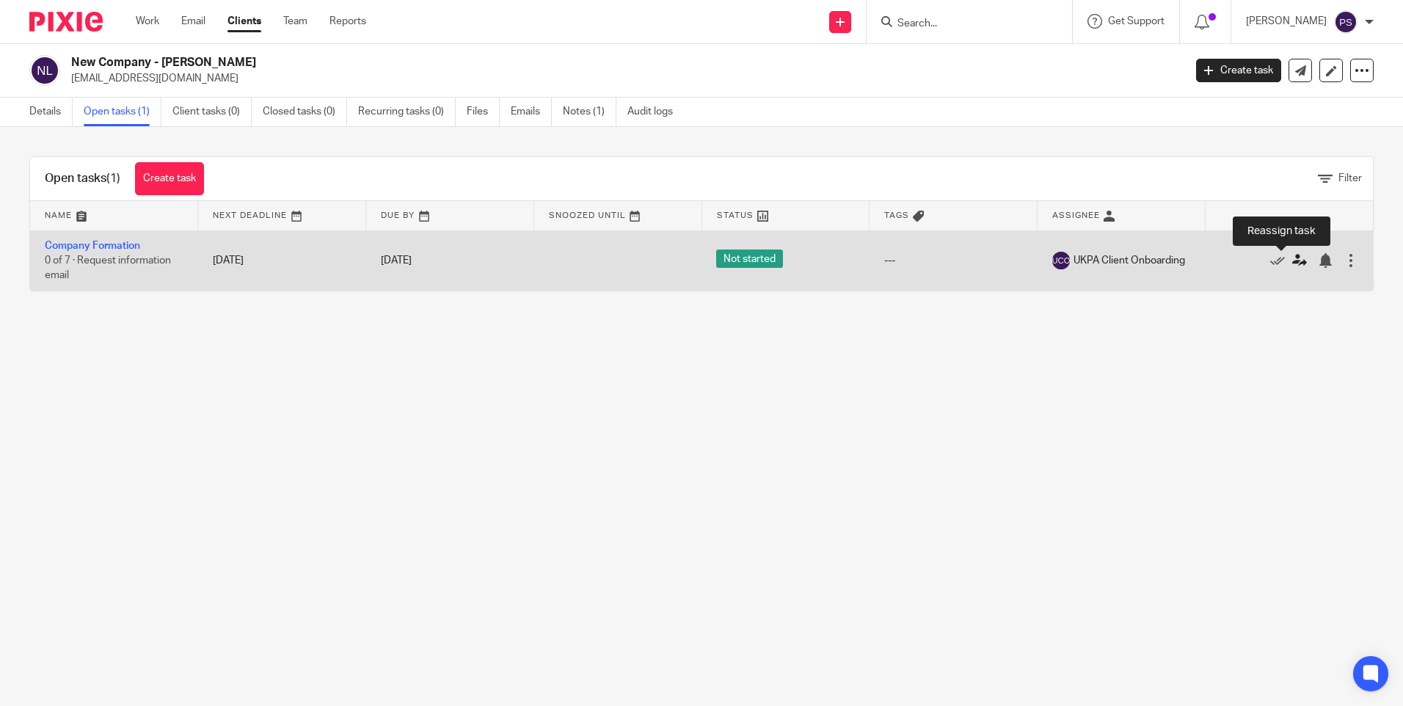
click at [1292, 261] on icon at bounding box center [1299, 260] width 15 height 15
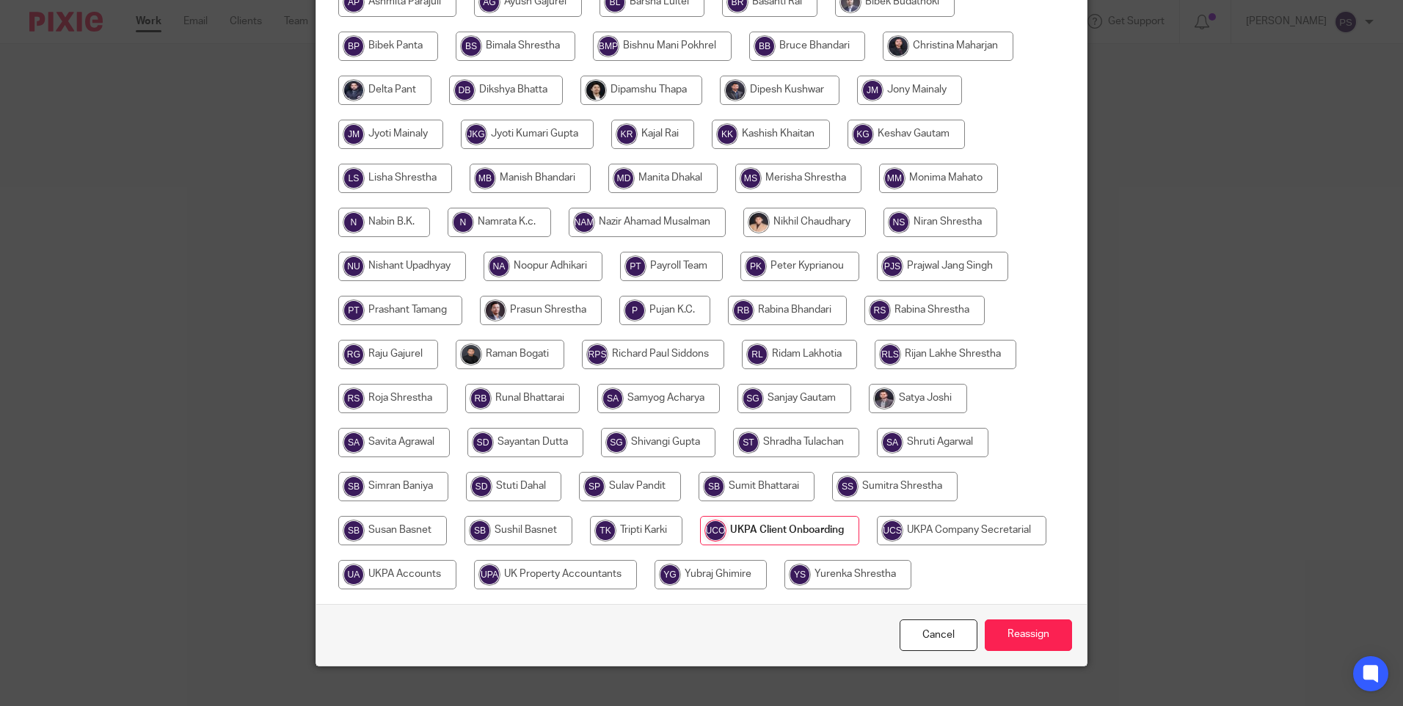
scroll to position [386, 0]
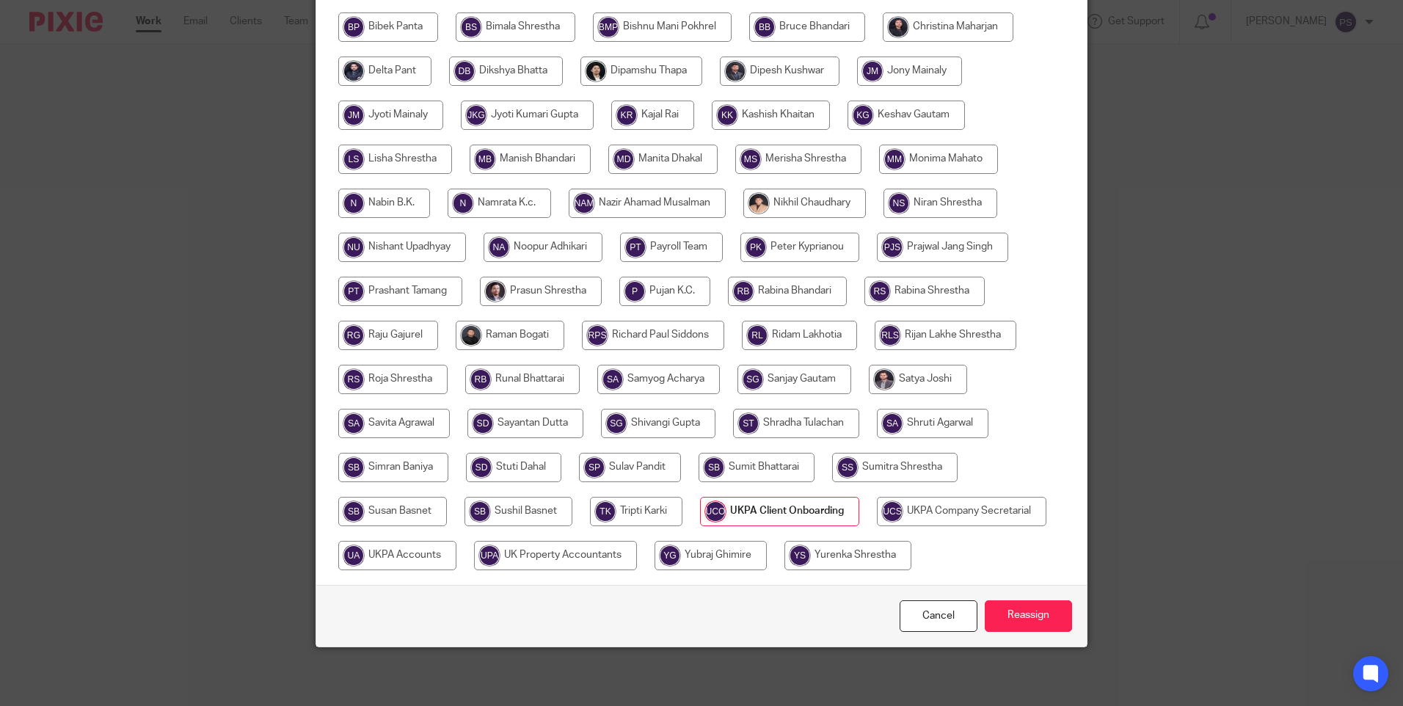
click at [947, 507] on input "radio" at bounding box center [962, 511] width 170 height 29
radio input "true"
click at [1034, 620] on input "Reassign" at bounding box center [1028, 616] width 87 height 32
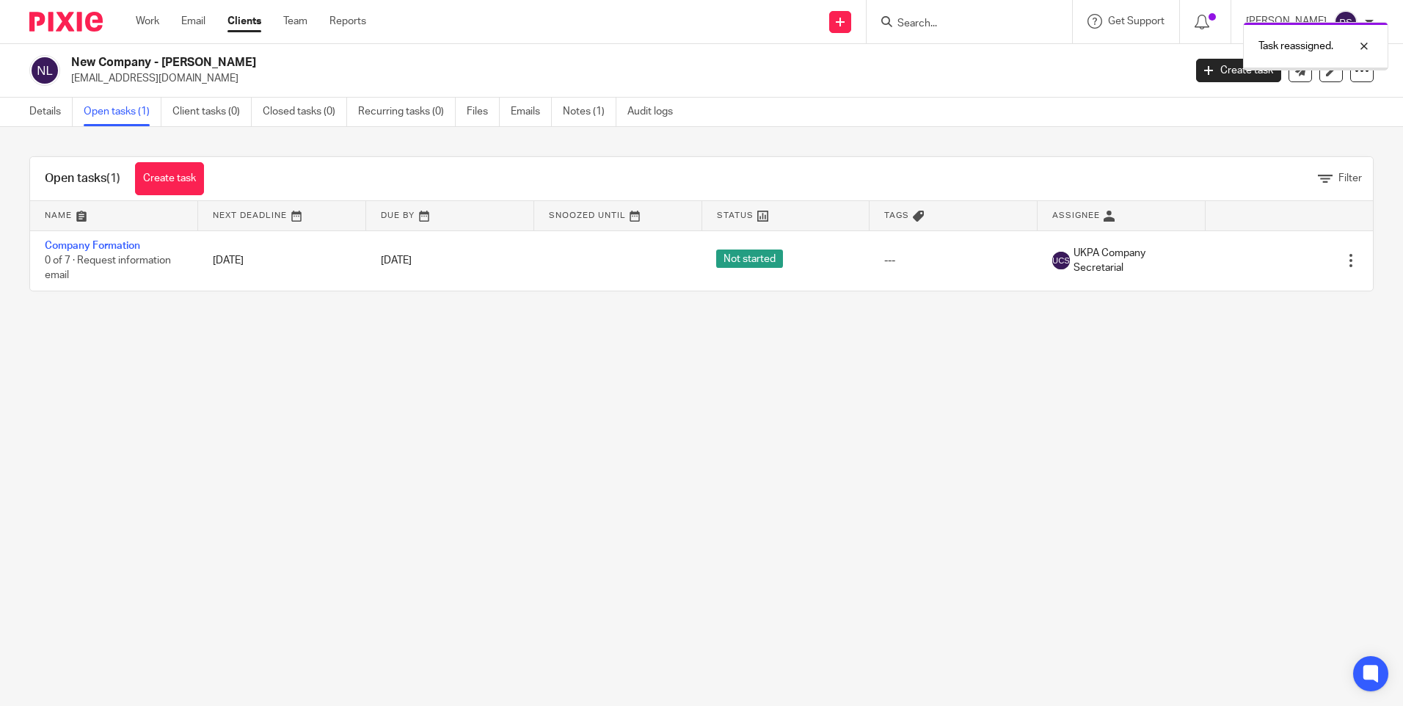
click at [558, 492] on main "New Company - [PERSON_NAME] [EMAIL_ADDRESS][DOMAIN_NAME] Create task Update fro…" at bounding box center [701, 353] width 1403 height 706
click at [51, 102] on link "Details" at bounding box center [50, 112] width 43 height 29
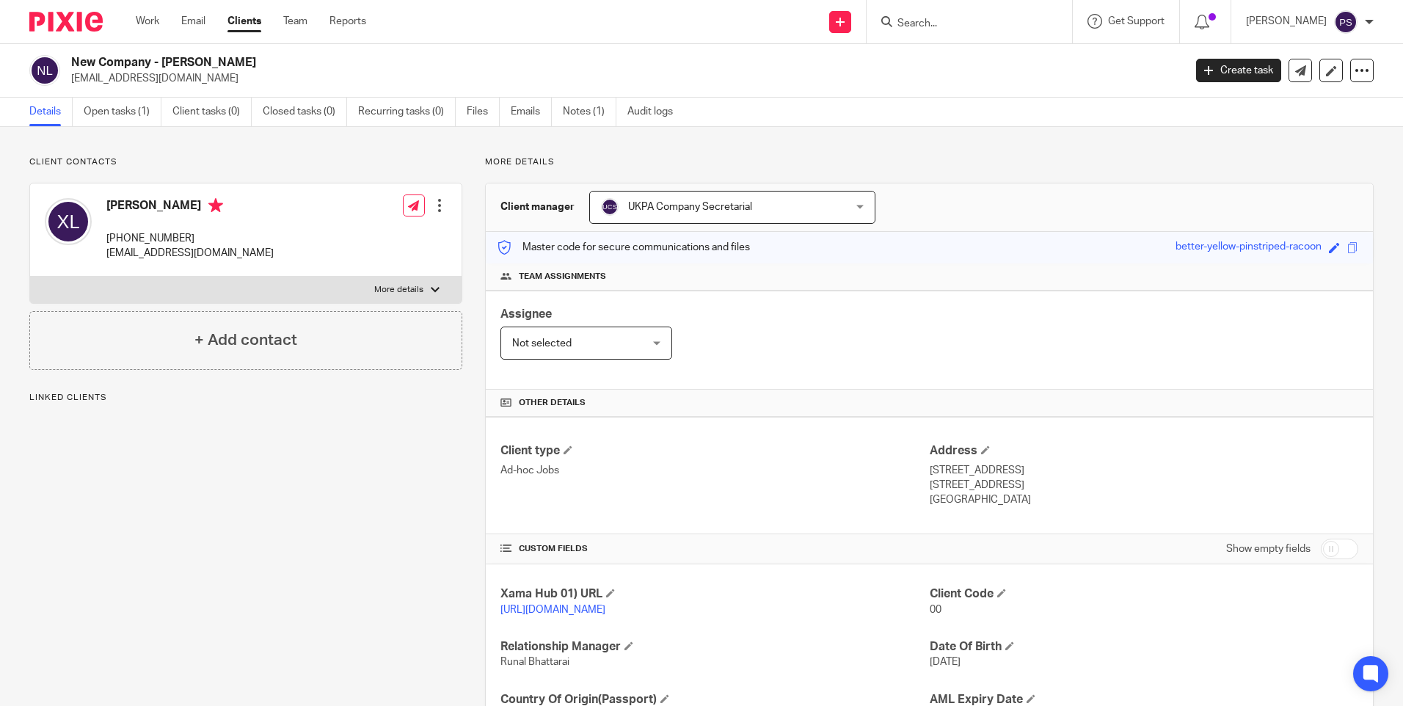
click at [166, 148] on div "Client contacts Xiyin Li [PHONE_NUMBER] [EMAIL_ADDRESS][DOMAIN_NAME] Edit conta…" at bounding box center [701, 477] width 1403 height 700
